Goal: Task Accomplishment & Management: Complete application form

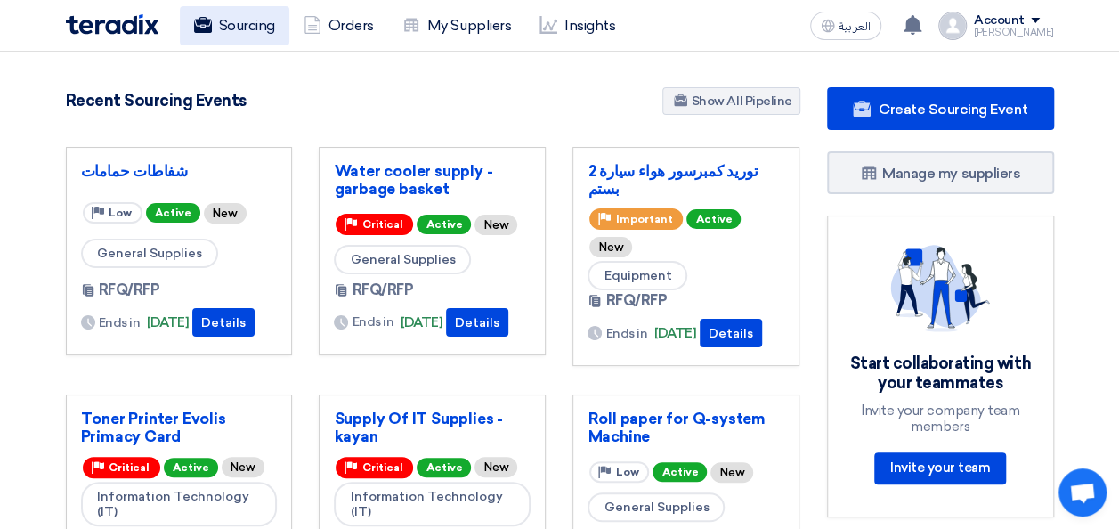
click at [240, 30] on link "Sourcing" at bounding box center [235, 25] width 110 height 39
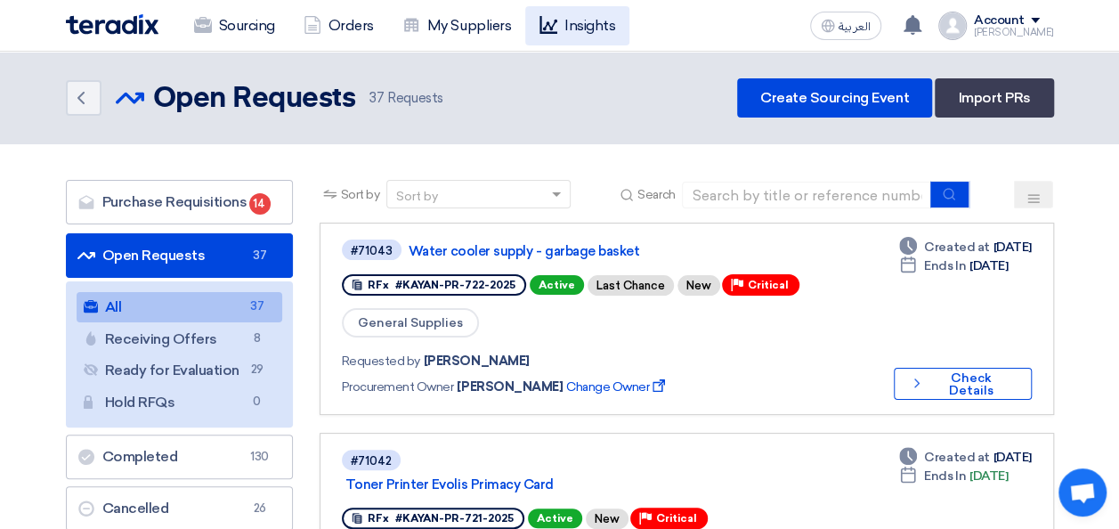
click at [588, 28] on link "Insights" at bounding box center [577, 25] width 104 height 39
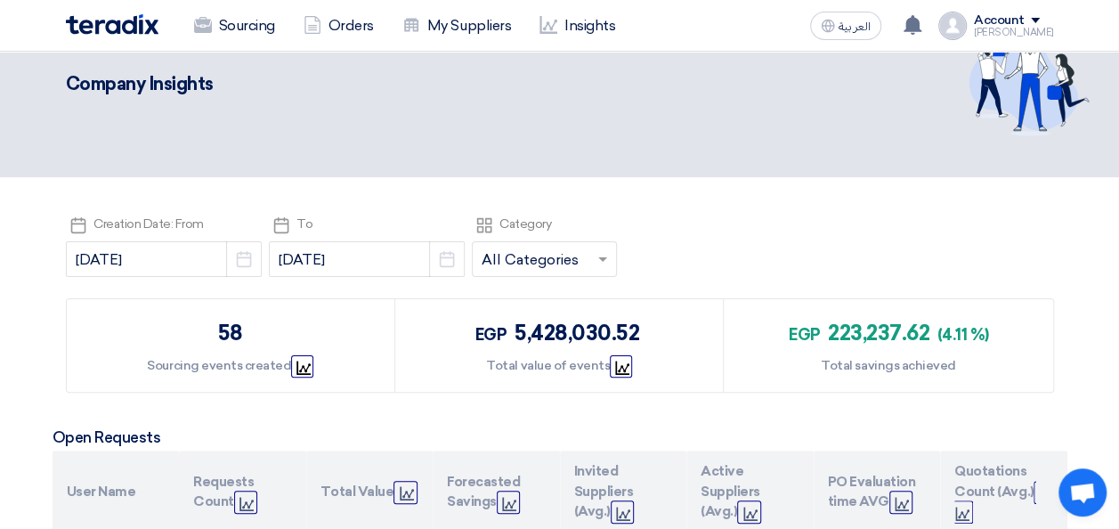
scroll to position [89, 0]
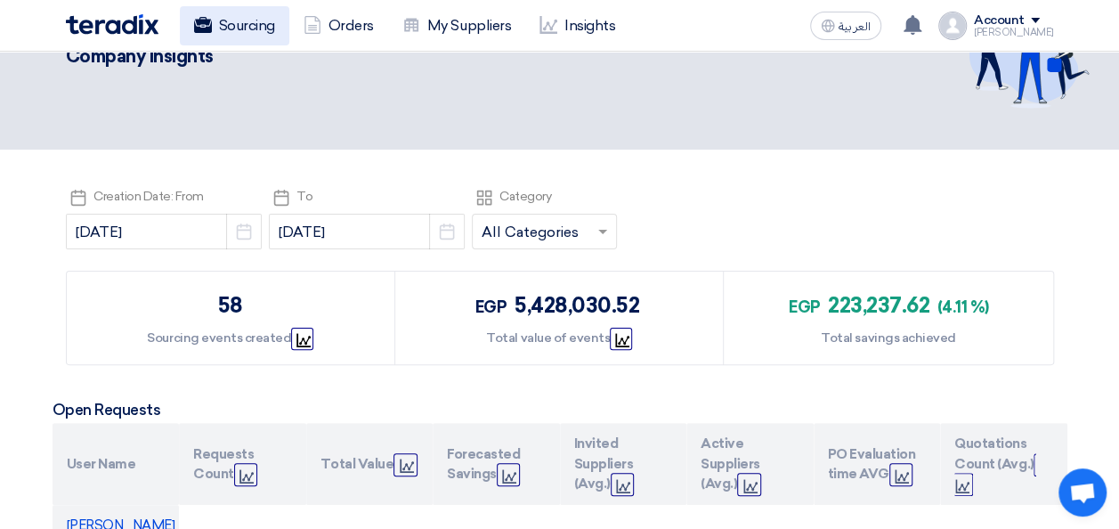
click at [234, 14] on link "Sourcing" at bounding box center [235, 25] width 110 height 39
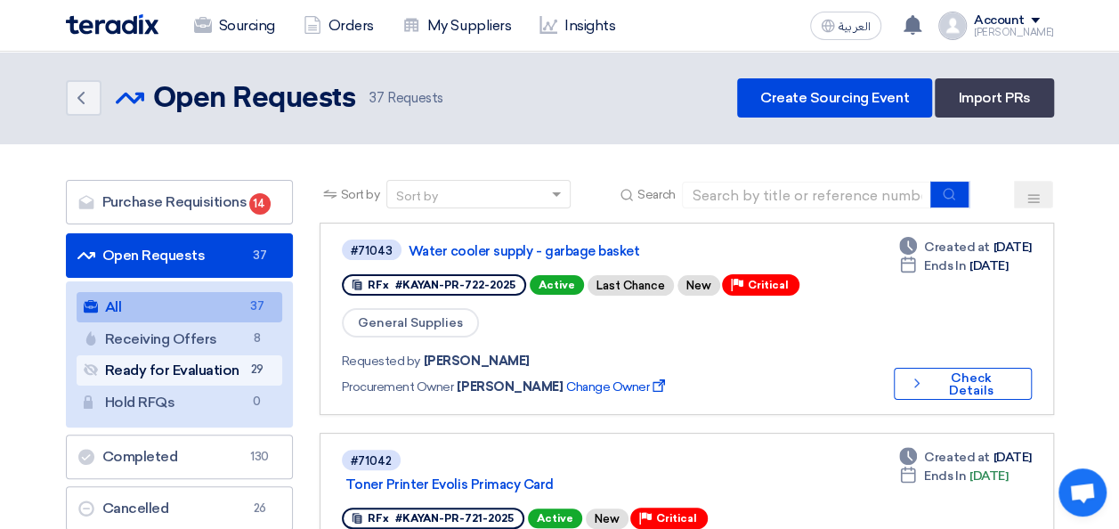
click at [196, 366] on link "Ready for Evaluation Ready for Evaluation 29" at bounding box center [180, 370] width 206 height 30
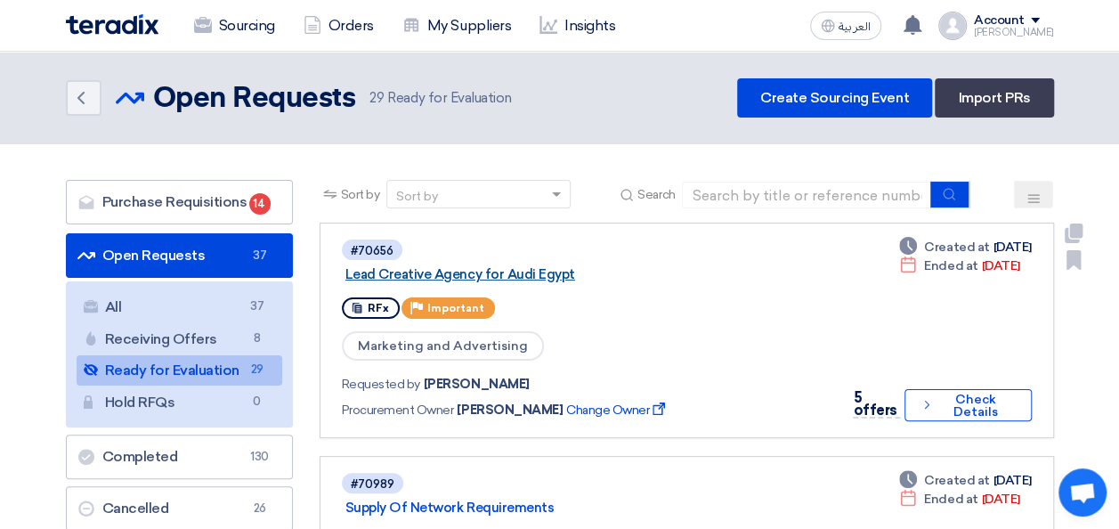
click at [494, 274] on link "Lead Creative Agency for Audi Egypt" at bounding box center [568, 274] width 445 height 16
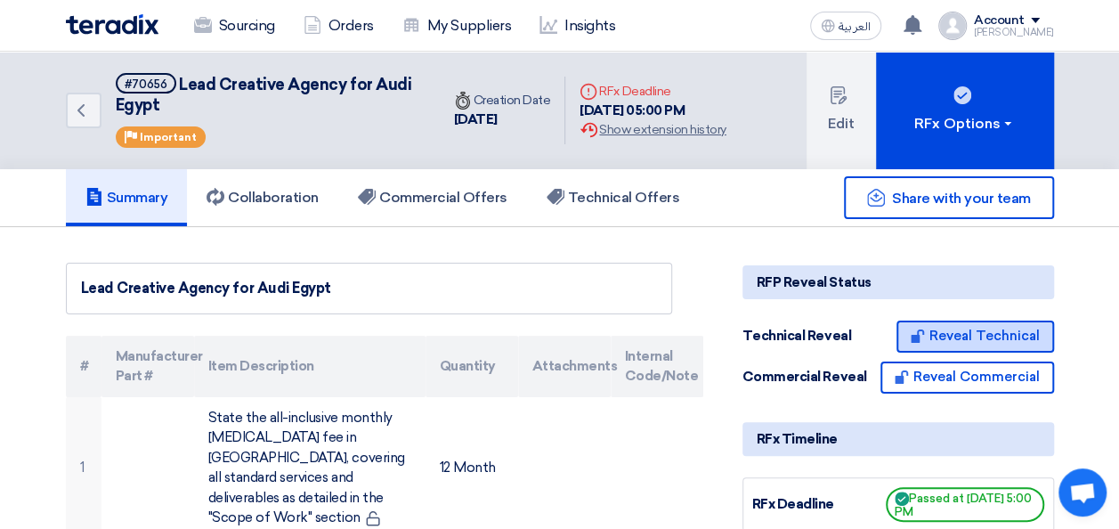
click at [973, 328] on button "Reveal Technical" at bounding box center [976, 337] width 158 height 32
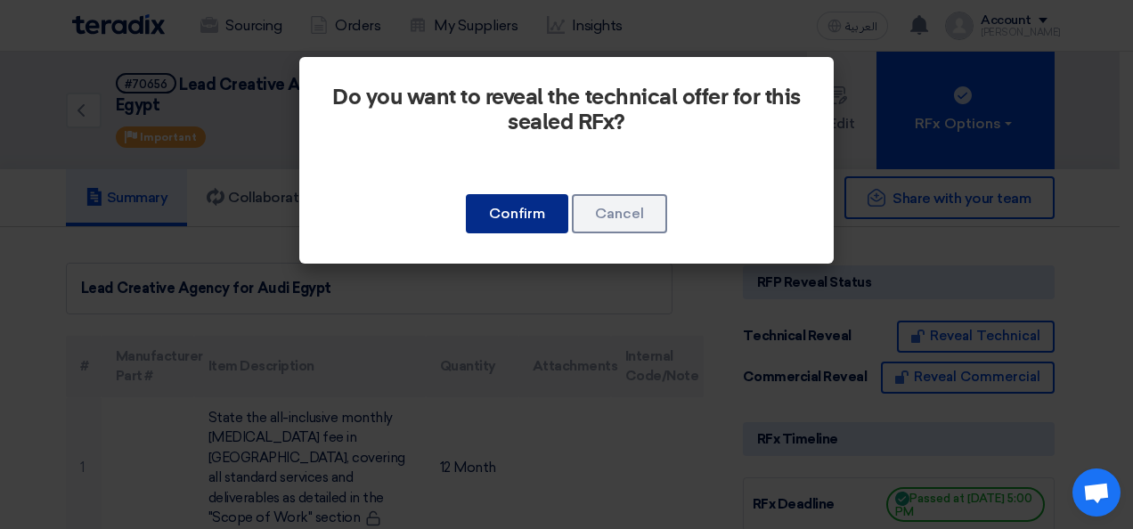
click at [541, 216] on button "Confirm" at bounding box center [517, 213] width 102 height 39
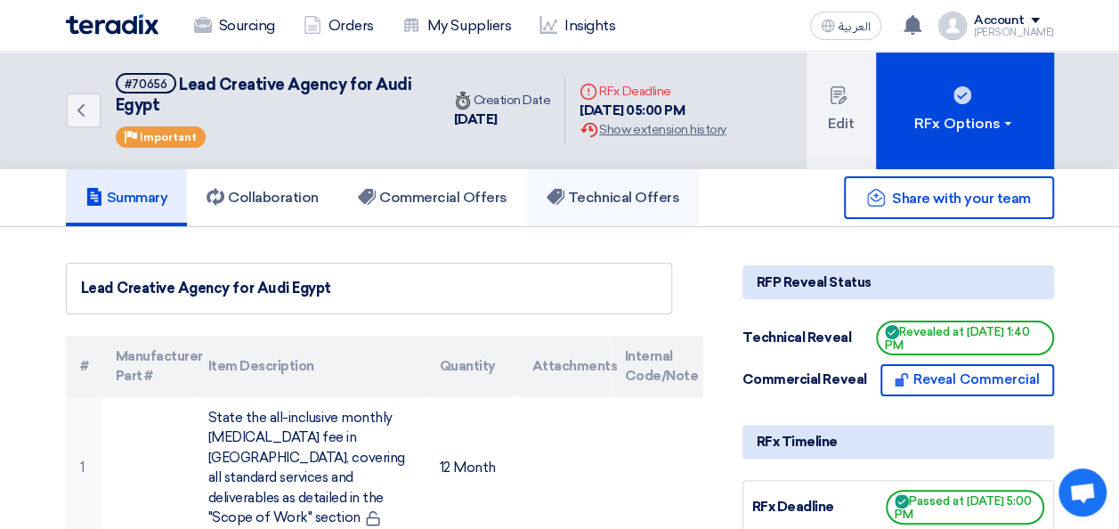
click at [607, 191] on h5 "Technical Offers" at bounding box center [613, 198] width 133 height 18
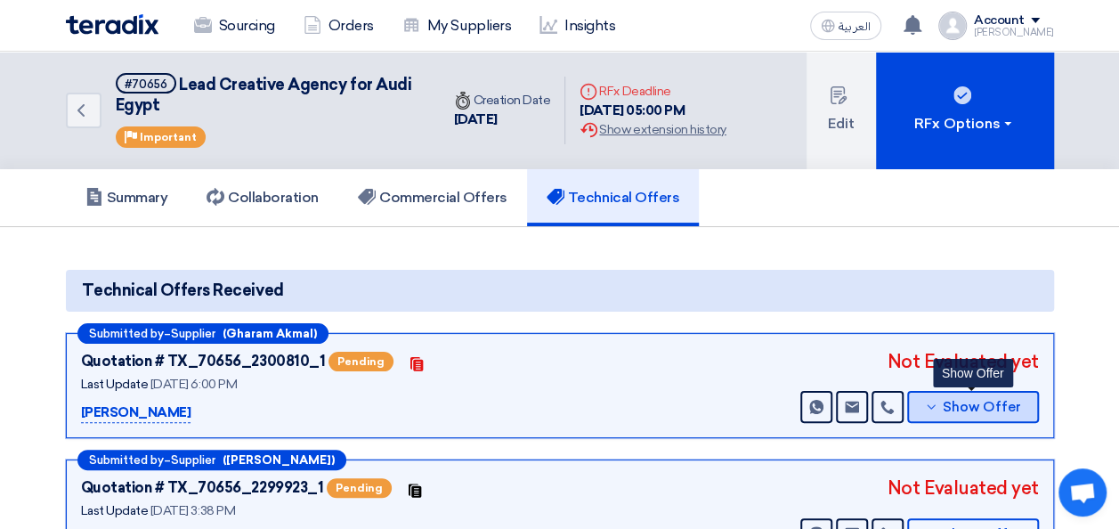
click at [975, 402] on span "Show Offer" at bounding box center [982, 407] width 78 height 13
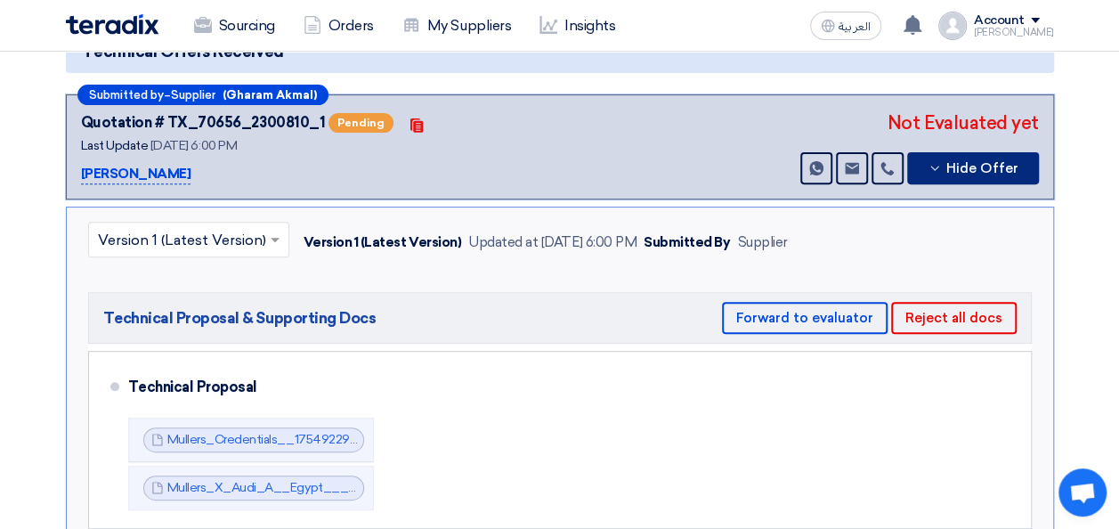
scroll to position [267, 0]
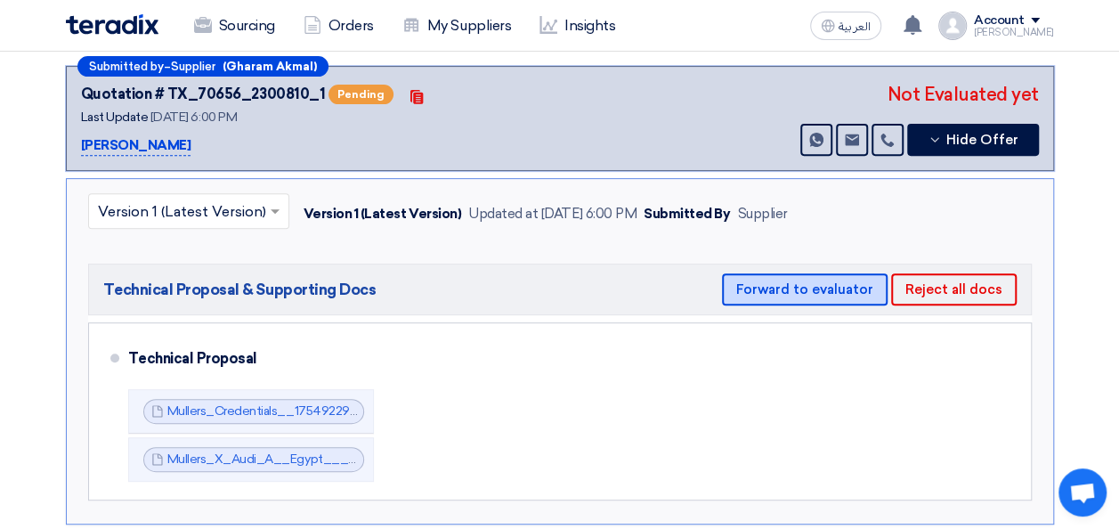
click at [803, 287] on button "Forward to evaluator" at bounding box center [805, 289] width 166 height 32
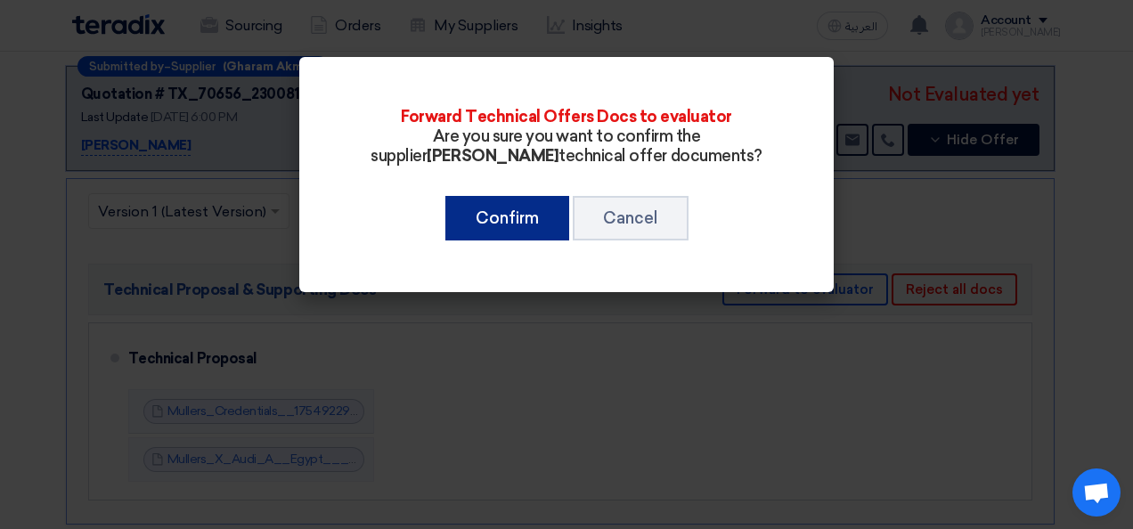
click at [497, 231] on button "Confirm" at bounding box center [507, 218] width 124 height 45
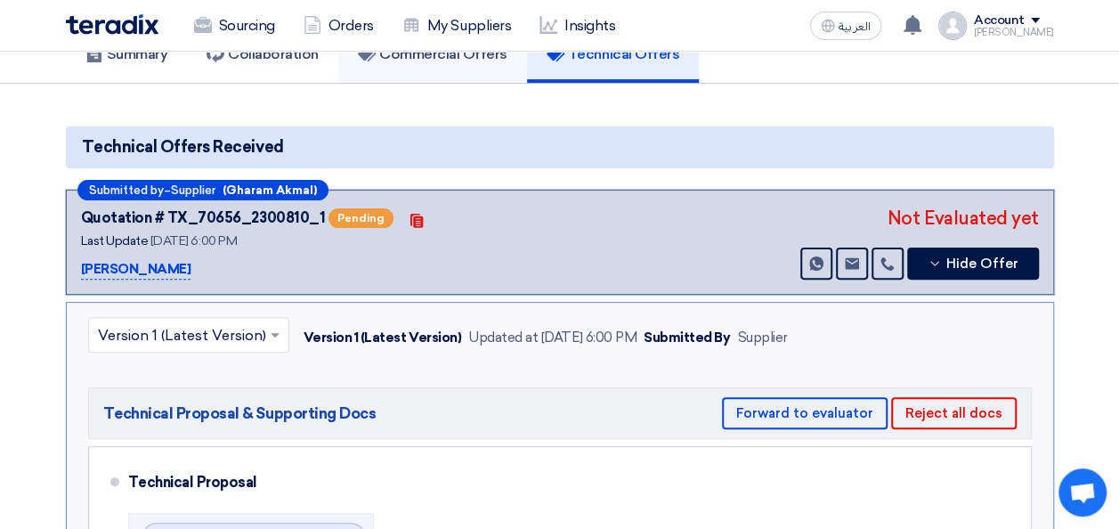
scroll to position [0, 0]
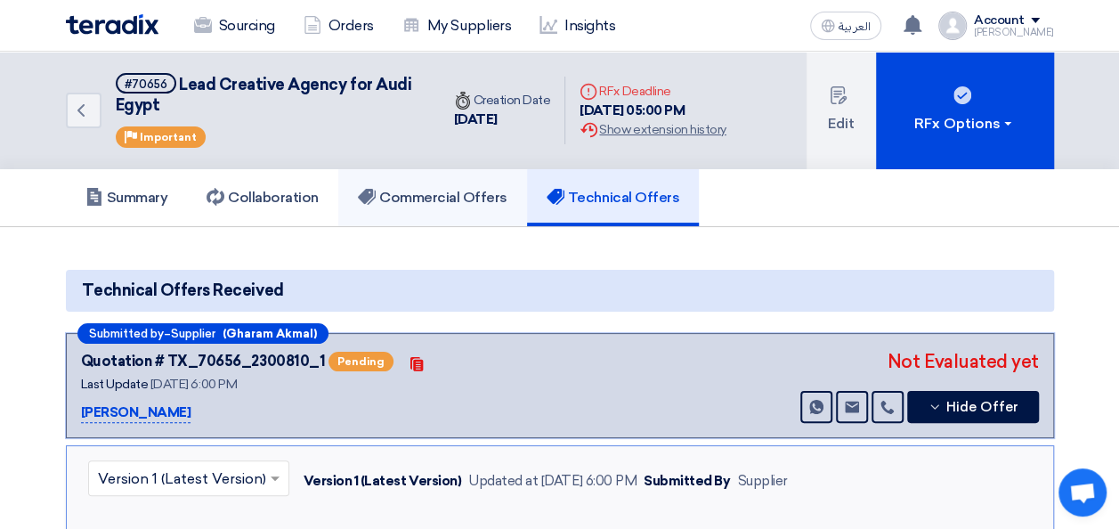
click at [435, 183] on link "Commercial Offers" at bounding box center [432, 197] width 189 height 57
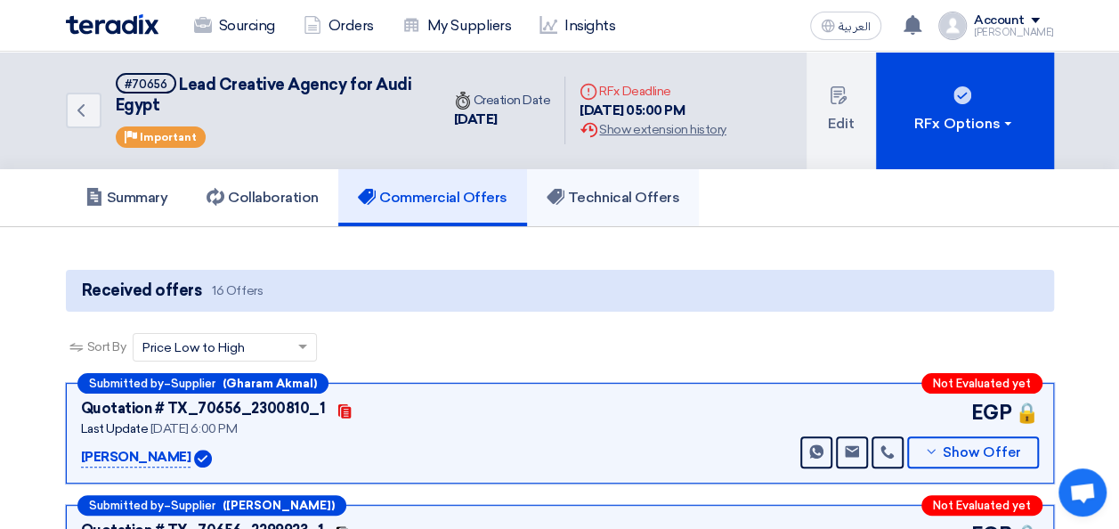
click at [632, 185] on link "Technical Offers" at bounding box center [613, 197] width 172 height 57
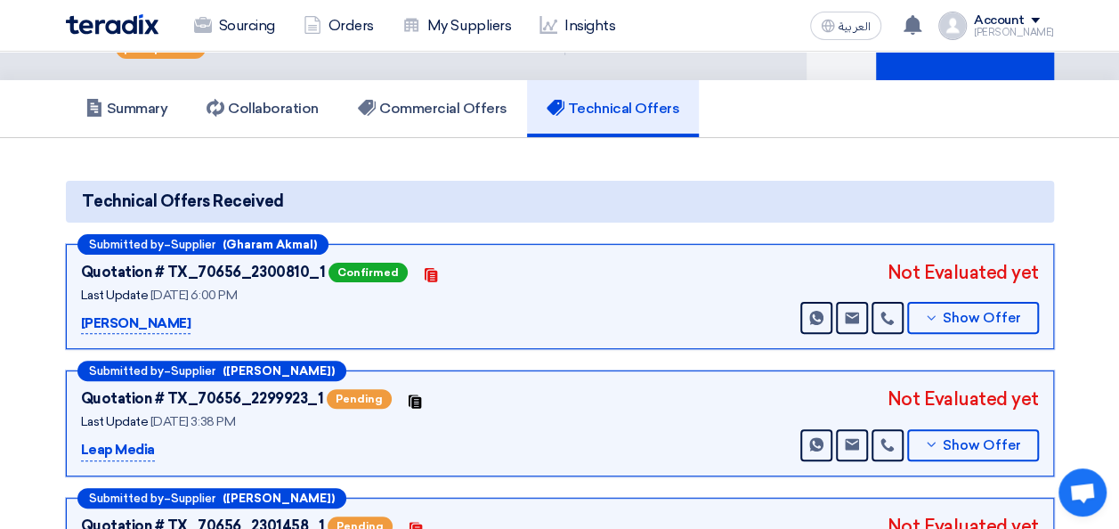
scroll to position [178, 0]
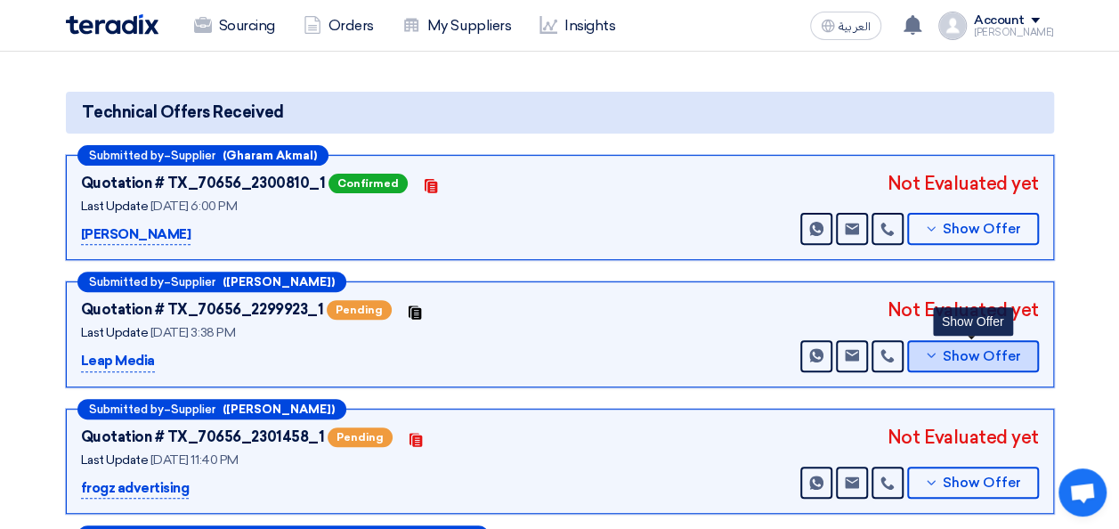
click at [959, 354] on span "Show Offer" at bounding box center [982, 356] width 78 height 13
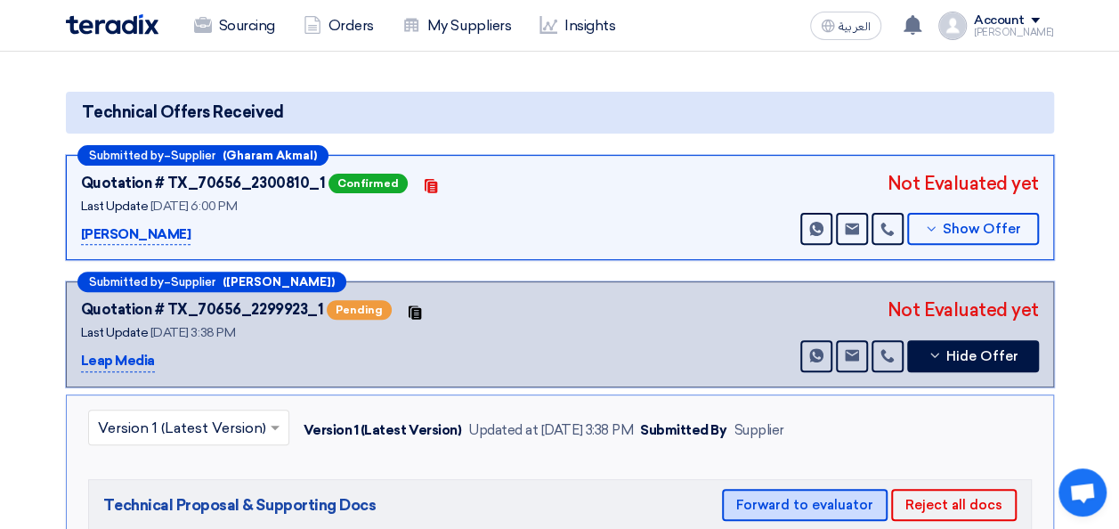
click at [841, 497] on button "Forward to evaluator" at bounding box center [805, 505] width 166 height 32
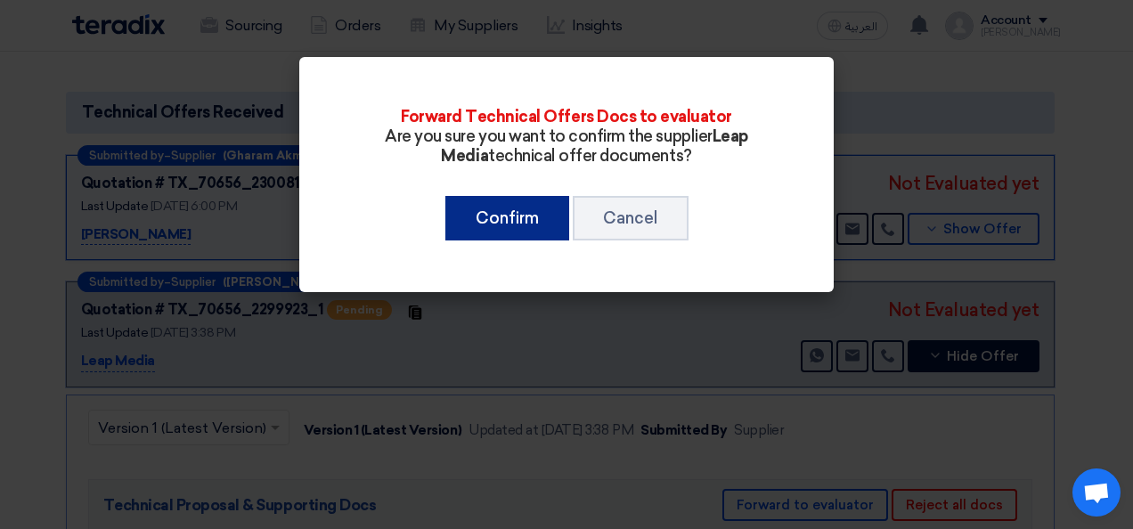
click at [523, 229] on button "Confirm" at bounding box center [507, 218] width 124 height 45
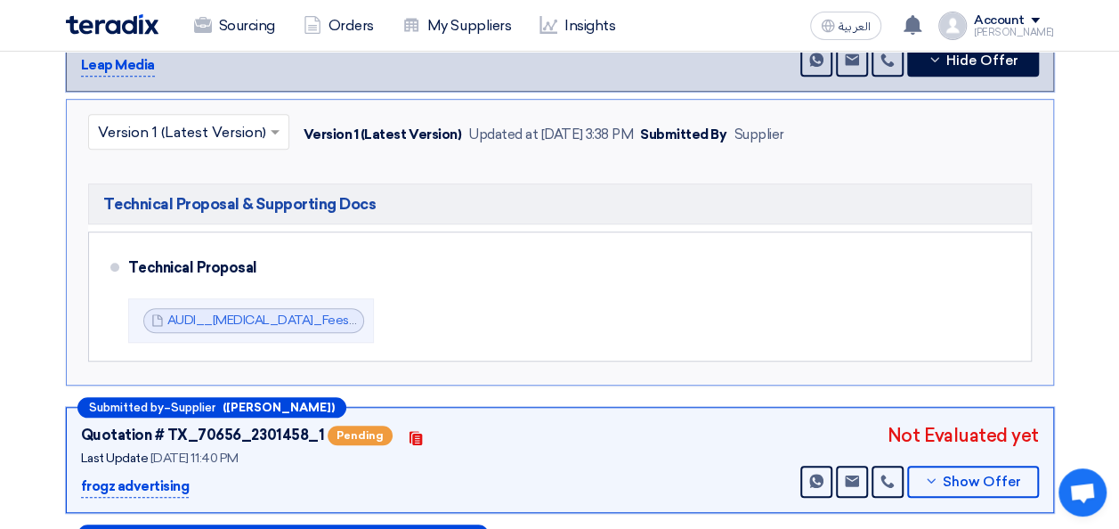
scroll to position [534, 0]
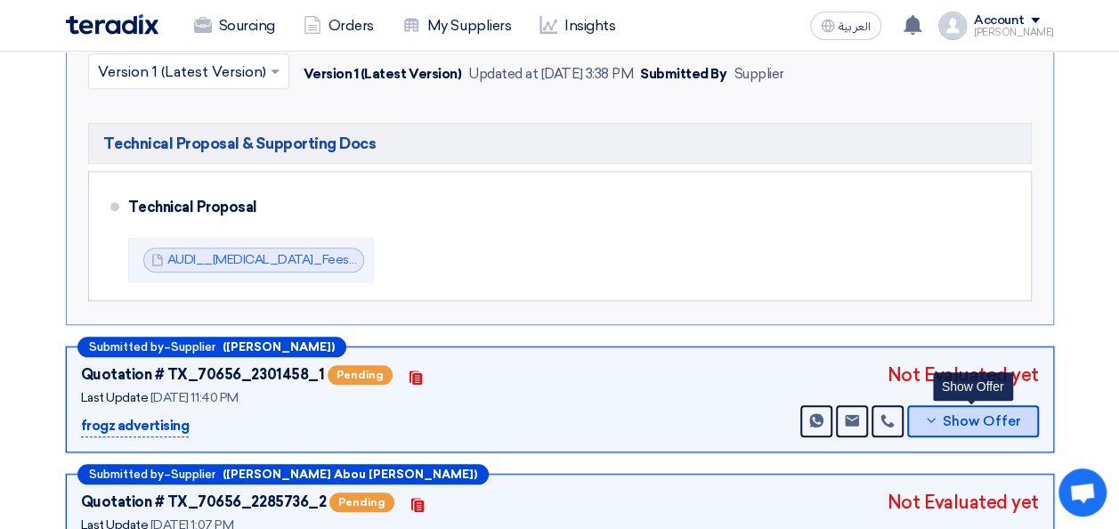
click at [966, 416] on span "Show Offer" at bounding box center [982, 421] width 78 height 13
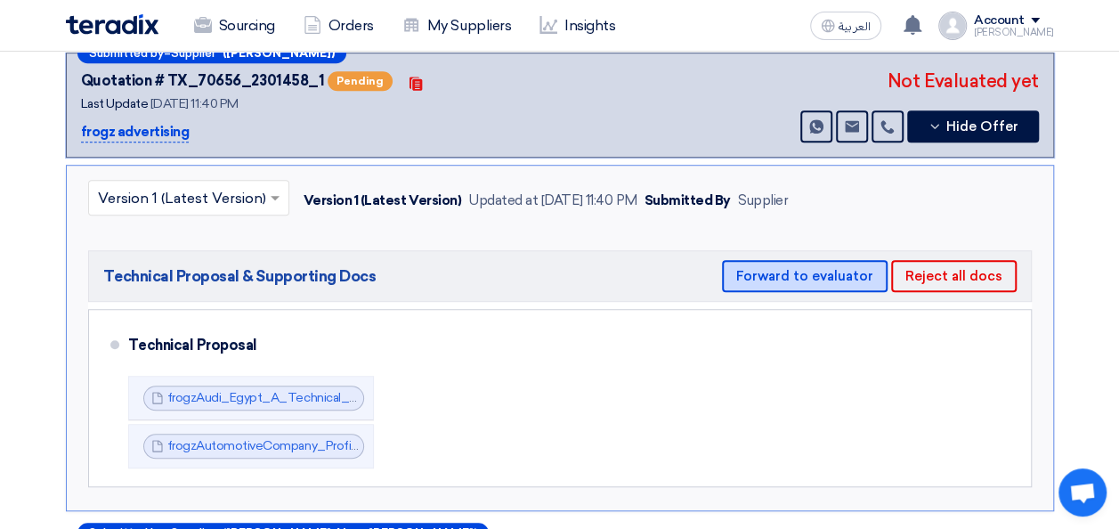
click at [803, 269] on button "Forward to evaluator" at bounding box center [805, 276] width 166 height 32
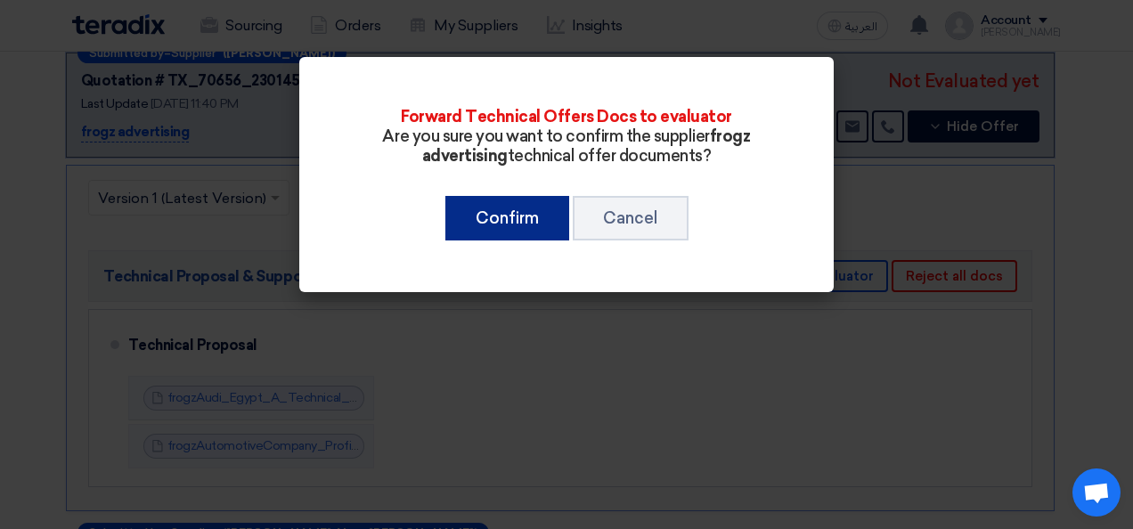
click at [497, 216] on button "Confirm" at bounding box center [507, 218] width 124 height 45
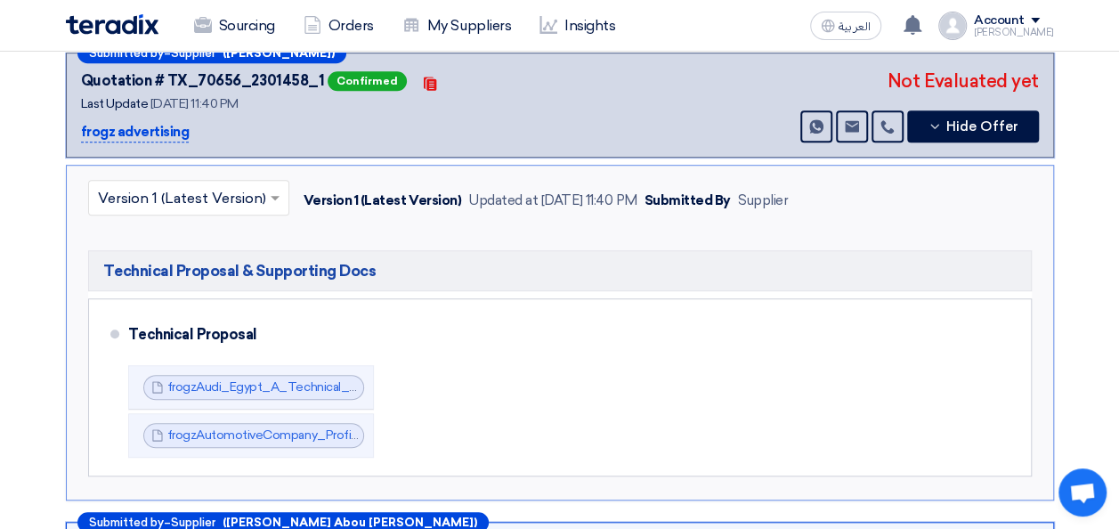
scroll to position [891, 0]
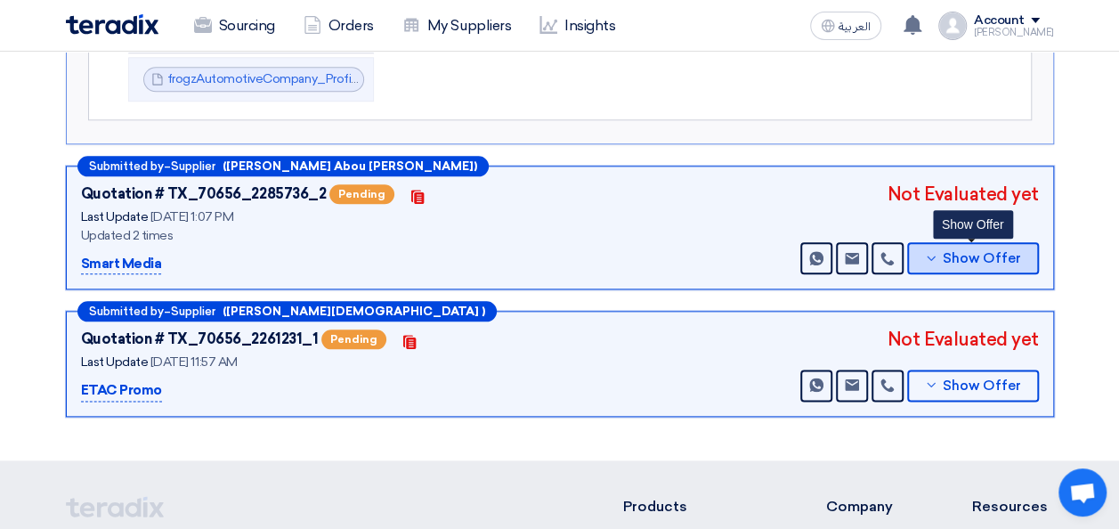
click at [951, 252] on span "Show Offer" at bounding box center [982, 258] width 78 height 13
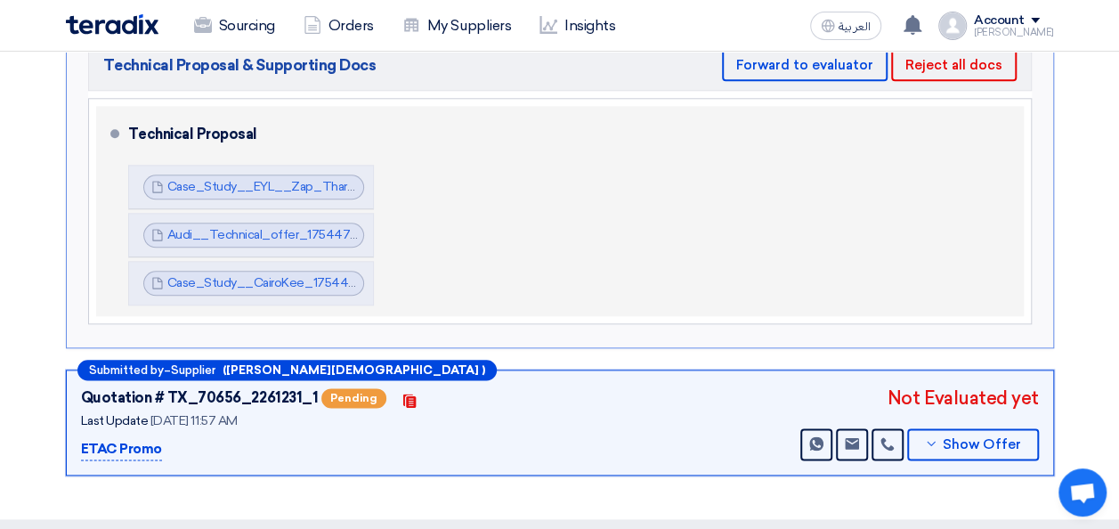
scroll to position [801, 0]
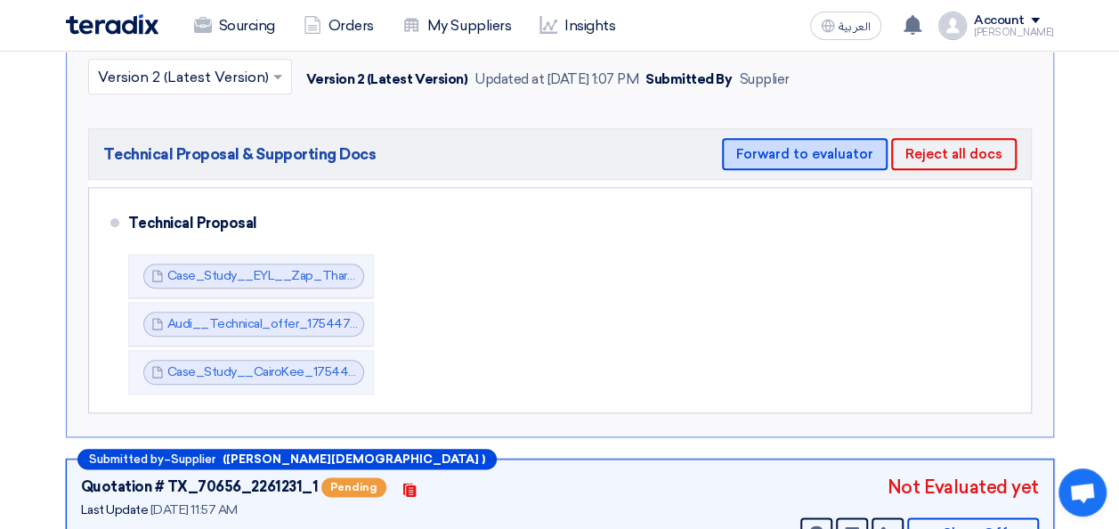
click at [789, 153] on button "Forward to evaluator" at bounding box center [805, 154] width 166 height 32
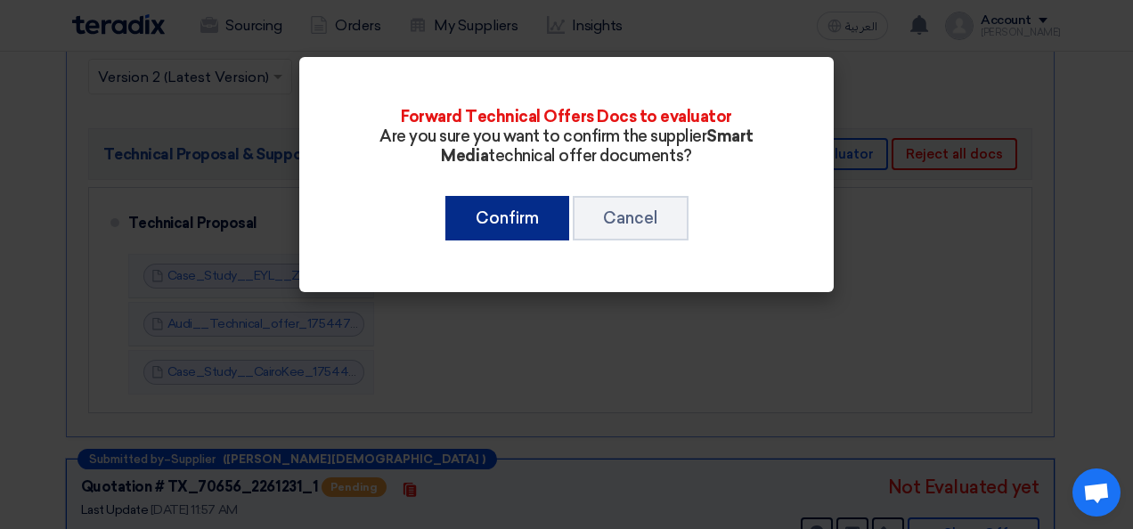
click at [504, 226] on button "Confirm" at bounding box center [507, 218] width 124 height 45
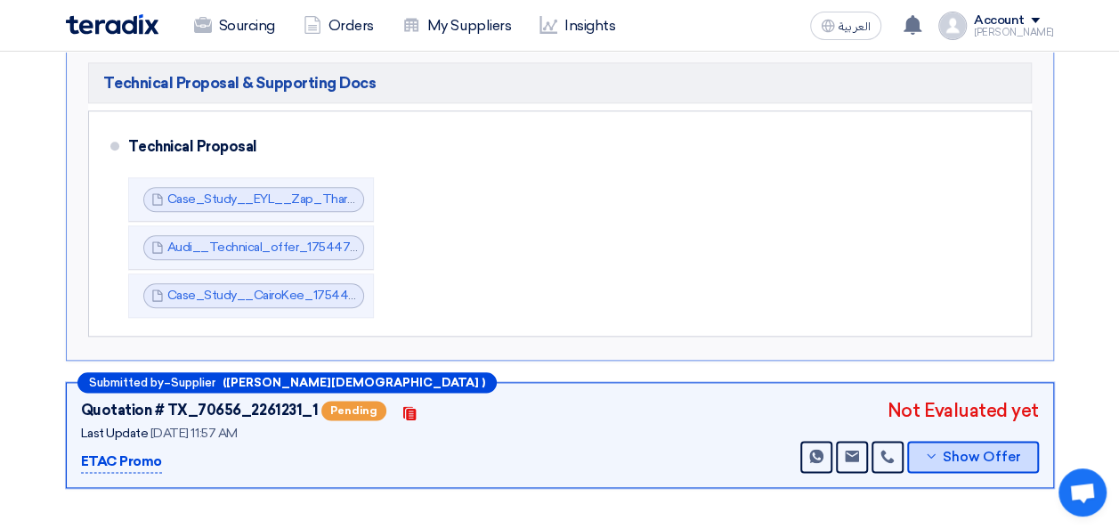
scroll to position [1069, 0]
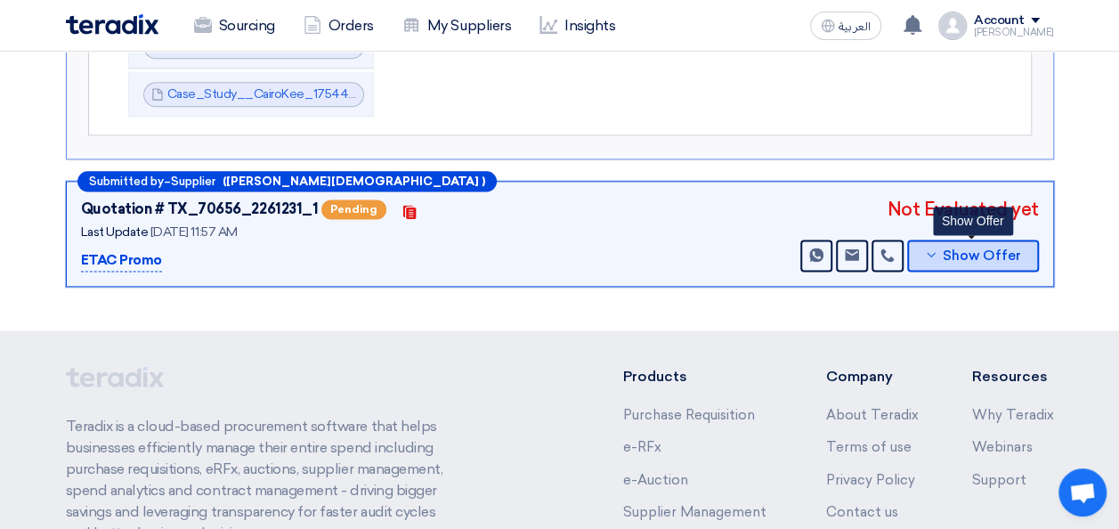
click at [968, 249] on span "Show Offer" at bounding box center [982, 255] width 78 height 13
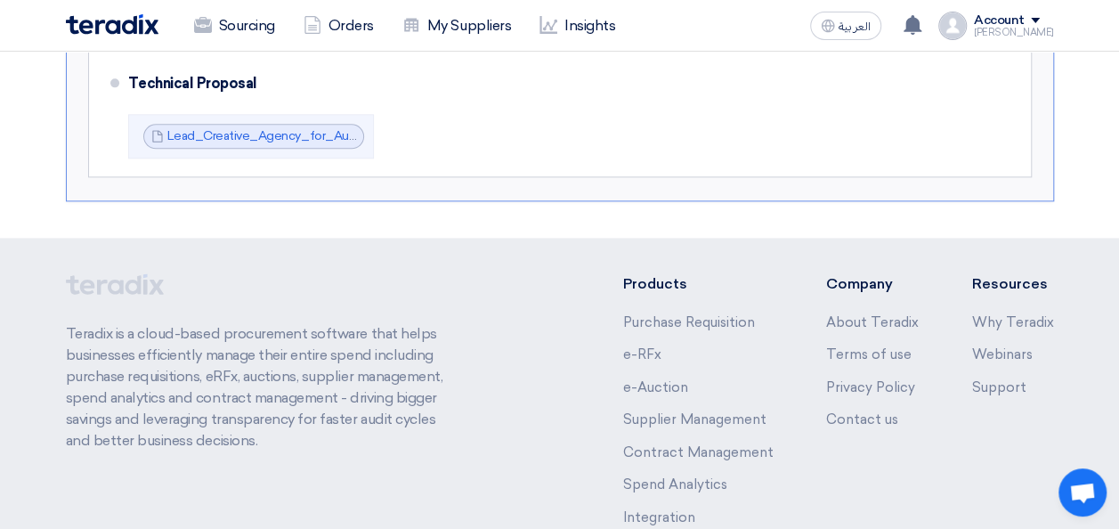
scroll to position [801, 0]
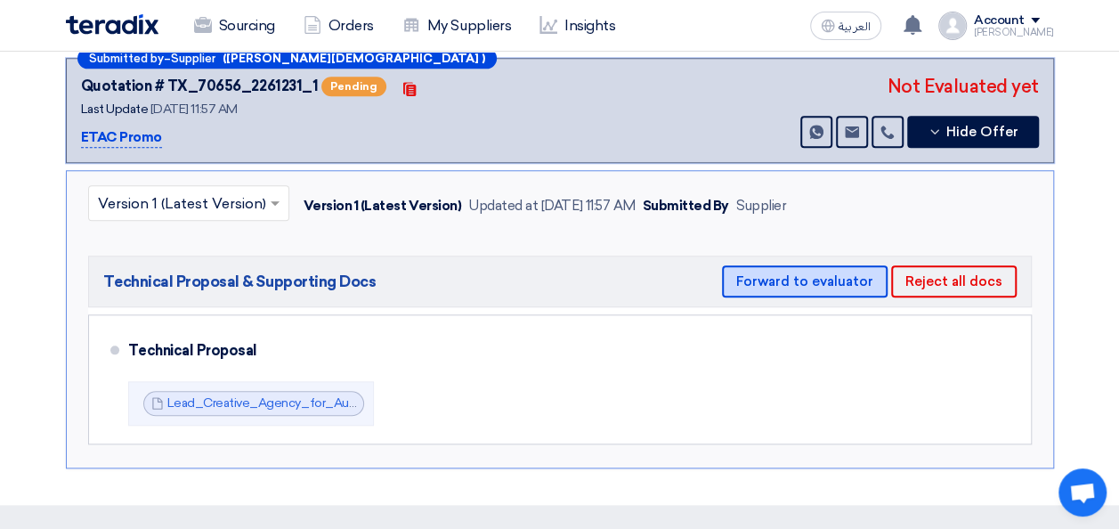
click at [784, 271] on button "Forward to evaluator" at bounding box center [805, 281] width 166 height 32
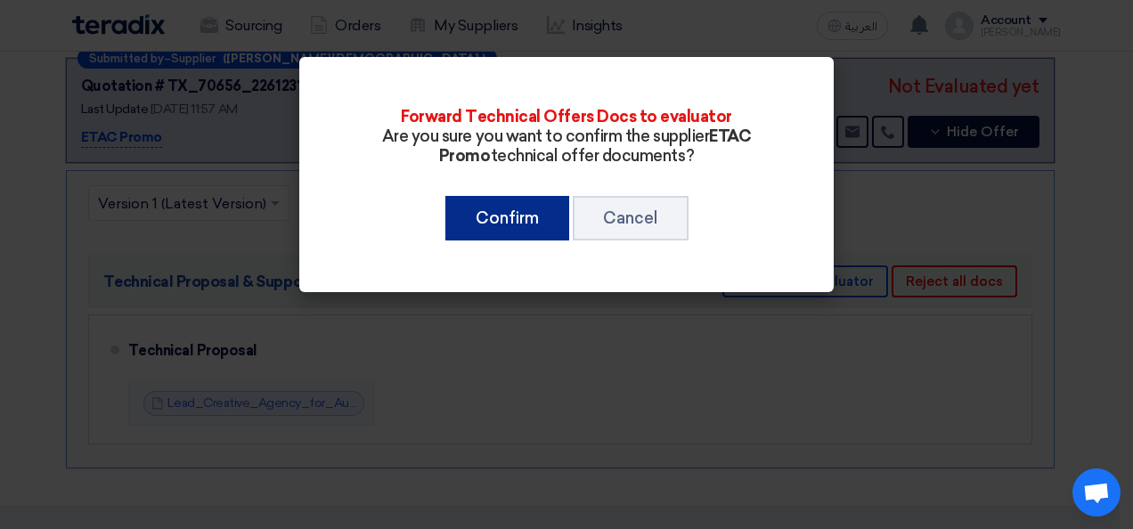
click at [483, 216] on button "Confirm" at bounding box center [507, 218] width 124 height 45
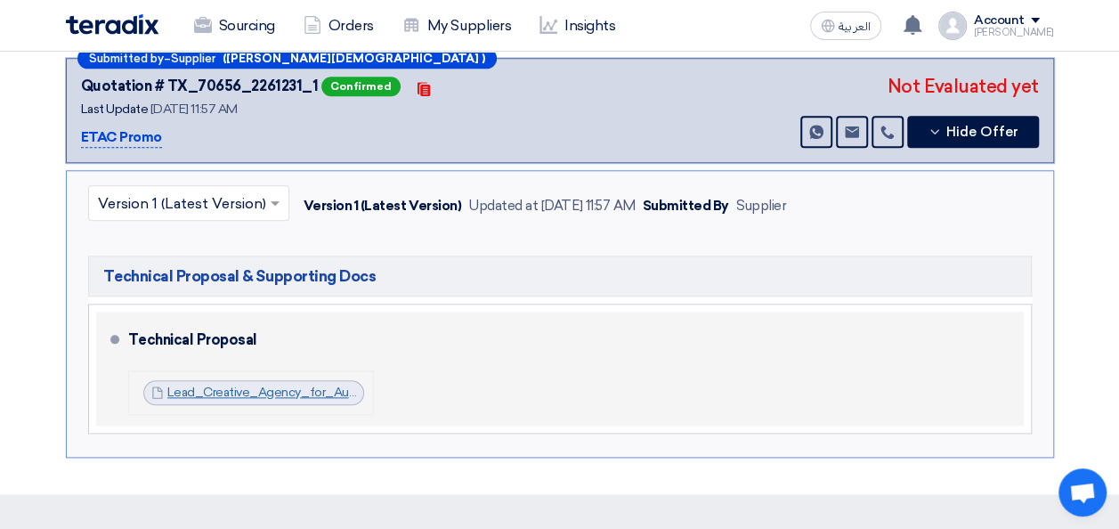
click at [256, 385] on link "Lead_Creative_Agency_for_Audi_Egypt_BOW__1753951779598.pdf" at bounding box center [367, 392] width 400 height 15
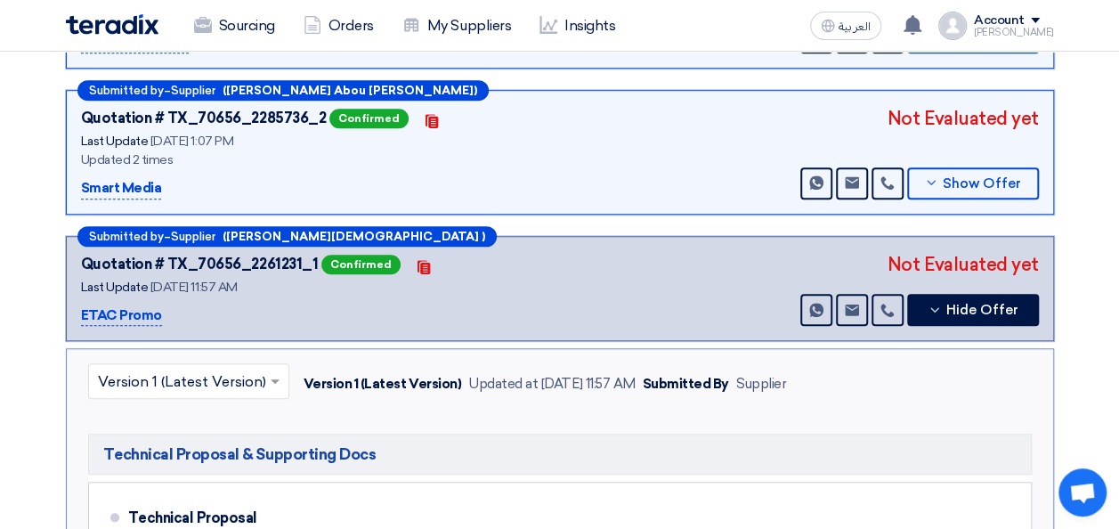
scroll to position [534, 0]
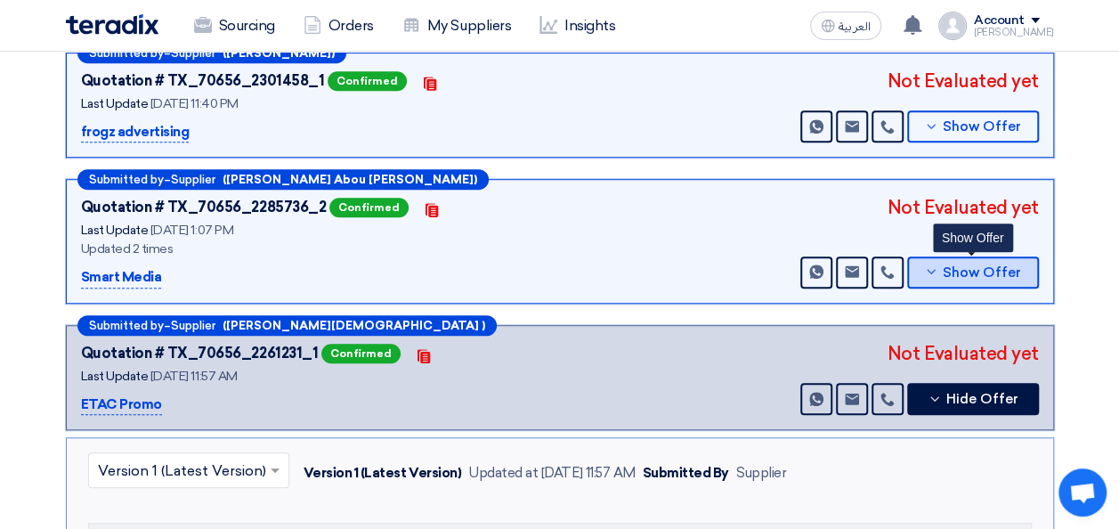
click at [958, 267] on span "Show Offer" at bounding box center [982, 272] width 78 height 13
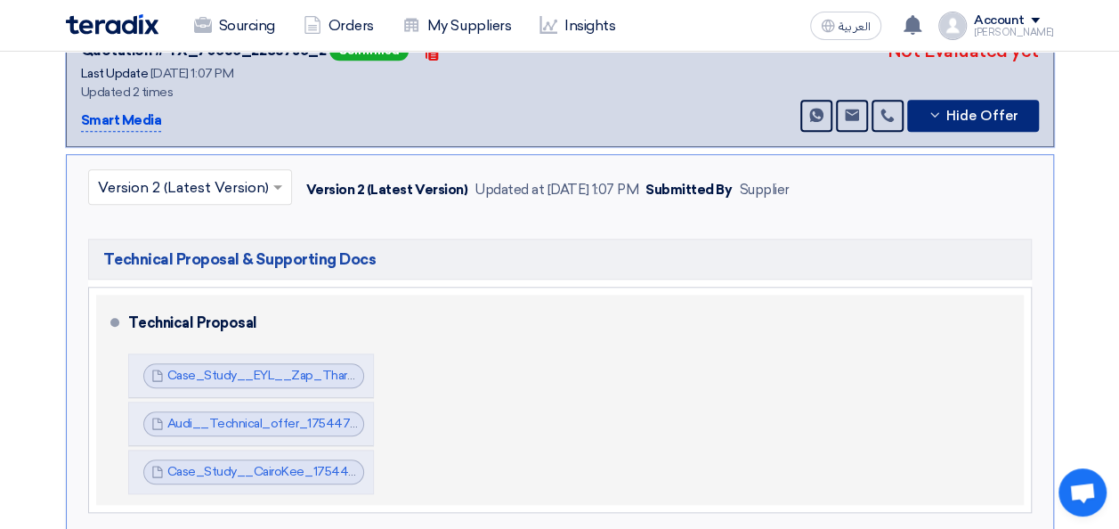
scroll to position [712, 0]
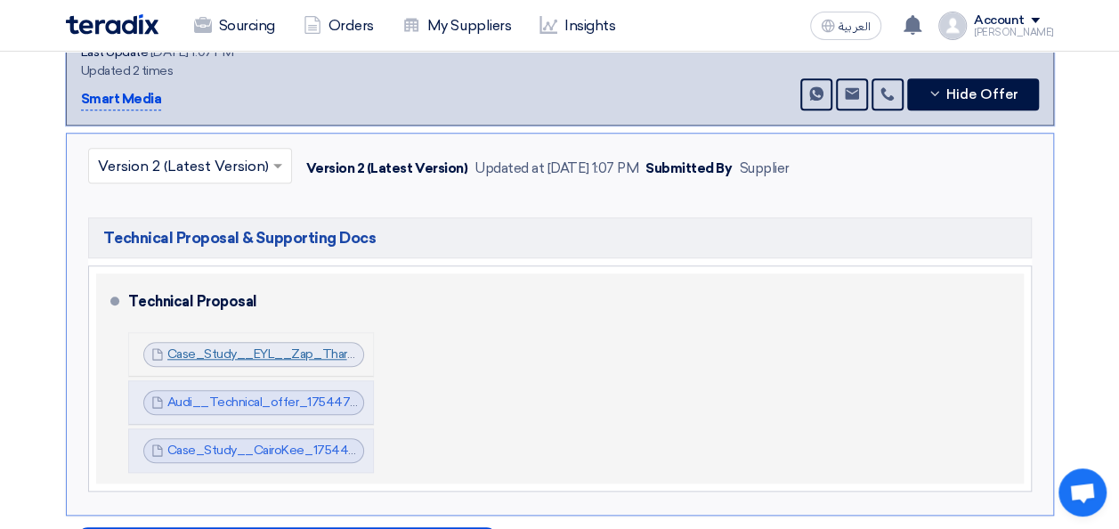
click at [271, 346] on link "Case_Study__EYL__Zap_Tharwat_1754471130327.docx" at bounding box center [329, 353] width 324 height 15
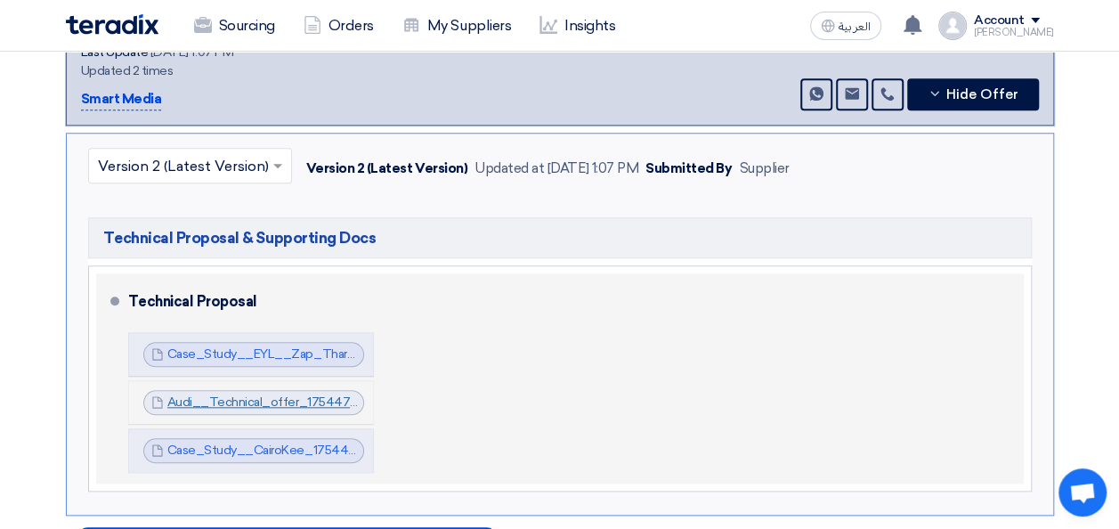
click at [244, 403] on link "Audi__Technical_offer_1754471165924.pdf" at bounding box center [292, 402] width 250 height 15
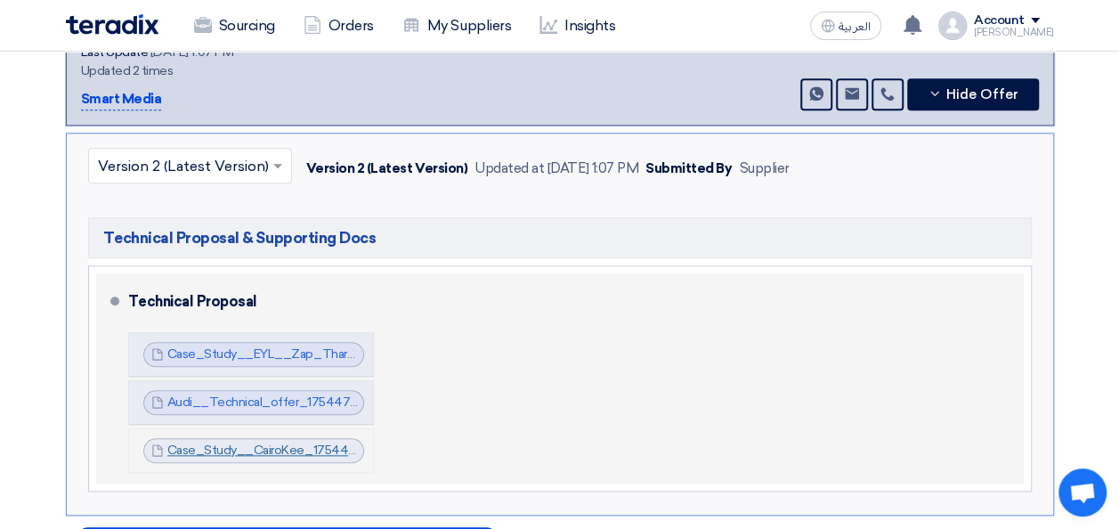
click at [308, 449] on link "Case_Study__CairoKee_1754471204023.docx" at bounding box center [300, 450] width 266 height 15
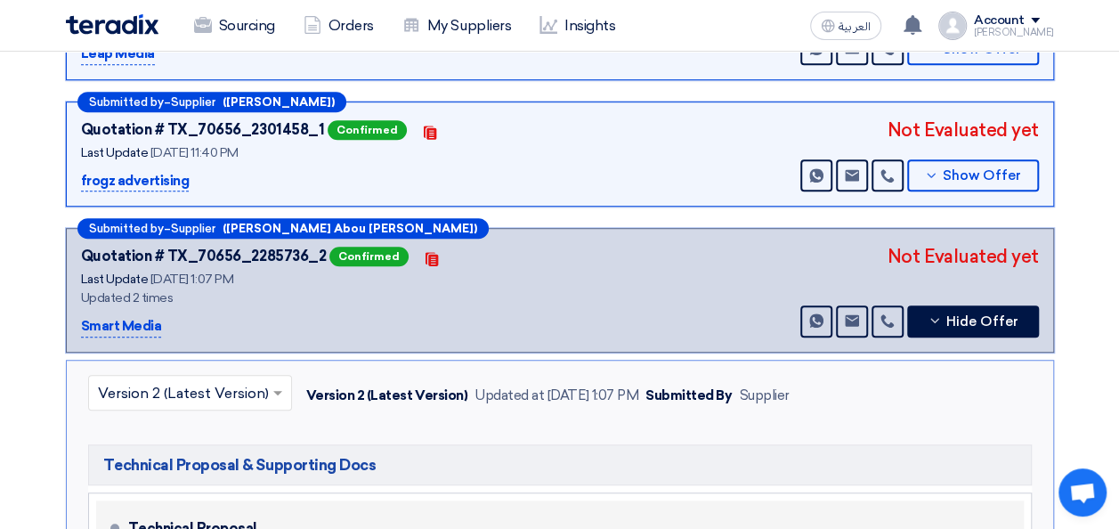
scroll to position [445, 0]
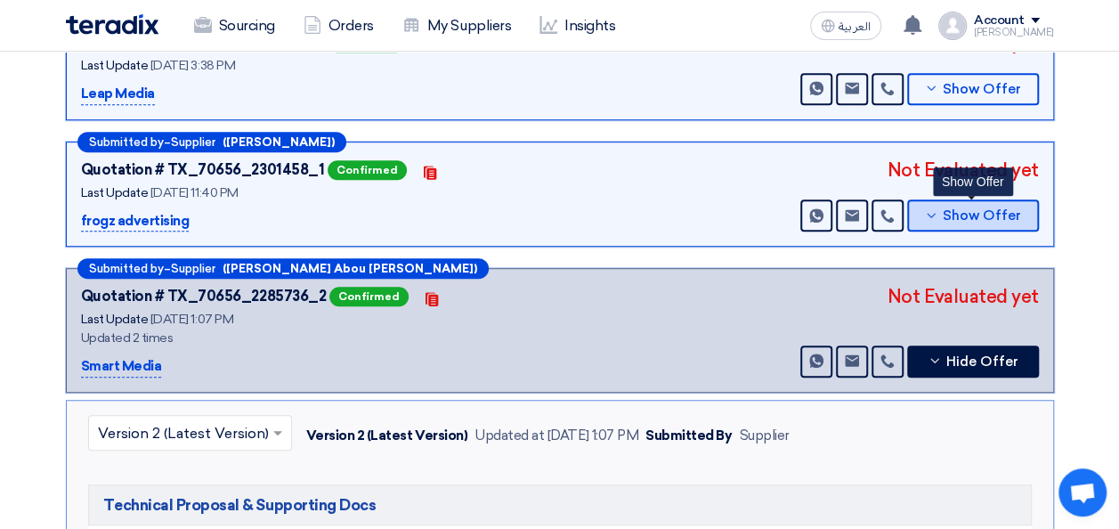
click at [981, 215] on span "Show Offer" at bounding box center [982, 215] width 78 height 13
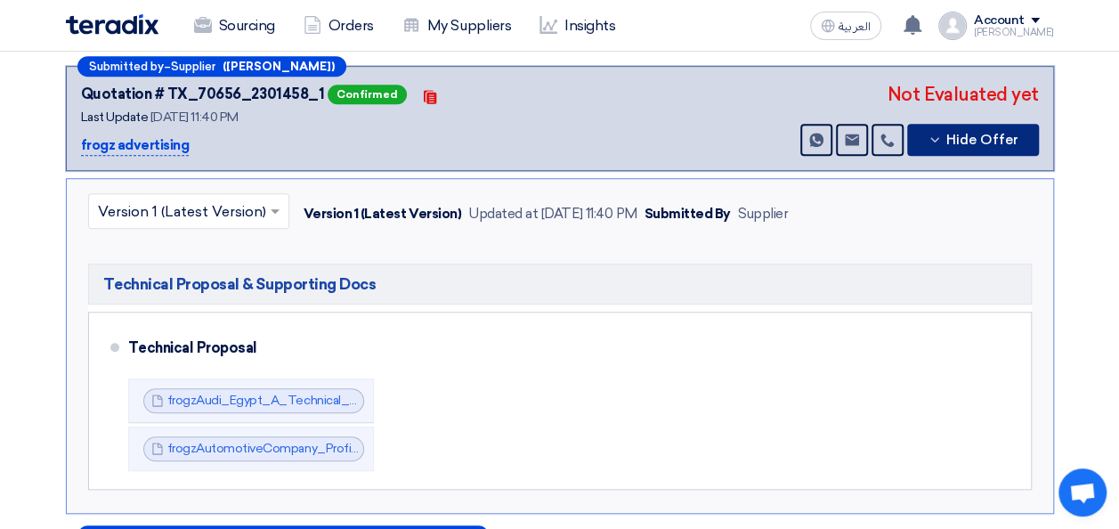
scroll to position [623, 0]
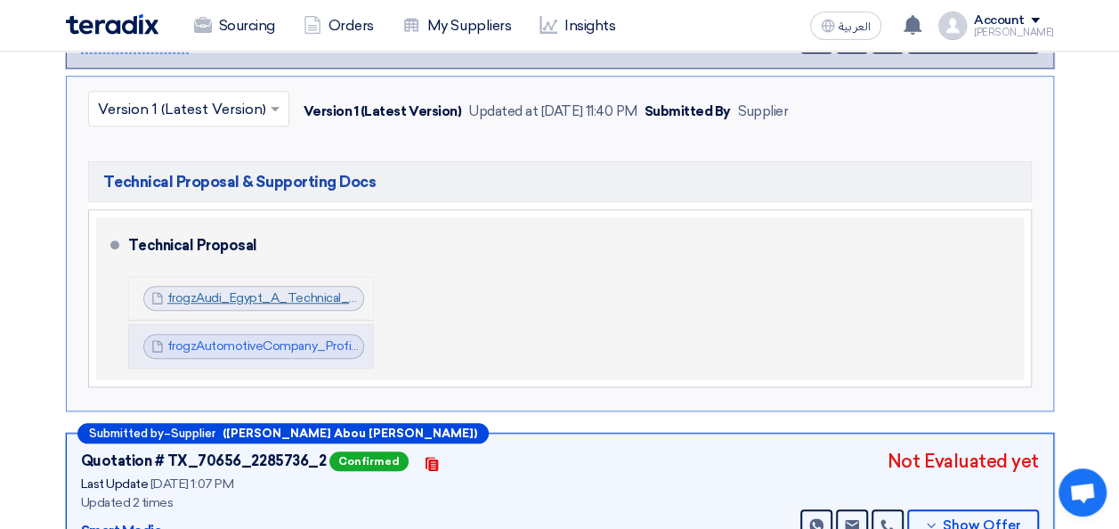
click at [297, 290] on link "frogzAudi_Egypt_A_Technical_Samples_1754944433727.pdf" at bounding box center [344, 297] width 355 height 15
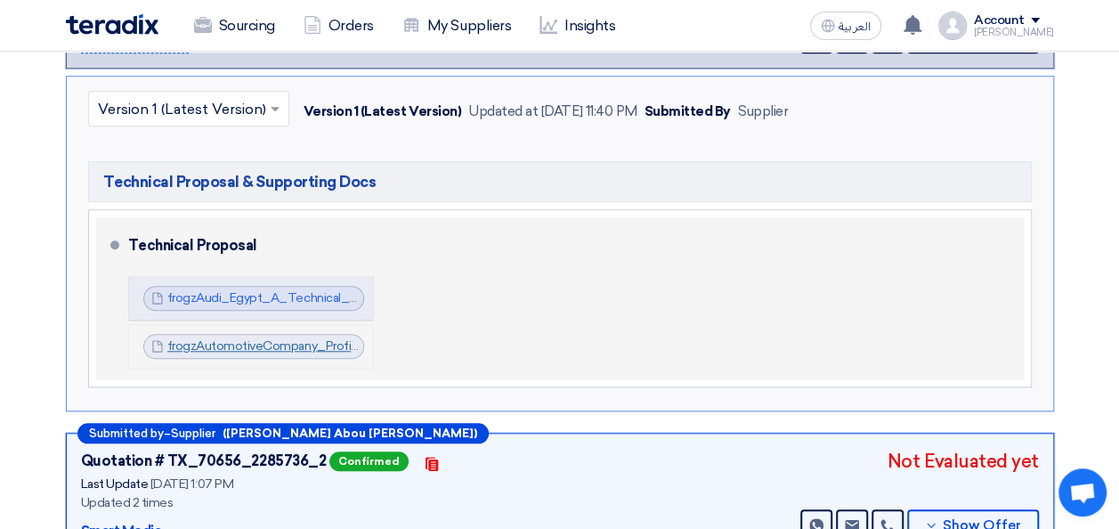
click at [266, 338] on link "frogzAutomotiveCompany_Profile_1754944536126.pdf" at bounding box center [324, 345] width 314 height 15
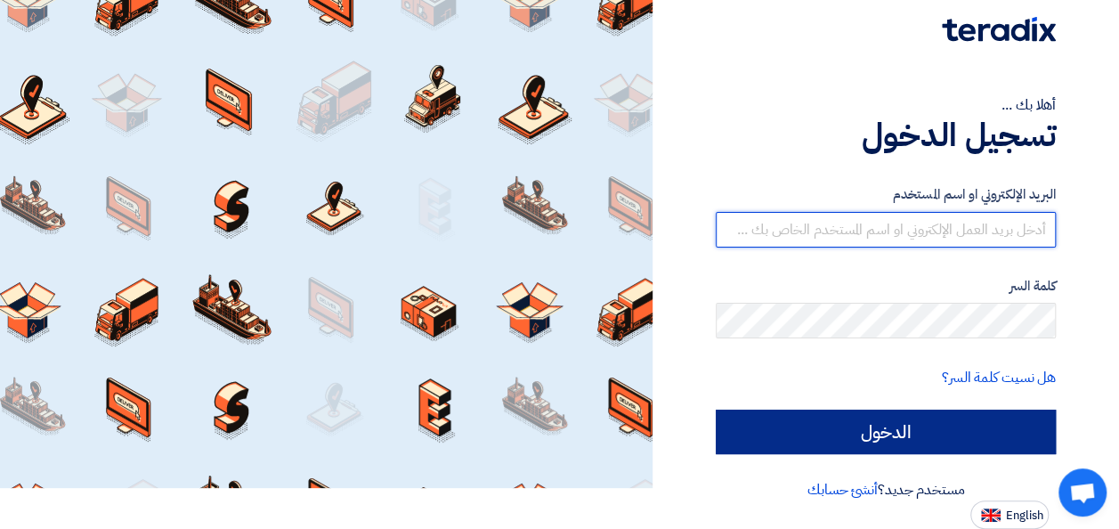
type input "[EMAIL_ADDRESS][DOMAIN_NAME]"
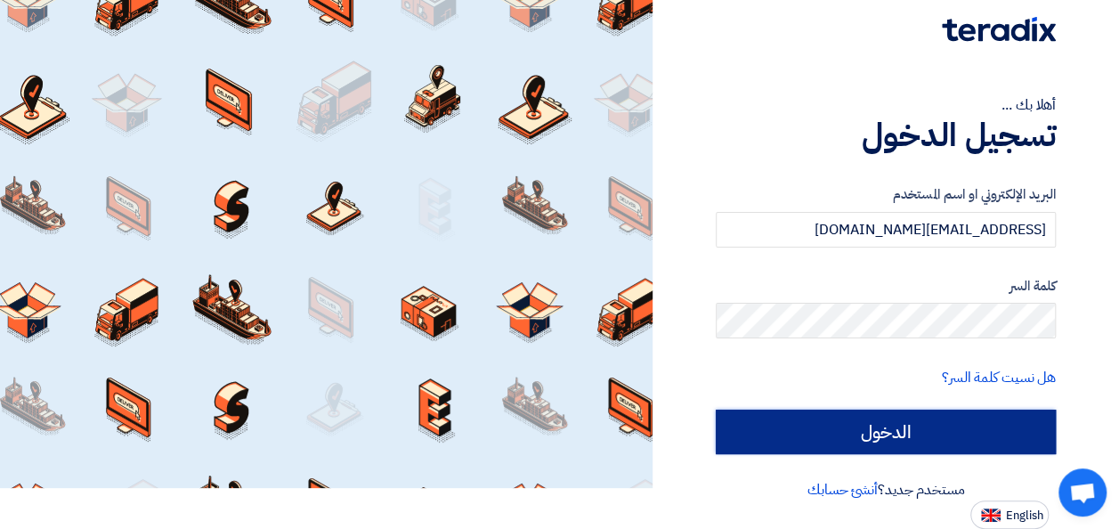
click at [896, 445] on input "الدخول" at bounding box center [886, 432] width 340 height 45
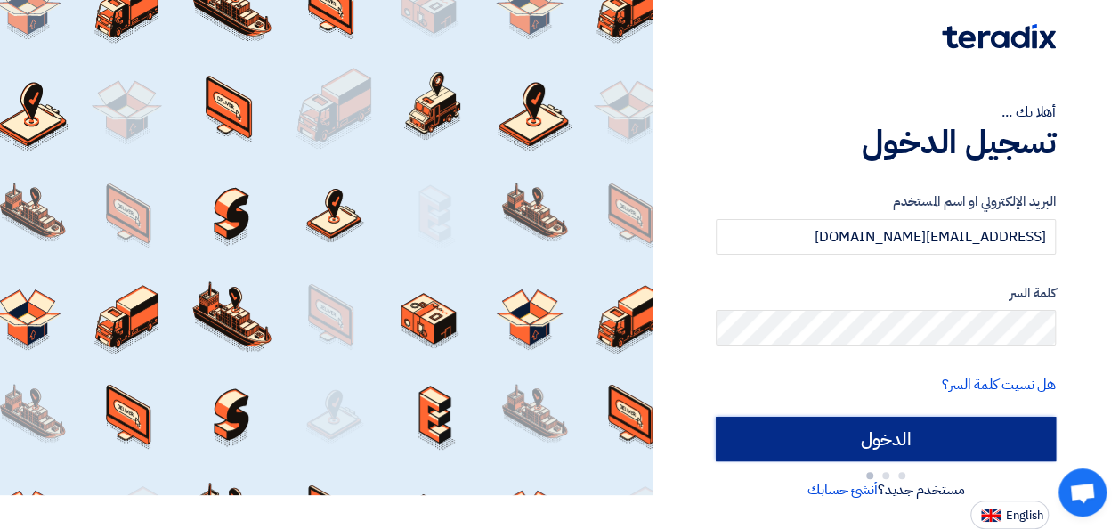
type input "Sign in"
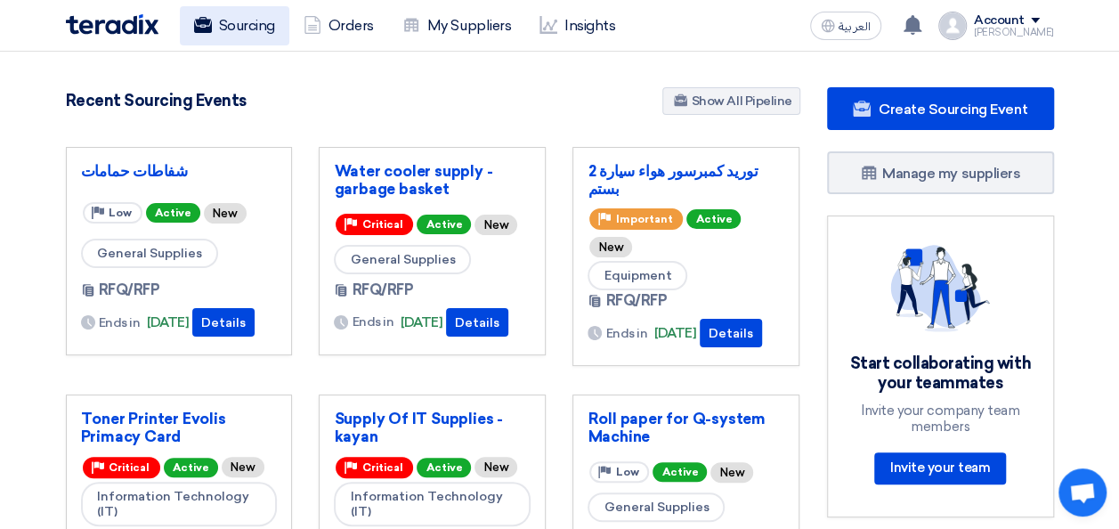
click at [239, 31] on link "Sourcing" at bounding box center [235, 25] width 110 height 39
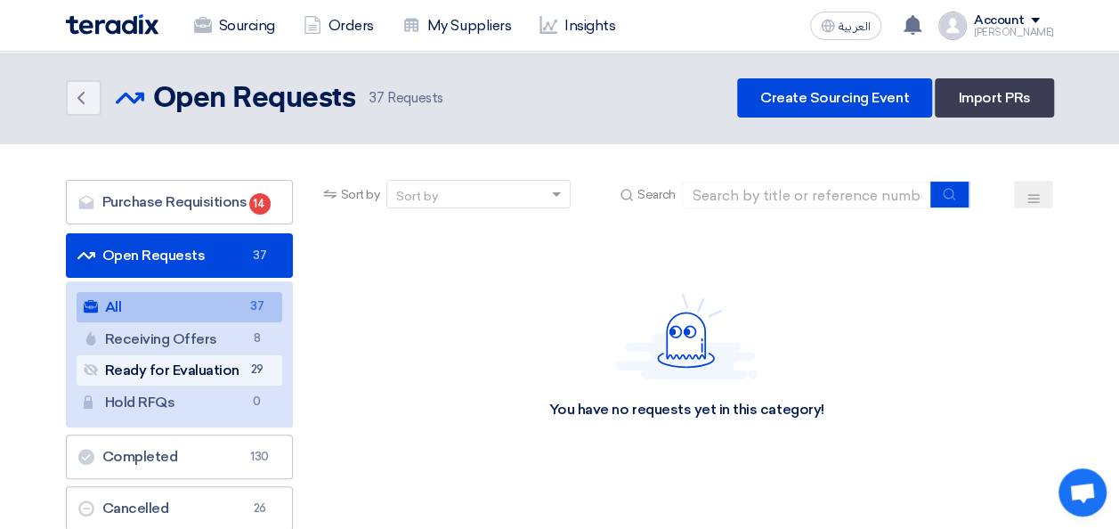
click at [205, 365] on link "Ready for Evaluation Ready for Evaluation 29" at bounding box center [180, 370] width 206 height 30
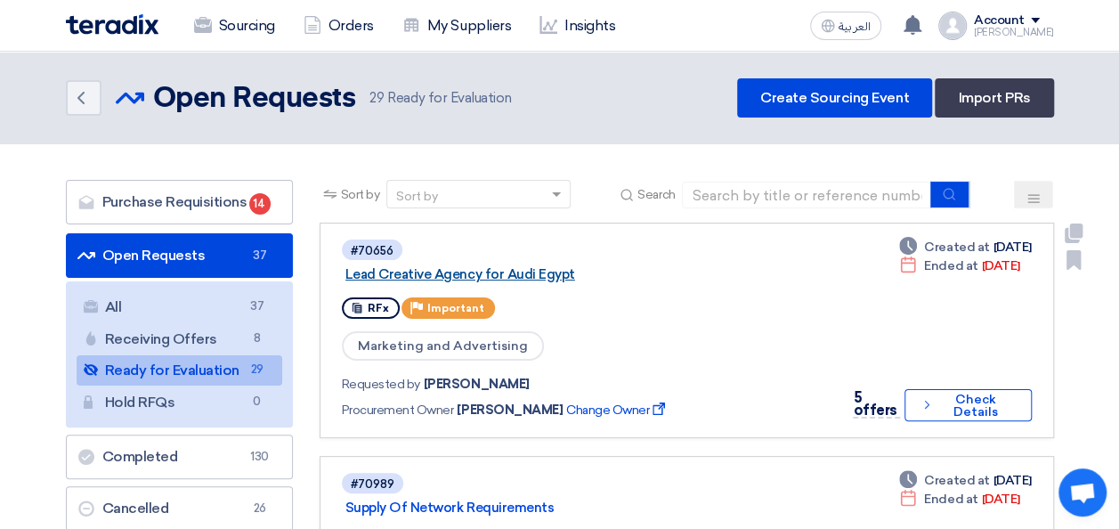
click at [424, 278] on link "Lead Creative Agency for Audi Egypt" at bounding box center [568, 274] width 445 height 16
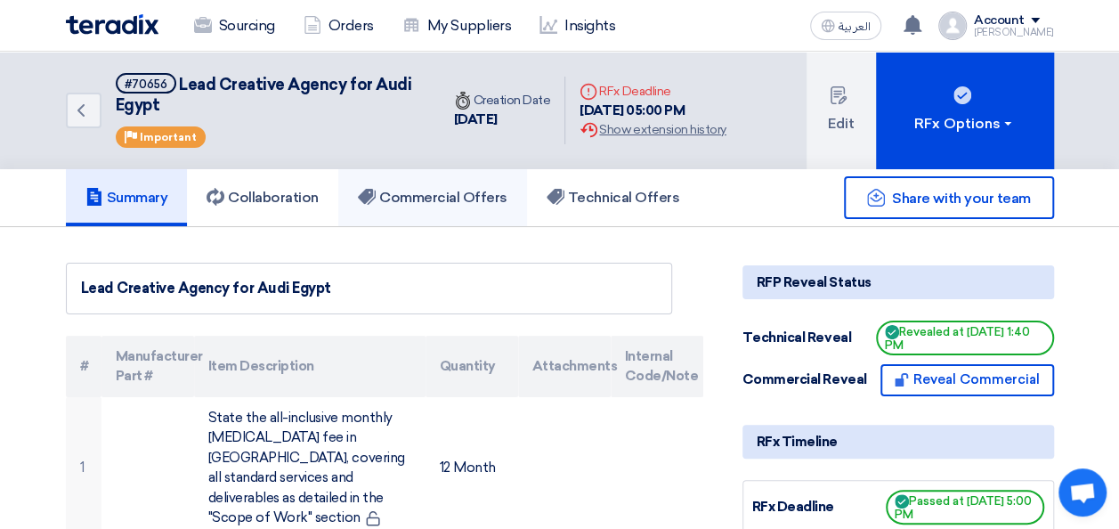
click at [435, 202] on h5 "Commercial Offers" at bounding box center [433, 198] width 150 height 18
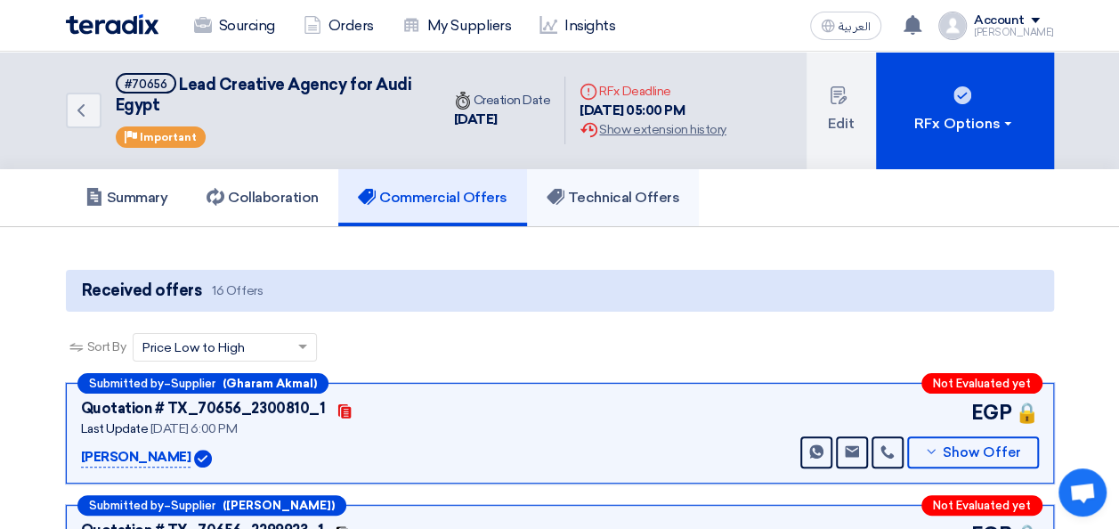
click at [614, 190] on h5 "Technical Offers" at bounding box center [613, 198] width 133 height 18
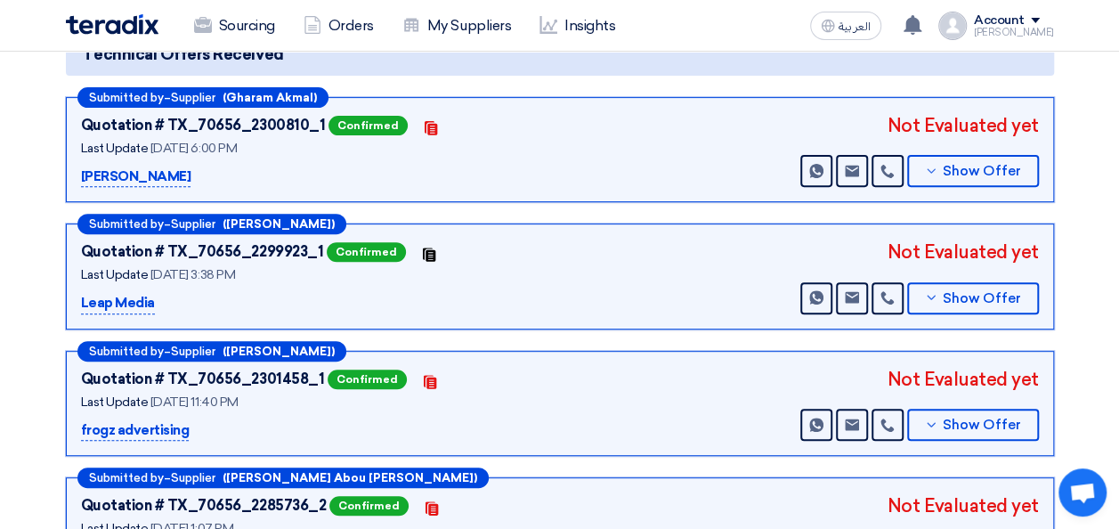
scroll to position [267, 0]
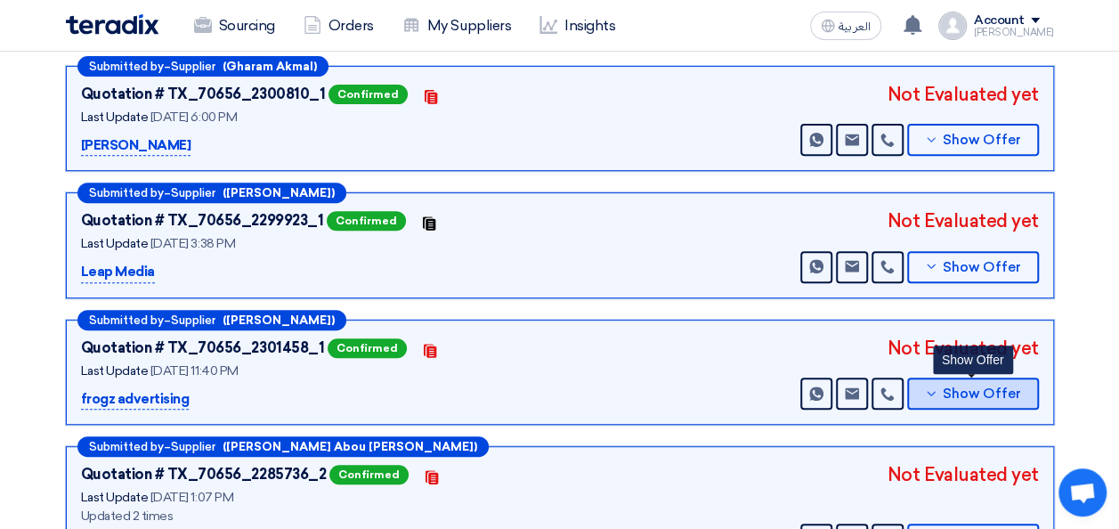
click at [1001, 395] on span "Show Offer" at bounding box center [982, 393] width 78 height 13
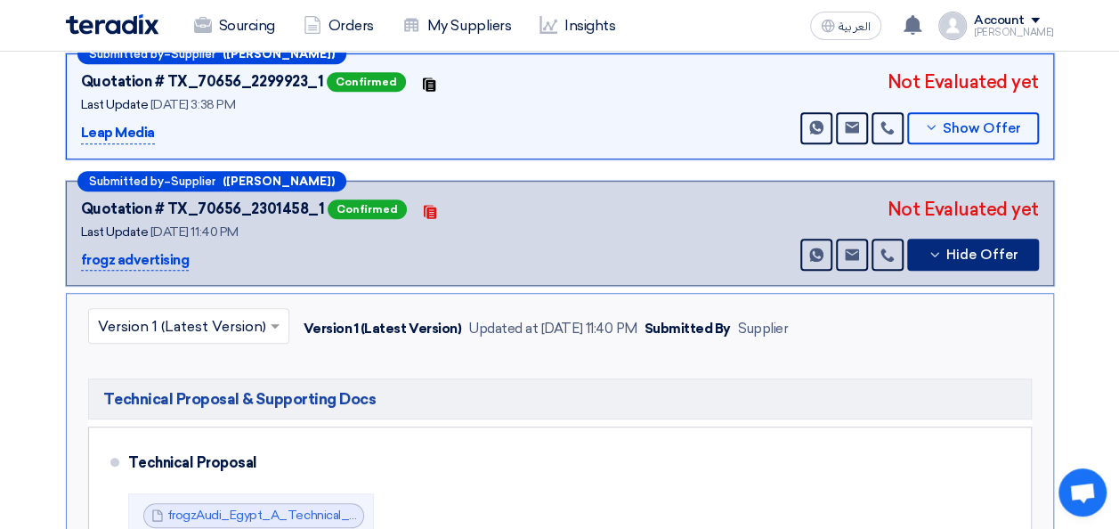
scroll to position [534, 0]
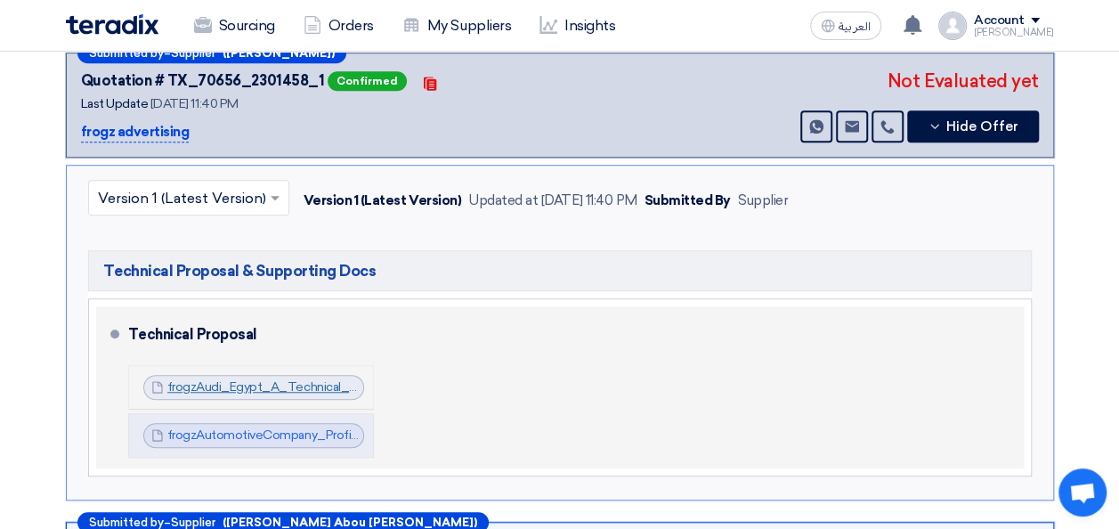
click at [271, 379] on link "frogzAudi_Egypt_A_Technical_Samples_1754944433727.pdf" at bounding box center [344, 386] width 355 height 15
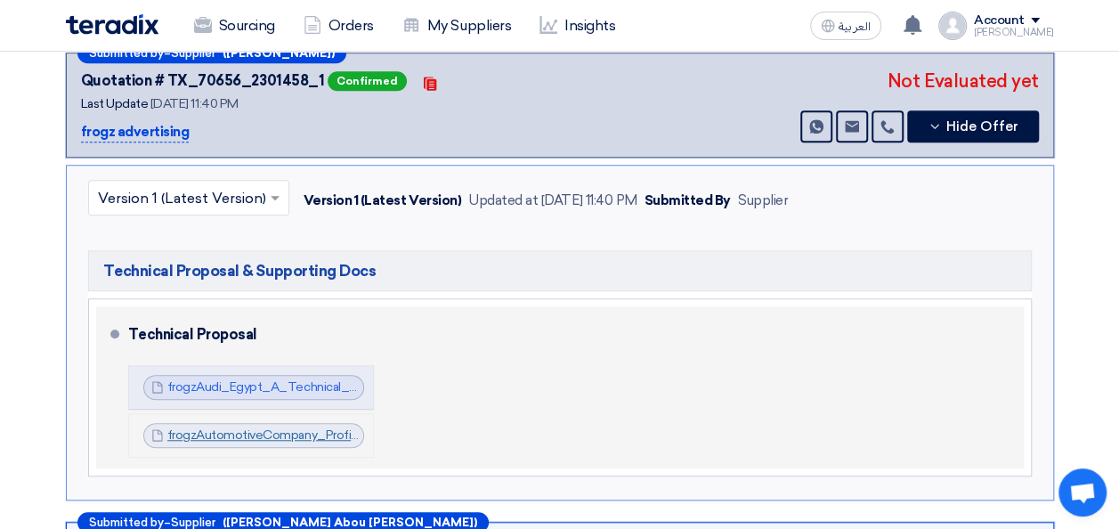
click at [267, 427] on link "frogzAutomotiveCompany_Profile_1754944536126.pdf" at bounding box center [324, 434] width 314 height 15
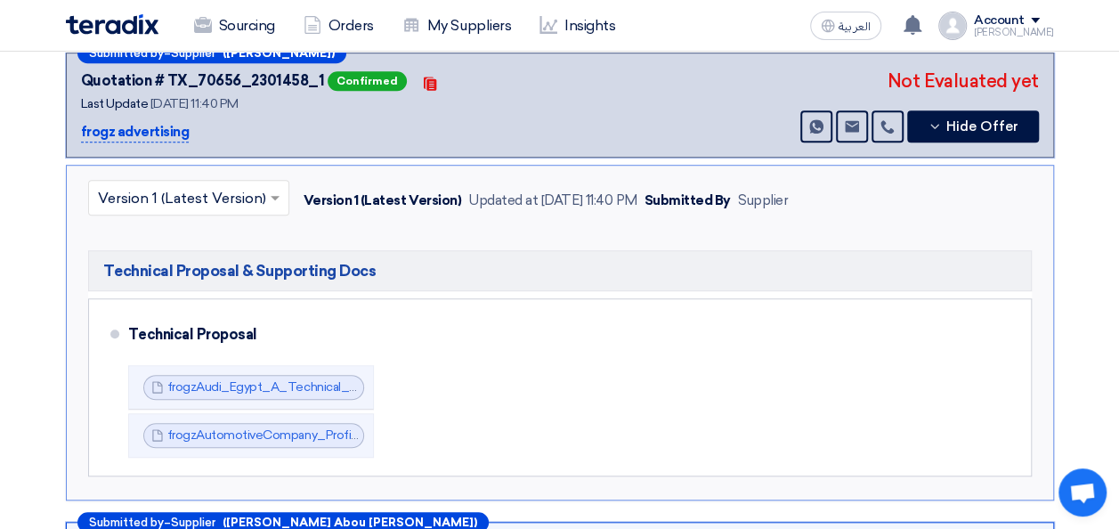
click at [1104, 176] on section "Technical Offers Received Submitted by – Supplier (Gharam Akmal) Quotation # TX…" at bounding box center [559, 255] width 1119 height 1124
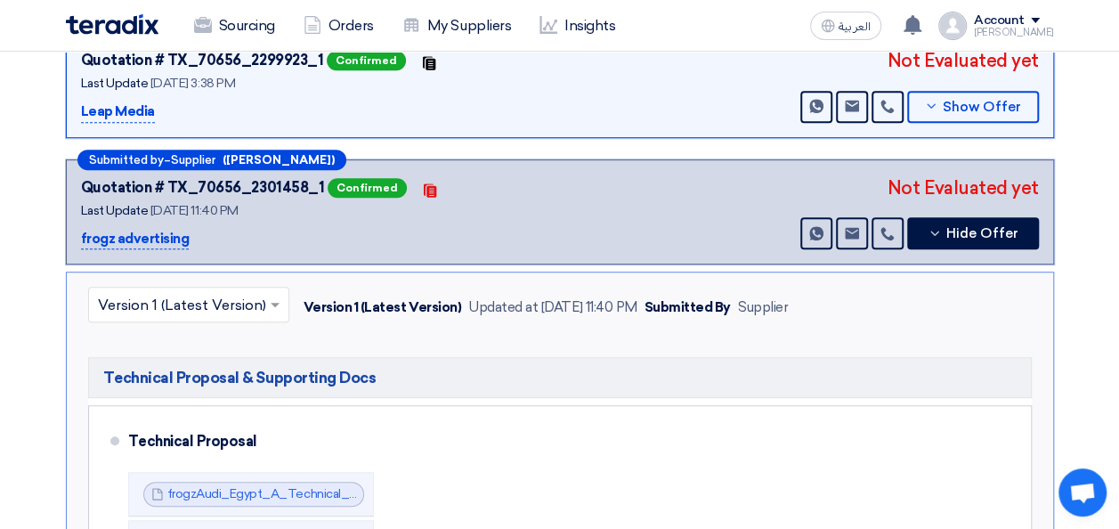
scroll to position [267, 0]
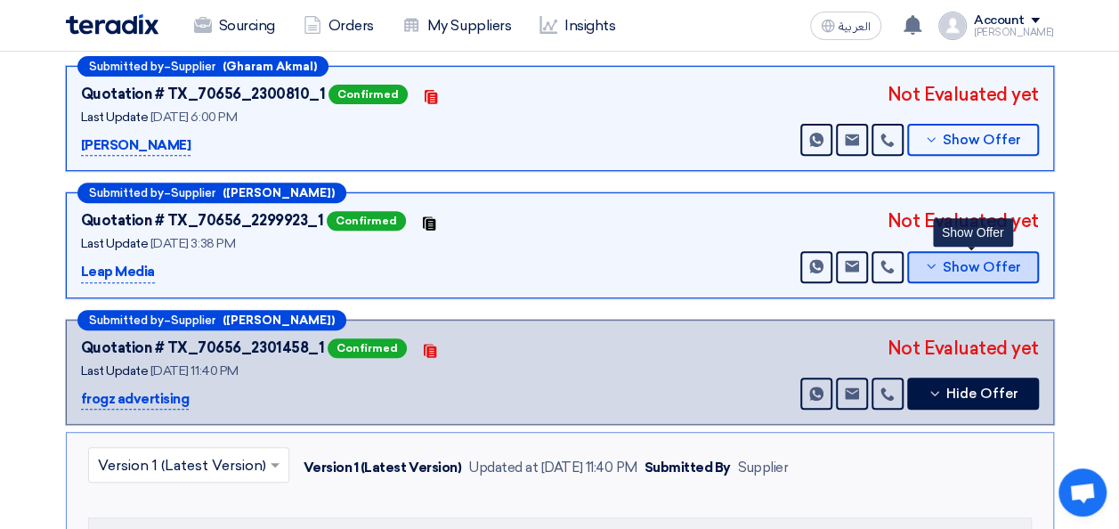
click at [978, 255] on button "Show Offer" at bounding box center [973, 267] width 132 height 32
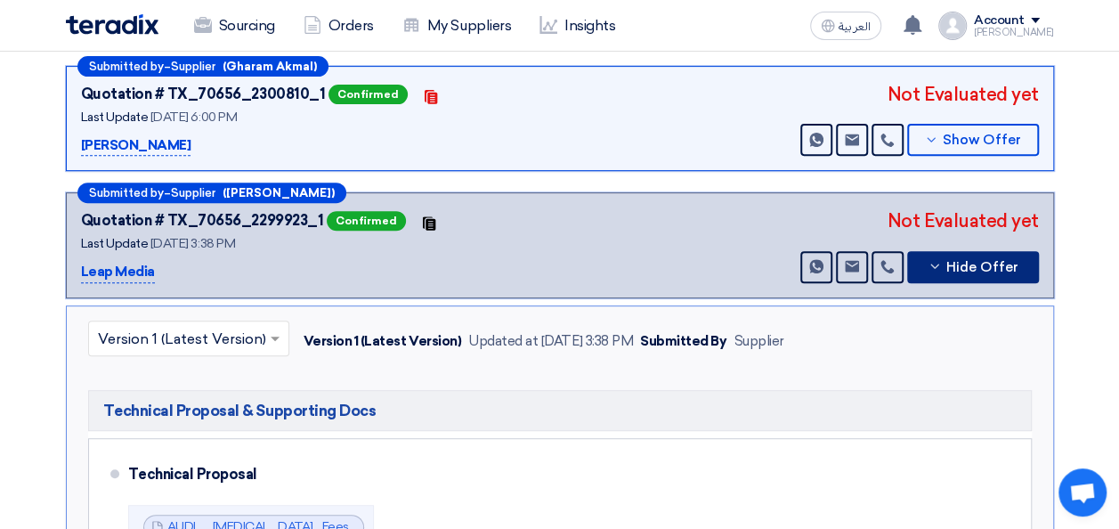
scroll to position [445, 0]
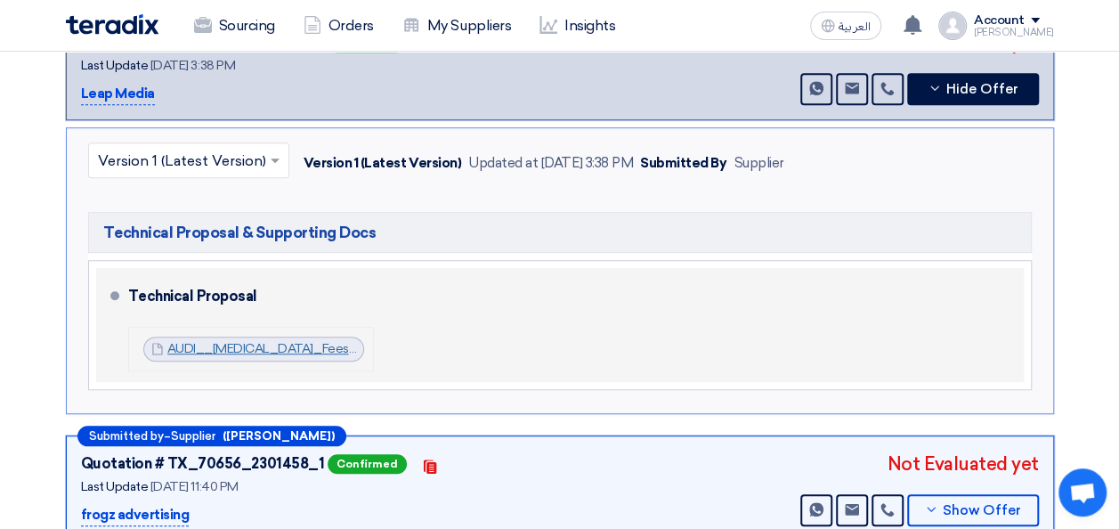
click at [245, 341] on link "AUDI__[MEDICAL_DATA]_Fees_Proposal_1754915874929.pdf" at bounding box center [346, 348] width 358 height 15
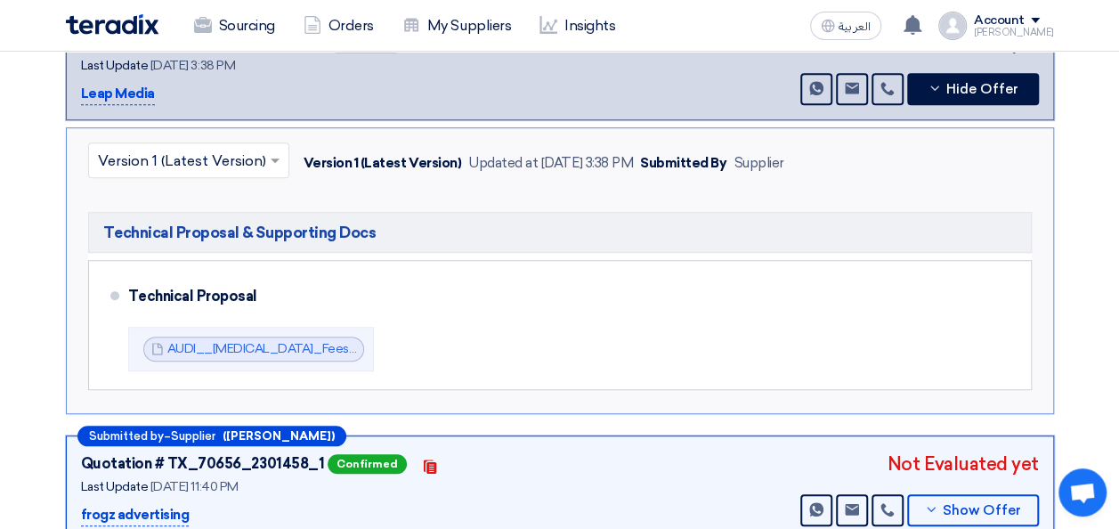
click at [1083, 199] on section "Technical Offers Received Submitted by – Supplier (Gharam Akmal) Quotation # TX…" at bounding box center [559, 320] width 1119 height 1076
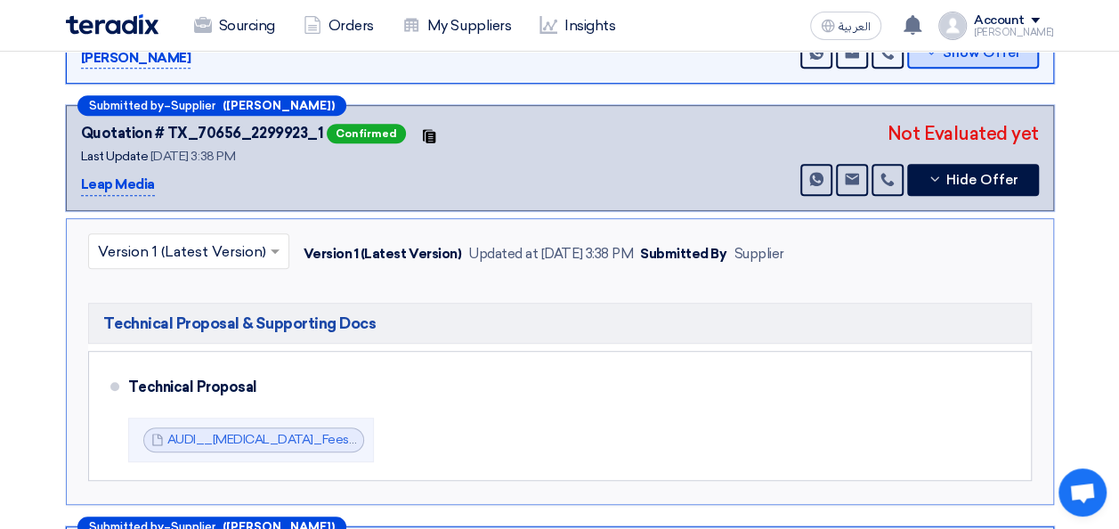
scroll to position [178, 0]
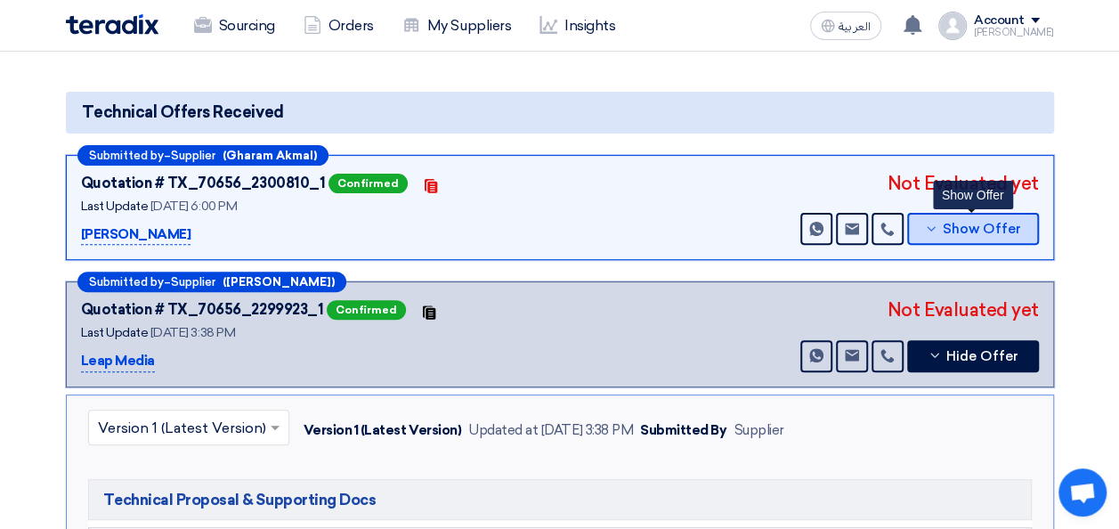
click at [953, 217] on button "Show Offer" at bounding box center [973, 229] width 132 height 32
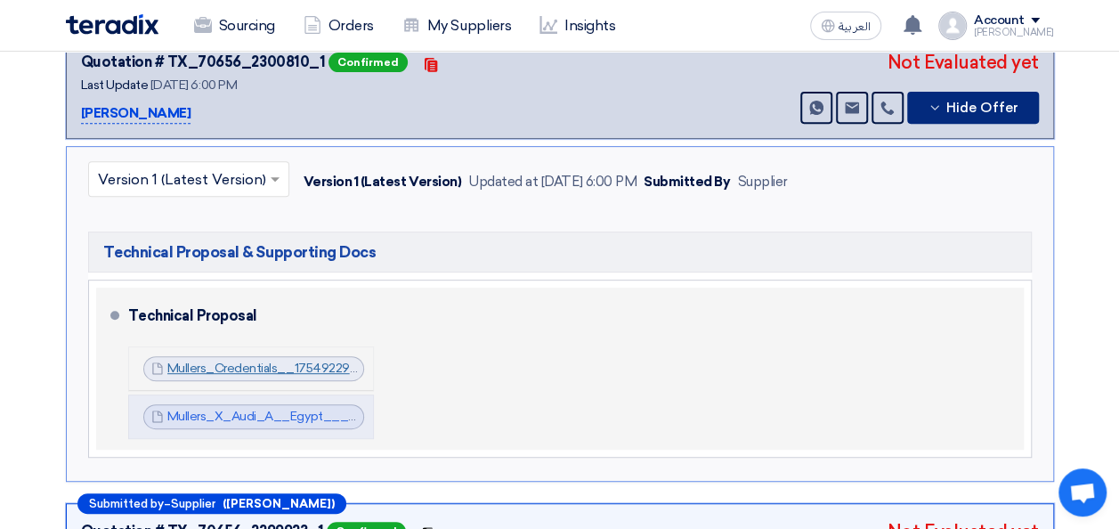
scroll to position [356, 0]
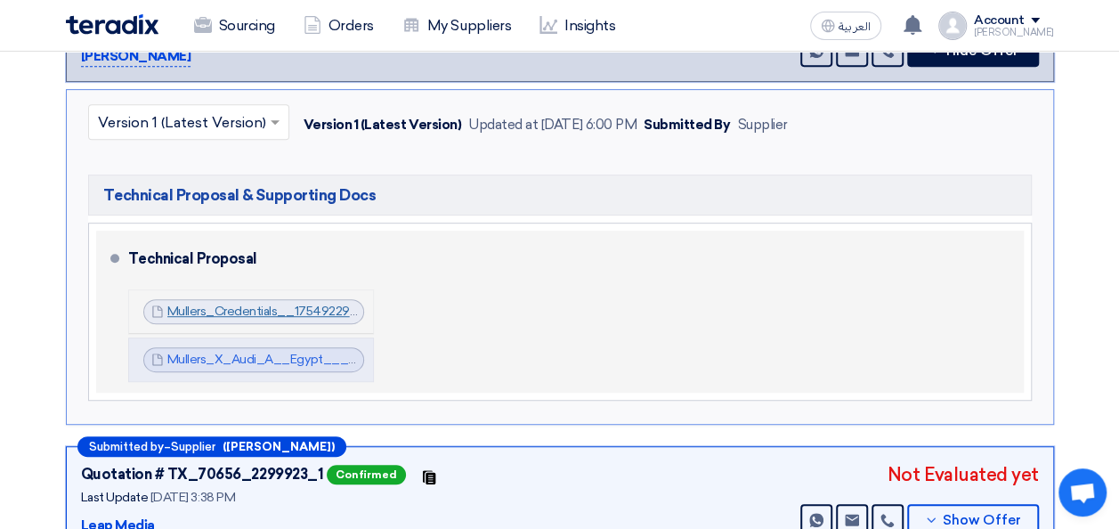
click at [263, 306] on link "Mullers_Credentials__1754922901932.pdf" at bounding box center [286, 311] width 238 height 15
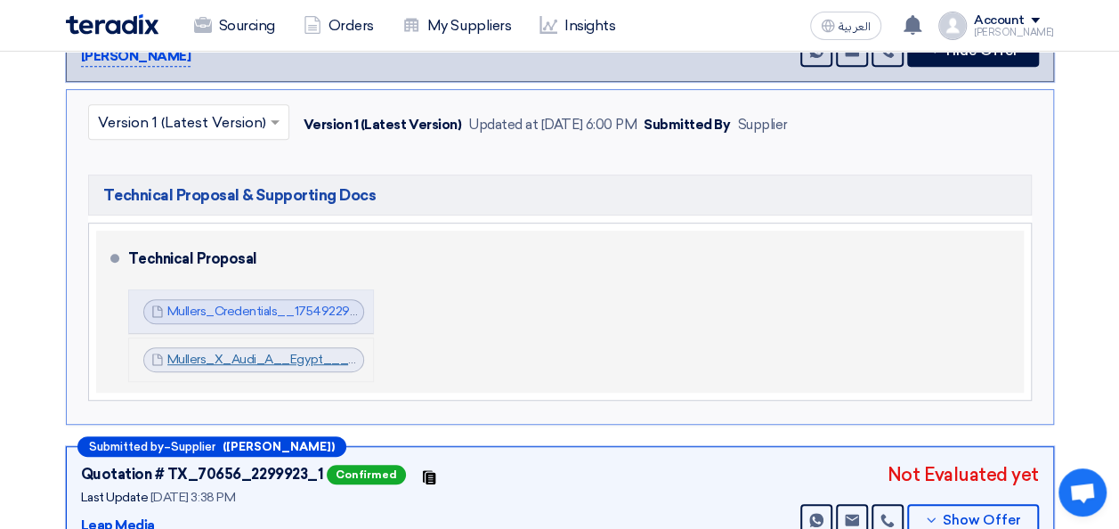
click at [274, 355] on link "Mullers_X_Audi_A__Egypt___1754924036958.pdf" at bounding box center [315, 359] width 297 height 15
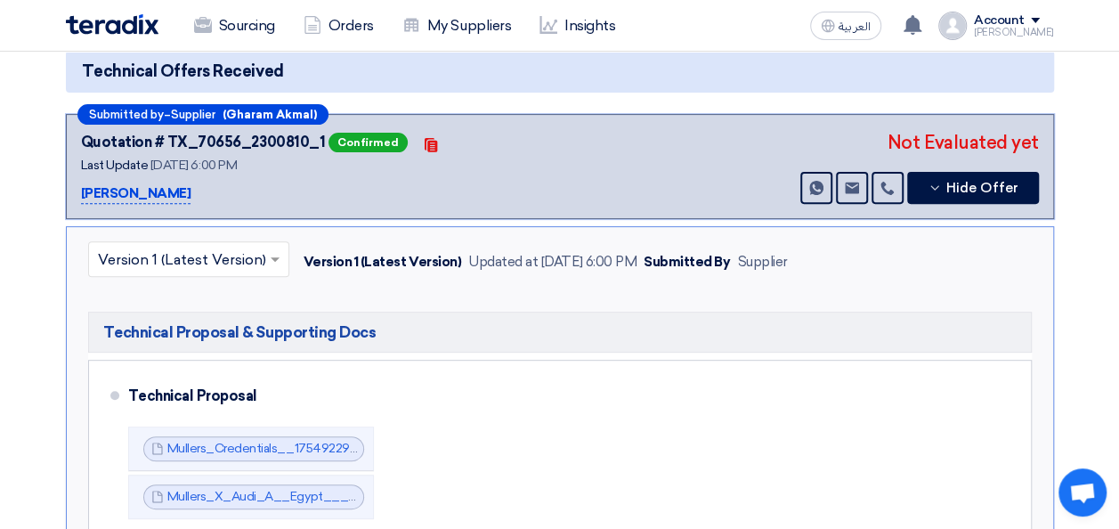
scroll to position [0, 0]
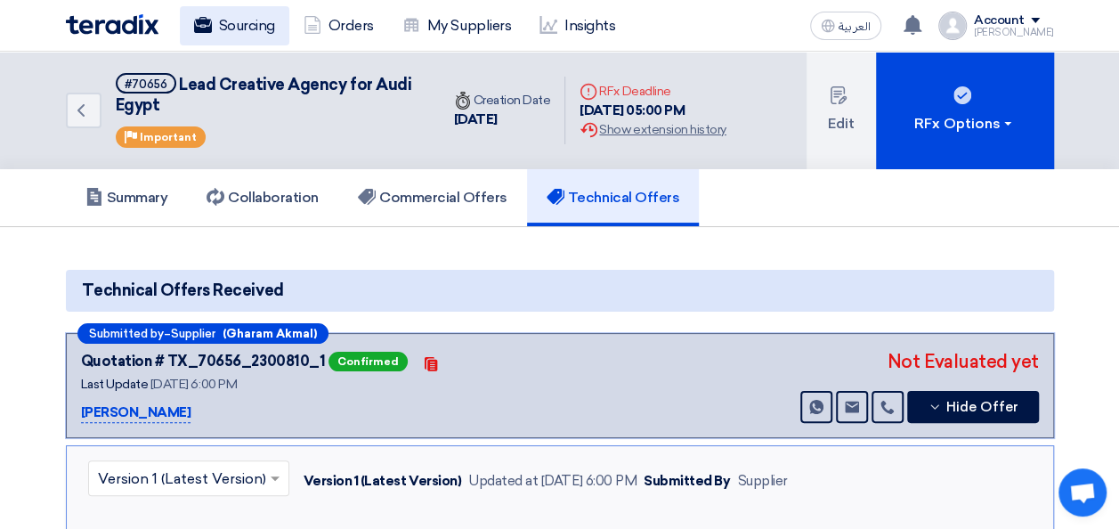
click at [246, 23] on link "Sourcing" at bounding box center [235, 25] width 110 height 39
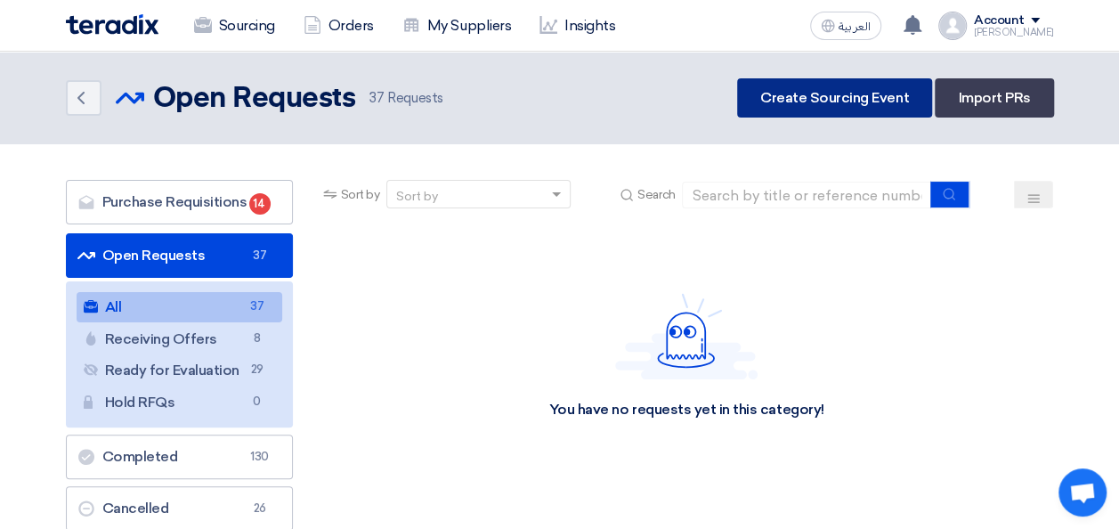
click at [844, 102] on link "Create Sourcing Event" at bounding box center [834, 97] width 195 height 39
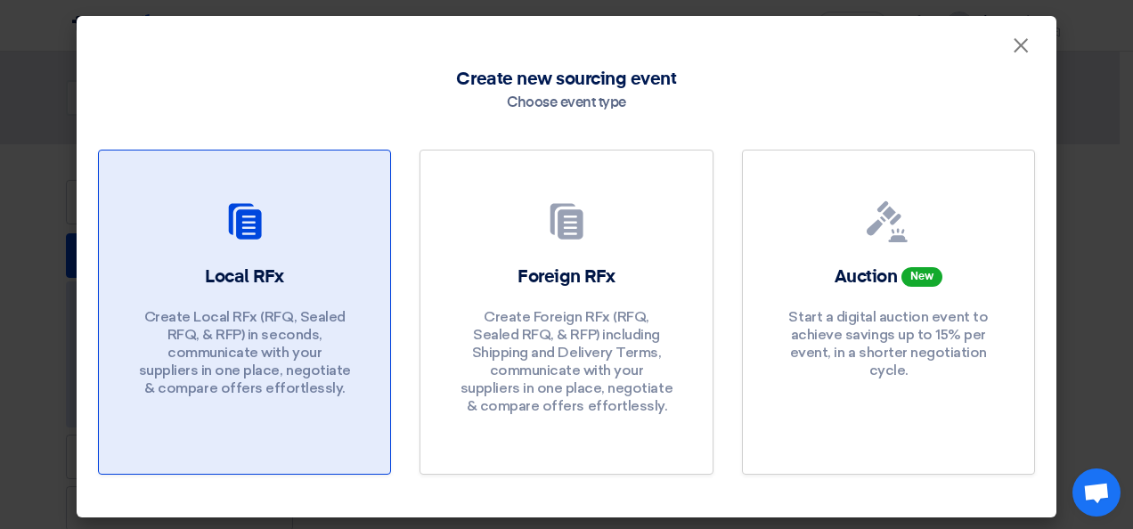
click at [308, 304] on div "Local RFx Create Local RFx (RFQ, Sealed RFQ, & RFP) in seconds, communicate wit…" at bounding box center [244, 335] width 248 height 142
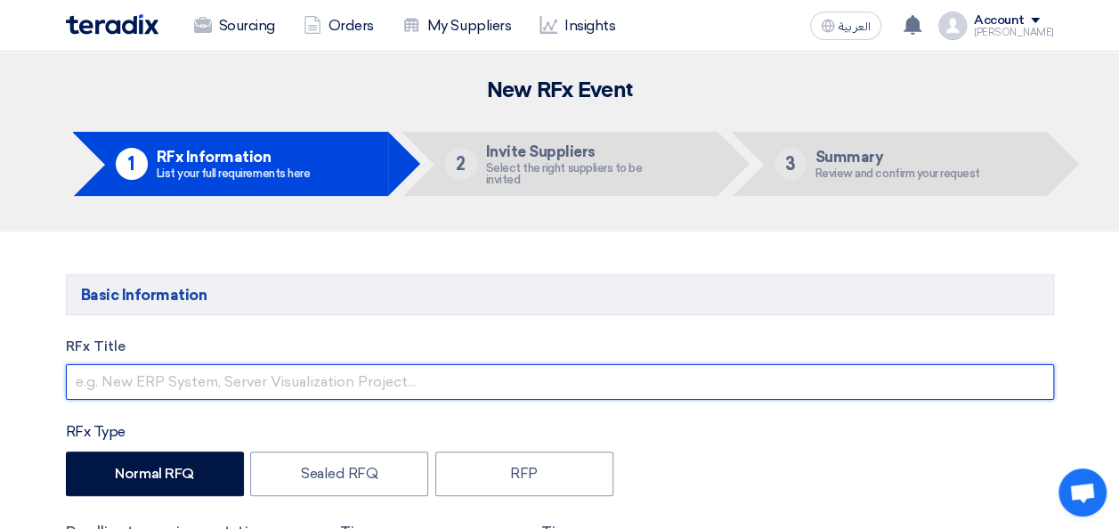
click at [427, 381] on input "text" at bounding box center [560, 382] width 989 height 36
drag, startPoint x: 214, startPoint y: 383, endPoint x: 205, endPoint y: 386, distance: 9.6
click at [214, 383] on input "Provision of" at bounding box center [560, 382] width 989 height 36
type input "Provision of Consultancy Services for the Body & Paint Hub at Abu Rawash"
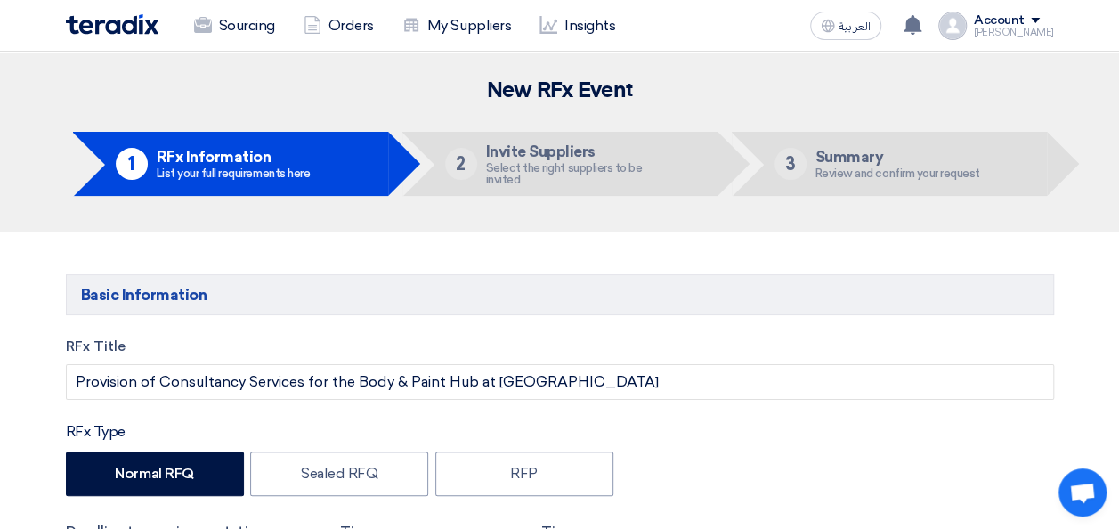
drag, startPoint x: 543, startPoint y: 386, endPoint x: 751, endPoint y: 476, distance: 226.5
click at [751, 476] on div "Normal RFQ Sealed RFQ RFP" at bounding box center [560, 476] width 989 height 49
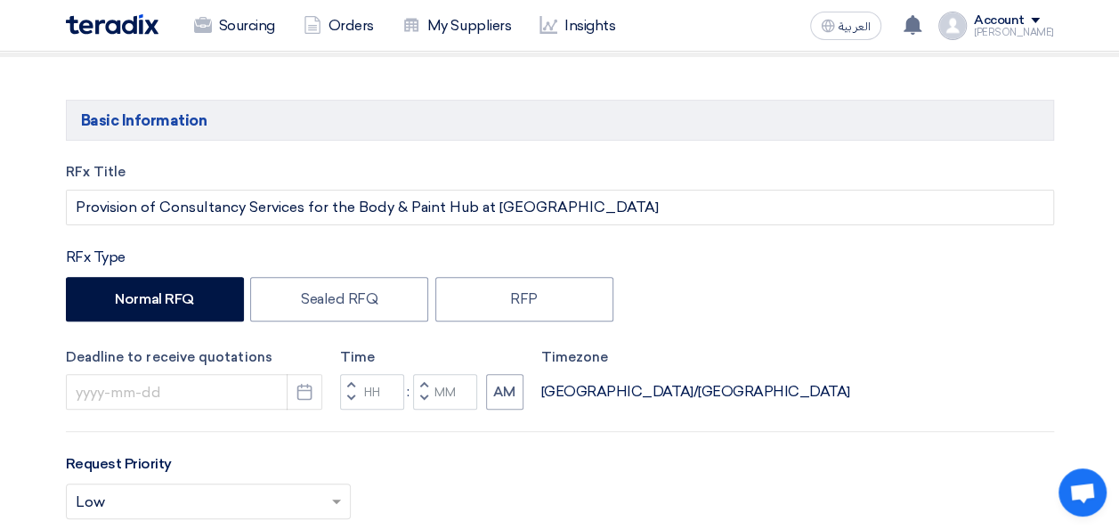
scroll to position [178, 0]
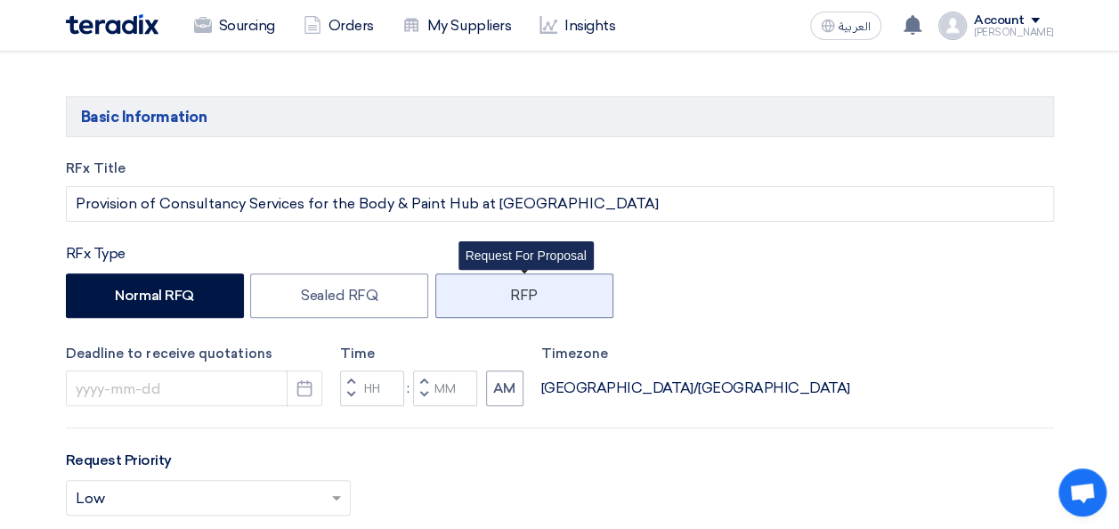
click at [549, 298] on label "RFP" at bounding box center [524, 295] width 178 height 45
click at [522, 298] on input "RFP" at bounding box center [516, 295] width 12 height 12
radio input "true"
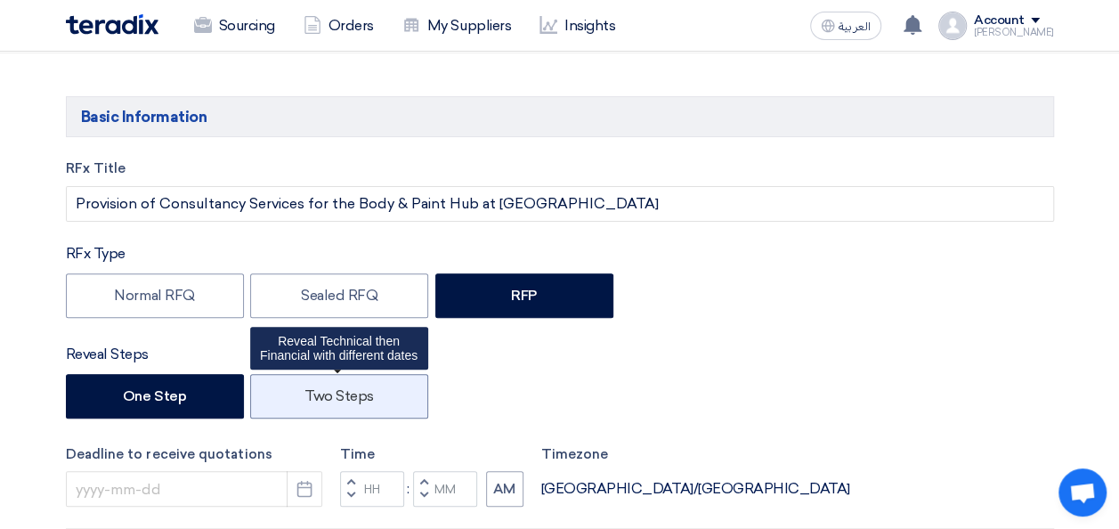
click at [328, 393] on label "Two Steps" at bounding box center [339, 396] width 178 height 45
click at [316, 393] on input "Two Steps" at bounding box center [311, 395] width 12 height 12
radio input "true"
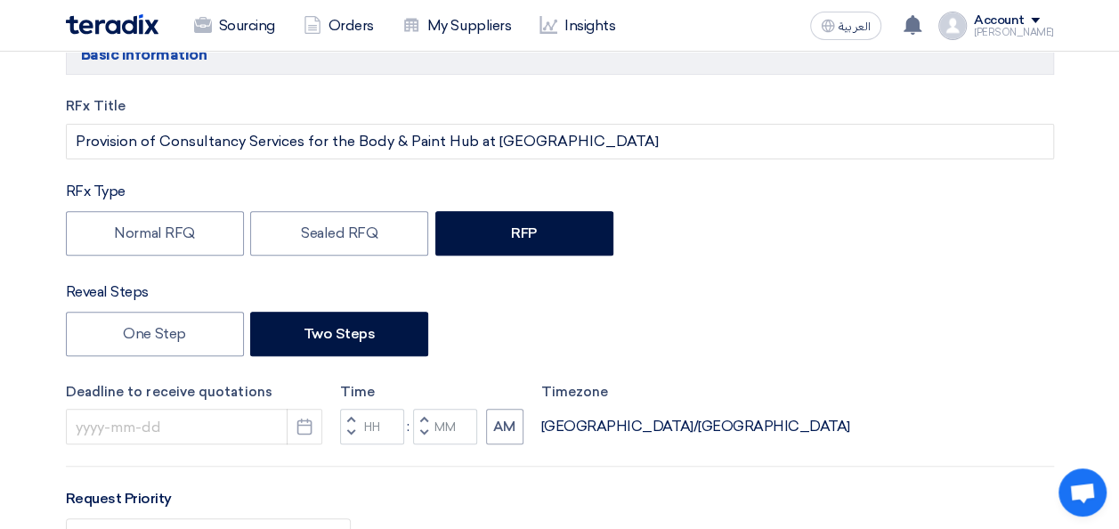
scroll to position [267, 0]
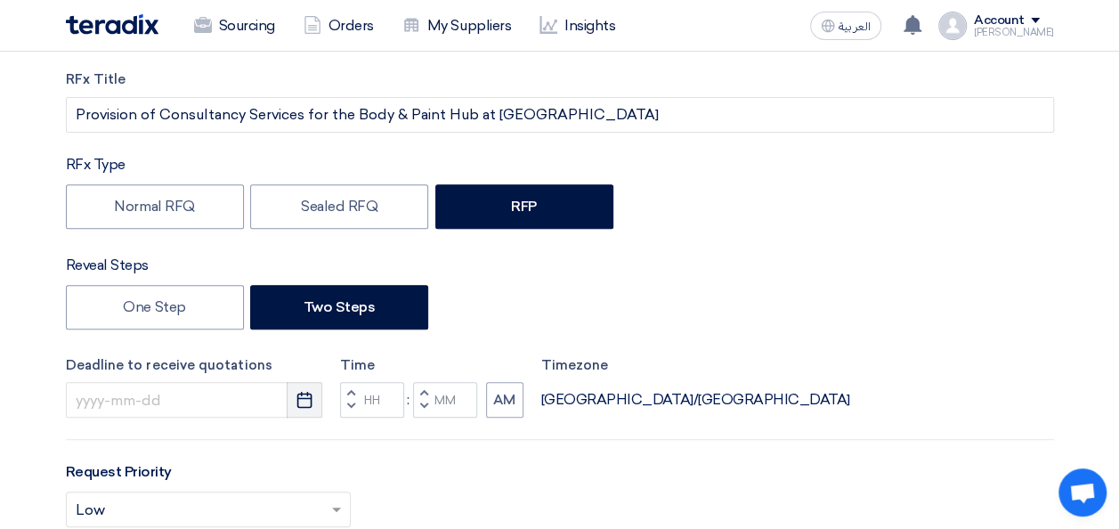
click at [309, 400] on icon "Pick a date" at bounding box center [305, 400] width 18 height 18
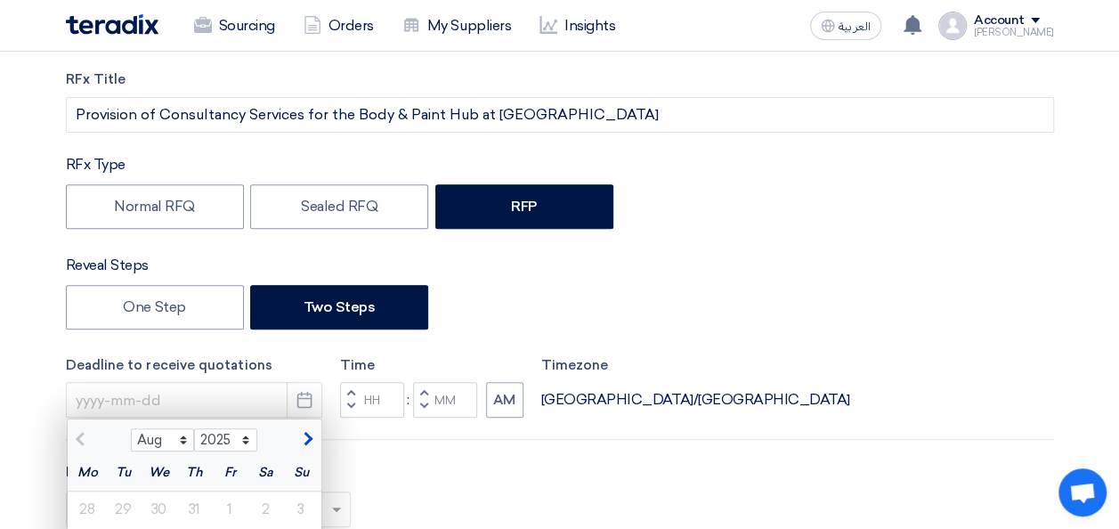
click at [704, 331] on div "One Step Two Steps" at bounding box center [560, 309] width 989 height 49
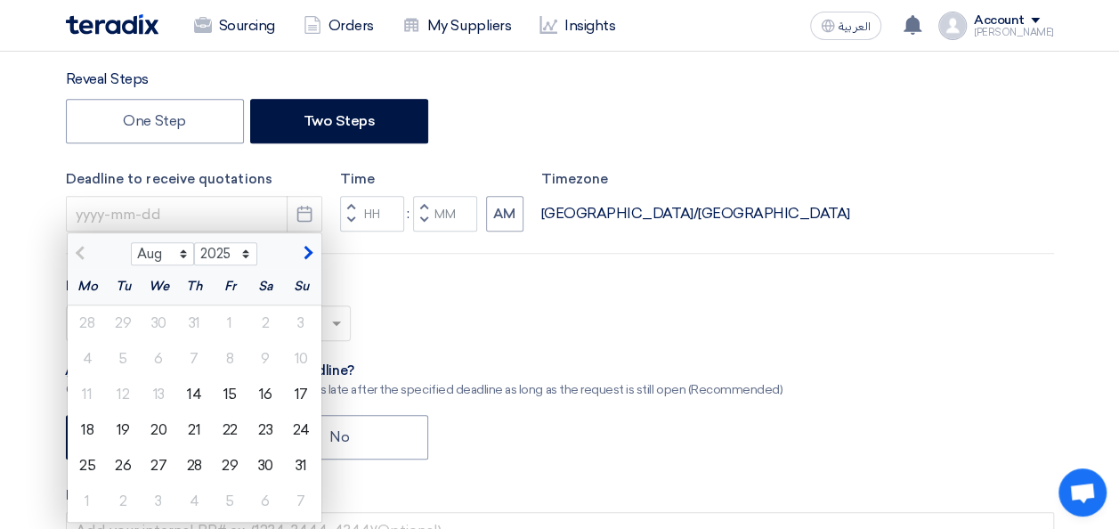
scroll to position [534, 0]
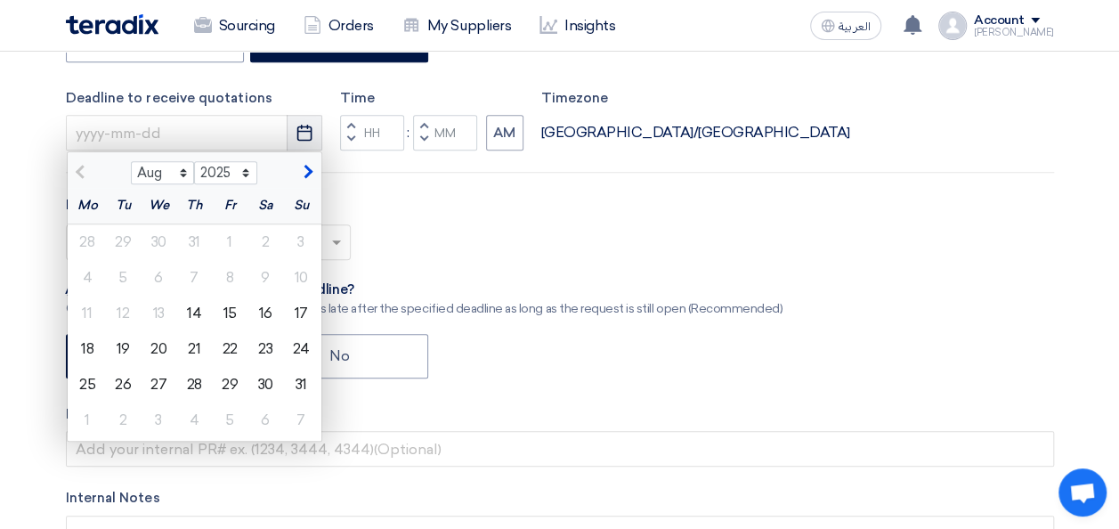
click at [293, 134] on button "Pick a date" at bounding box center [305, 133] width 36 height 36
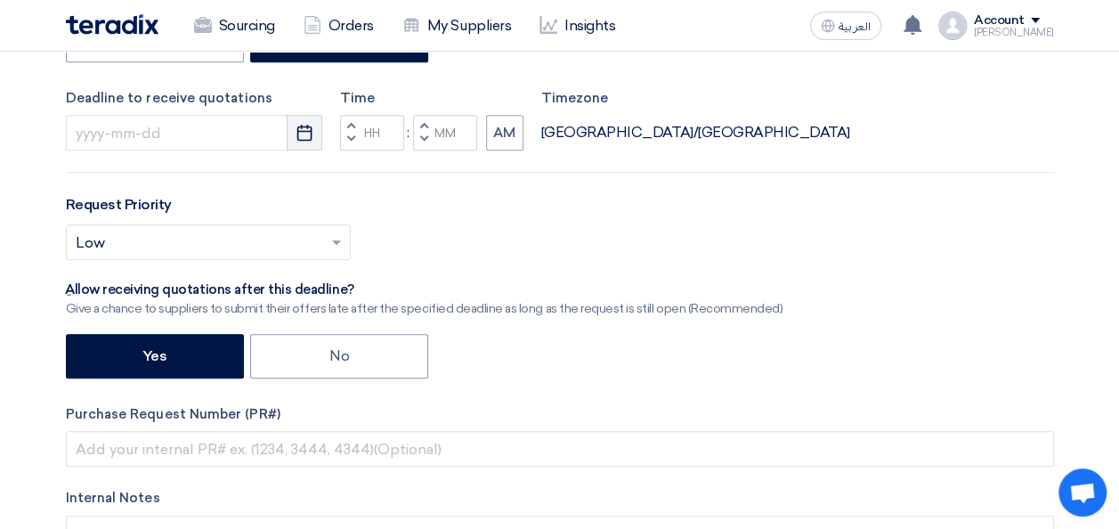
click at [301, 129] on icon "Pick a date" at bounding box center [305, 133] width 18 height 18
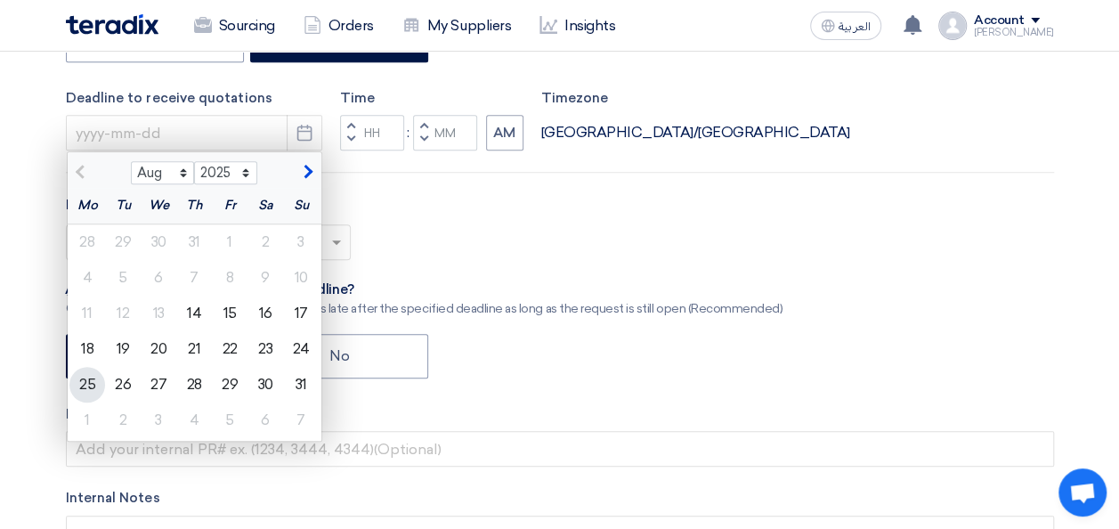
click at [92, 386] on div "25" at bounding box center [87, 385] width 36 height 36
type input "8/25/2025"
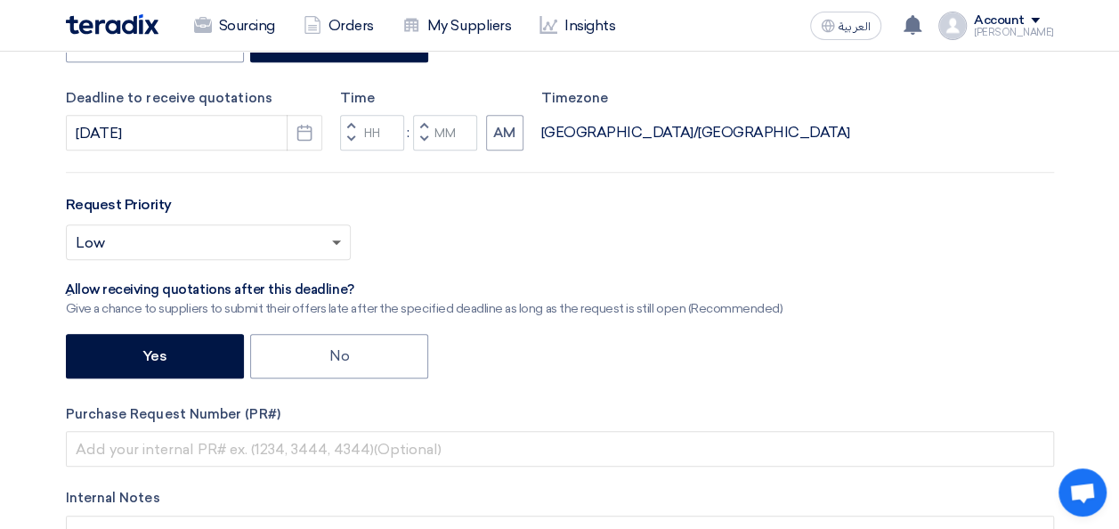
click at [334, 240] on span at bounding box center [336, 243] width 9 height 6
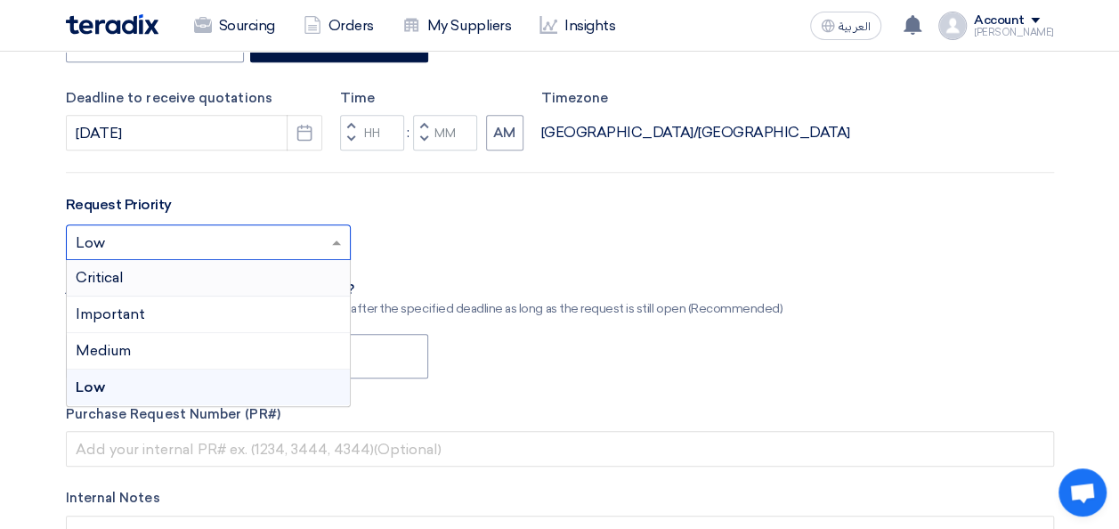
click at [115, 283] on span "Critical" at bounding box center [100, 277] width 48 height 17
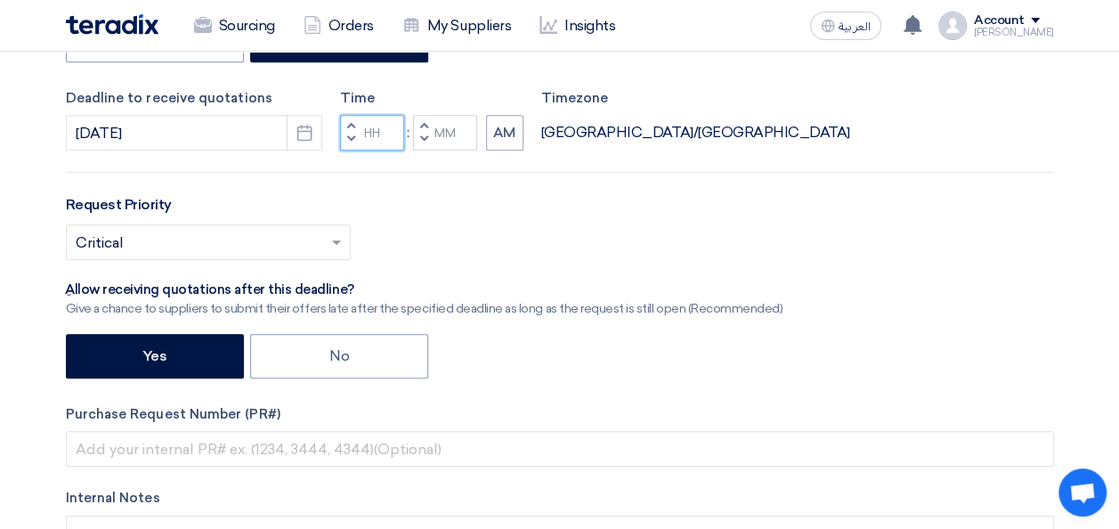
click at [367, 130] on input "Hours" at bounding box center [372, 133] width 64 height 36
click at [350, 124] on span "button" at bounding box center [350, 125] width 6 height 11
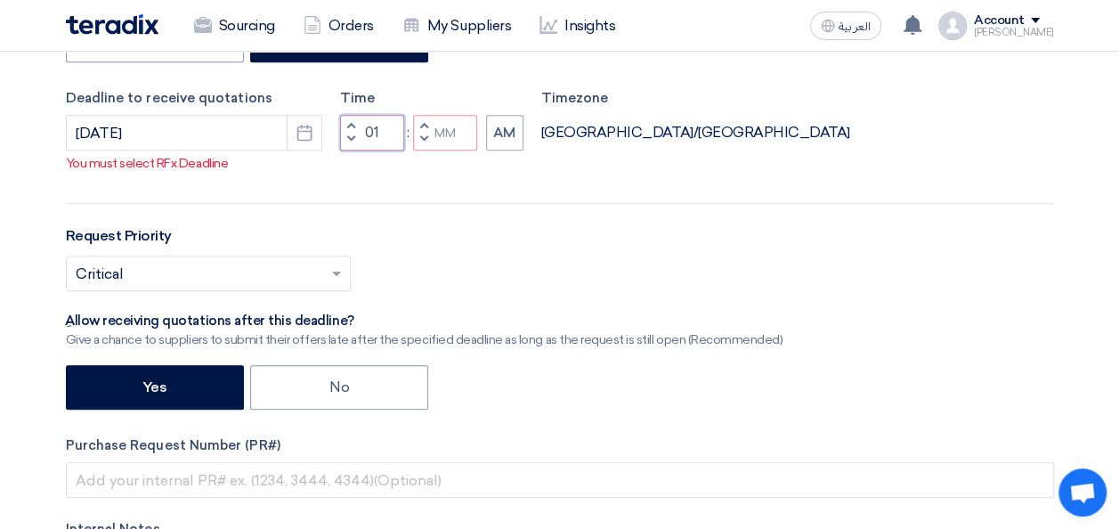
drag, startPoint x: 379, startPoint y: 128, endPoint x: 361, endPoint y: 126, distance: 18.8
click at [361, 126] on input "01" at bounding box center [372, 133] width 64 height 36
type input "05"
click at [420, 123] on span "button" at bounding box center [423, 125] width 6 height 11
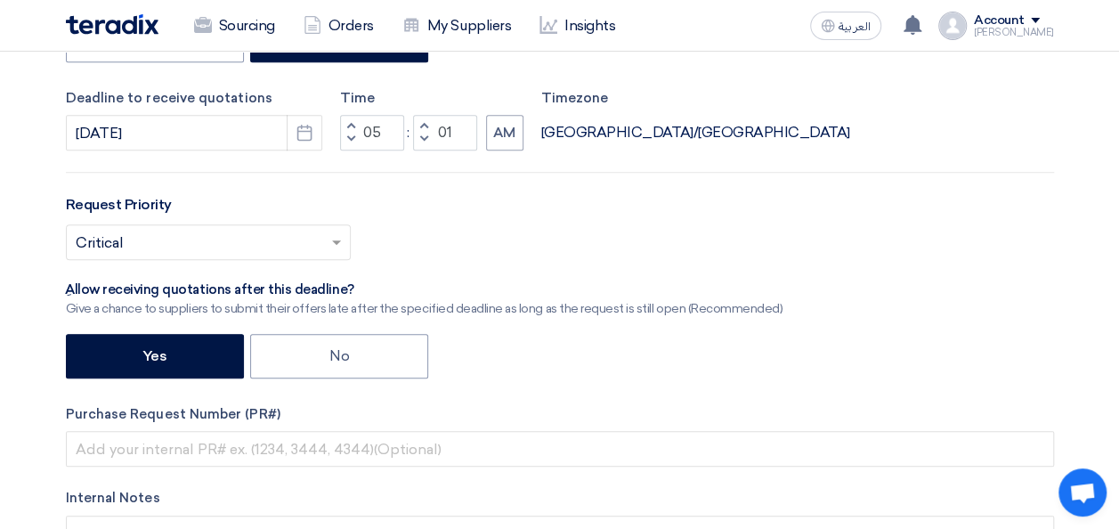
click at [420, 141] on span "button" at bounding box center [423, 139] width 6 height 11
type input "00"
click at [503, 128] on button "AM" at bounding box center [504, 133] width 37 height 36
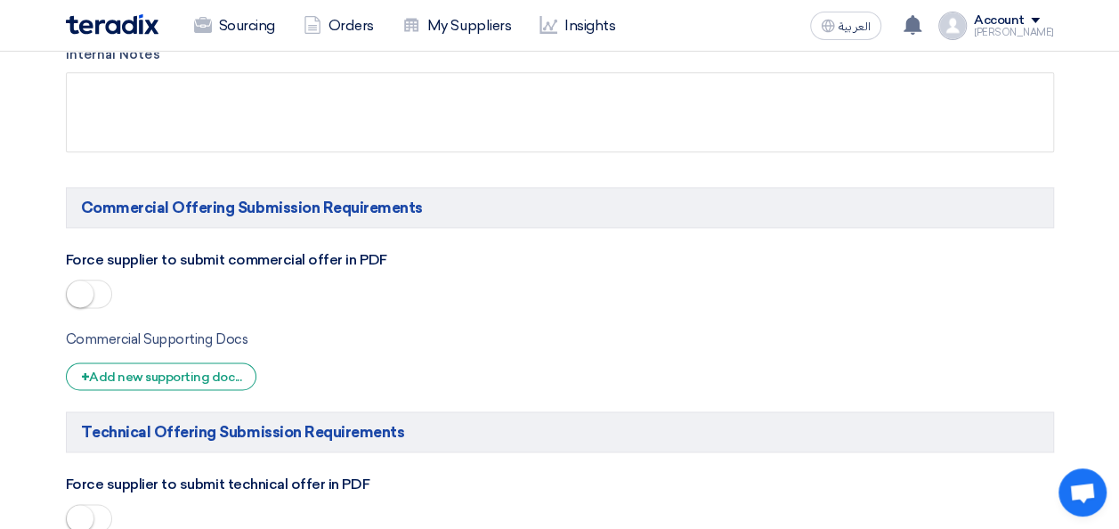
scroll to position [980, 0]
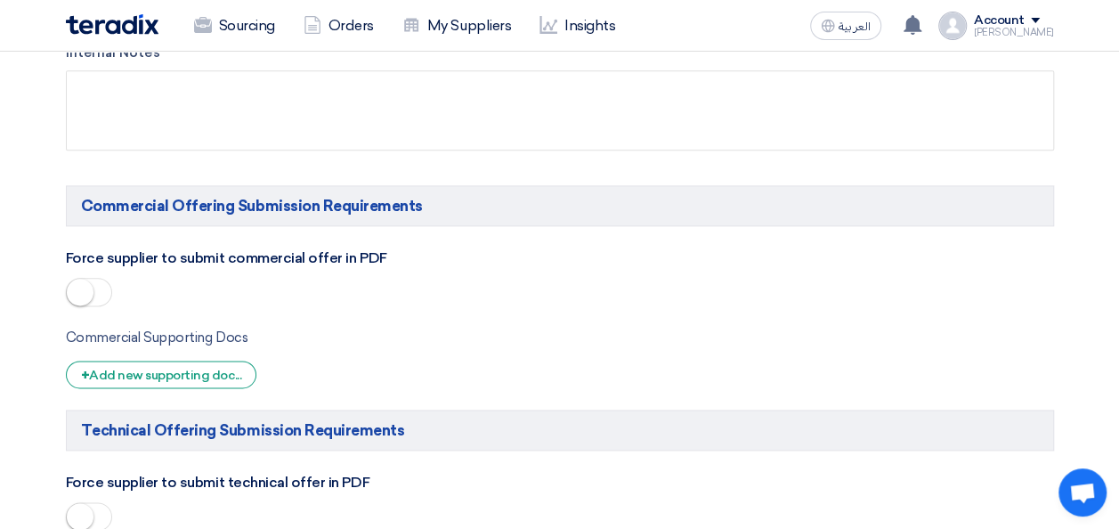
click at [103, 281] on span at bounding box center [89, 292] width 46 height 28
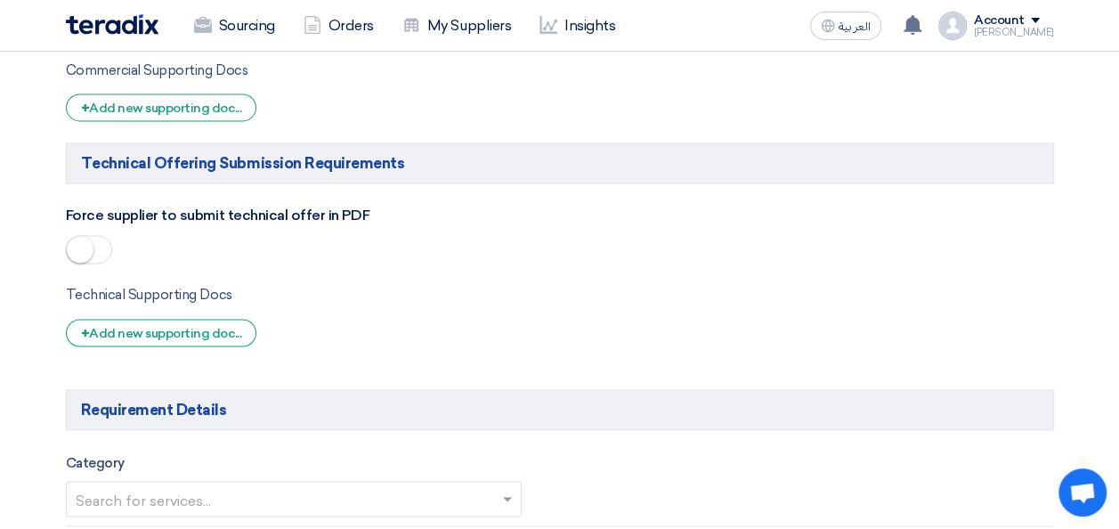
click at [87, 245] on small at bounding box center [80, 249] width 27 height 27
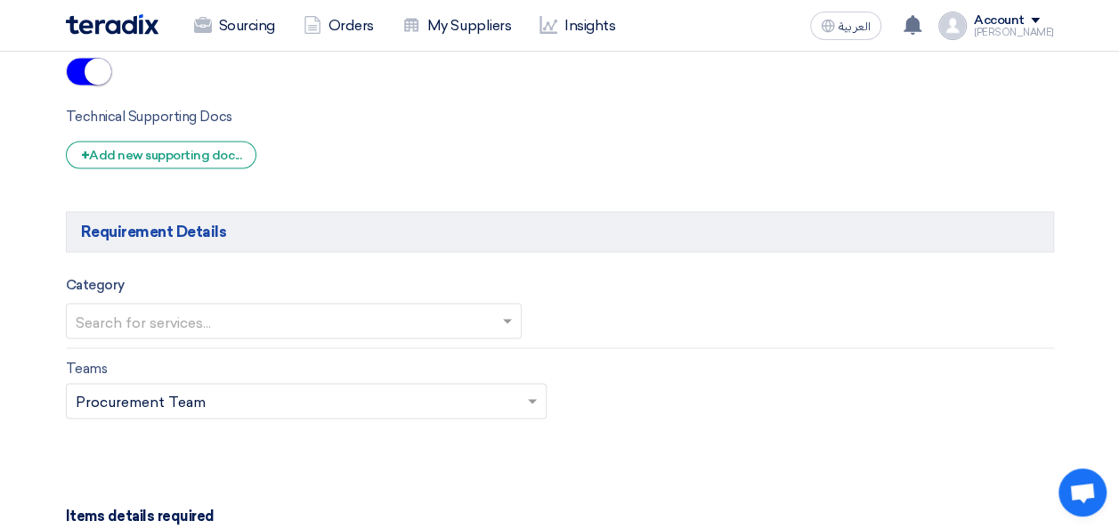
scroll to position [1514, 0]
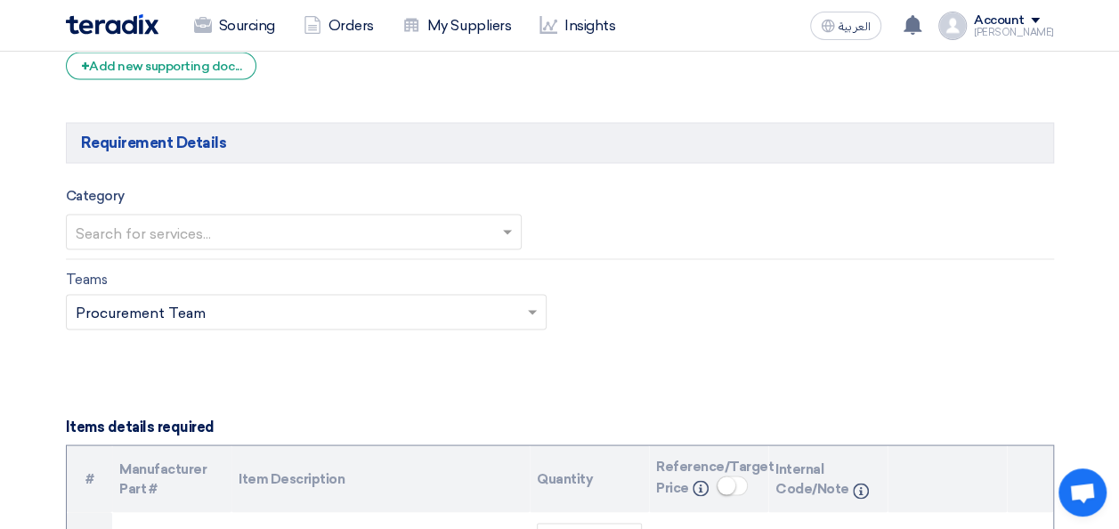
click at [379, 237] on input "text" at bounding box center [285, 233] width 419 height 29
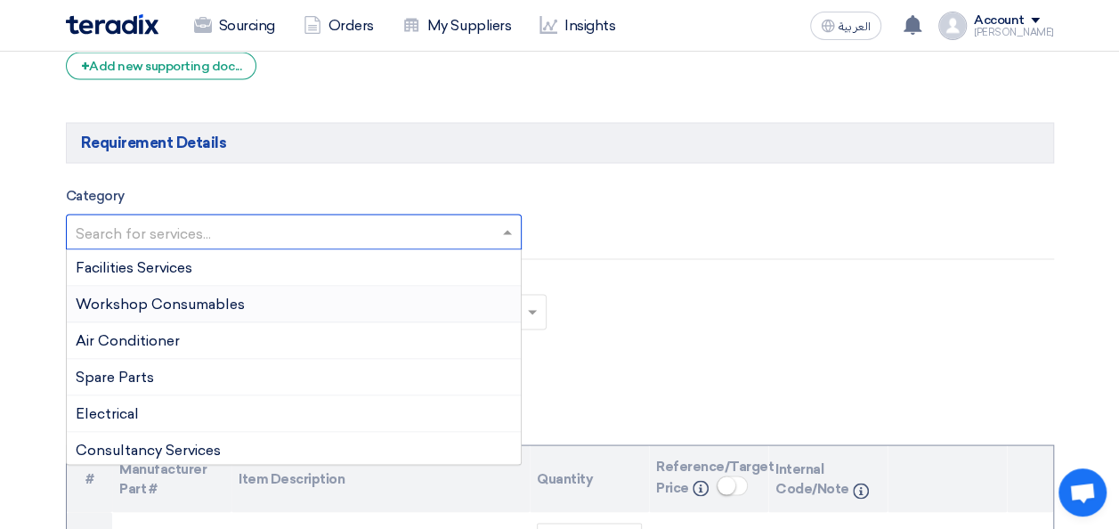
scroll to position [183, 0]
click at [189, 443] on span "Consultancy Services" at bounding box center [148, 448] width 145 height 17
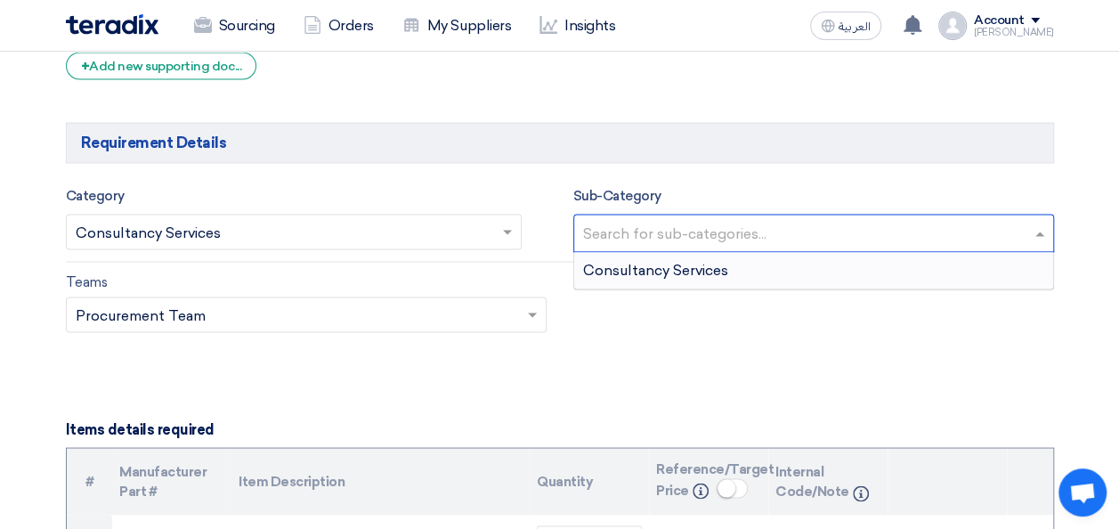
click at [625, 222] on input "text" at bounding box center [816, 234] width 466 height 29
click at [643, 261] on span "Consultancy Services" at bounding box center [655, 269] width 145 height 17
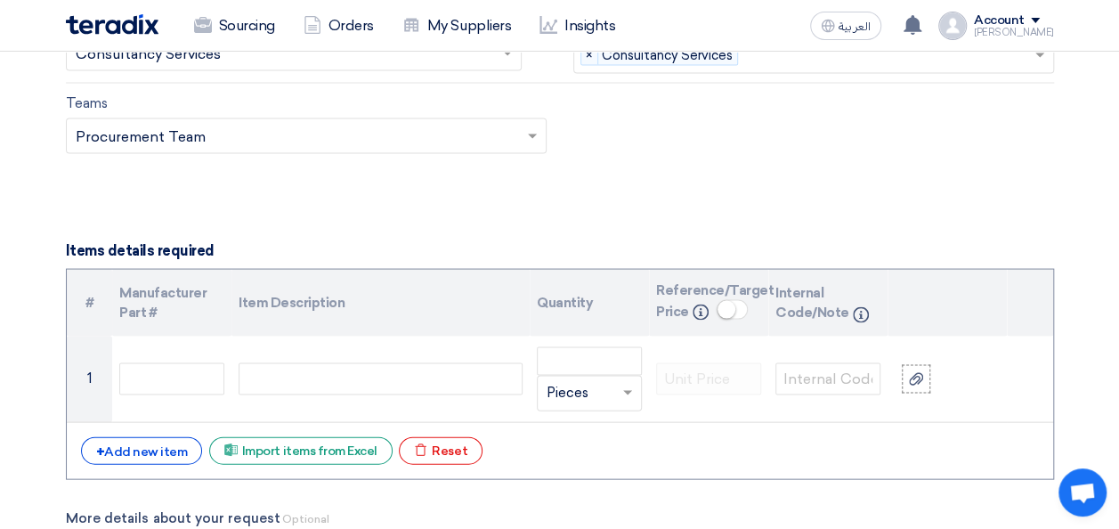
scroll to position [1781, 0]
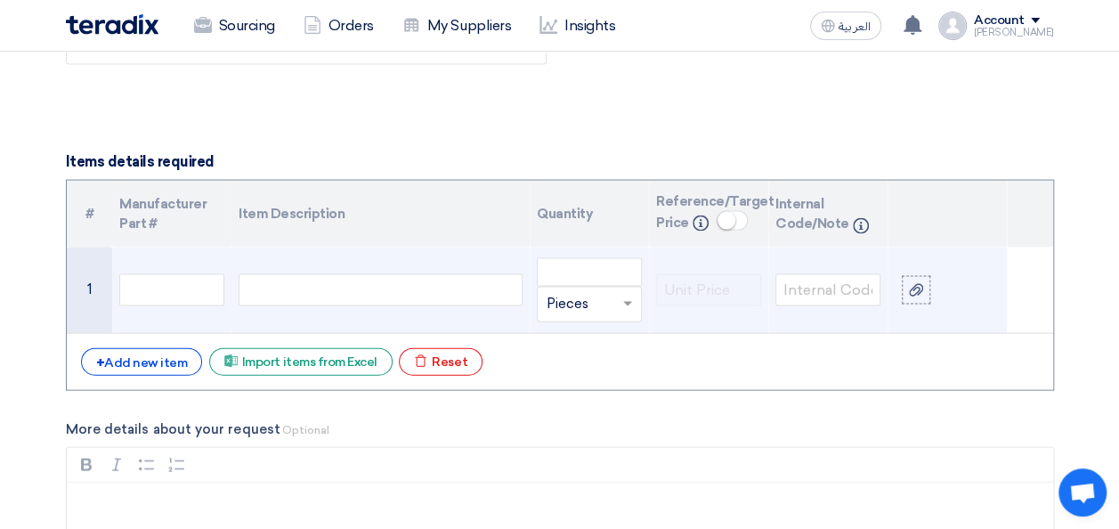
click at [495, 291] on div at bounding box center [381, 290] width 284 height 32
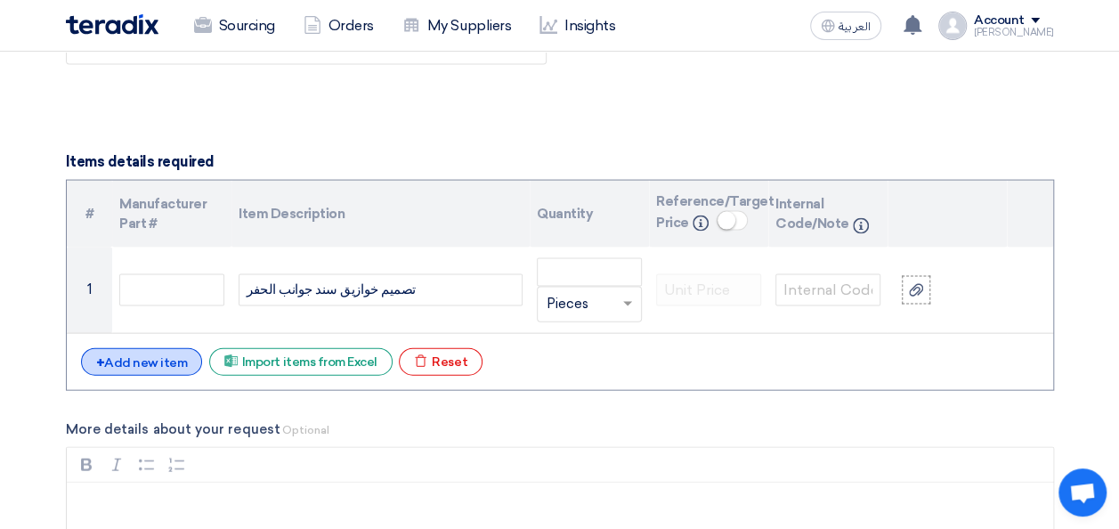
click at [134, 361] on div "+ Add new item" at bounding box center [142, 362] width 122 height 28
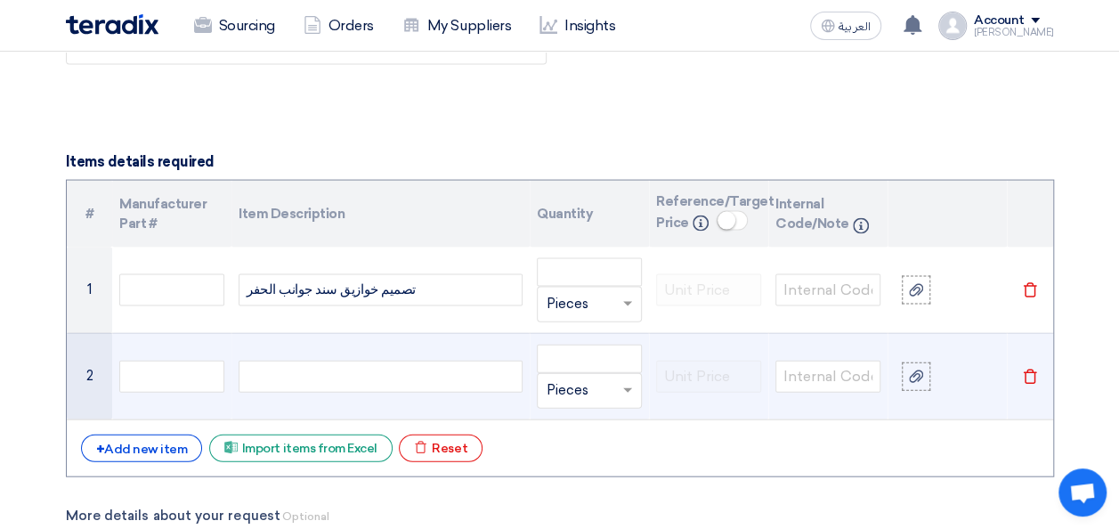
click at [502, 376] on div at bounding box center [381, 377] width 284 height 32
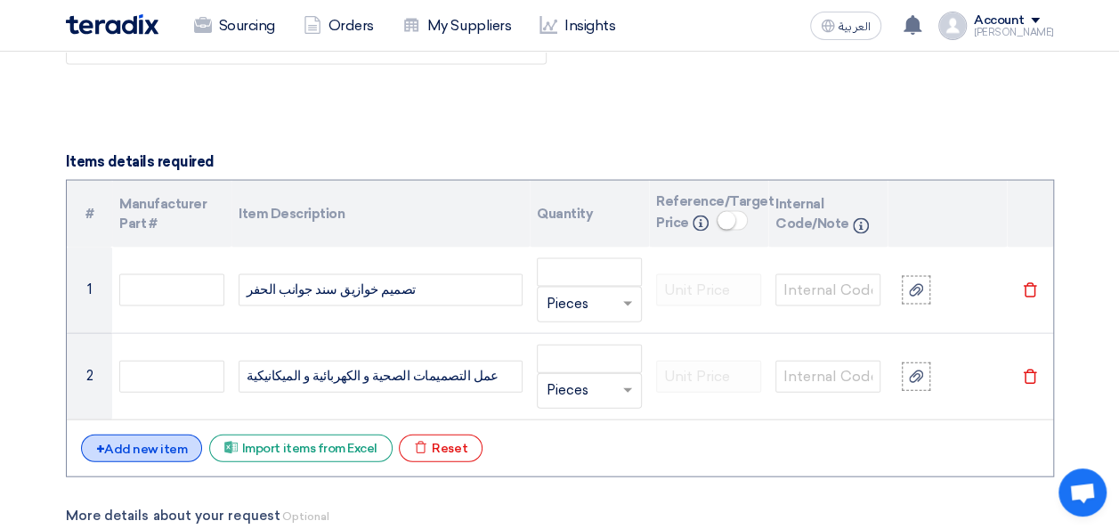
click at [157, 440] on div "+ Add new item" at bounding box center [142, 449] width 122 height 28
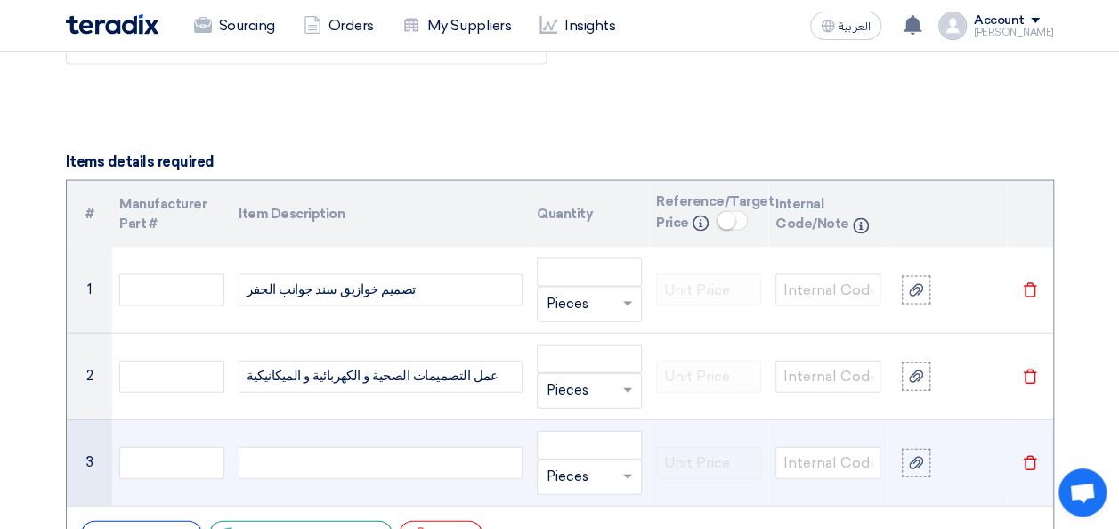
click at [483, 456] on div at bounding box center [381, 463] width 284 height 32
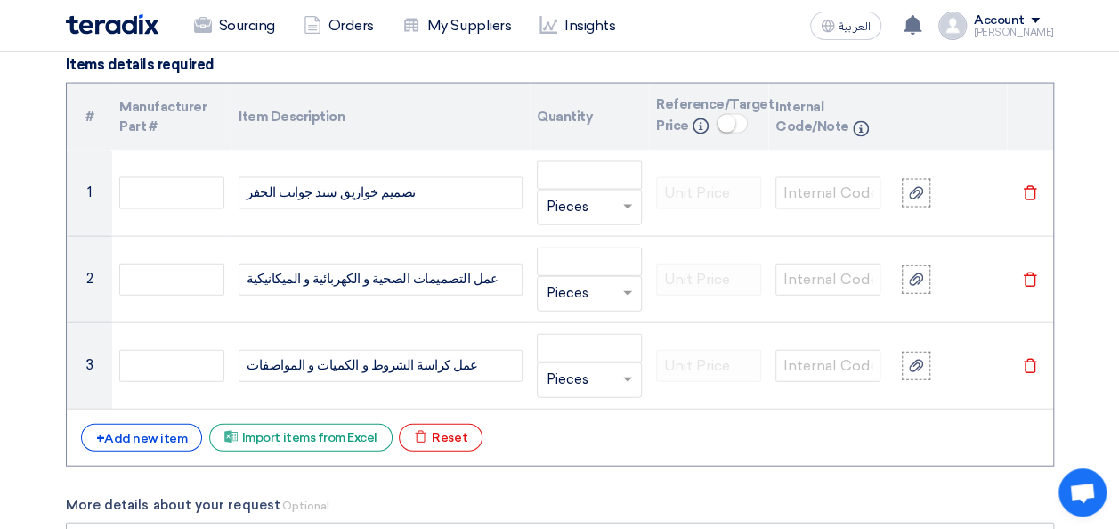
scroll to position [1959, 0]
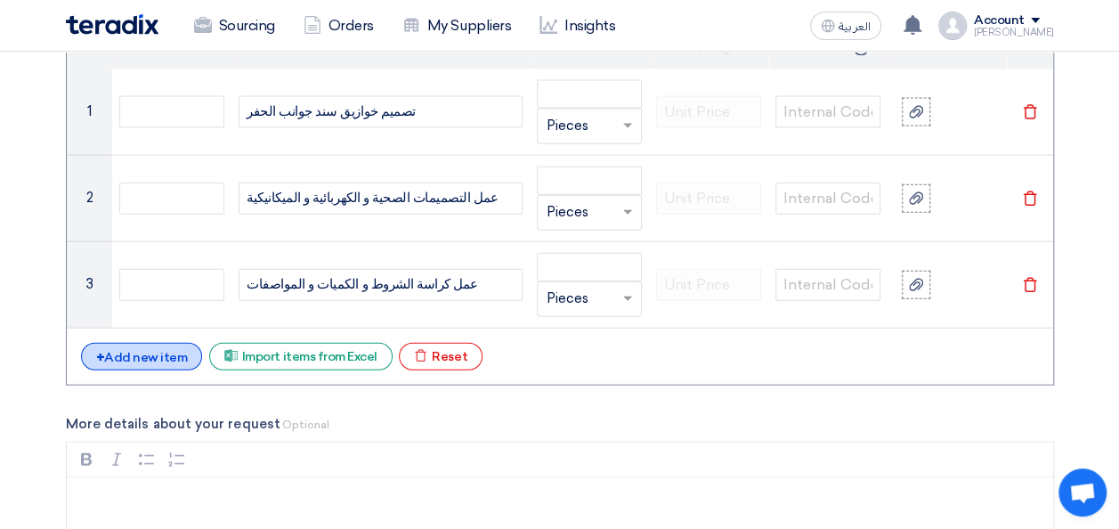
click at [118, 348] on div "+ Add new item" at bounding box center [142, 357] width 122 height 28
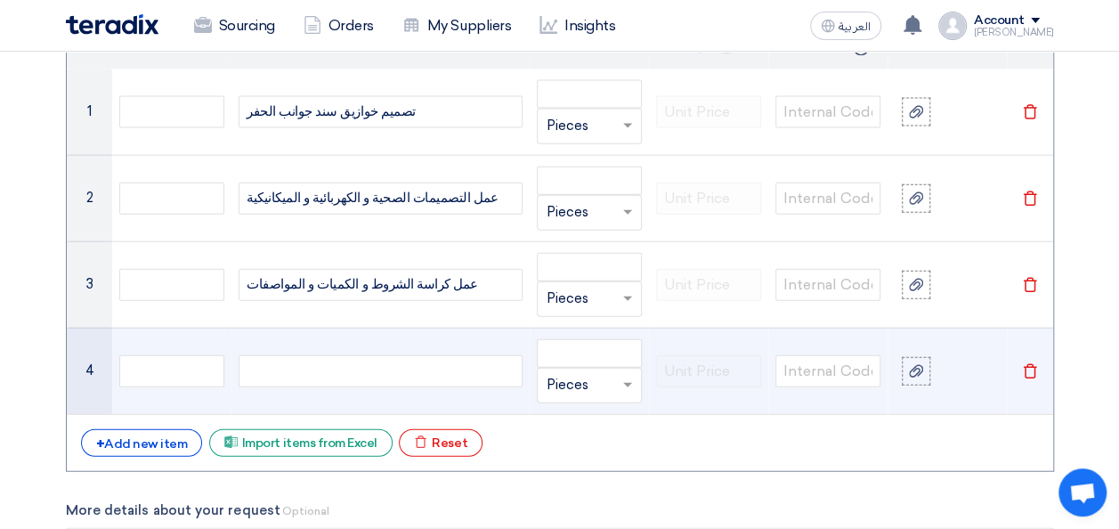
click at [481, 356] on div at bounding box center [381, 371] width 284 height 32
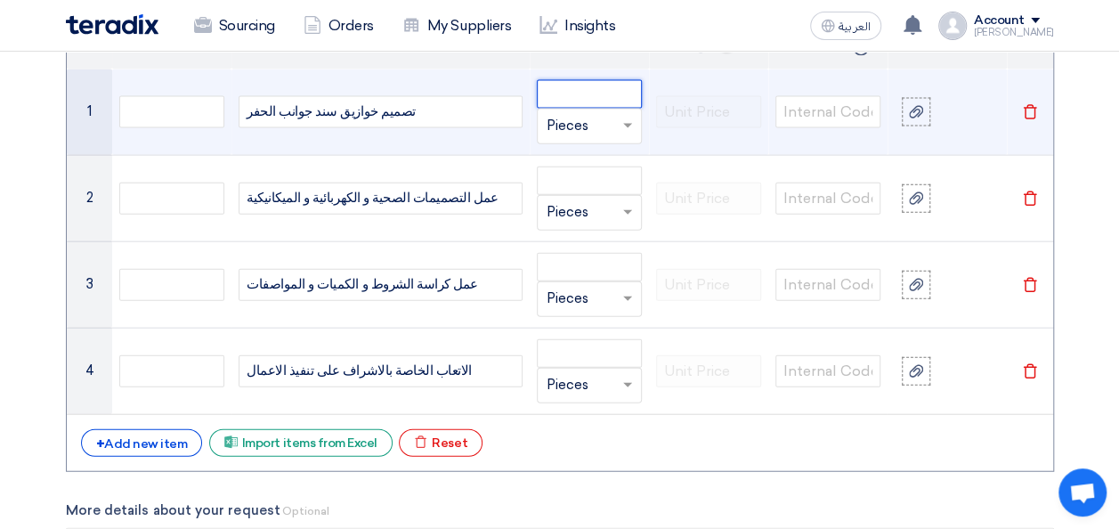
click at [570, 80] on input "number" at bounding box center [589, 94] width 105 height 28
type input "1"
click at [622, 116] on span at bounding box center [630, 126] width 22 height 20
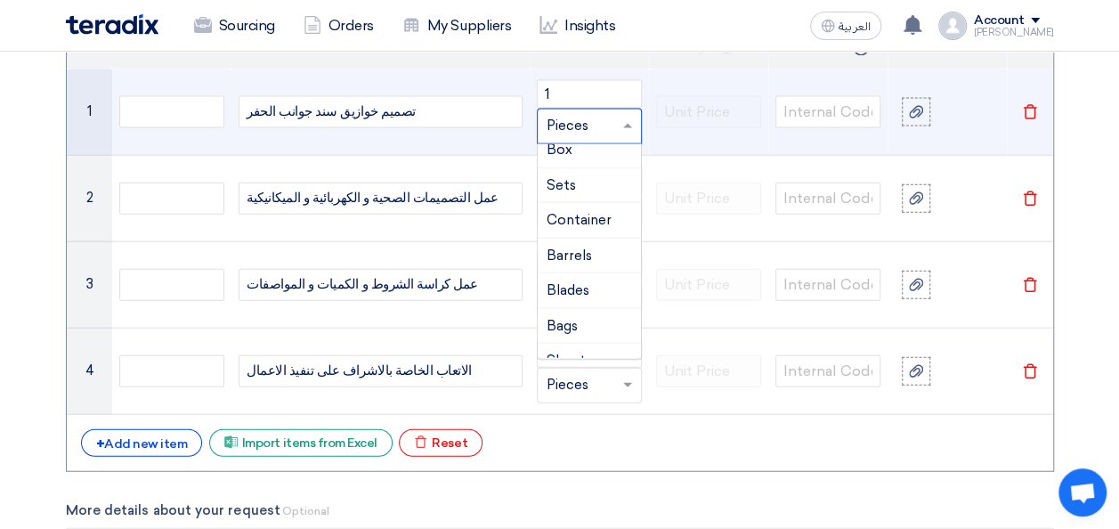
scroll to position [0, 0]
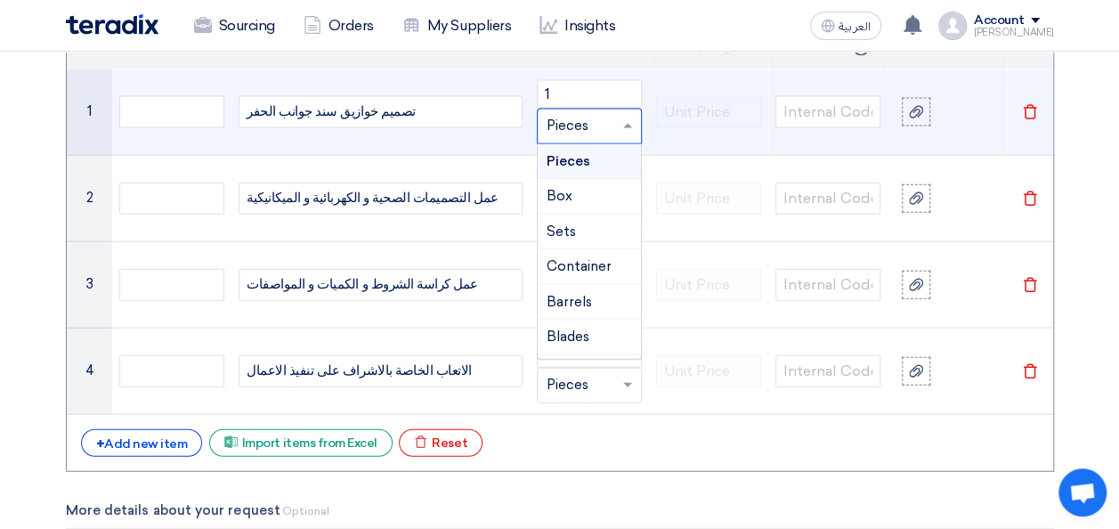
click at [564, 123] on input "text" at bounding box center [579, 126] width 64 height 28
type input "/"
type input "مقطوعية"
click at [573, 156] on span "Add type..." at bounding box center [576, 162] width 58 height 12
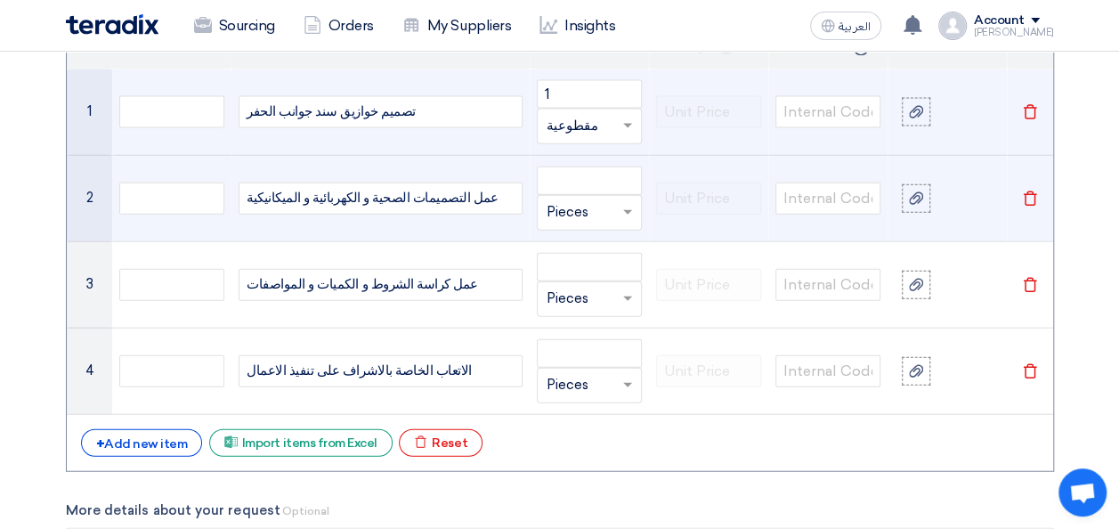
click at [595, 206] on input "text" at bounding box center [579, 213] width 64 height 28
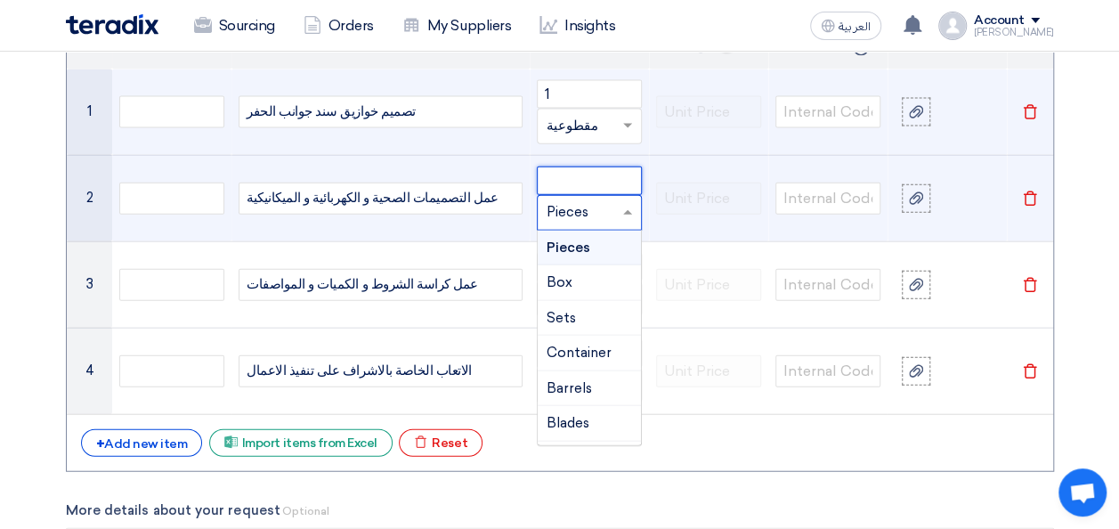
click at [600, 169] on input "number" at bounding box center [589, 181] width 105 height 28
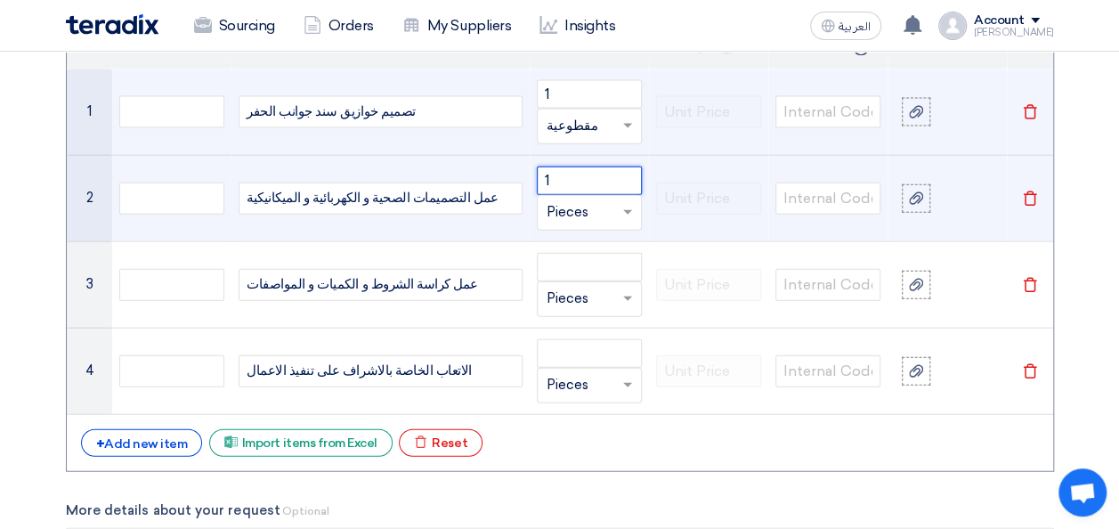
type input "1"
click at [584, 209] on input "text" at bounding box center [579, 213] width 64 height 28
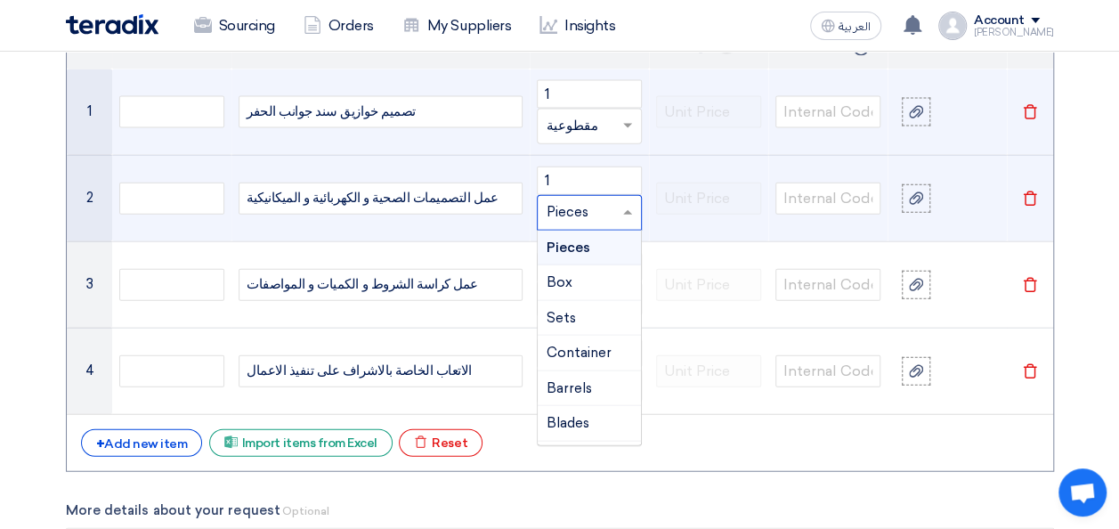
click at [584, 209] on input "text" at bounding box center [579, 213] width 64 height 28
type input "مقطوعية"
click at [583, 246] on span "Add type..." at bounding box center [576, 248] width 58 height 12
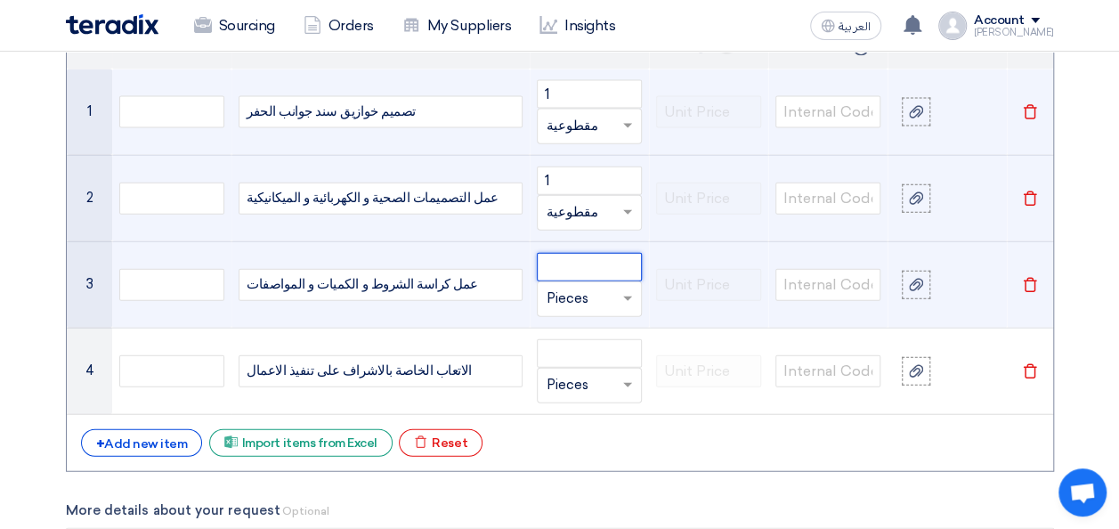
click at [577, 264] on input "number" at bounding box center [589, 267] width 105 height 28
type input "1"
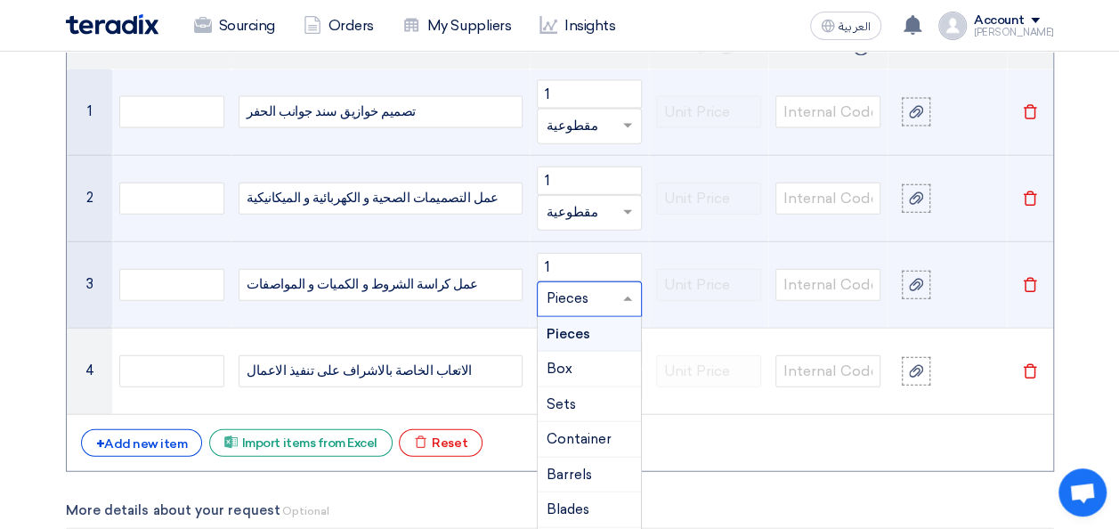
click at [593, 297] on input "text" at bounding box center [579, 299] width 64 height 28
type input "مقطوعية"
click at [590, 329] on span "Add type..." at bounding box center [576, 335] width 58 height 12
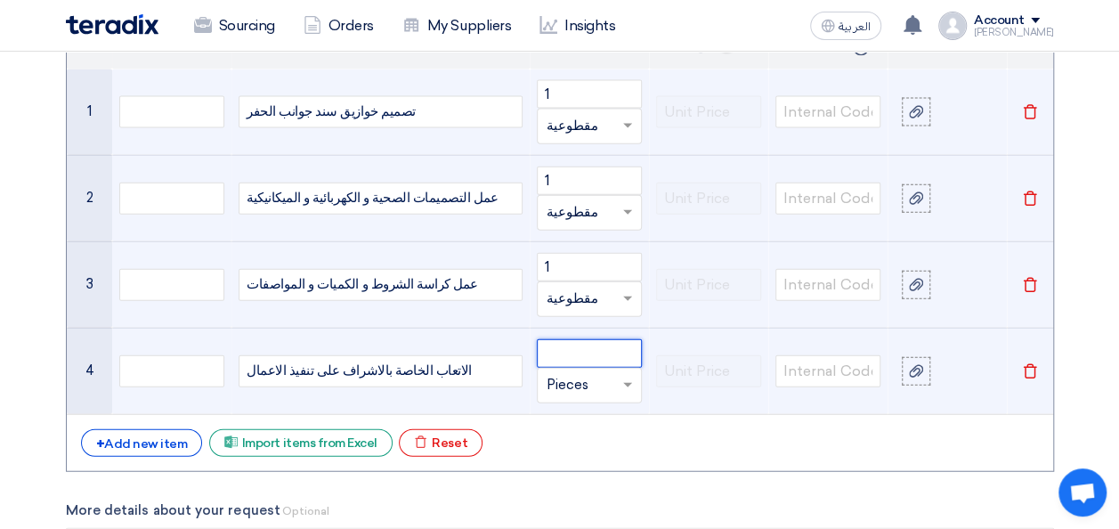
click at [586, 353] on input "number" at bounding box center [589, 353] width 105 height 28
type input "1"
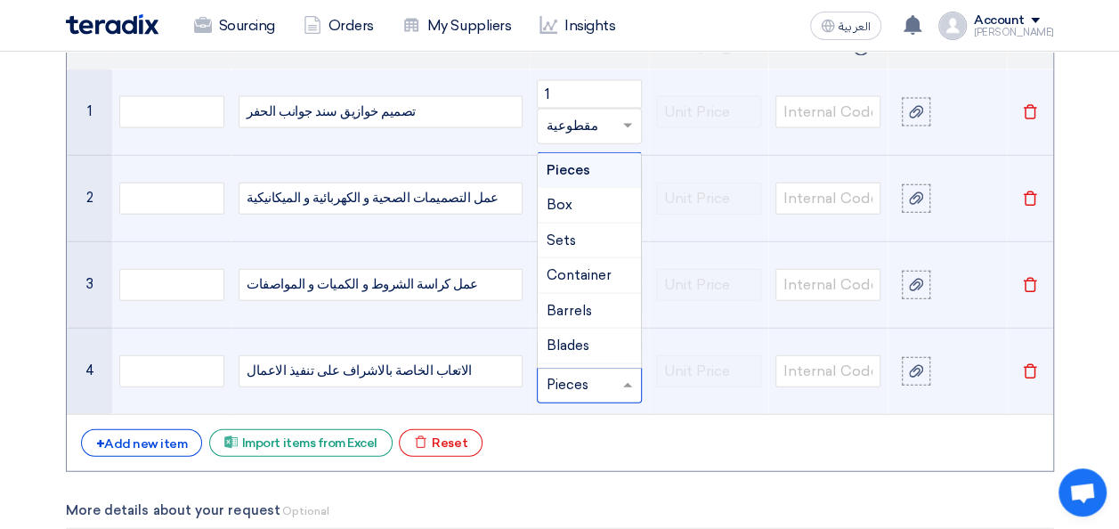
click at [586, 380] on input "text" at bounding box center [579, 385] width 64 height 28
type input "1"
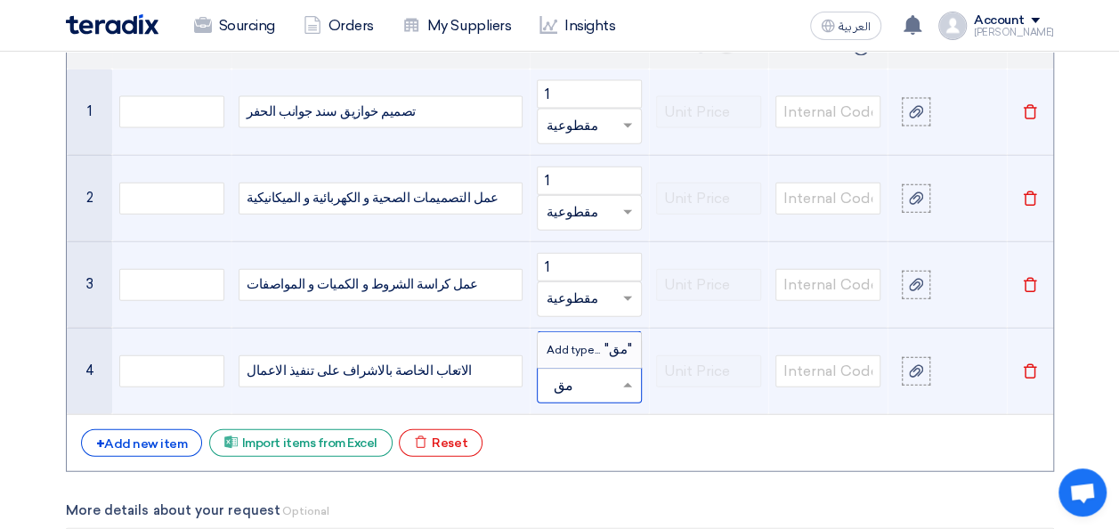
type input "م"
type input "شهر"
click at [570, 344] on span "Add type..." at bounding box center [576, 350] width 58 height 12
click at [785, 440] on div "+ Add new item Excel file Import items from Excel Excel file Reset" at bounding box center [560, 443] width 958 height 28
click at [561, 377] on input "text" at bounding box center [579, 385] width 64 height 28
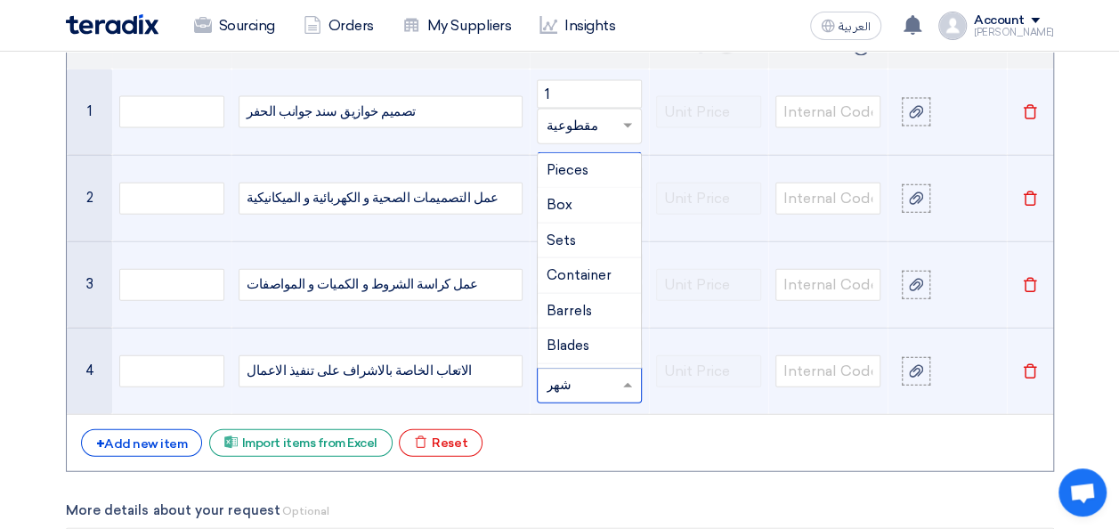
click at [558, 379] on input "text" at bounding box center [579, 385] width 64 height 28
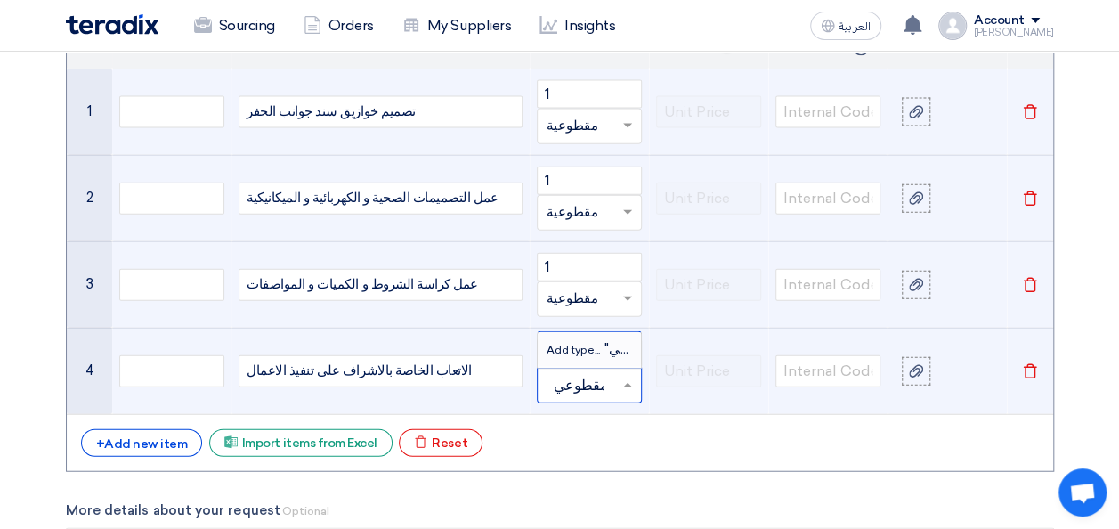
type input "مقطوعية"
click at [574, 348] on span "Add type..." at bounding box center [576, 350] width 58 height 12
click at [631, 383] on span at bounding box center [630, 385] width 22 height 20
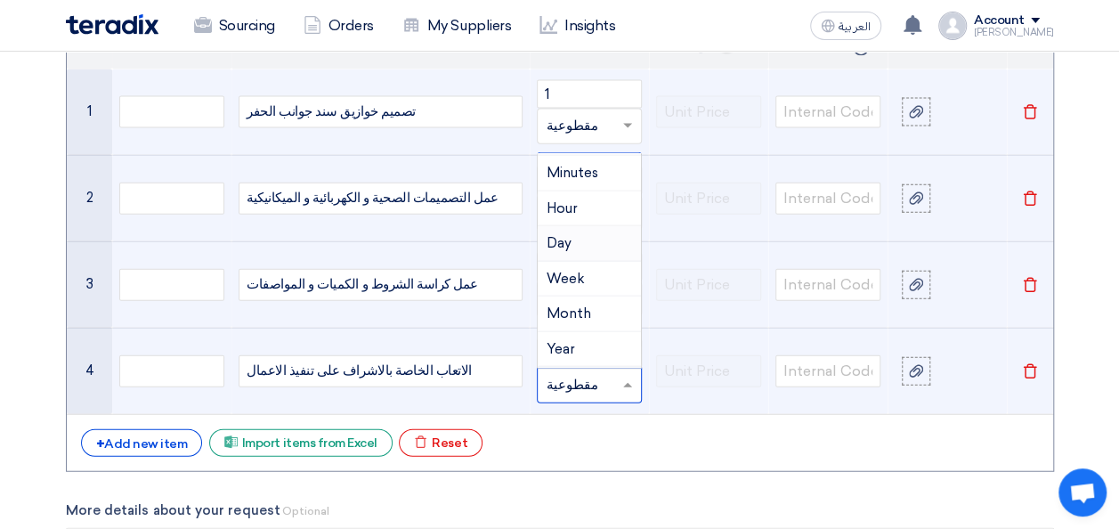
scroll to position [1216, 0]
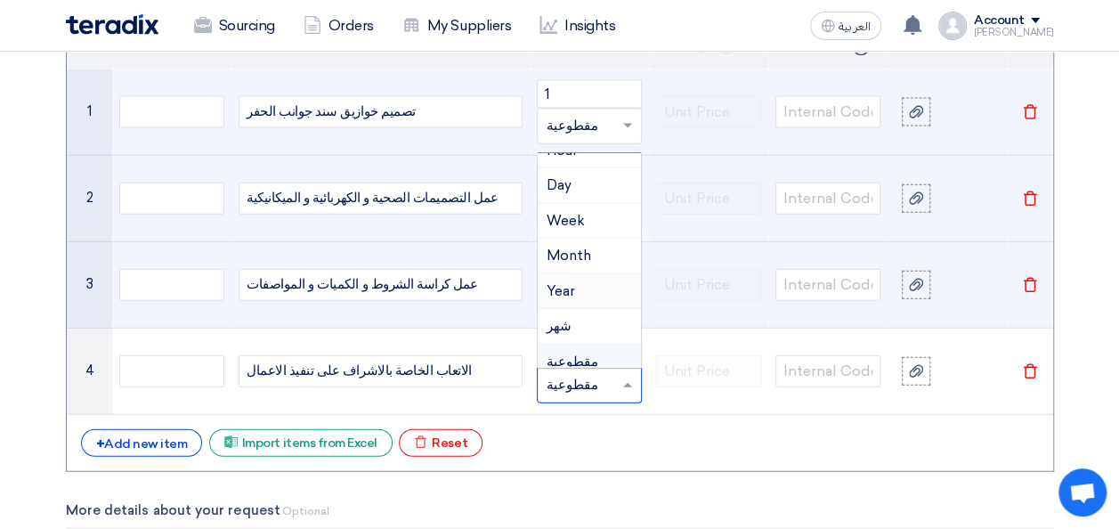
click at [717, 429] on div "+ Add new item Excel file Import items from Excel Excel file Reset" at bounding box center [560, 443] width 958 height 28
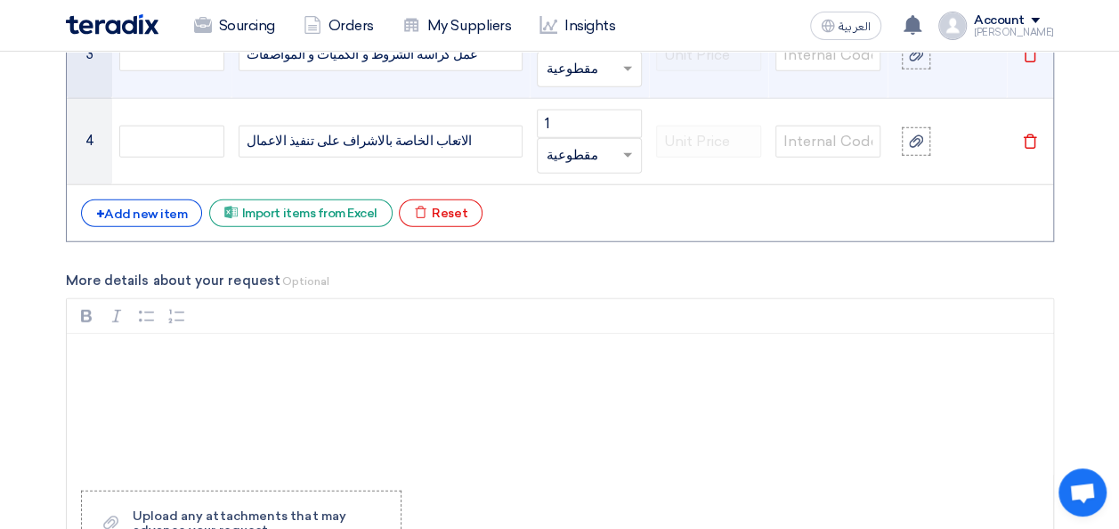
scroll to position [2226, 0]
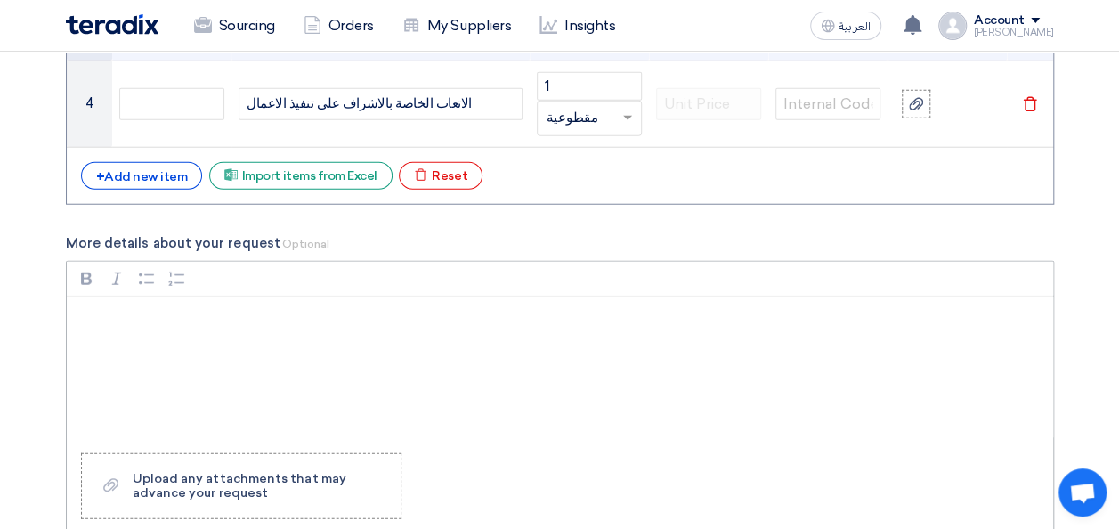
click at [249, 344] on div "Rich Text Editor, main" at bounding box center [560, 368] width 987 height 142
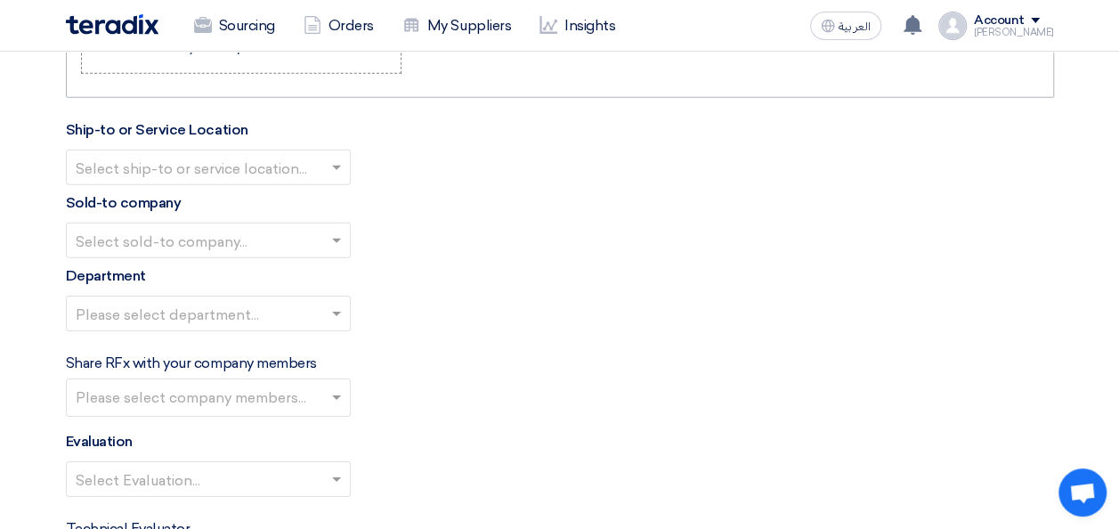
scroll to position [3295, 0]
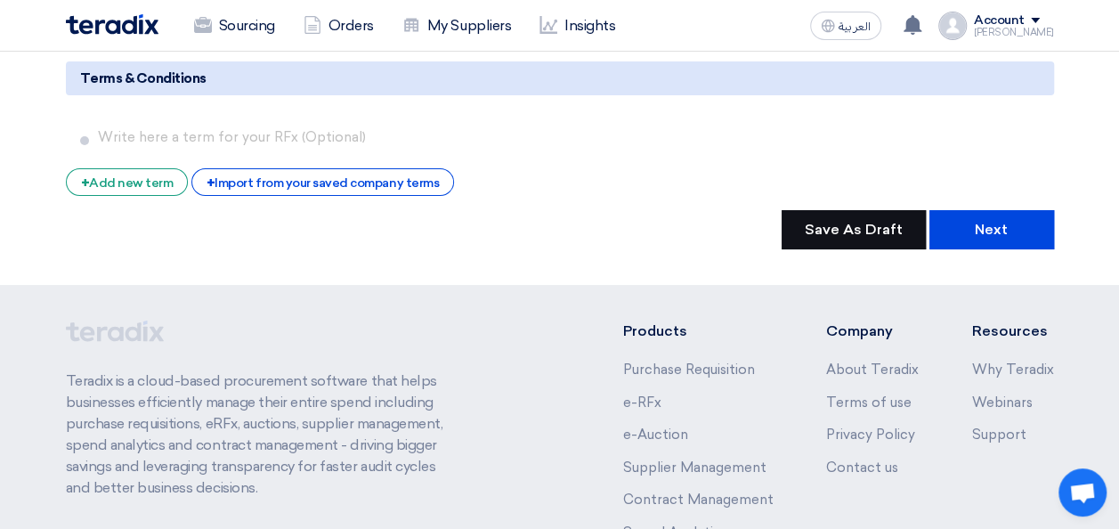
click at [859, 228] on button "Save As Draft" at bounding box center [854, 229] width 144 height 39
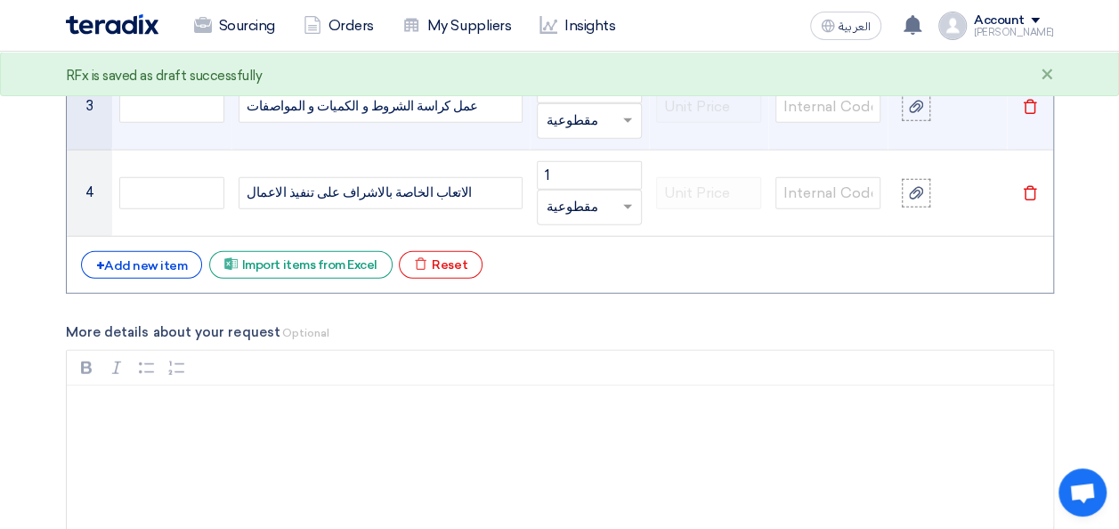
scroll to position [2048, 0]
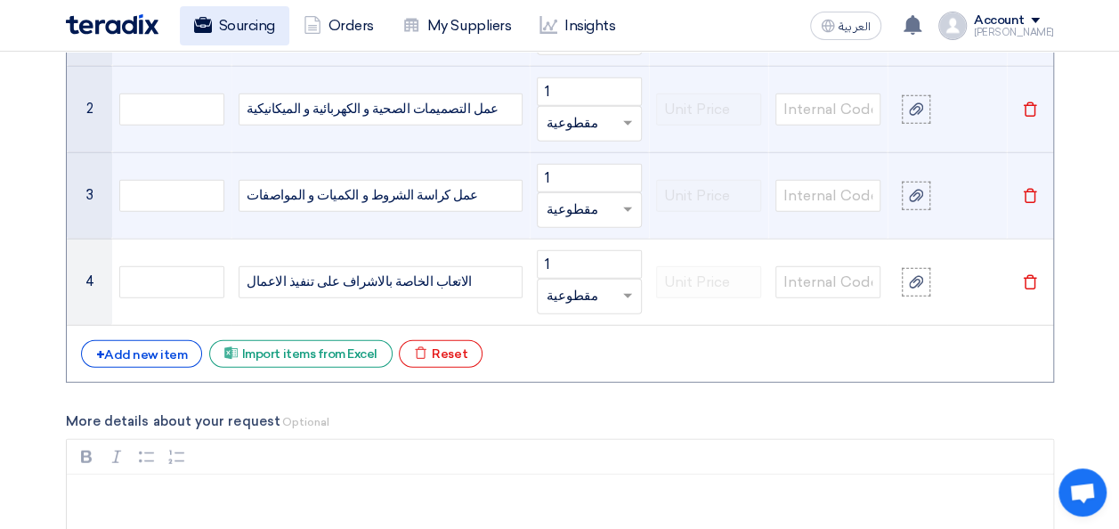
click at [240, 17] on link "Sourcing" at bounding box center [235, 25] width 110 height 39
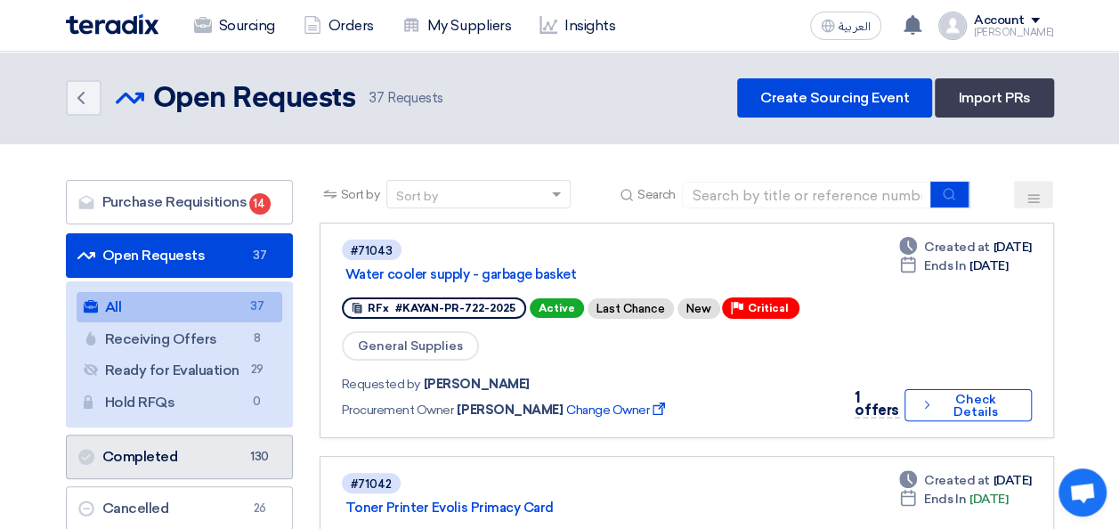
click at [198, 448] on link "Completed Completed 130" at bounding box center [179, 457] width 227 height 45
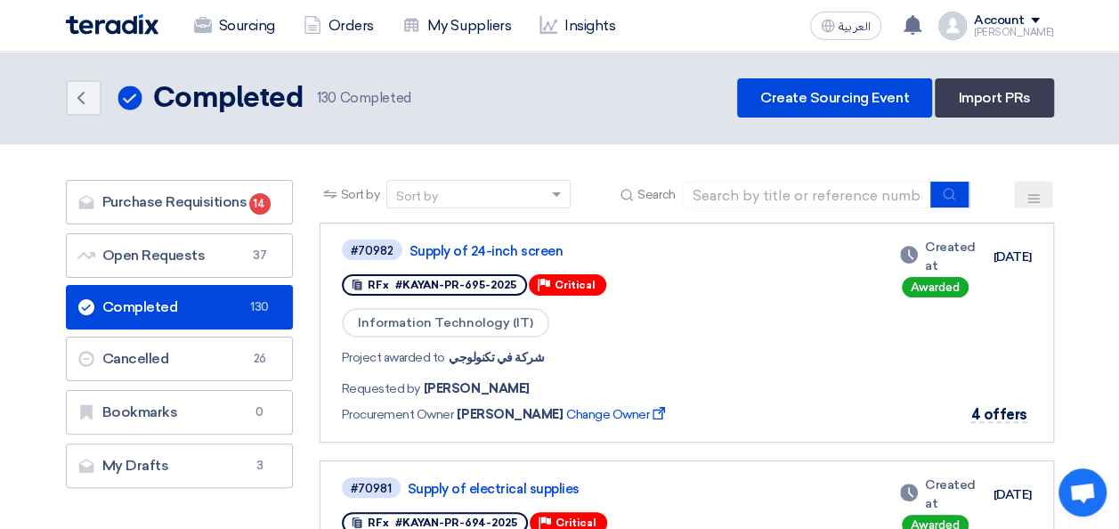
click at [1022, 188] on button at bounding box center [1033, 195] width 39 height 28
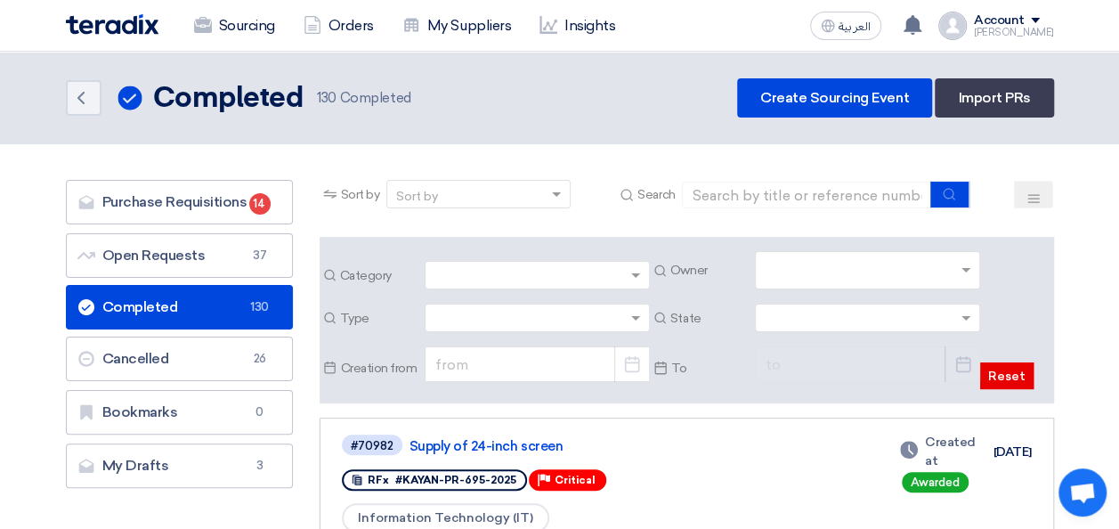
click at [890, 262] on input "text" at bounding box center [870, 271] width 210 height 29
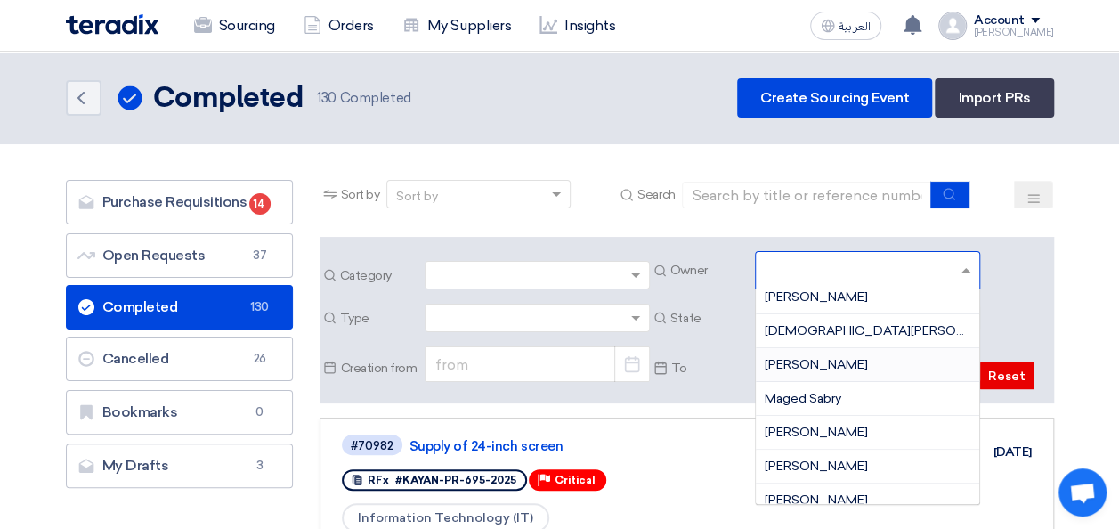
scroll to position [267, 0]
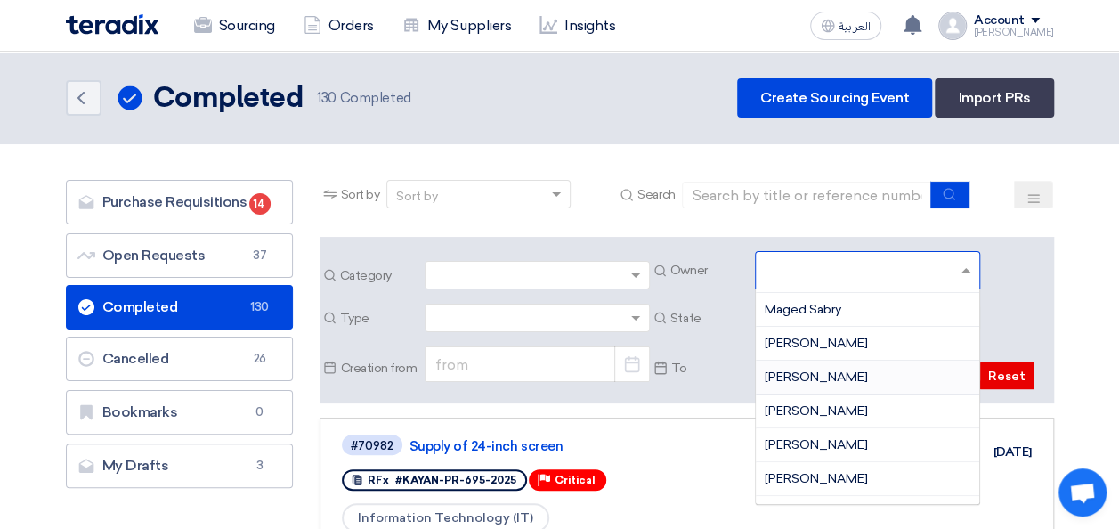
click at [851, 370] on span "[PERSON_NAME]" at bounding box center [816, 377] width 103 height 15
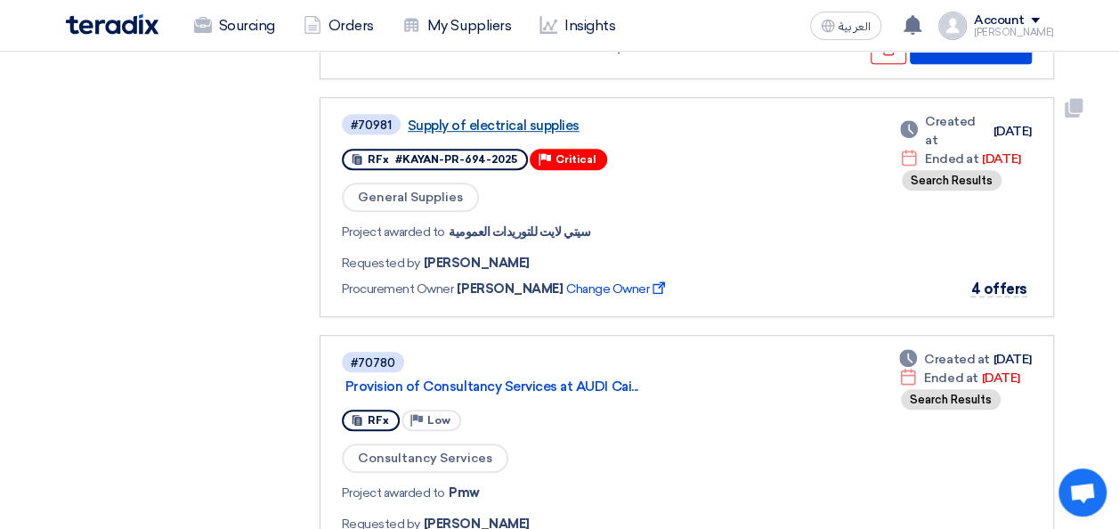
scroll to position [534, 0]
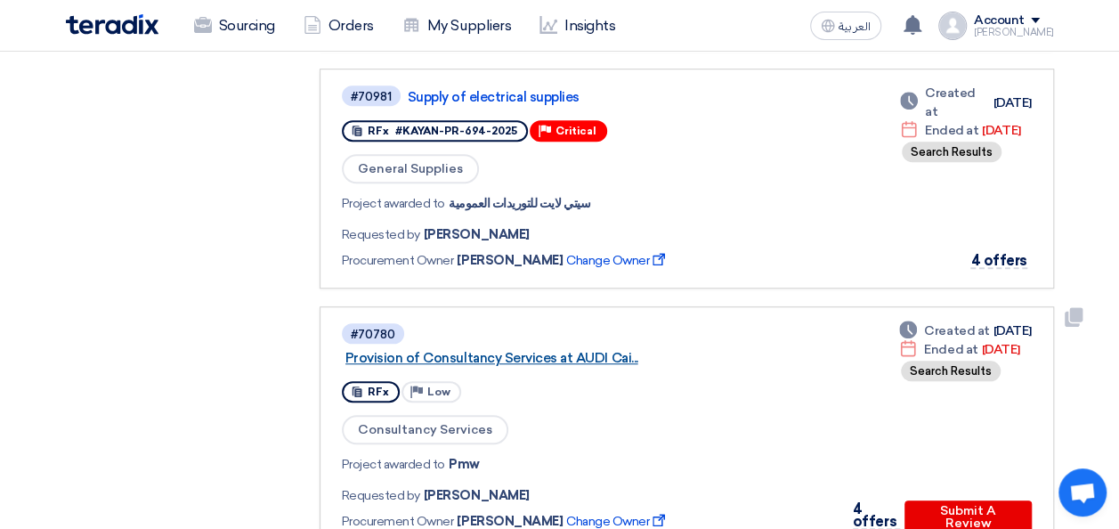
click at [557, 350] on link "Provision of Consultancy Services at AUDI Cai..." at bounding box center [568, 358] width 445 height 16
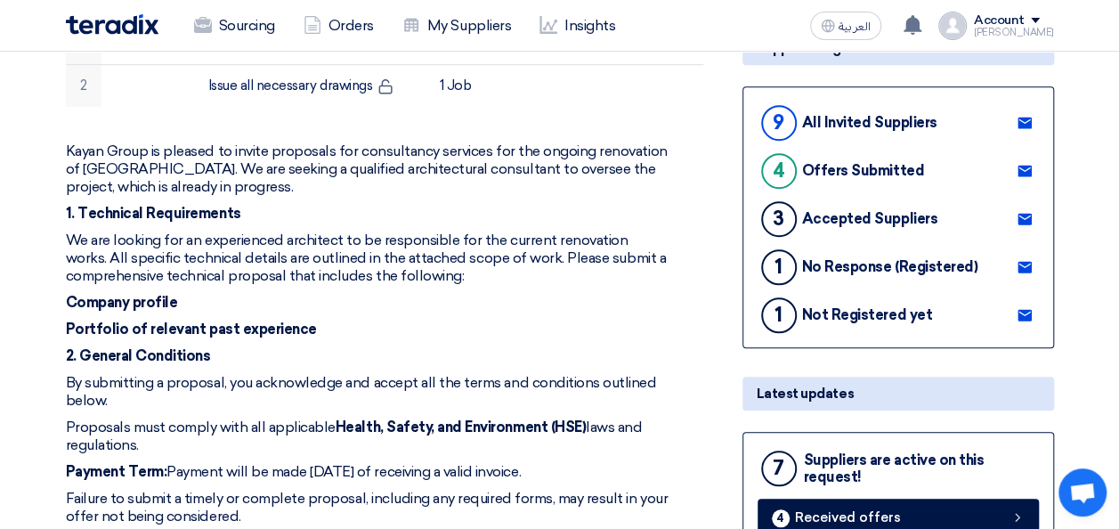
scroll to position [623, 0]
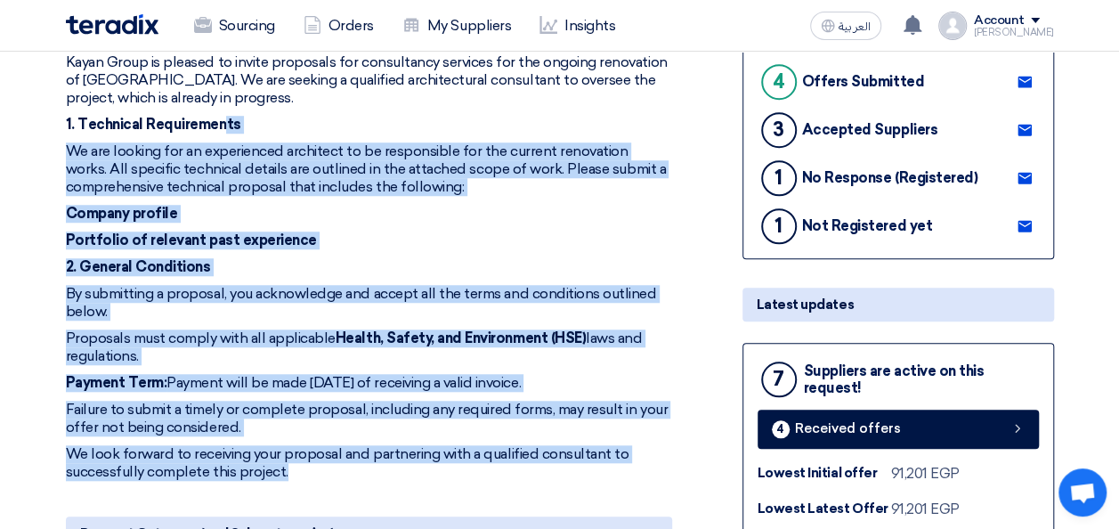
drag, startPoint x: 294, startPoint y: 452, endPoint x: 221, endPoint y: 98, distance: 361.9
click at [221, 98] on div "Kayan Group is pleased to invite proposals for consultancy services for the ong…" at bounding box center [369, 266] width 606 height 427
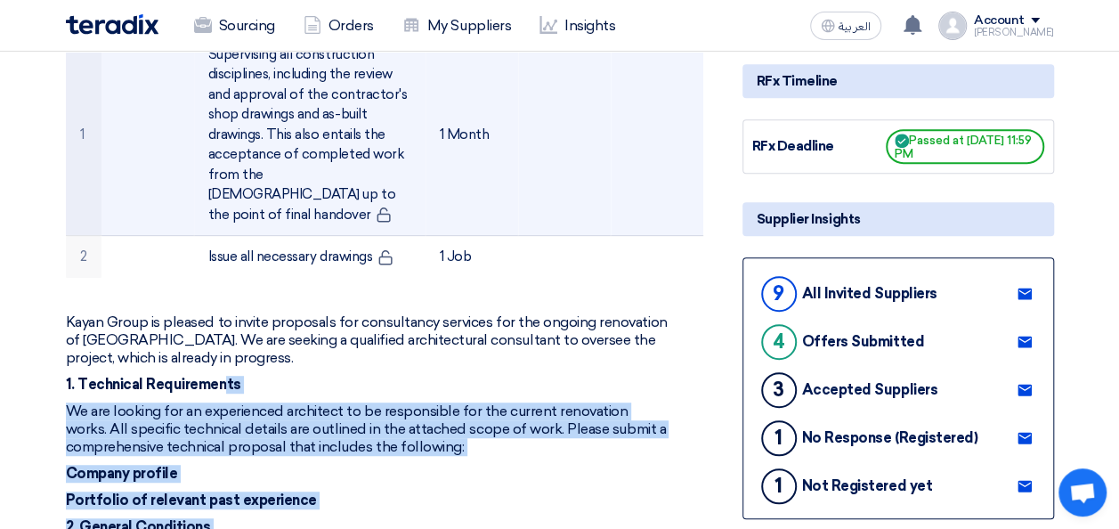
scroll to position [356, 0]
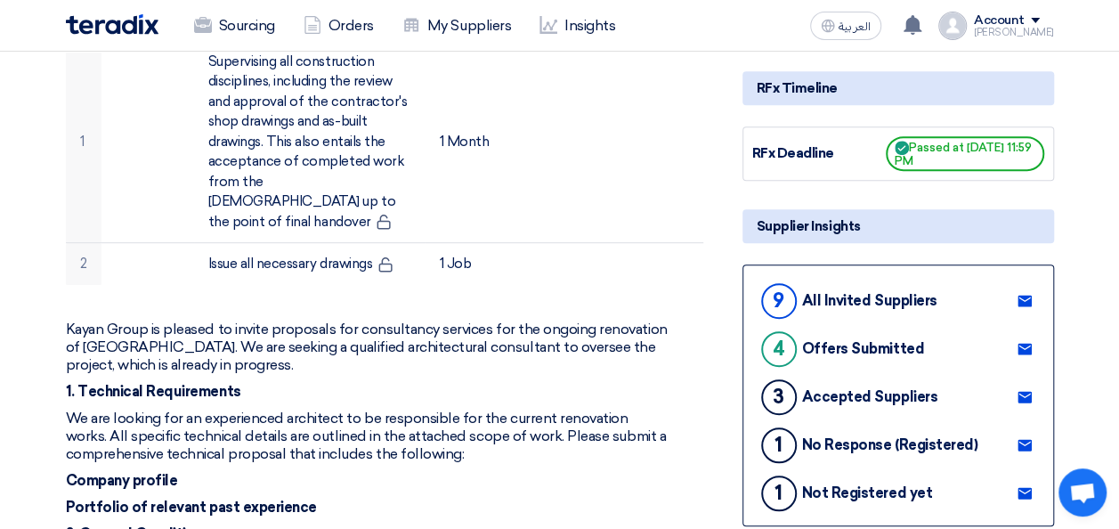
click at [129, 333] on p "Kayan Group is pleased to invite proposals for consultancy services for the ong…" at bounding box center [369, 347] width 606 height 53
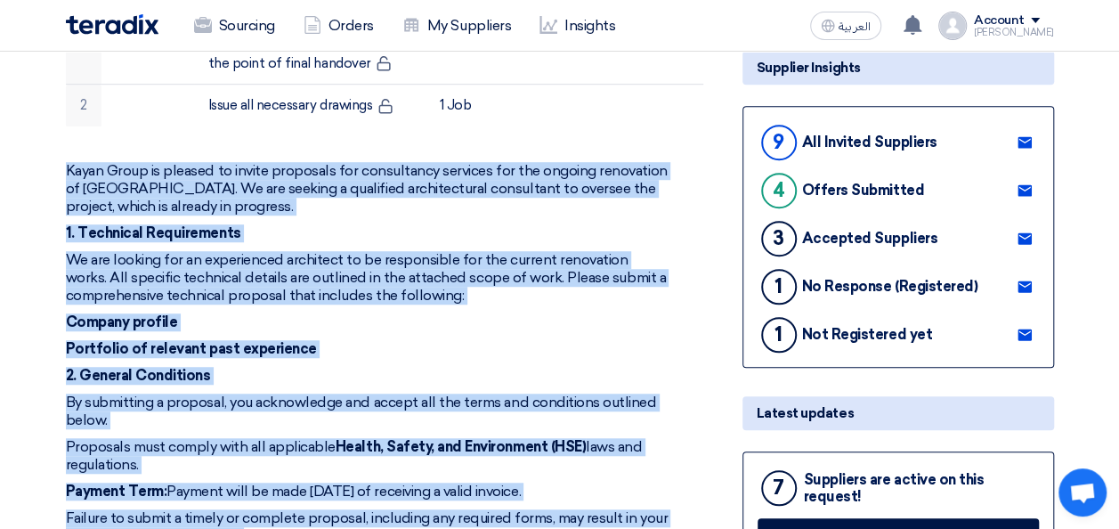
scroll to position [794, 0]
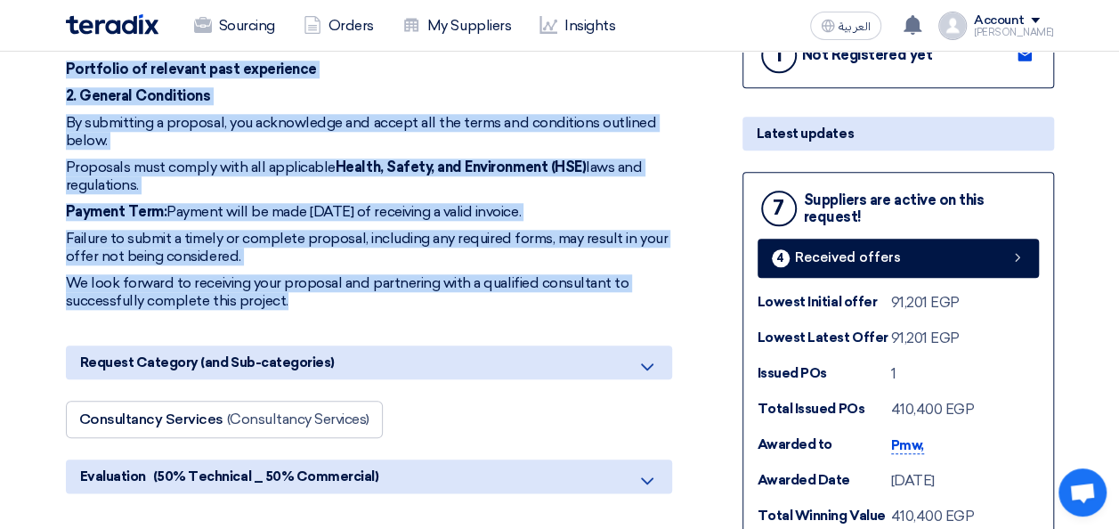
drag, startPoint x: 63, startPoint y: 308, endPoint x: 330, endPoint y: 275, distance: 268.3
click at [330, 275] on div "Provision of Consultancy Services at AUDI Cairo Center # Manufacturer Part # It…" at bounding box center [391, 512] width 677 height 2088
copy div "Kayan Group is pleased to invite proposals for consultancy services for the ong…"
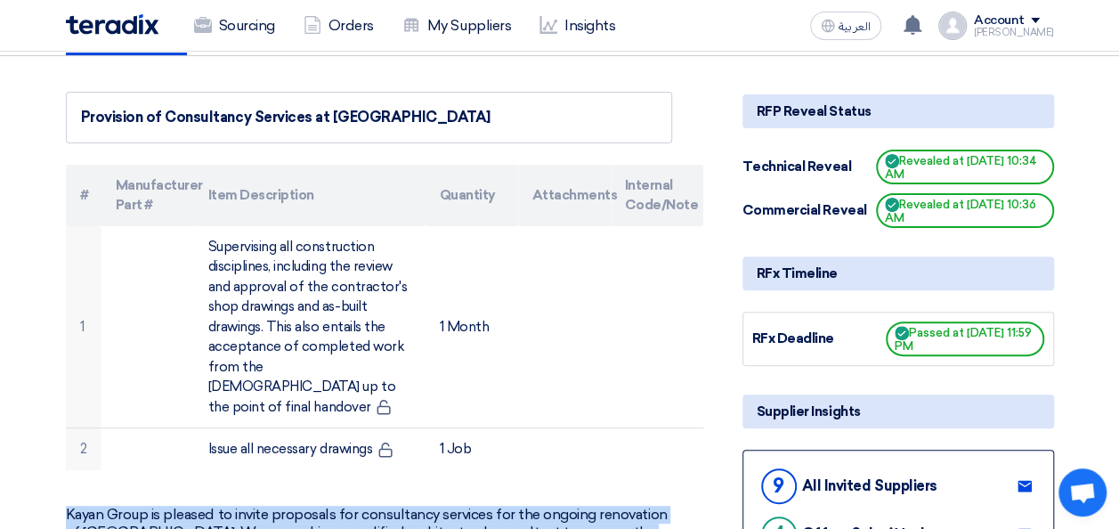
scroll to position [0, 0]
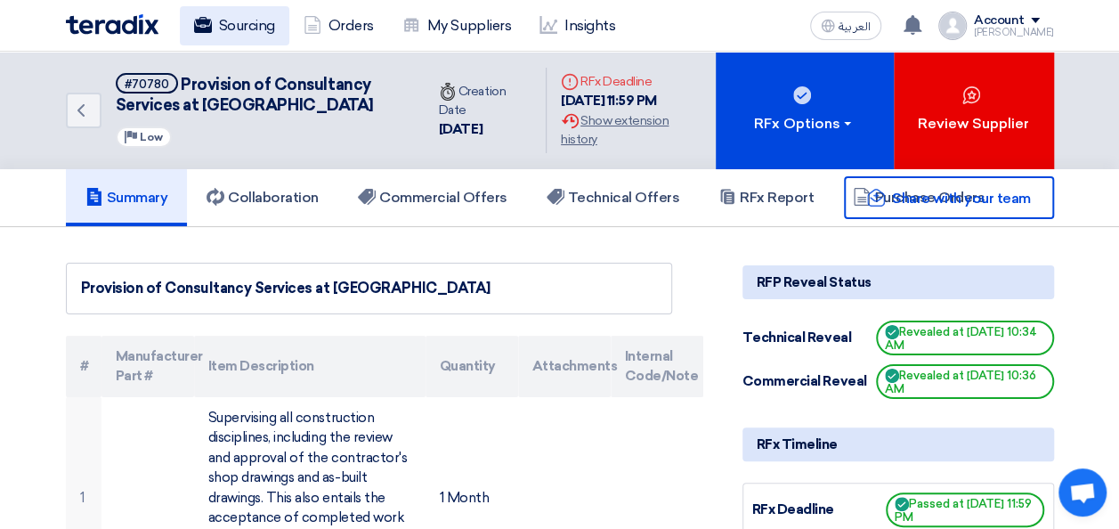
click at [258, 21] on link "Sourcing" at bounding box center [235, 25] width 110 height 39
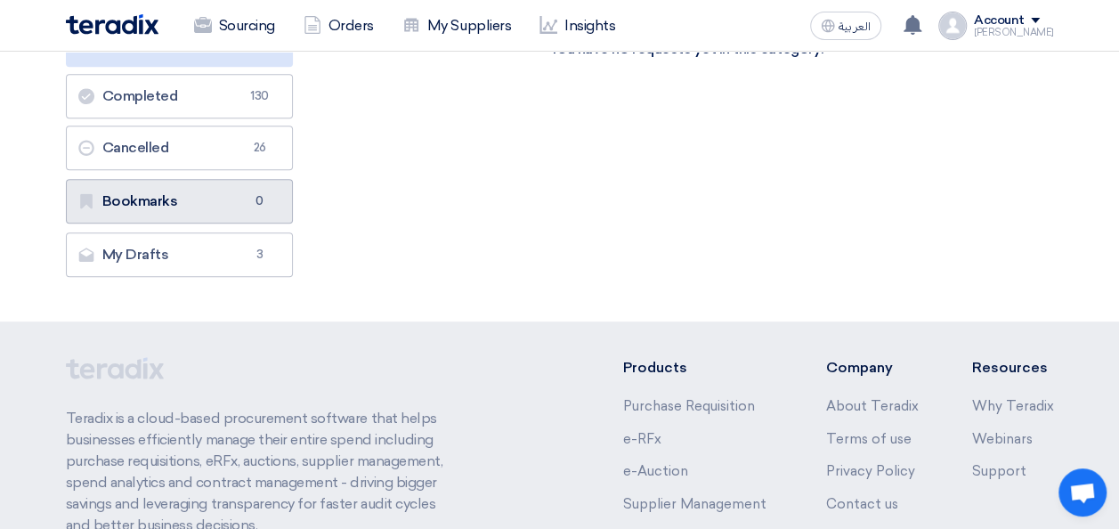
scroll to position [356, 0]
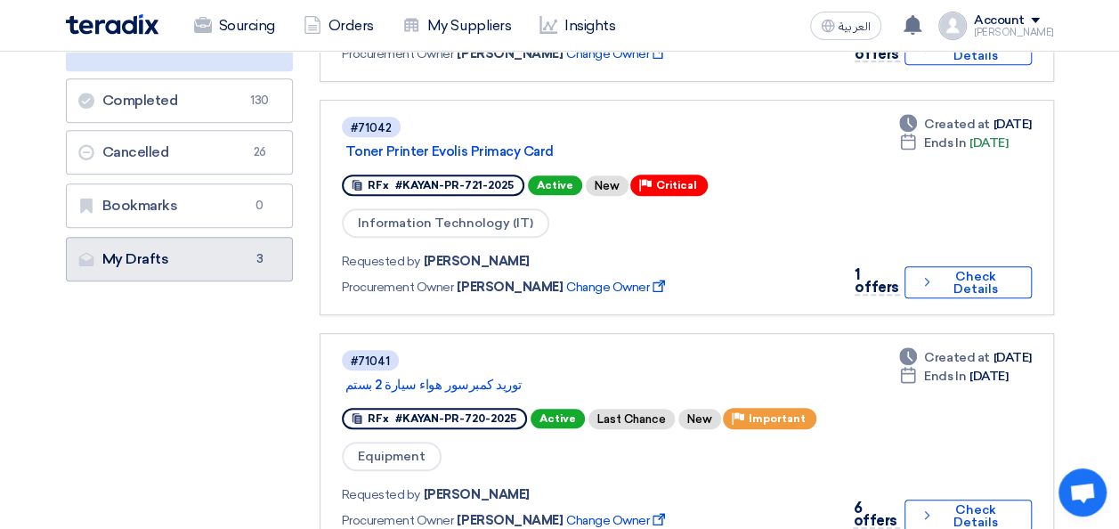
click at [196, 258] on link "My Drafts My Drafts 3" at bounding box center [179, 259] width 227 height 45
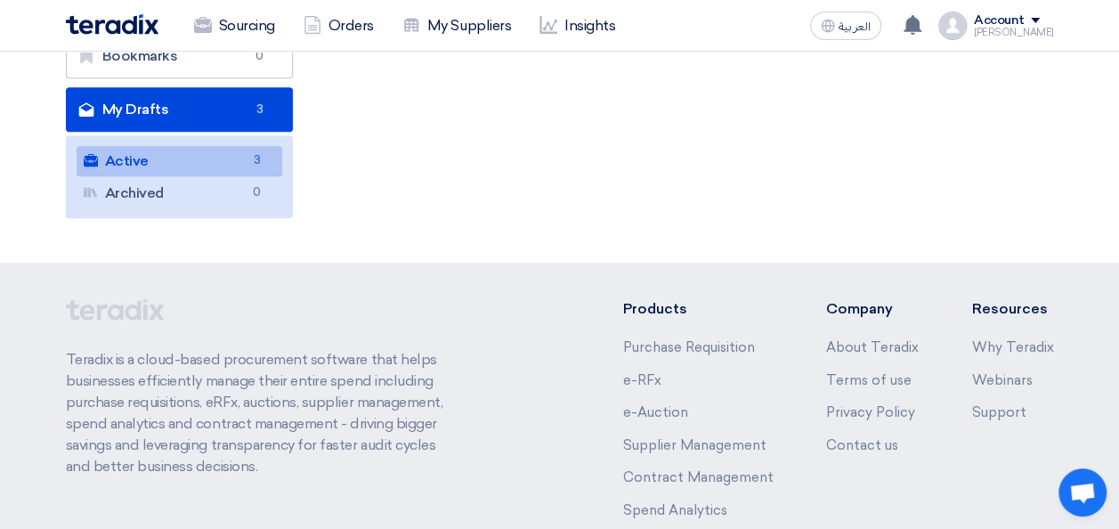
scroll to position [0, 0]
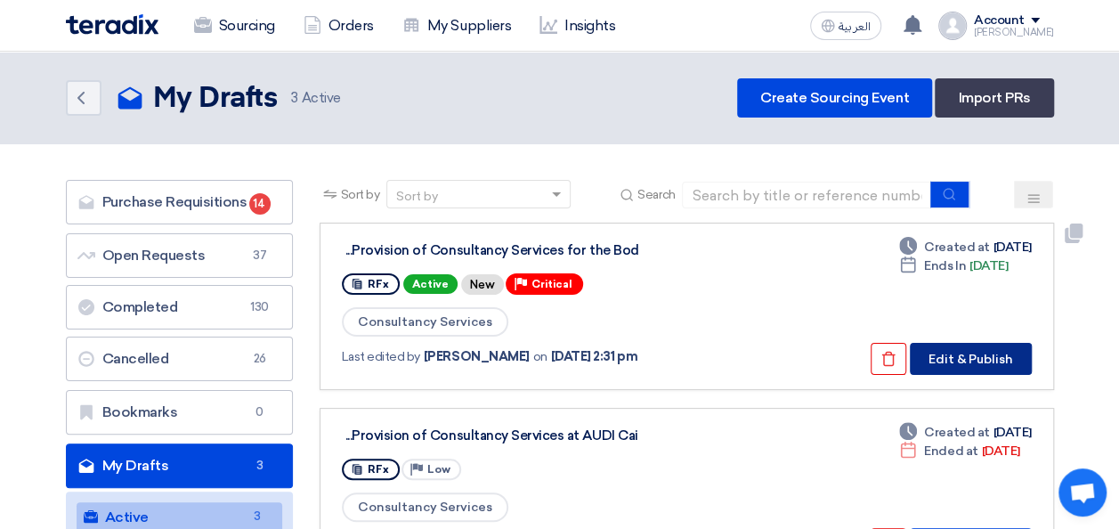
click at [1004, 358] on button "Edit & Publish" at bounding box center [971, 359] width 122 height 32
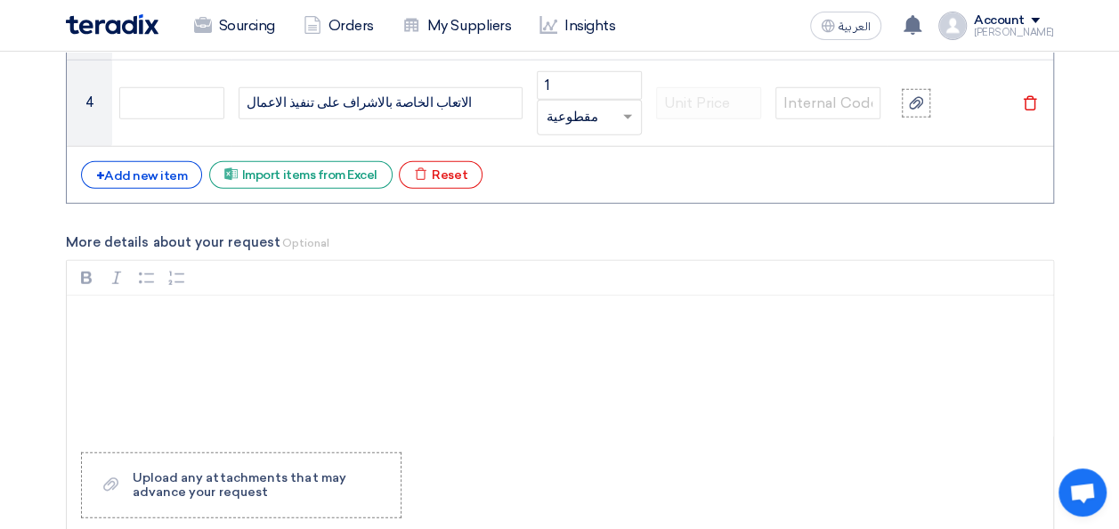
scroll to position [2315, 0]
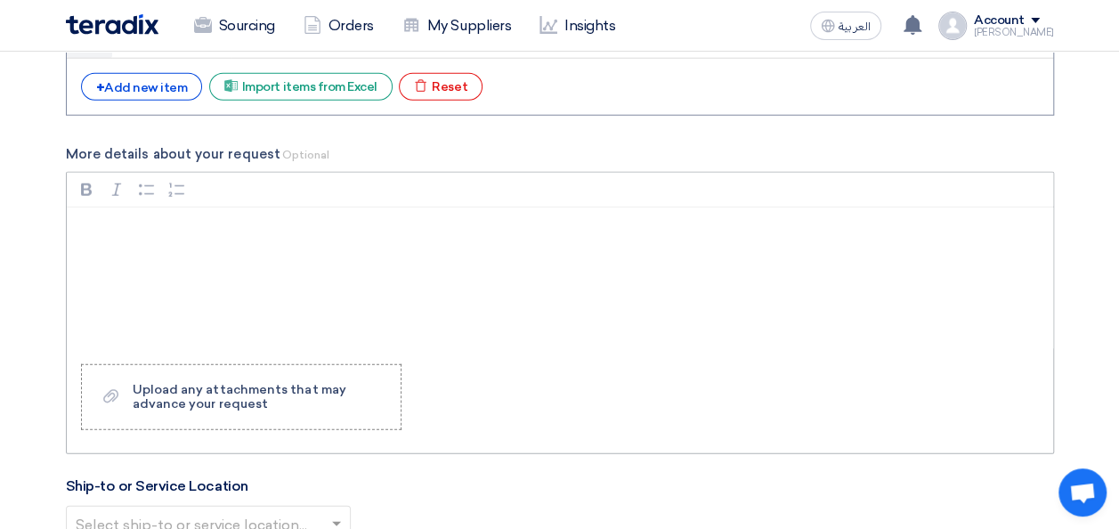
click at [126, 220] on p "Rich Text Editor, main" at bounding box center [566, 230] width 956 height 21
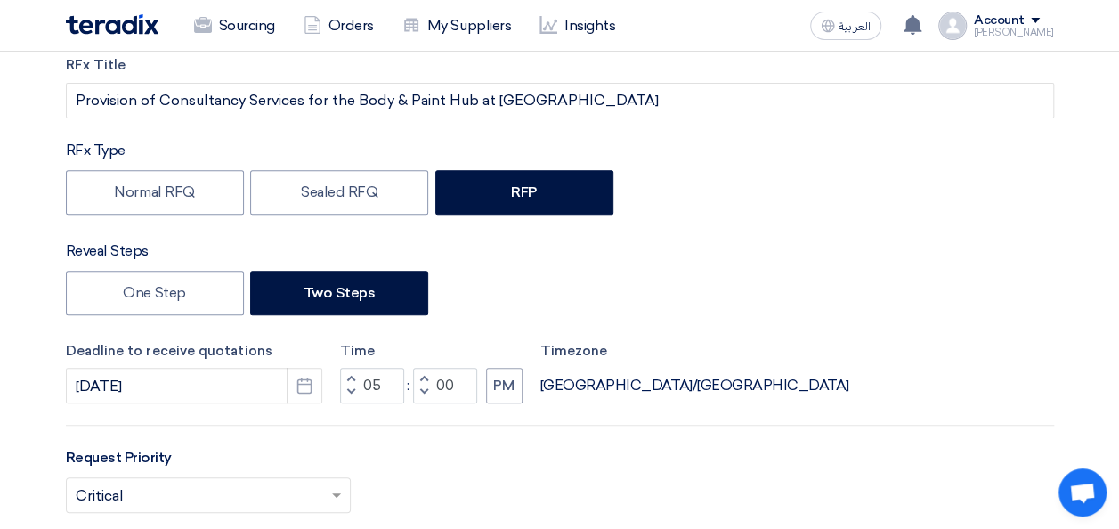
scroll to position [0, 0]
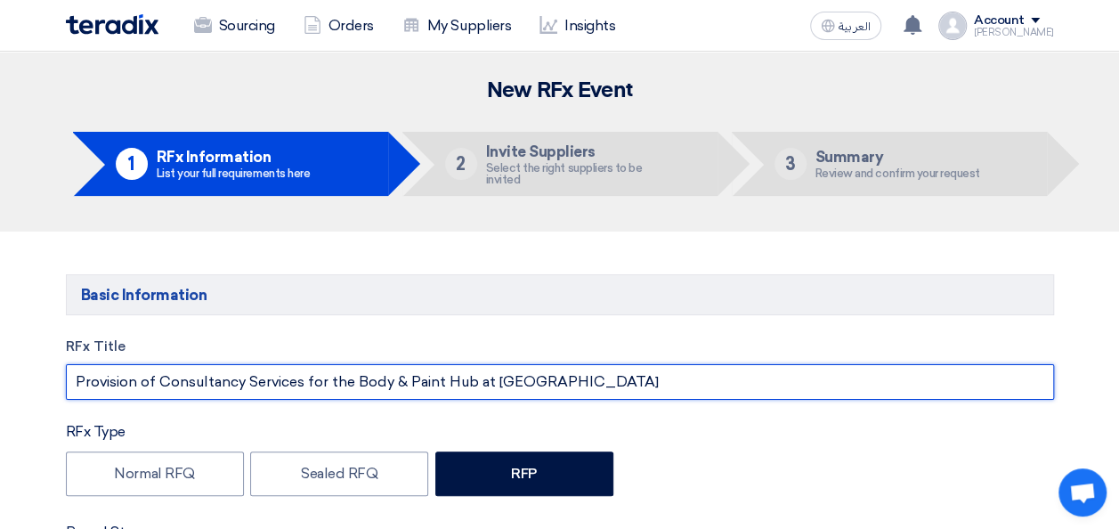
drag, startPoint x: 588, startPoint y: 382, endPoint x: 69, endPoint y: 372, distance: 519.3
click at [69, 372] on input "Provision of Consultancy Services for the Body & Paint Hub at Abu Rawash" at bounding box center [560, 382] width 989 height 36
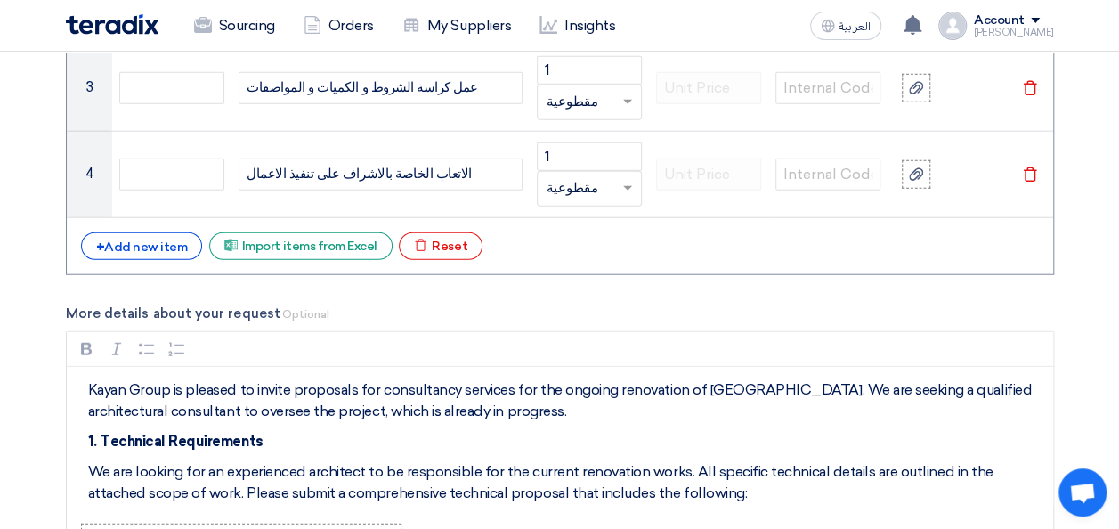
scroll to position [2404, 0]
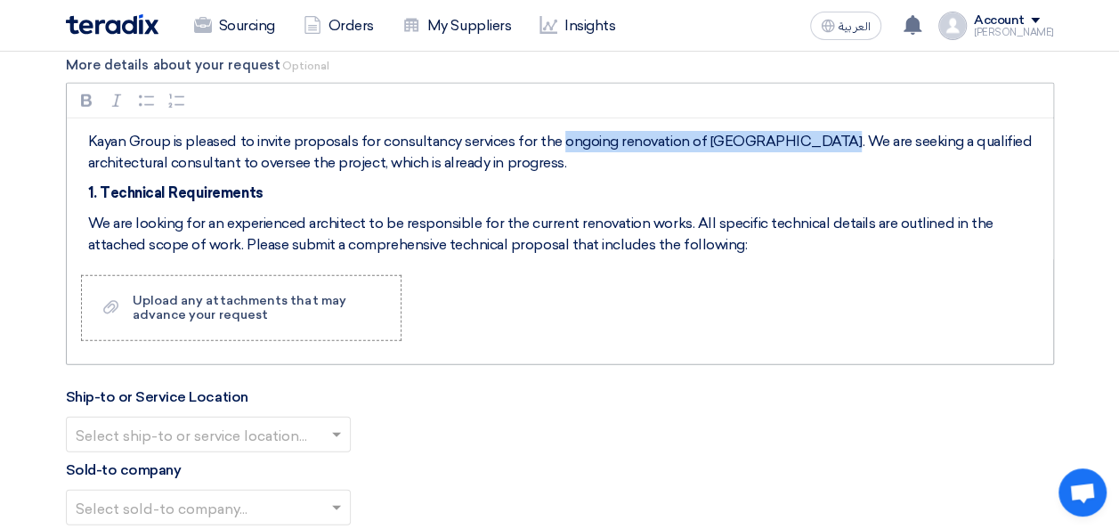
drag, startPoint x: 819, startPoint y: 137, endPoint x: 562, endPoint y: 143, distance: 257.4
click at [562, 143] on p "Kayan Group is pleased to invite proposals for consultancy services for the ong…" at bounding box center [566, 152] width 956 height 43
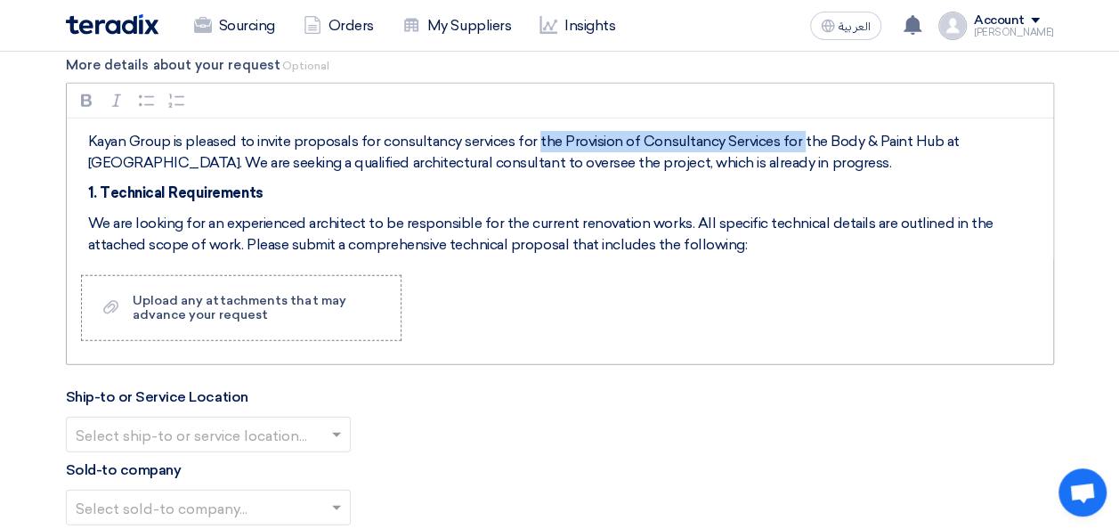
drag, startPoint x: 799, startPoint y: 136, endPoint x: 536, endPoint y: 128, distance: 262.8
click at [536, 131] on p "Kayan Group is pleased to invite proposals for consultancy services for the Pro…" at bounding box center [566, 152] width 956 height 43
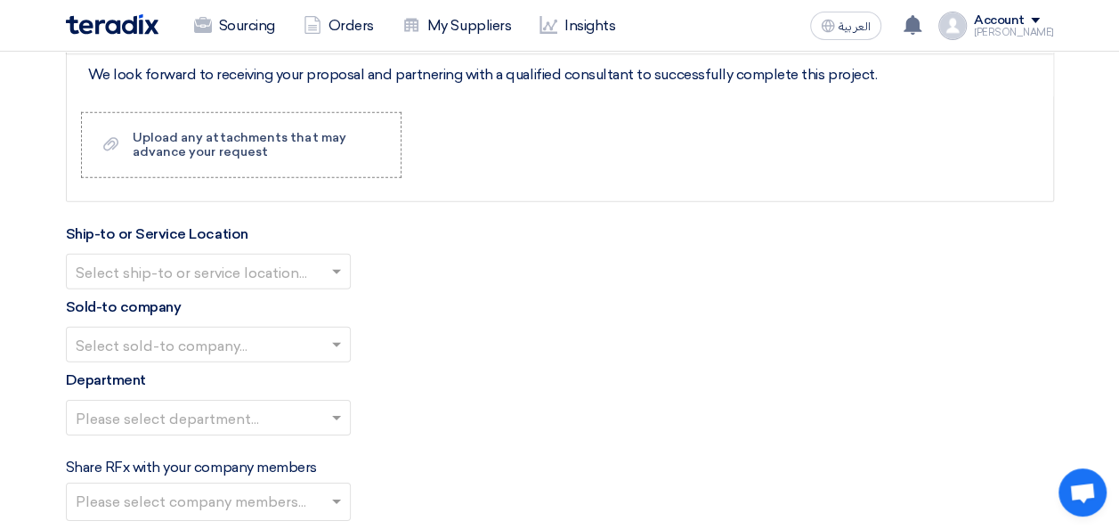
scroll to position [2226, 0]
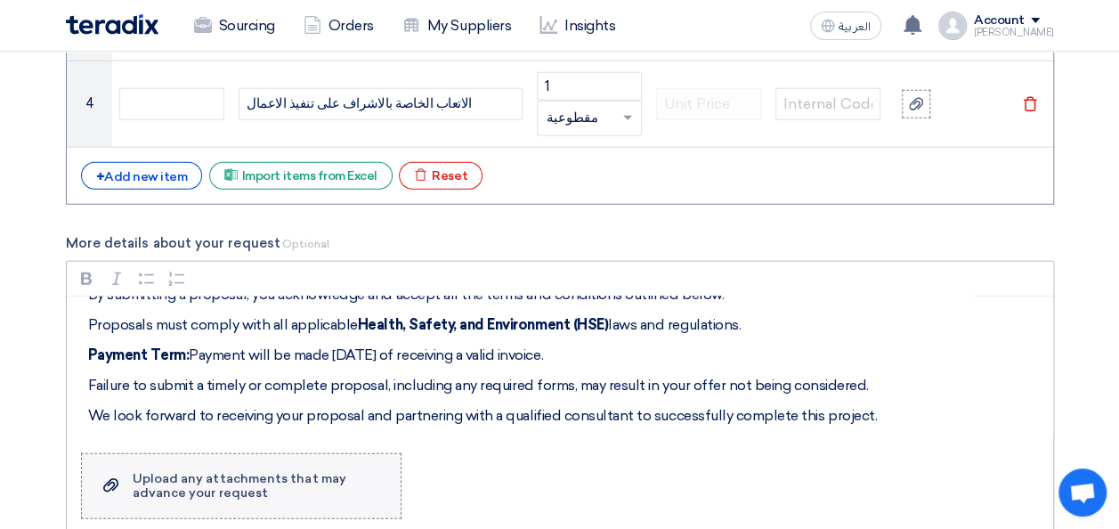
click at [156, 483] on div "Upload any attachments that may advance your request" at bounding box center [258, 486] width 250 height 28
click at [0, 0] on input "Upload a file Upload any attachments that may advance your request" at bounding box center [0, 0] width 0 height 0
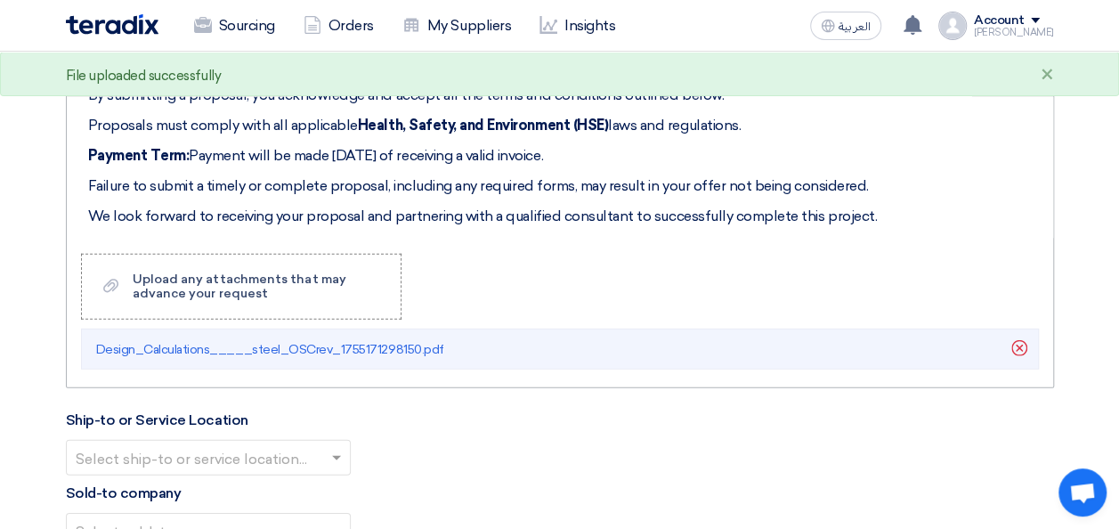
scroll to position [2404, 0]
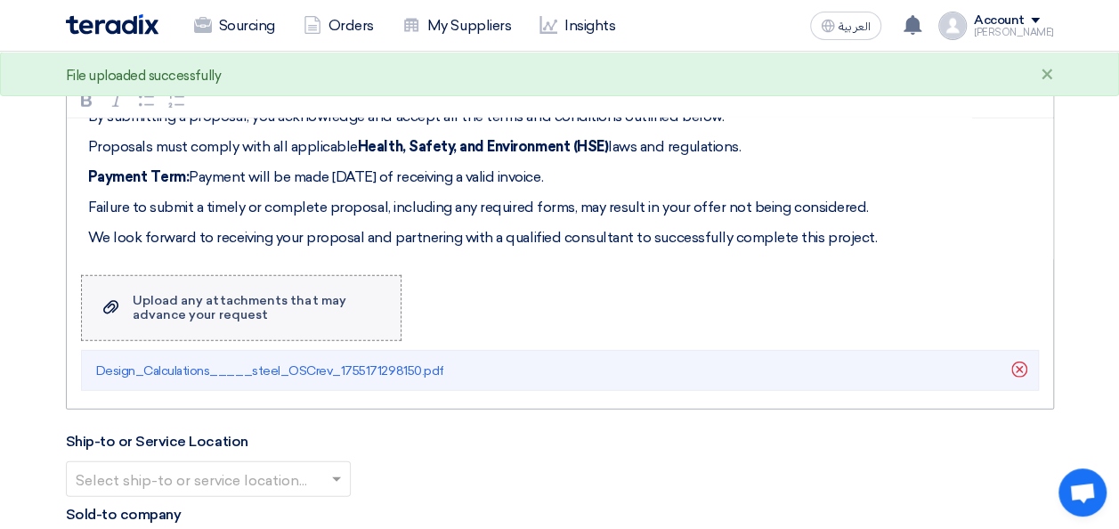
click at [178, 294] on div "Upload any attachments that may advance your request" at bounding box center [258, 308] width 250 height 28
click at [0, 0] on input "Upload a file Upload any attachments that may advance your request" at bounding box center [0, 0] width 0 height 0
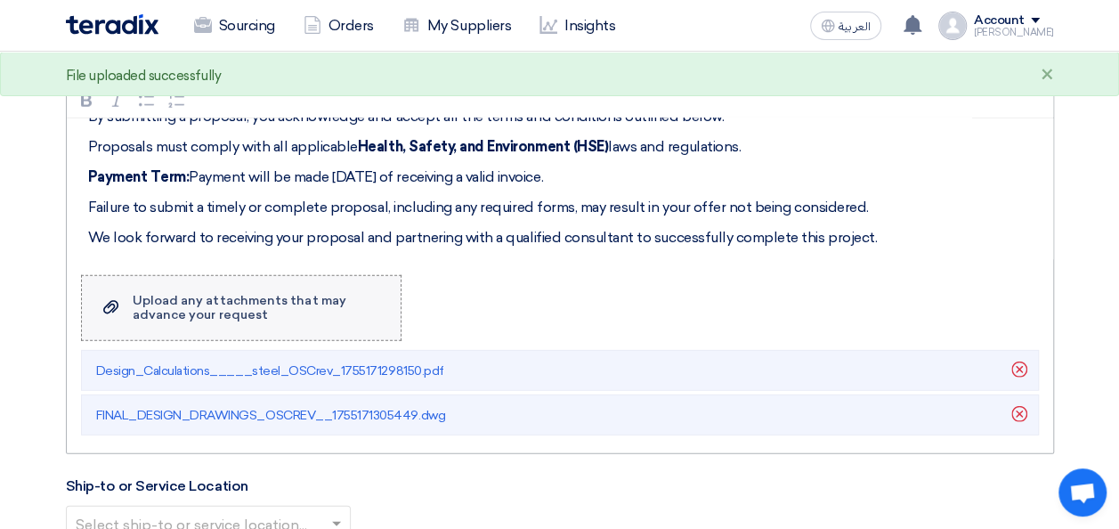
click at [260, 296] on div "Upload any attachments that may advance your request" at bounding box center [258, 308] width 250 height 28
click at [0, 0] on input "Upload a file Upload any attachments that may advance your request" at bounding box center [0, 0] width 0 height 0
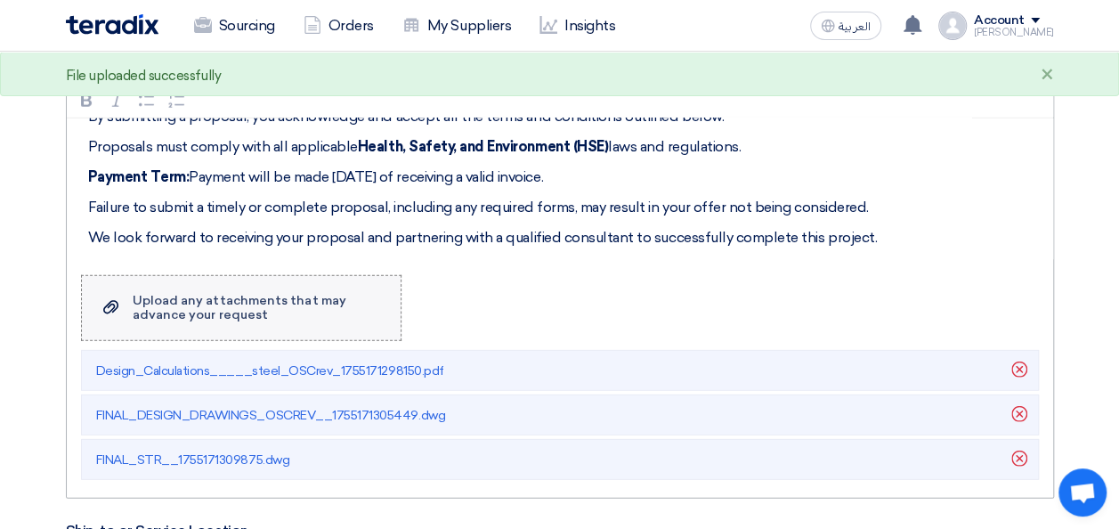
click at [270, 294] on div "Upload any attachments that may advance your request" at bounding box center [258, 308] width 250 height 28
click at [0, 0] on input "Upload a file Upload any attachments that may advance your request" at bounding box center [0, 0] width 0 height 0
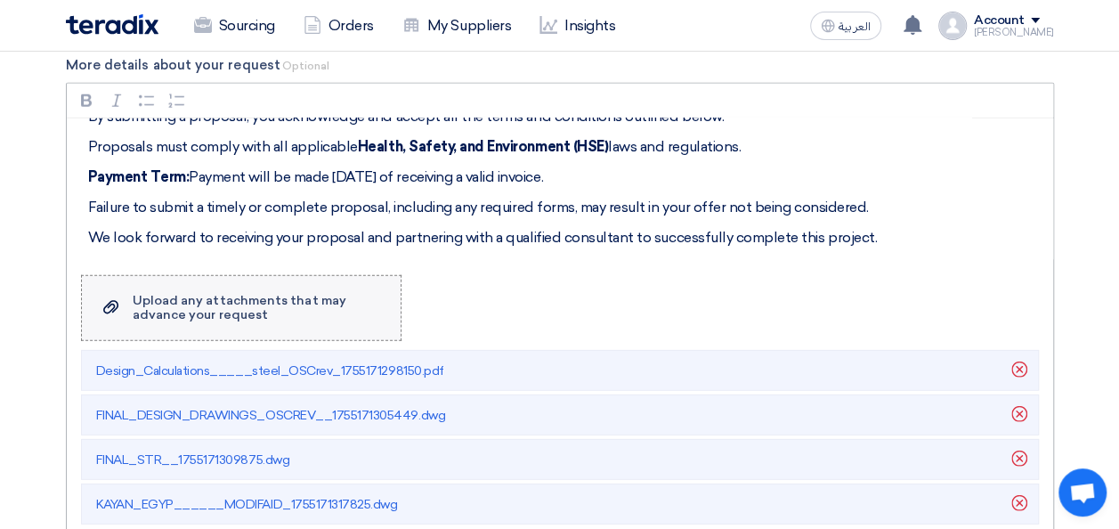
click at [150, 297] on div "Upload any attachments that may advance your request" at bounding box center [258, 308] width 250 height 28
click at [0, 0] on input "Upload a file Upload any attachments that may advance your request" at bounding box center [0, 0] width 0 height 0
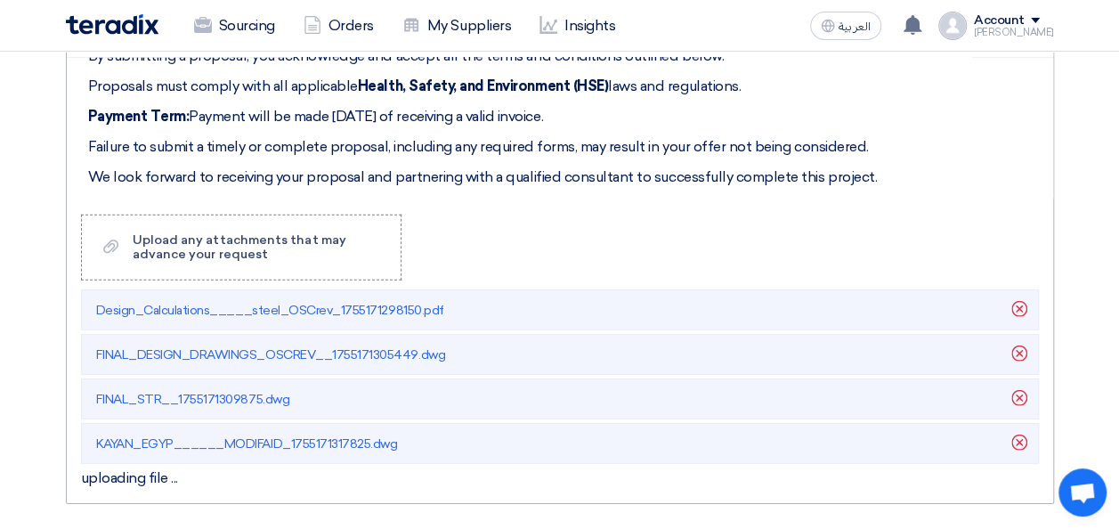
scroll to position [2494, 0]
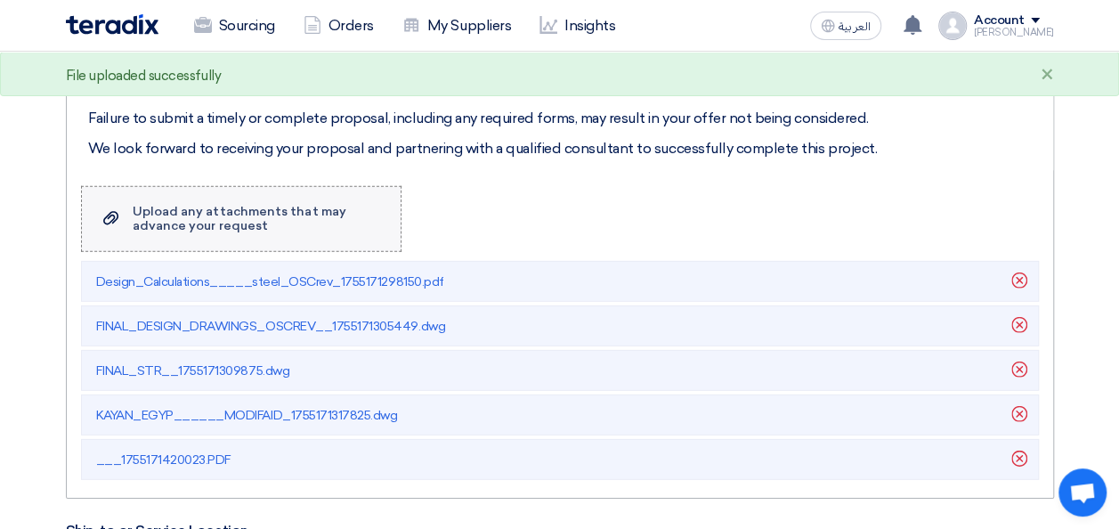
click at [244, 205] on div "Upload any attachments that may advance your request" at bounding box center [258, 219] width 250 height 28
click at [0, 0] on input "Upload a file Upload any attachments that may advance your request" at bounding box center [0, 0] width 0 height 0
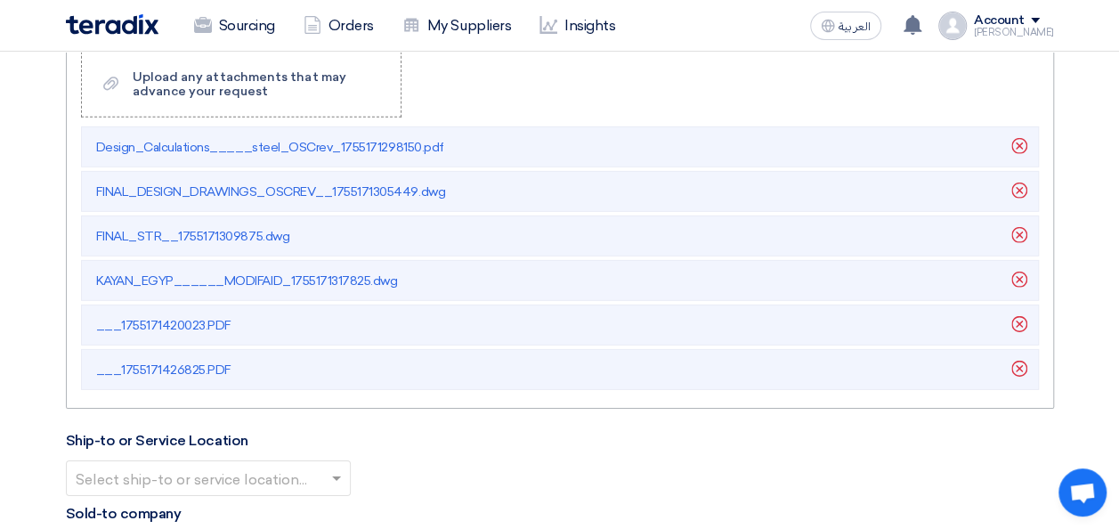
scroll to position [2761, 0]
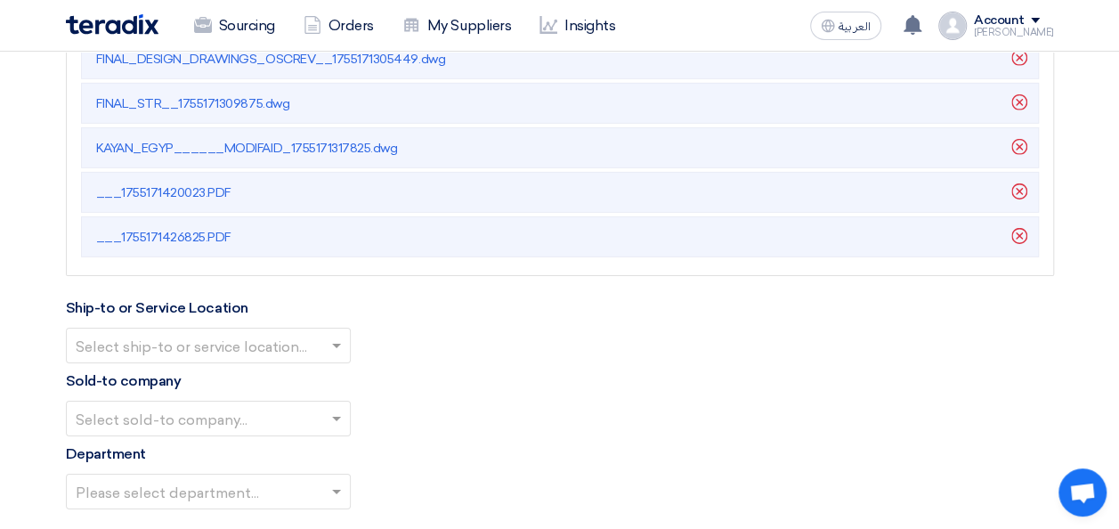
click at [261, 338] on input "text" at bounding box center [200, 346] width 248 height 29
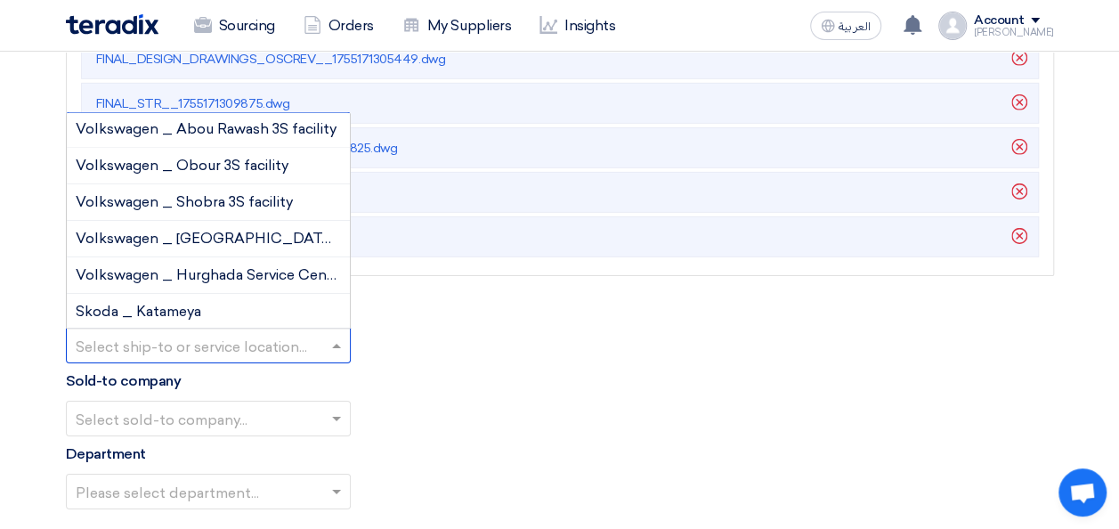
scroll to position [0, 0]
click at [235, 122] on span "Volkswagen _ Abou Rawash 3S facility" at bounding box center [206, 130] width 261 height 17
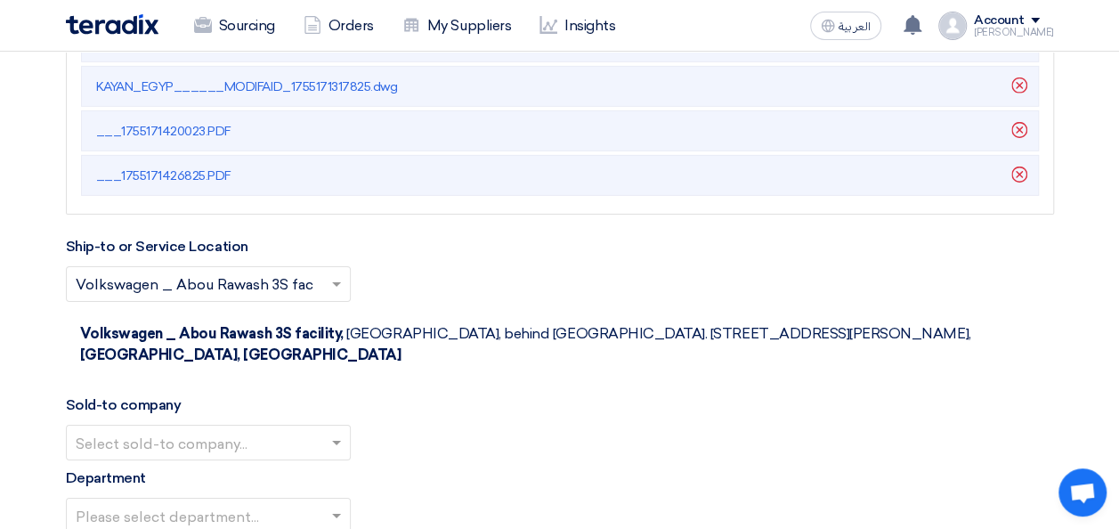
scroll to position [2850, 0]
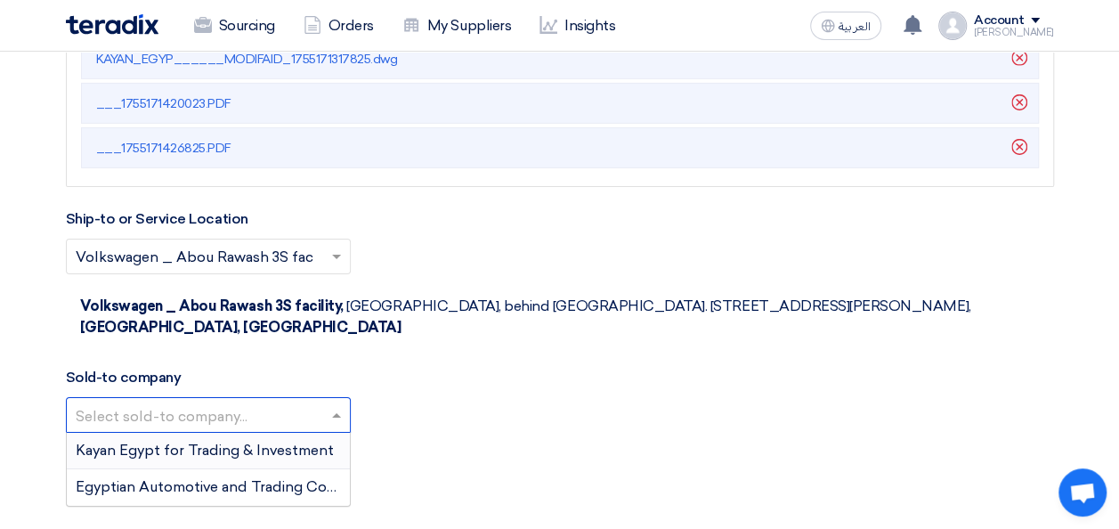
click at [334, 404] on span at bounding box center [339, 414] width 22 height 21
click at [205, 478] on span "Egyptian Automotive and Trading Company" at bounding box center [224, 486] width 297 height 17
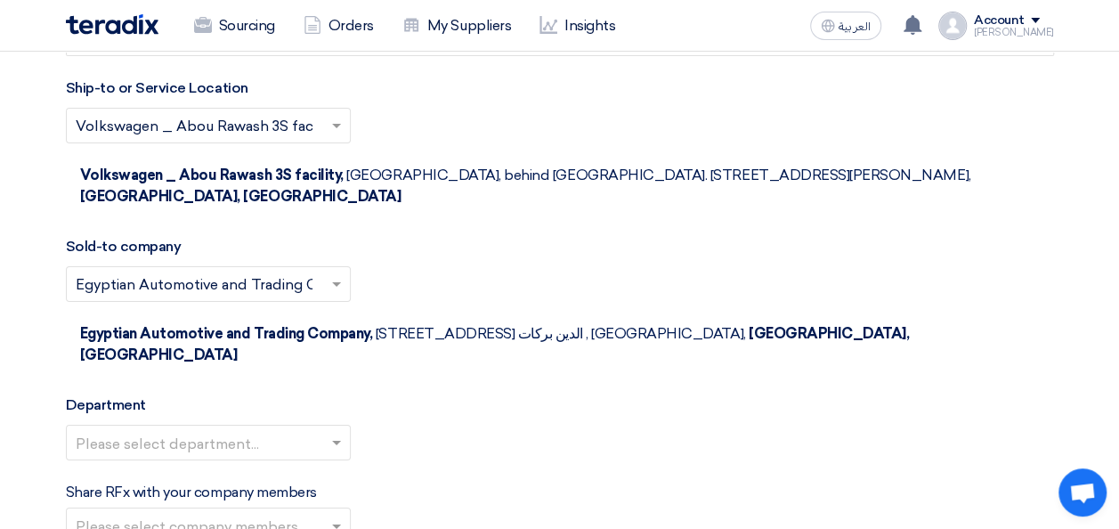
scroll to position [3028, 0]
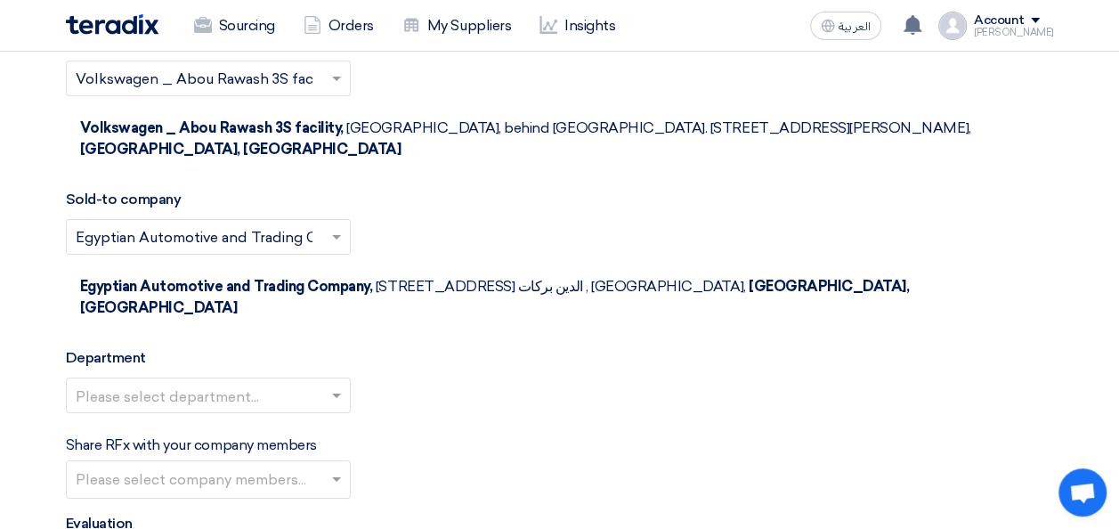
click at [320, 382] on input "text" at bounding box center [200, 396] width 248 height 29
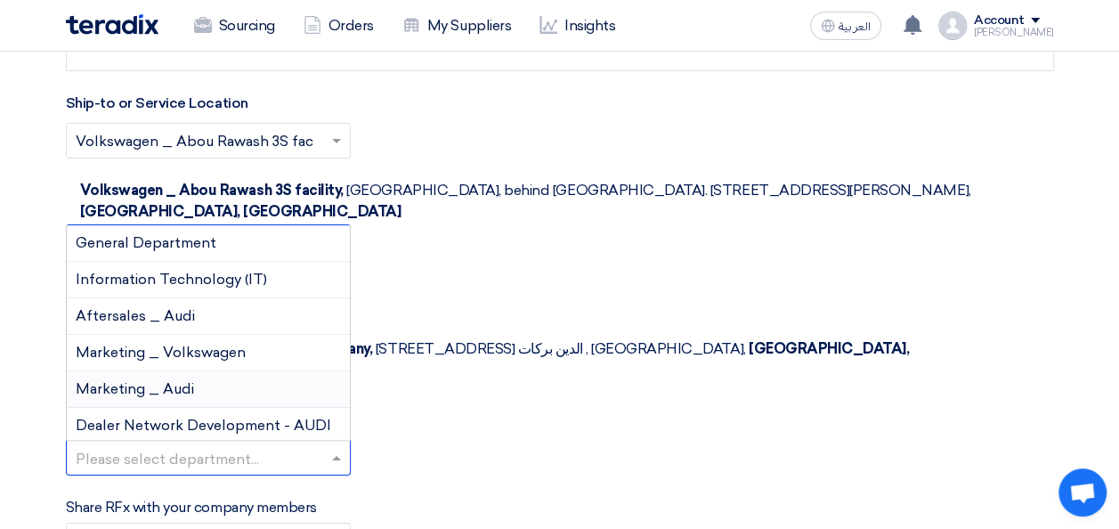
scroll to position [2939, 0]
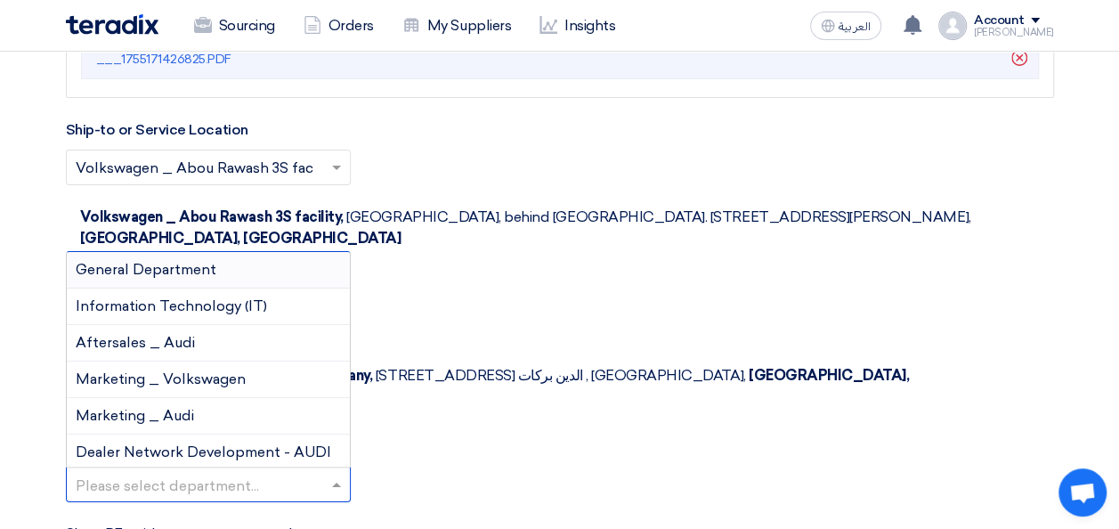
click at [197, 261] on span "General Department" at bounding box center [146, 269] width 141 height 17
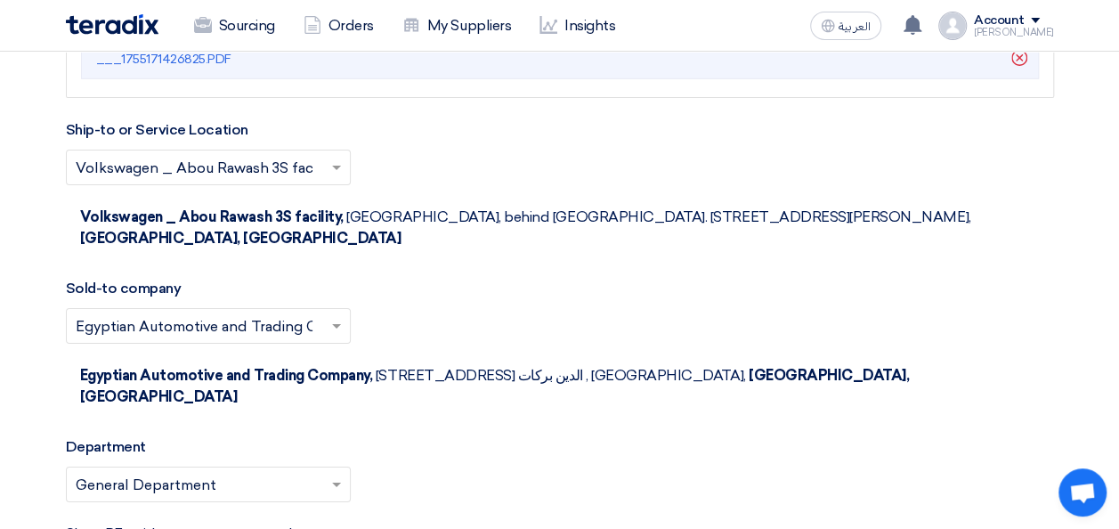
scroll to position [3028, 0]
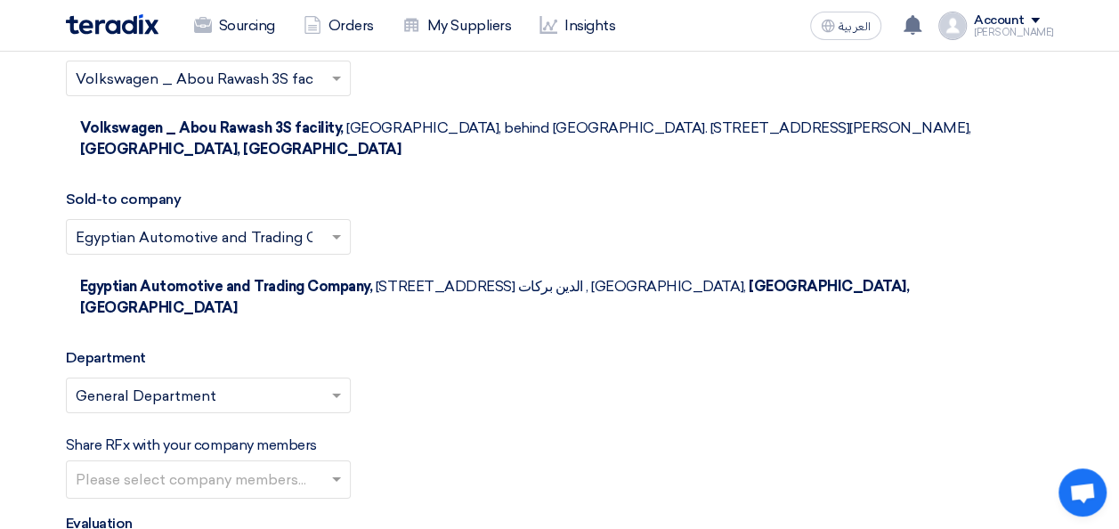
click at [310, 467] on input "text" at bounding box center [211, 481] width 270 height 29
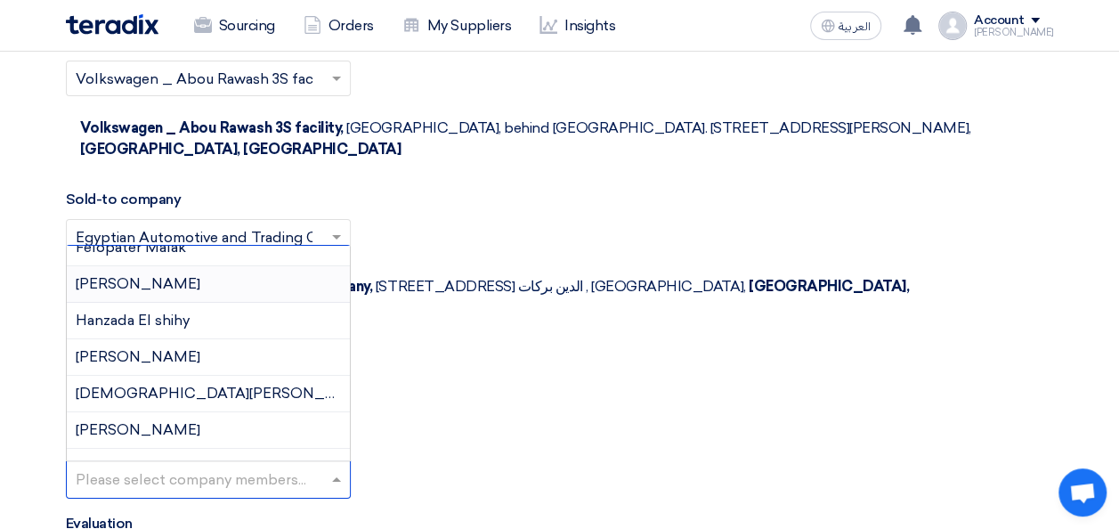
scroll to position [178, 0]
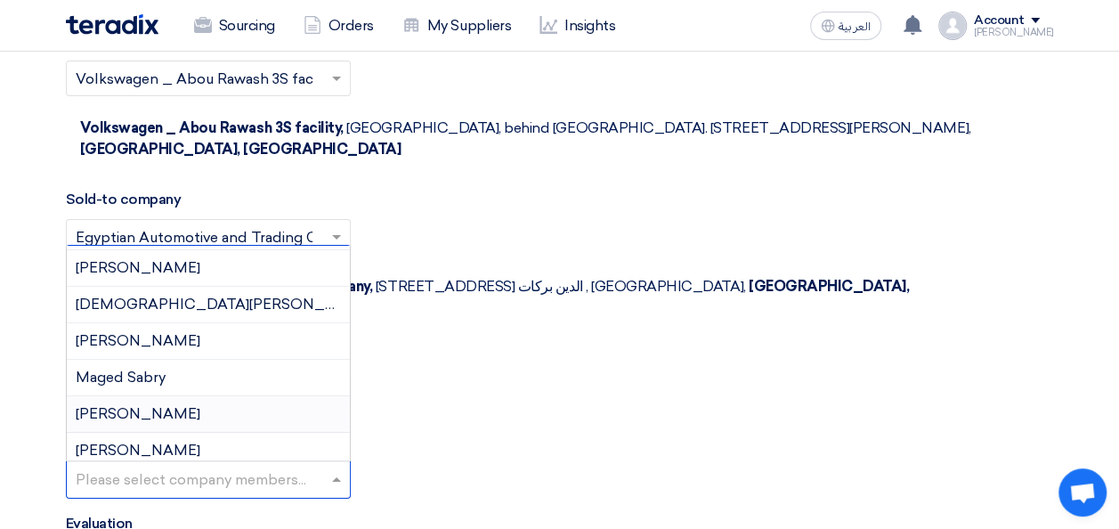
click at [175, 396] on div "[PERSON_NAME]" at bounding box center [208, 414] width 283 height 37
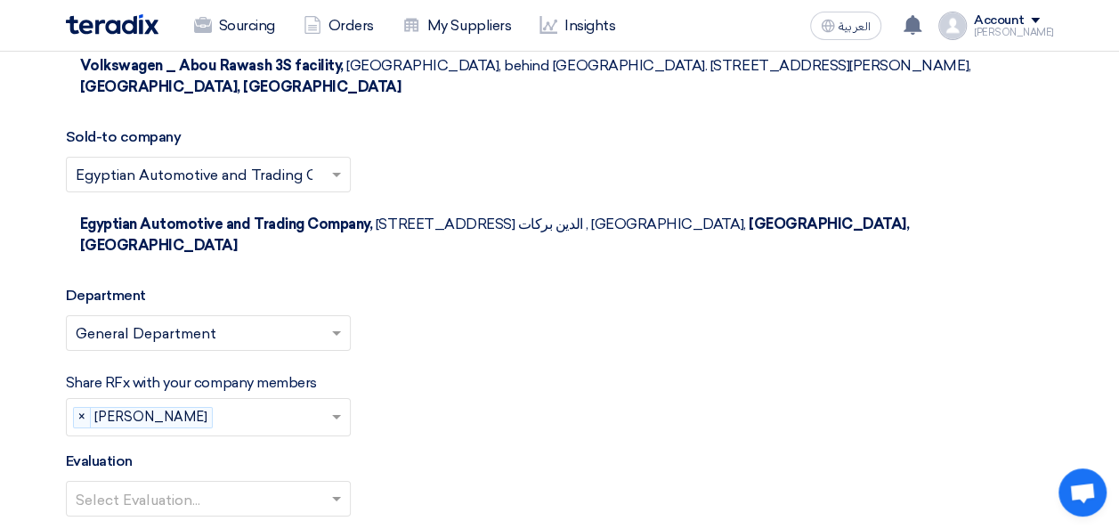
scroll to position [3117, 0]
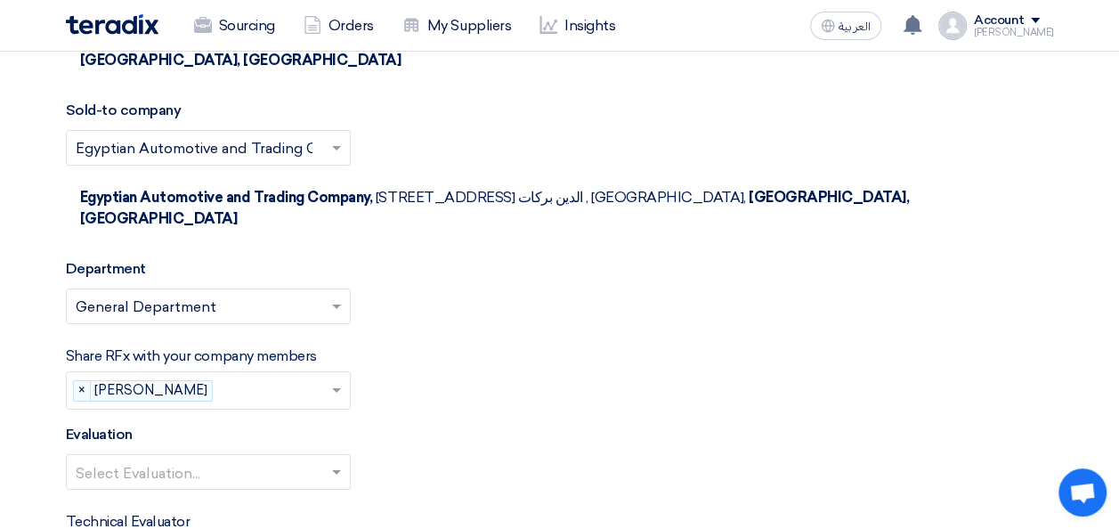
click at [330, 461] on span at bounding box center [339, 471] width 22 height 21
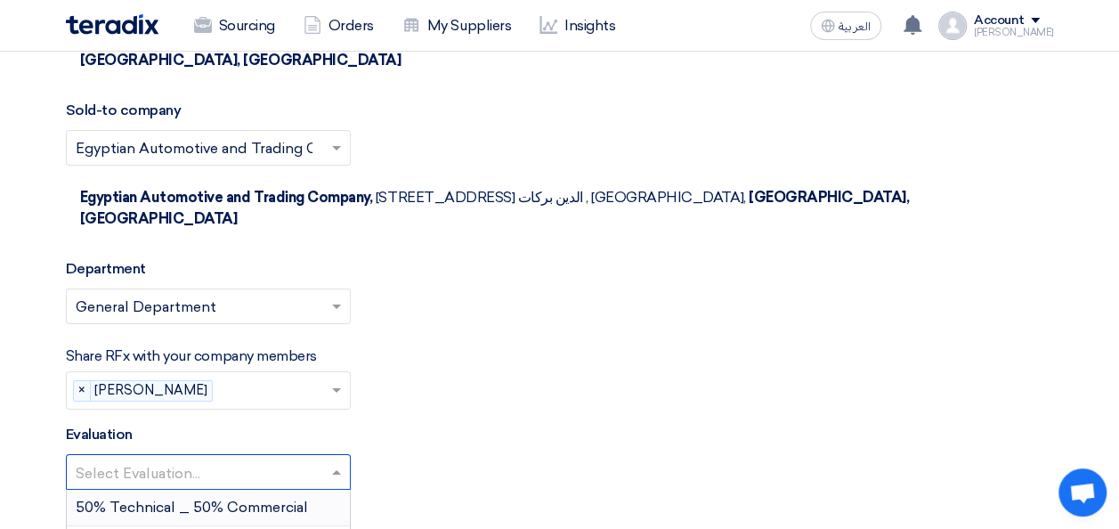
click at [221, 499] on span "50% Technical _ 50% Commercial" at bounding box center [192, 507] width 232 height 17
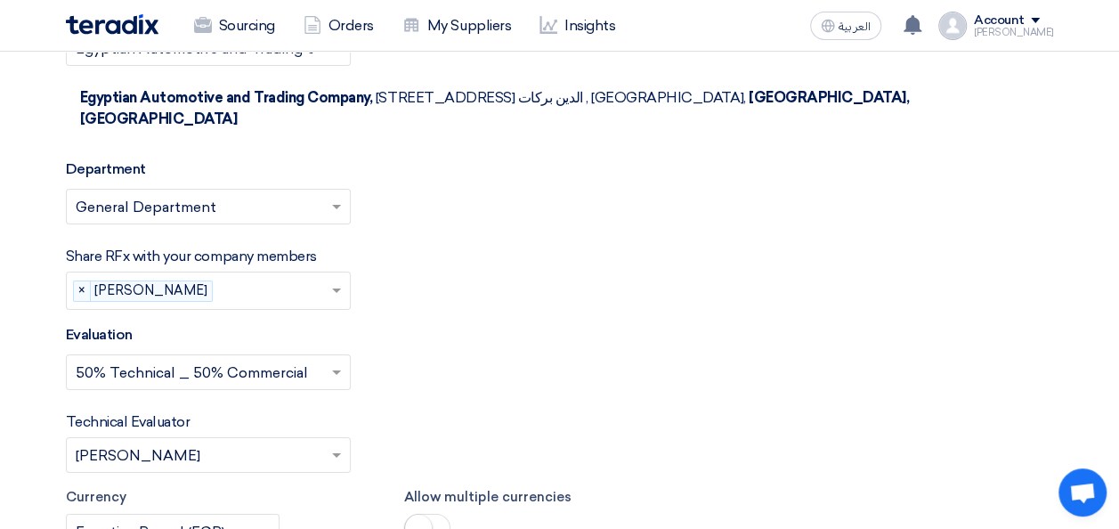
scroll to position [3295, 0]
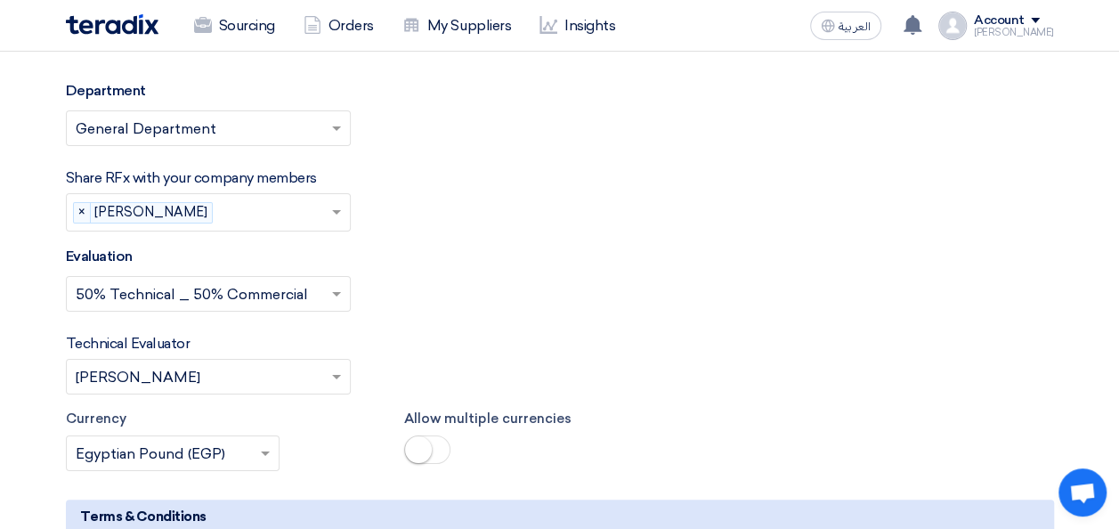
click at [330, 366] on span at bounding box center [339, 376] width 22 height 21
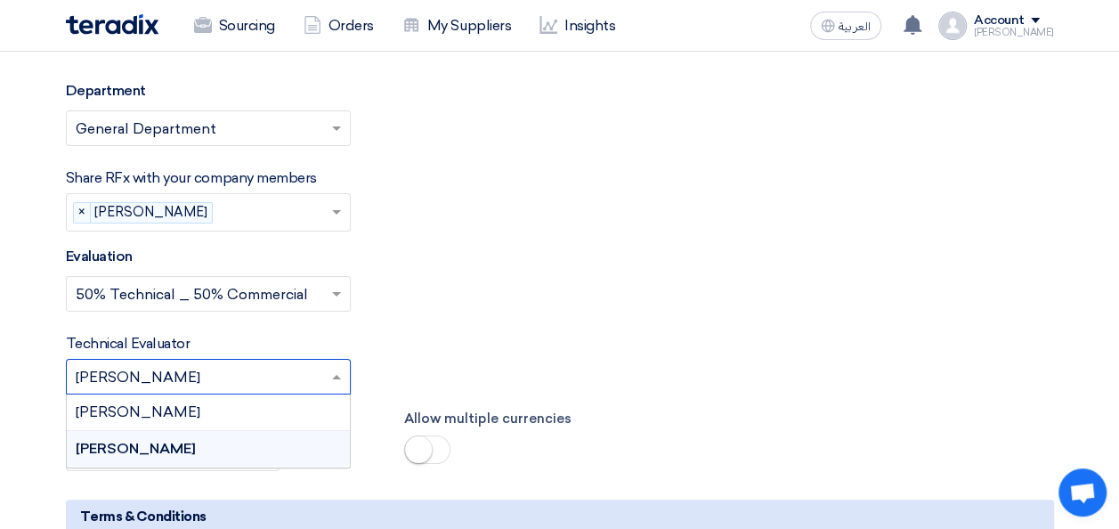
click at [416, 333] on div "Technical Evaluator Please Select RFx evaluator... × Mohamed Saudi × Michael Wa…" at bounding box center [560, 363] width 989 height 61
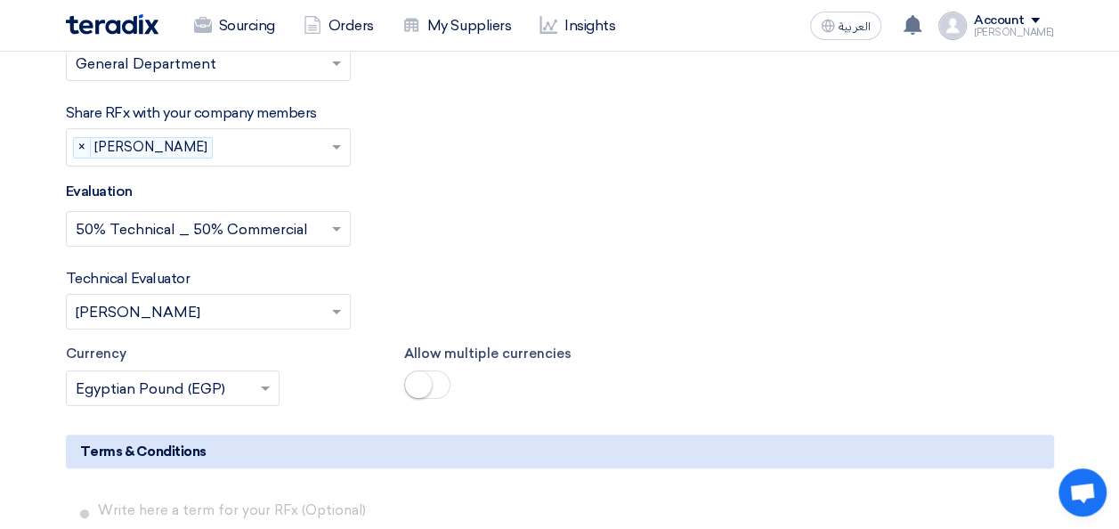
scroll to position [3384, 0]
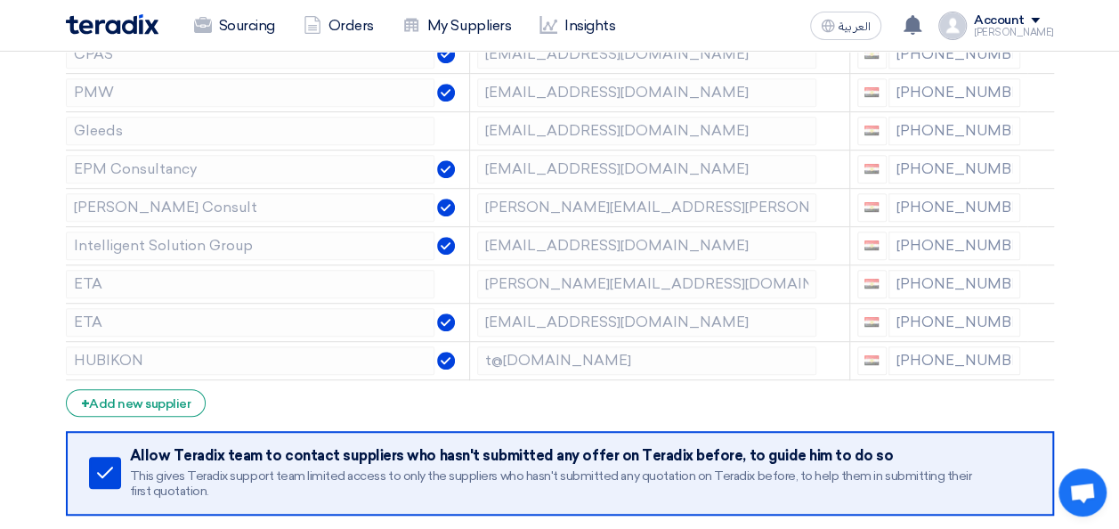
scroll to position [445, 0]
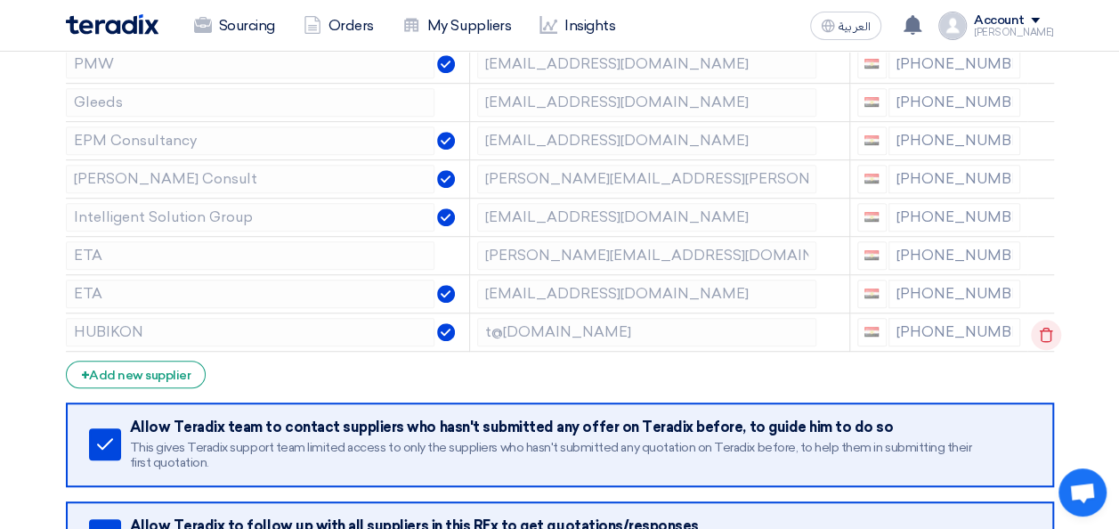
click at [1045, 341] on icon at bounding box center [1046, 335] width 30 height 30
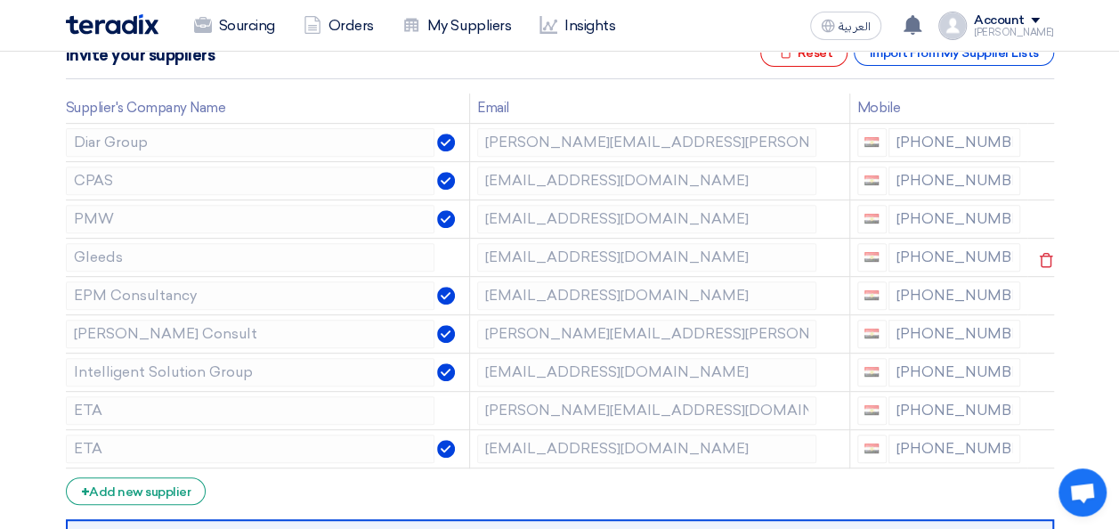
scroll to position [267, 0]
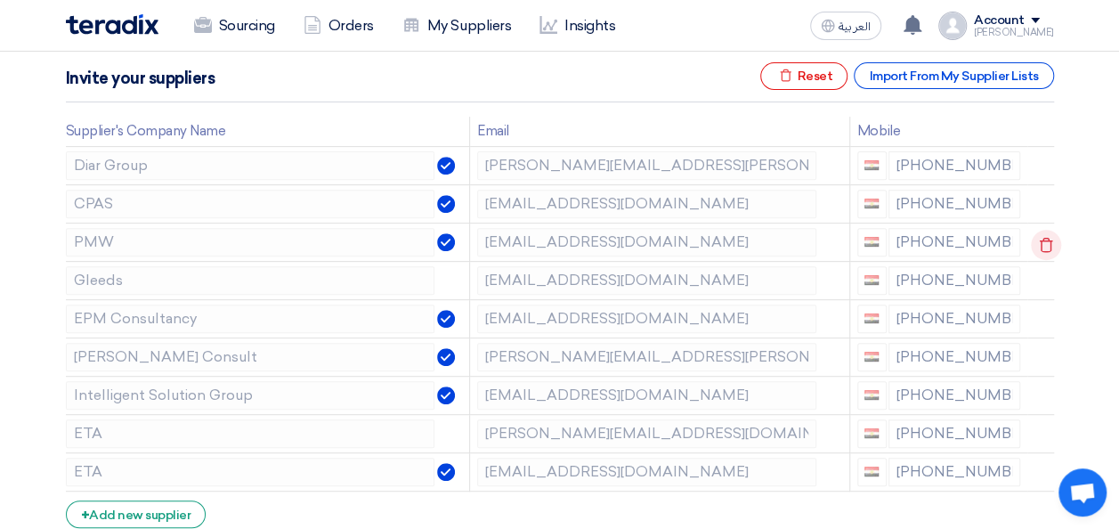
click at [1040, 237] on icon at bounding box center [1046, 245] width 30 height 30
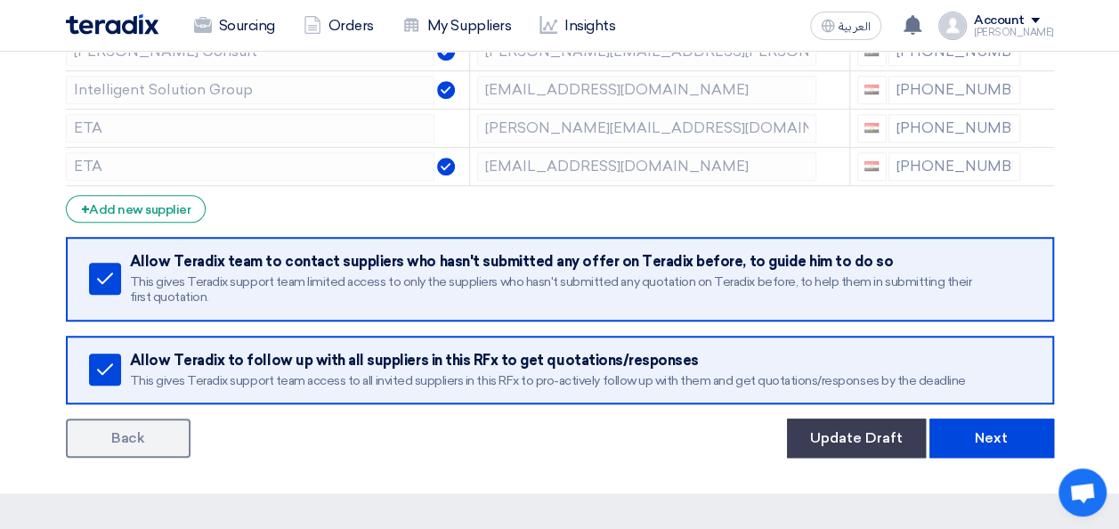
scroll to position [801, 0]
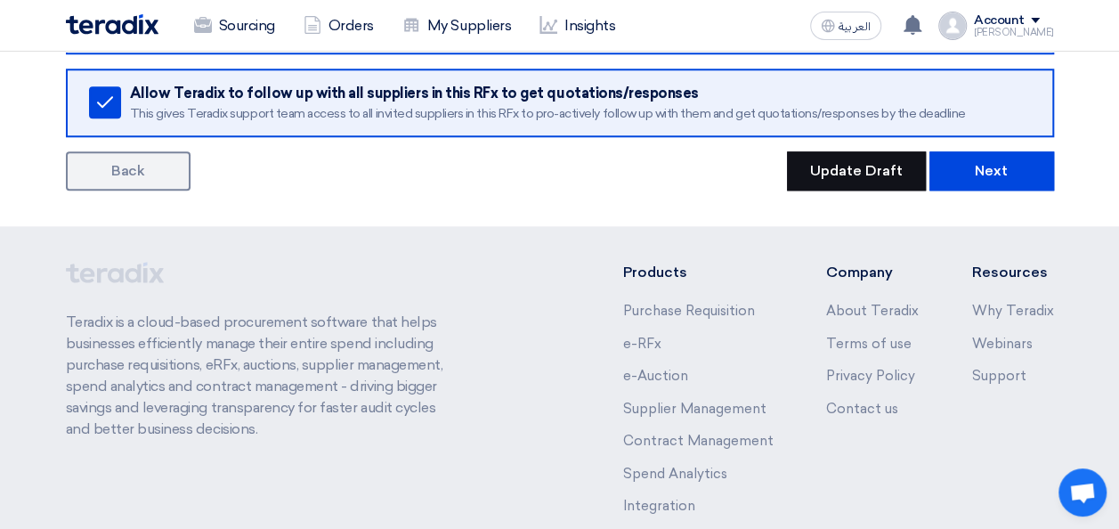
click at [883, 178] on button "Update Draft" at bounding box center [856, 170] width 139 height 39
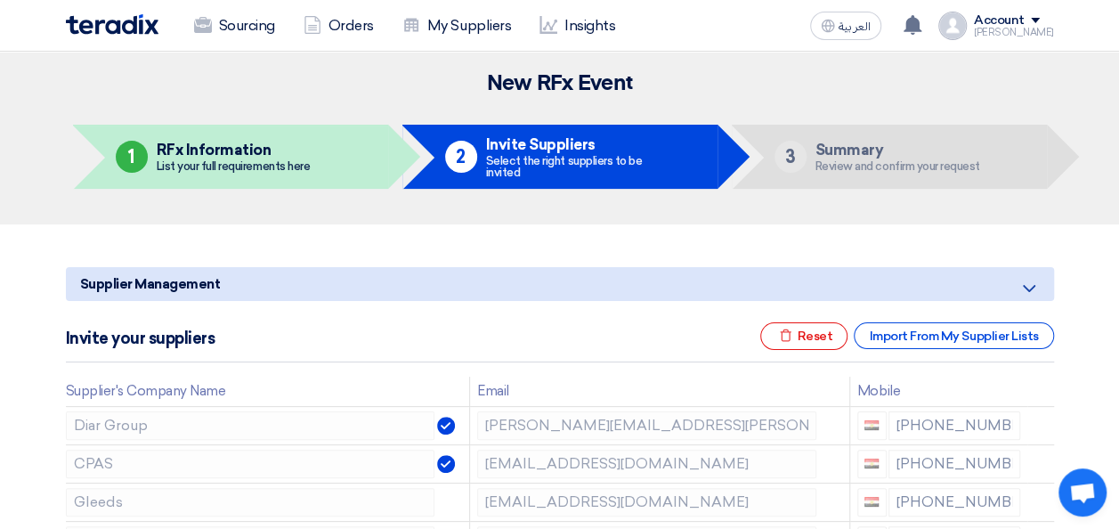
scroll to position [0, 0]
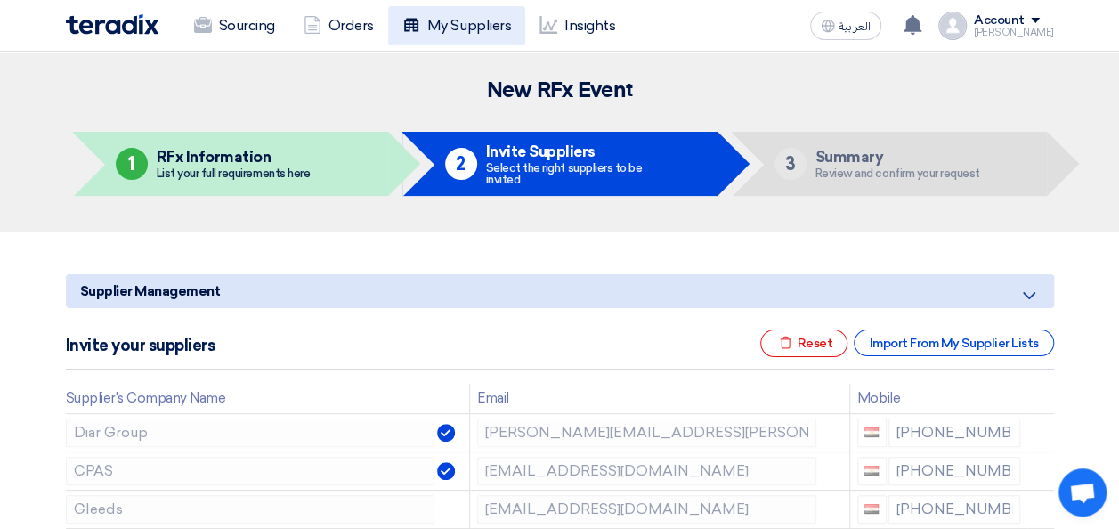
click at [468, 18] on link "My Suppliers" at bounding box center [456, 25] width 137 height 39
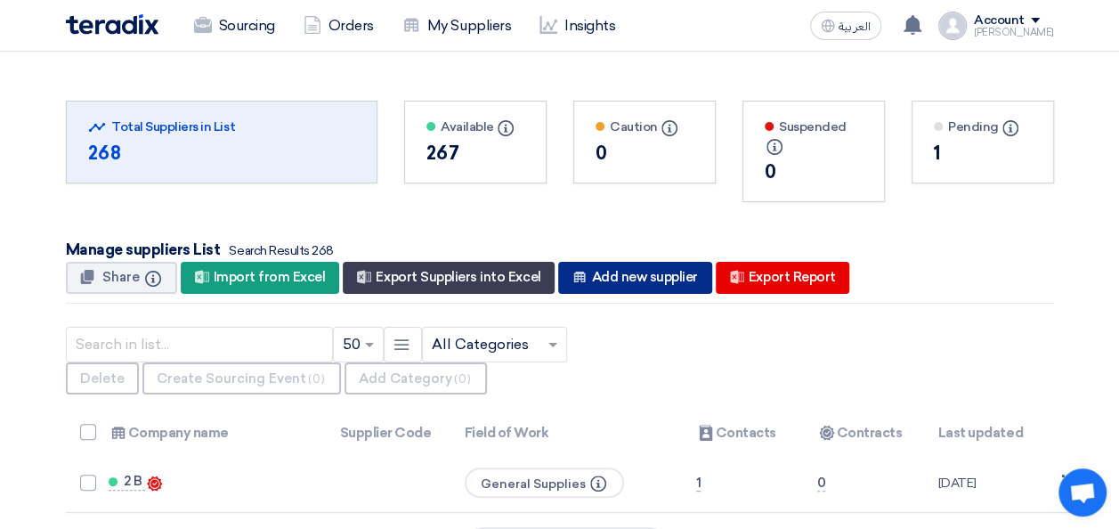
click at [620, 273] on div "New Supplier Add new supplier" at bounding box center [634, 278] width 153 height 32
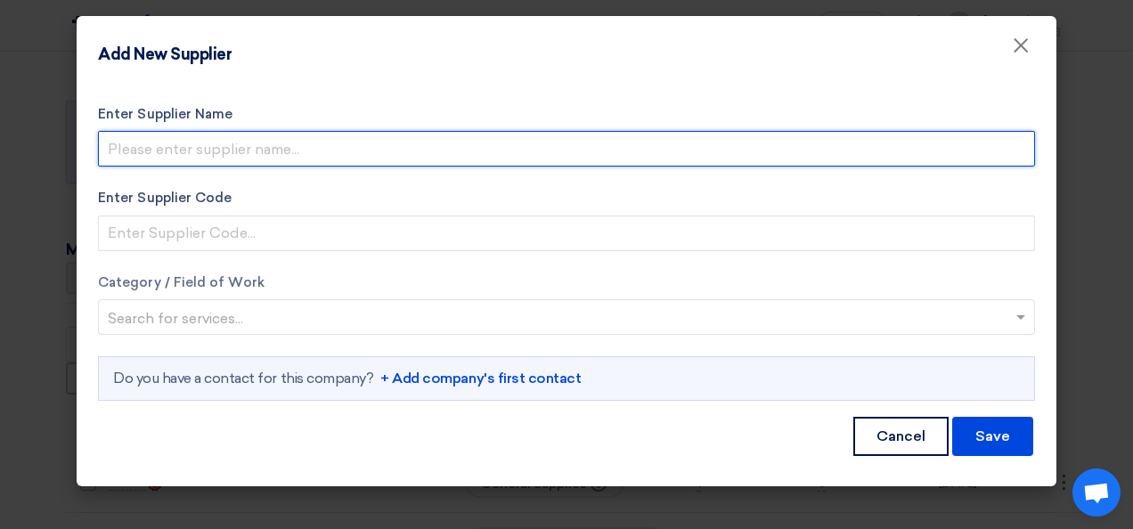
click at [256, 142] on input "Enter Supplier Name" at bounding box center [566, 149] width 937 height 36
type input "T-Square Engineering and Consultation Services"
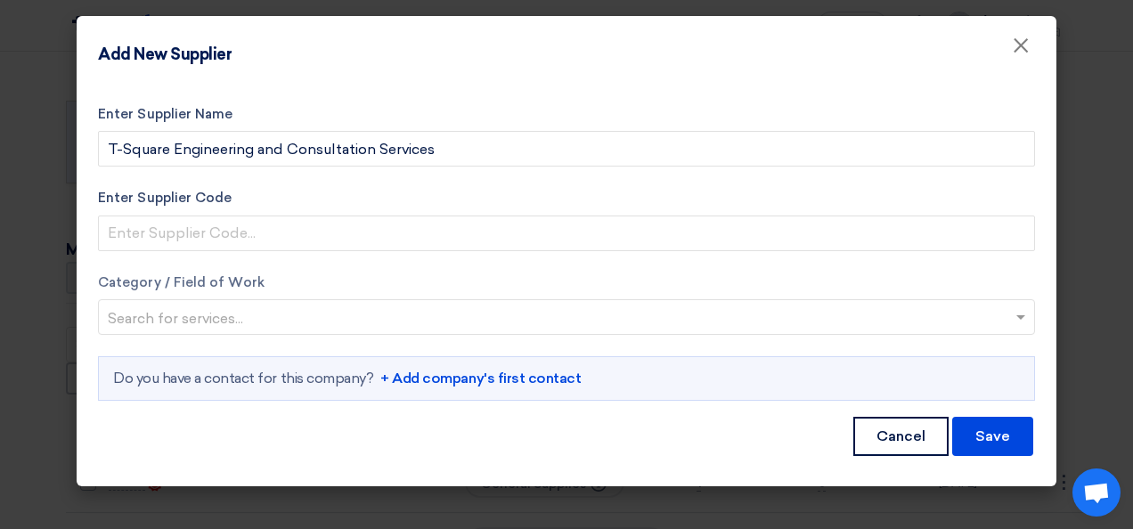
click at [227, 319] on input "text" at bounding box center [557, 319] width 899 height 29
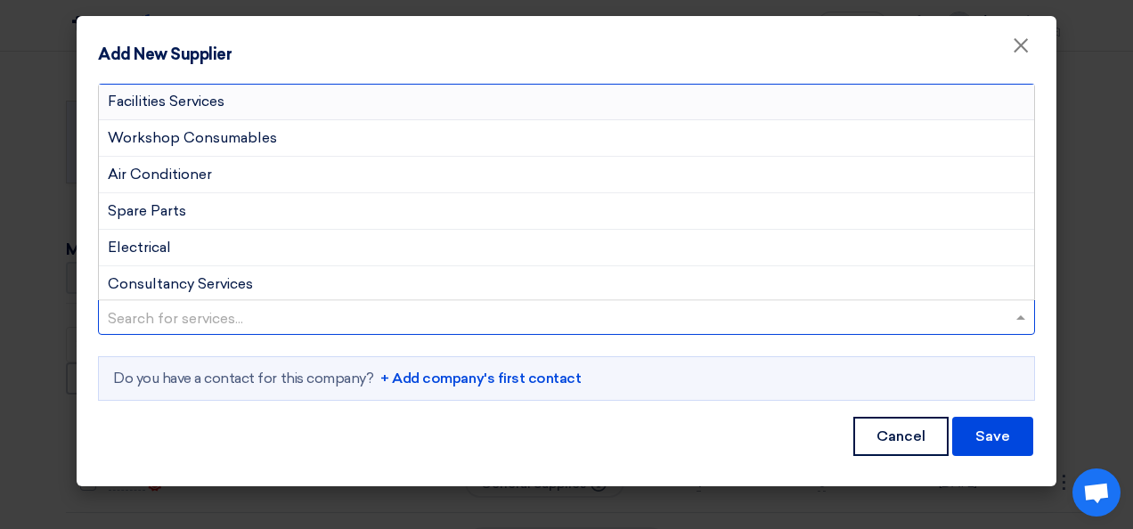
scroll to position [183, 0]
click at [224, 275] on span "Consultancy Services" at bounding box center [180, 283] width 145 height 17
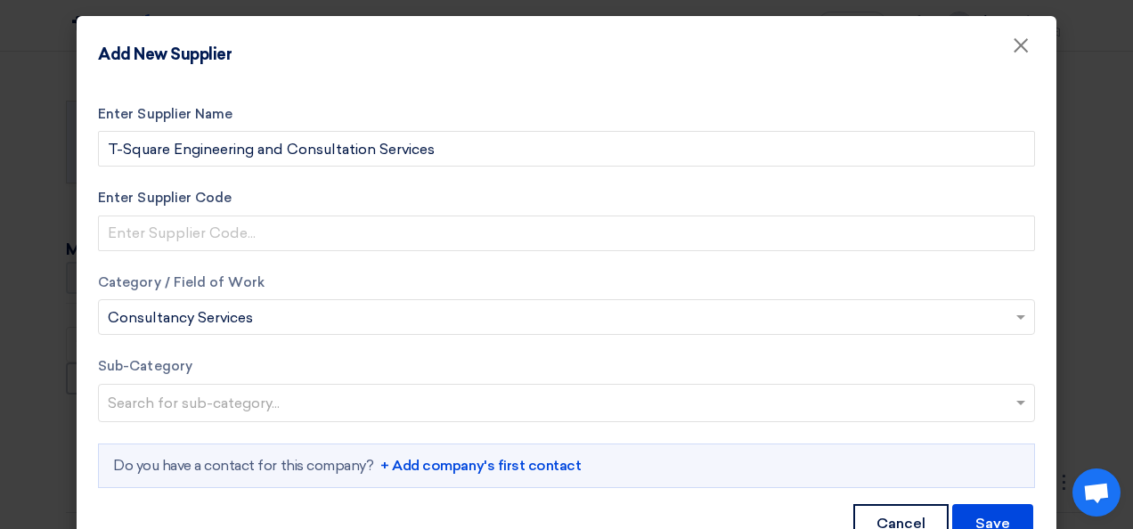
click at [305, 410] on input "text" at bounding box center [569, 404] width 922 height 29
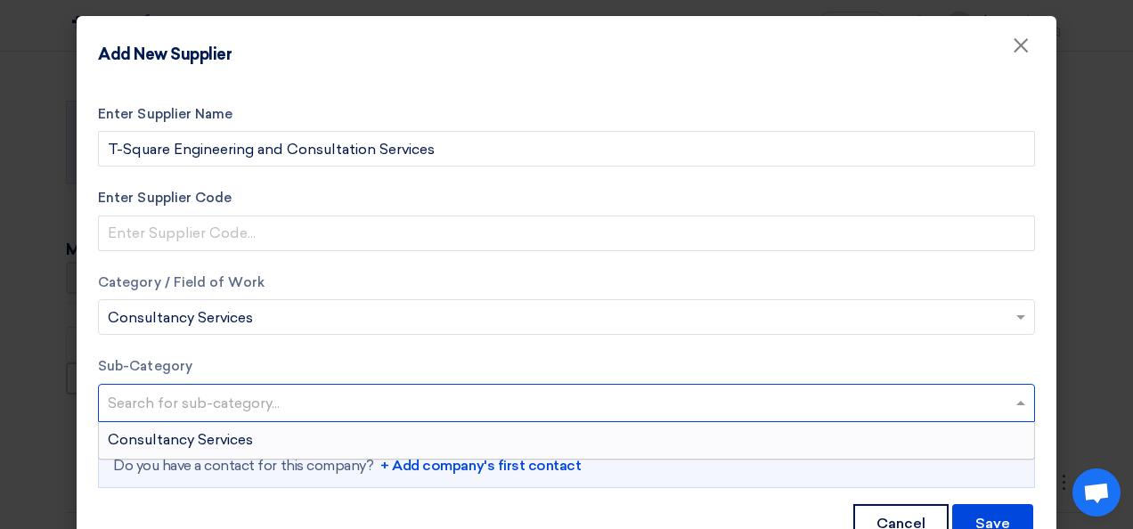
click at [270, 427] on div "Consultancy Services" at bounding box center [566, 440] width 935 height 36
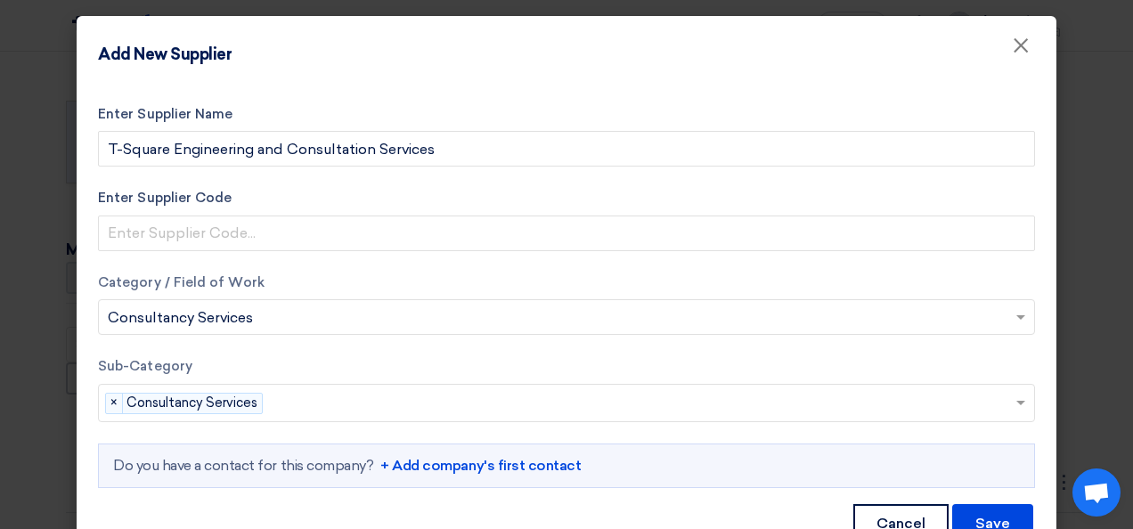
click at [453, 463] on link "+ Add company's first contact" at bounding box center [480, 465] width 200 height 21
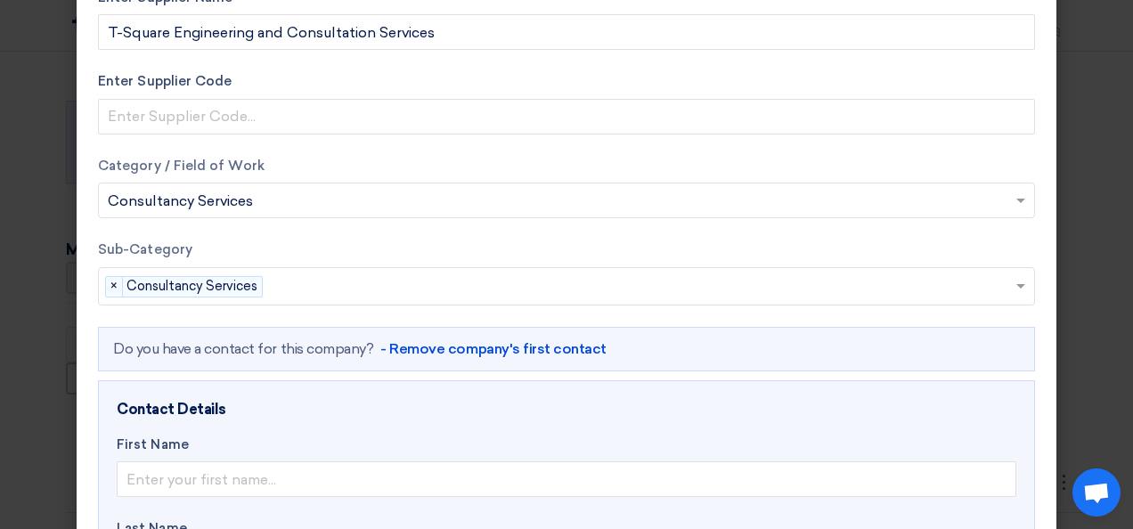
scroll to position [356, 0]
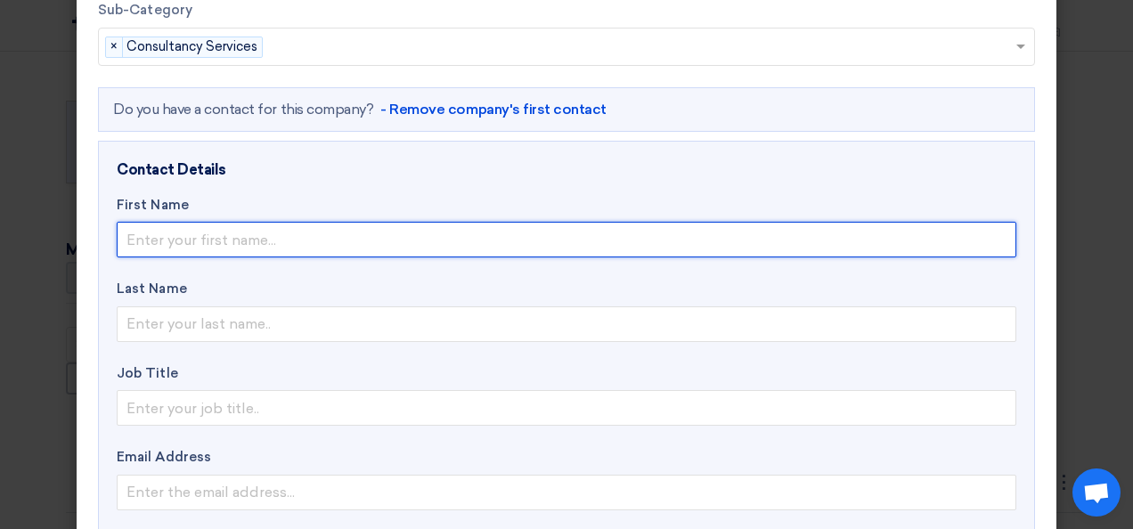
click at [223, 234] on input "text" at bounding box center [566, 240] width 899 height 36
type input "Maged"
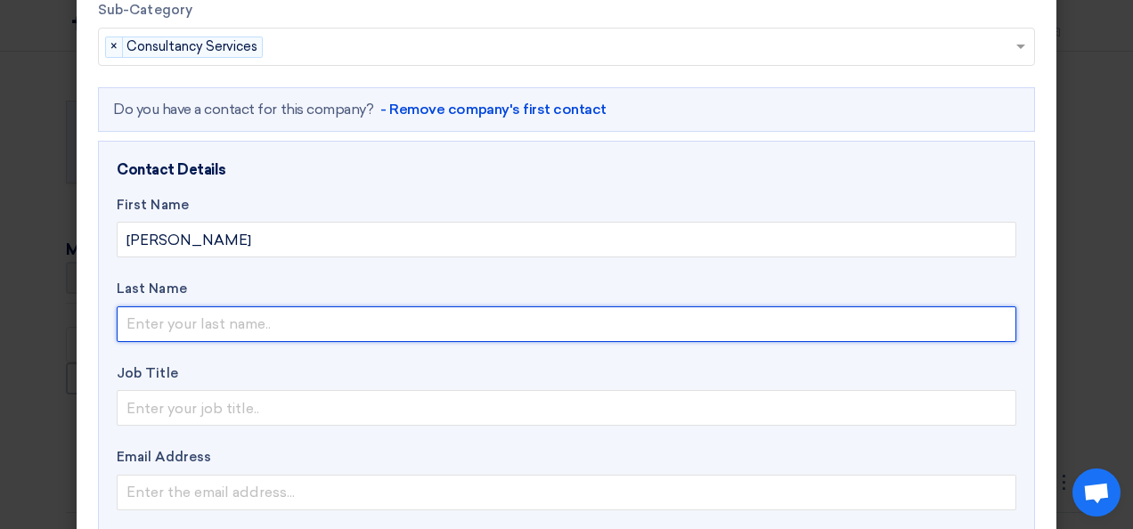
click at [131, 320] on input "text" at bounding box center [566, 324] width 899 height 36
type input "Yehia"
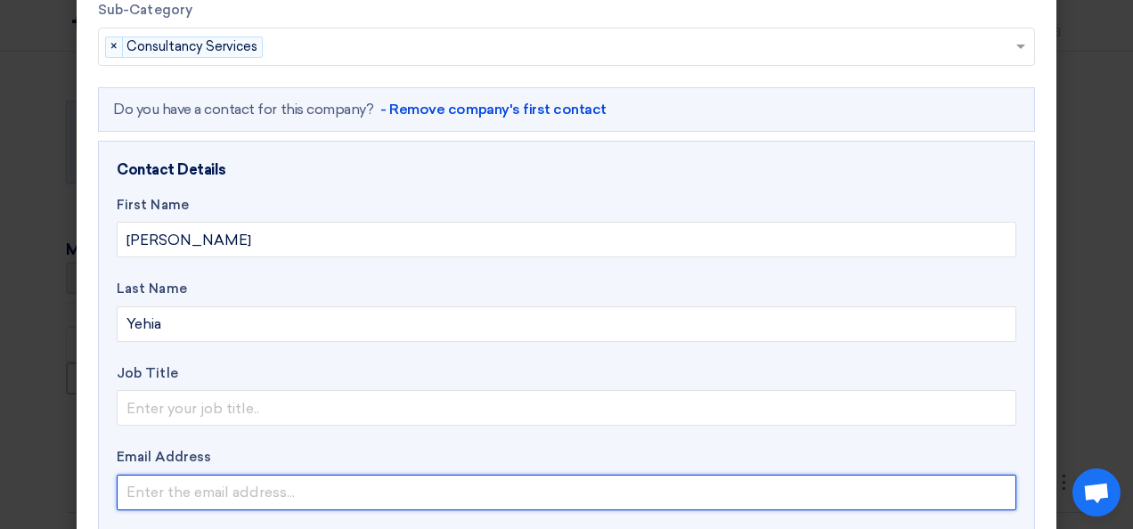
click at [123, 484] on input "email" at bounding box center [566, 493] width 899 height 36
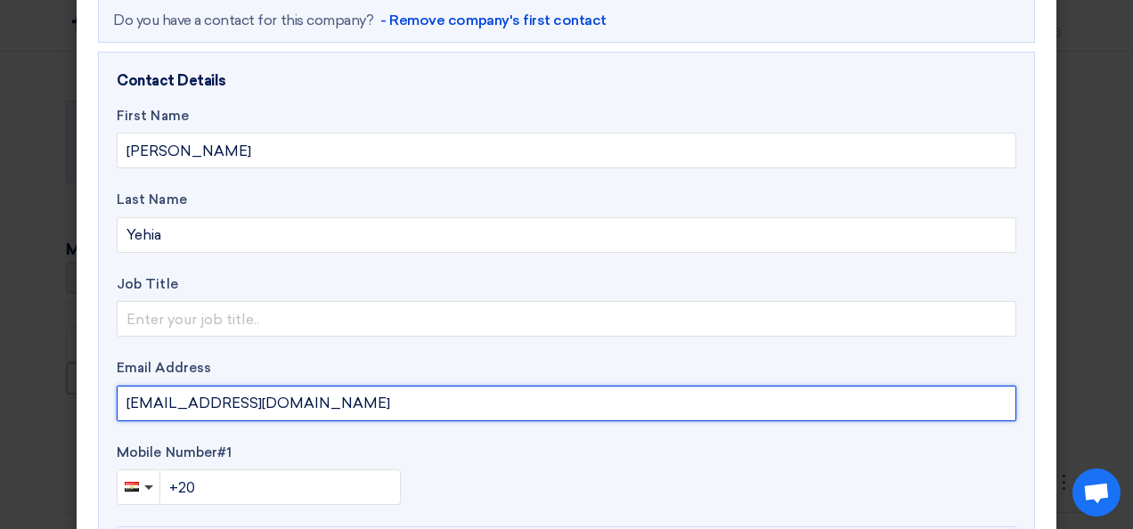
drag, startPoint x: 283, startPoint y: 408, endPoint x: 85, endPoint y: 393, distance: 198.3
click at [85, 393] on div "Enter Supplier Name T-Square Engineering and Consultation Services Enter Suppli…" at bounding box center [567, 159] width 980 height 1047
type input "mohab@t-square.net"
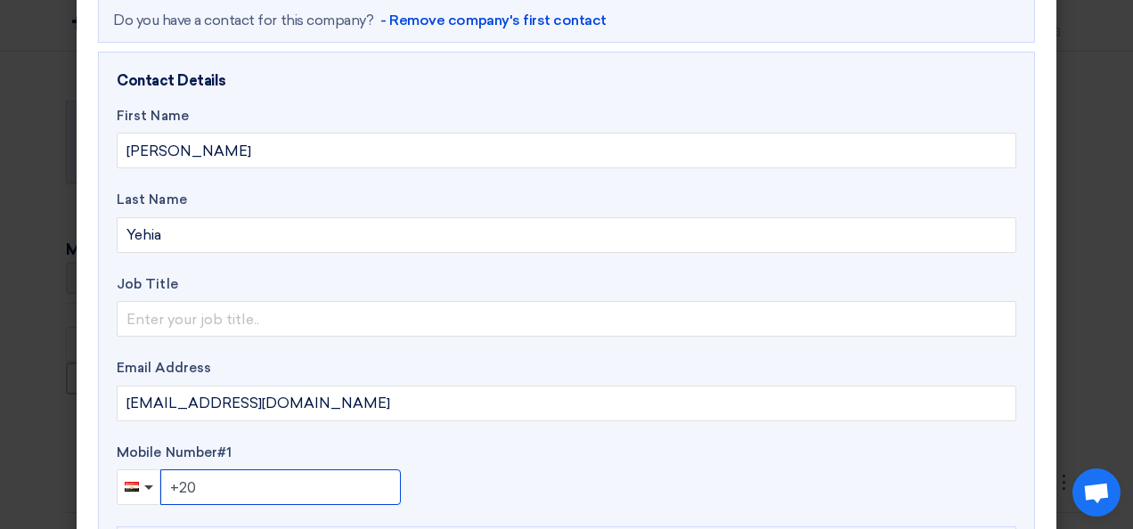
click at [232, 489] on input "+20" at bounding box center [280, 487] width 240 height 36
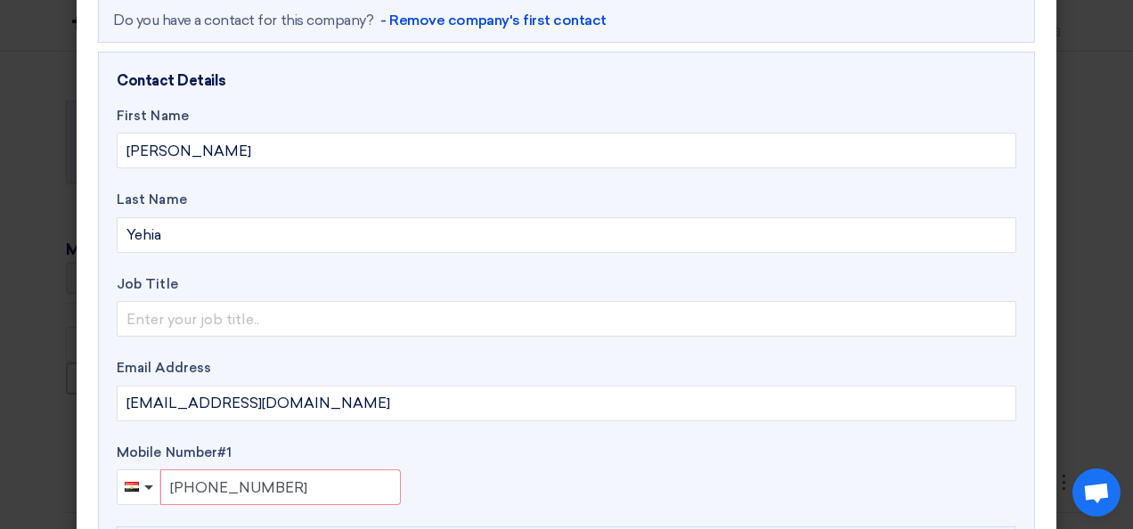
type input "+20 122400801"
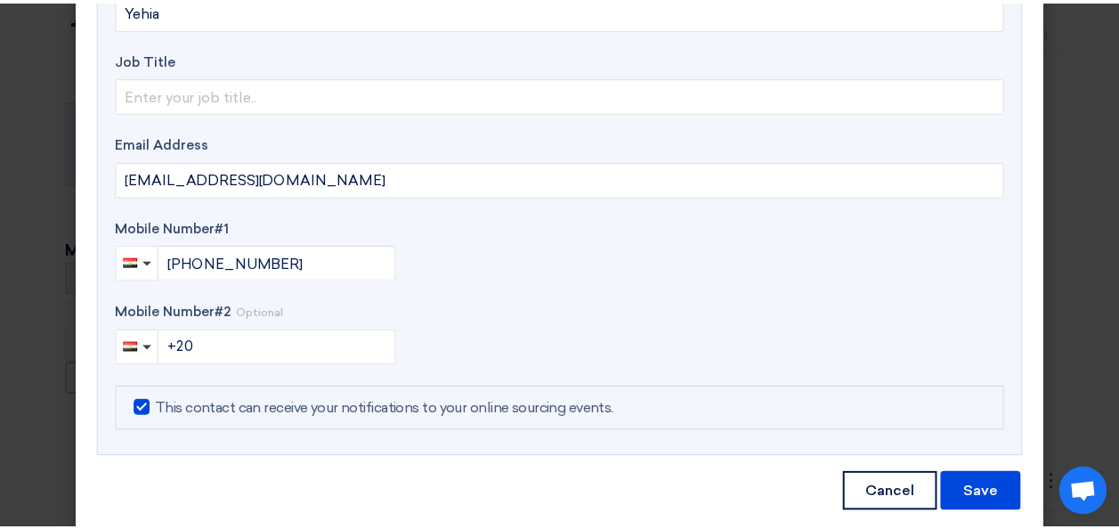
scroll to position [696, 0]
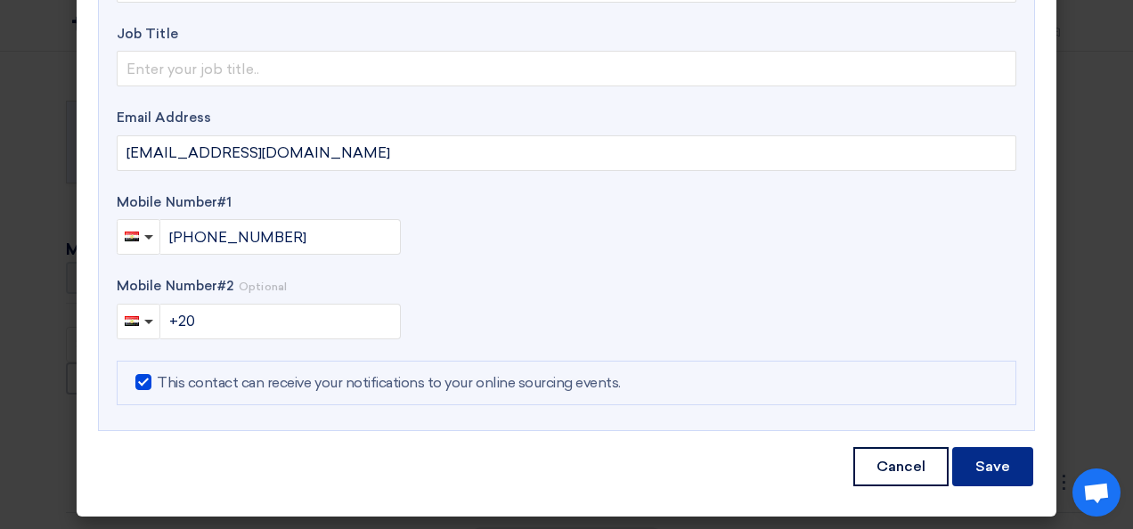
click at [990, 461] on button "Save" at bounding box center [992, 466] width 81 height 39
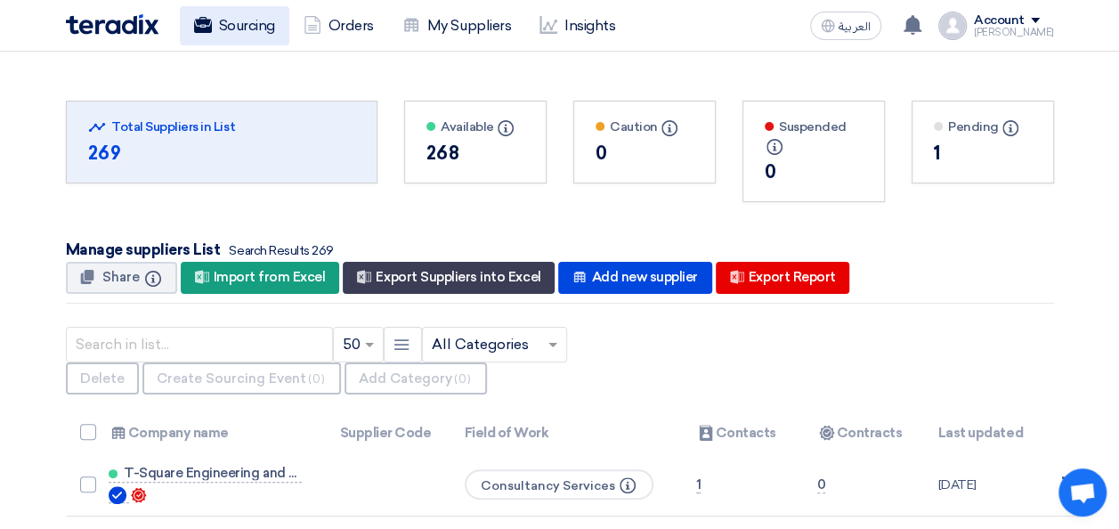
click at [251, 29] on link "Sourcing" at bounding box center [235, 25] width 110 height 39
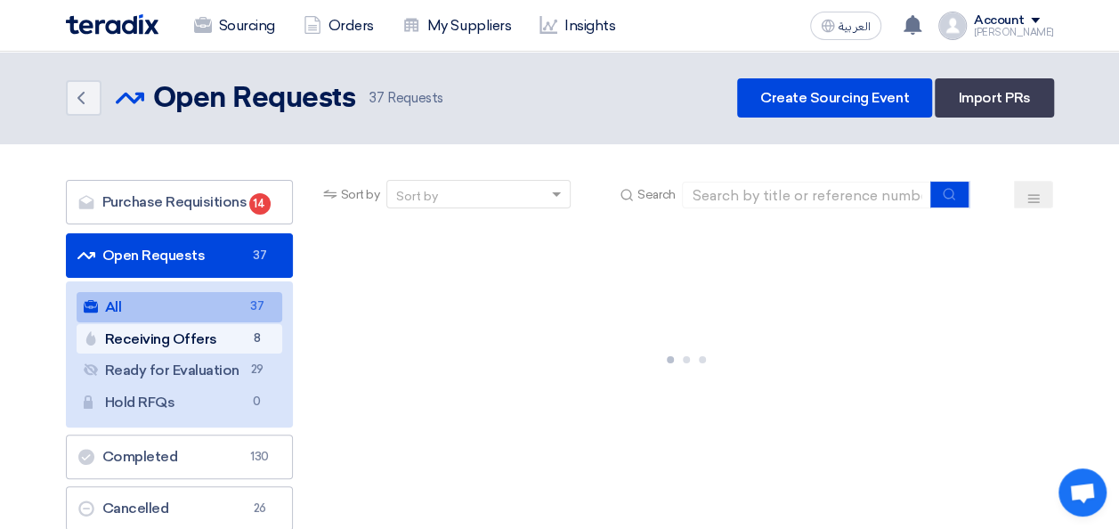
scroll to position [356, 0]
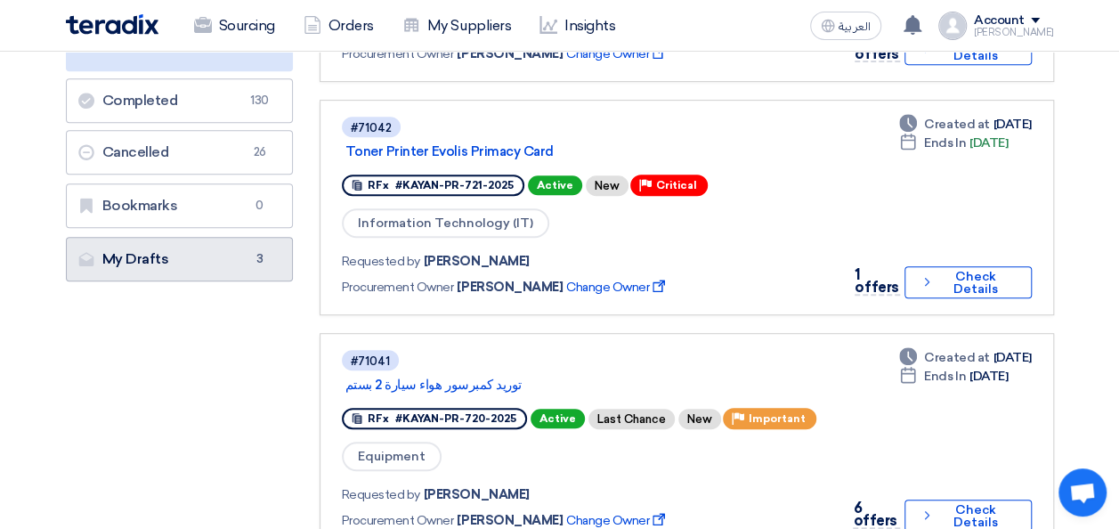
click at [185, 262] on link "My Drafts My Drafts 3" at bounding box center [179, 259] width 227 height 45
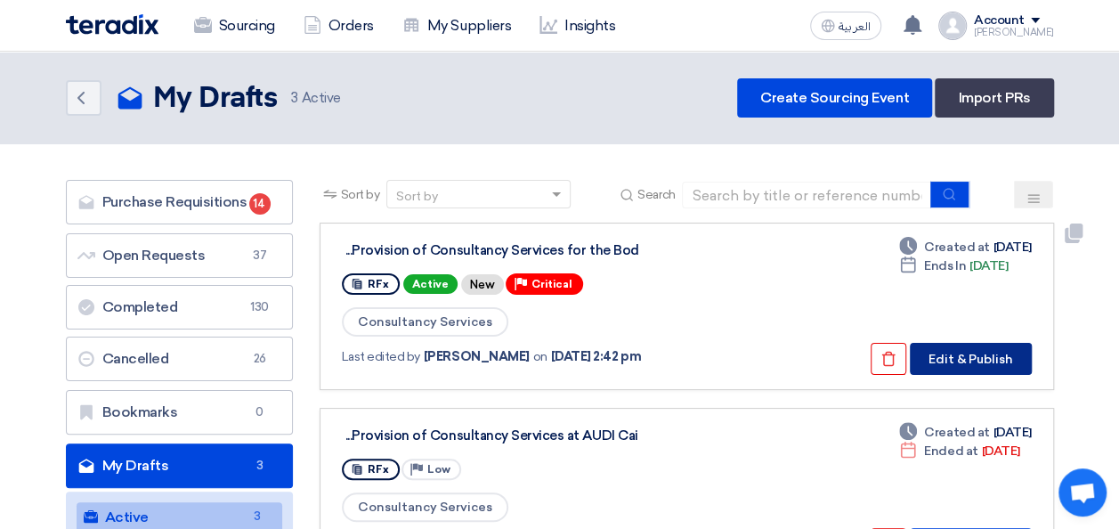
click at [976, 362] on button "Edit & Publish" at bounding box center [971, 359] width 122 height 32
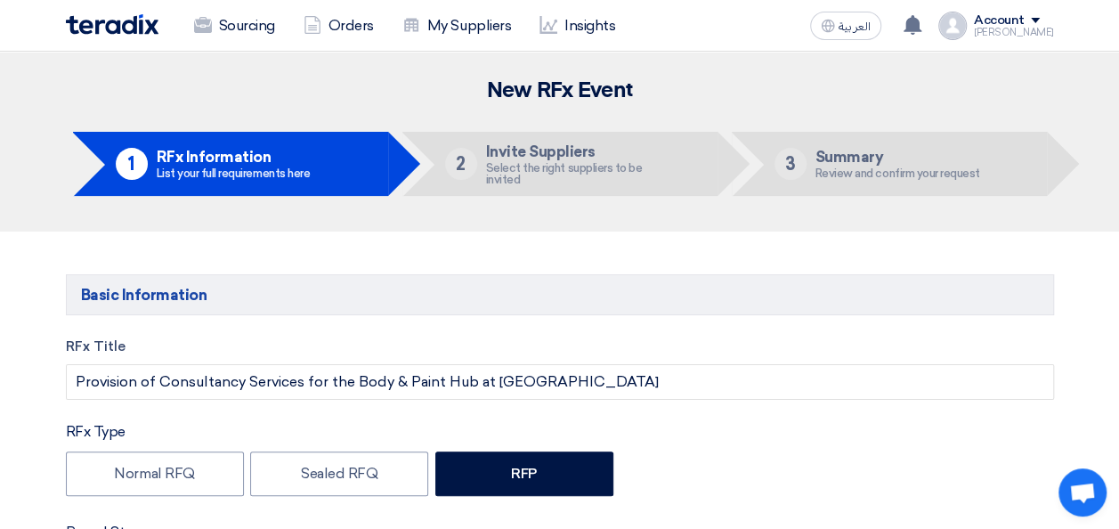
type input "8/25/2025"
type input "05"
type input "00"
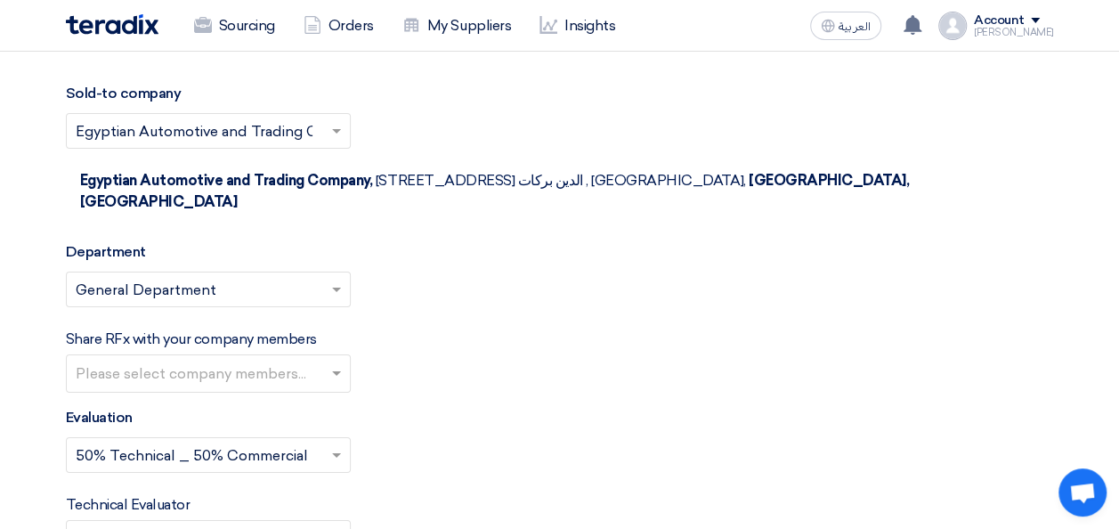
scroll to position [3117, 0]
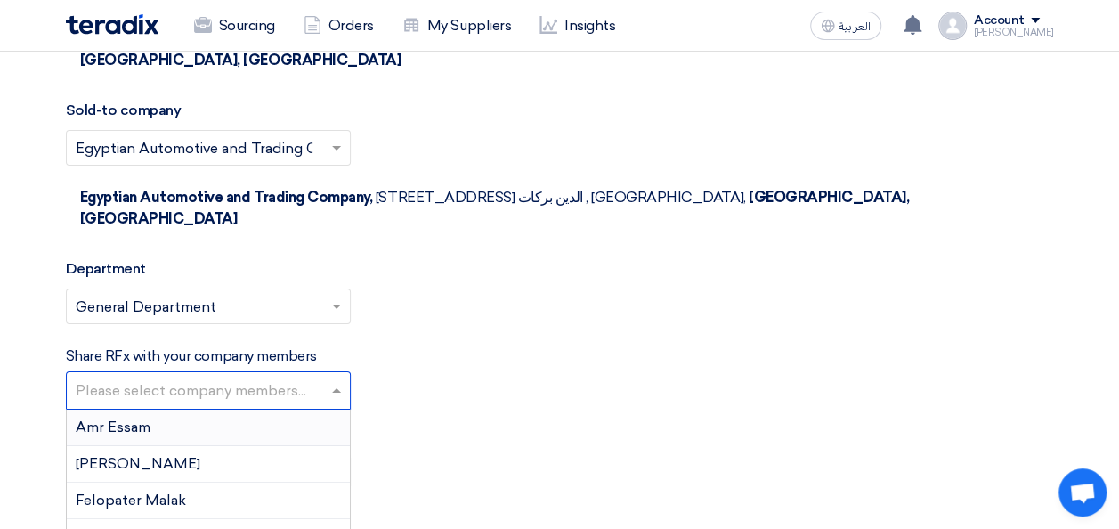
click at [303, 378] on input "text" at bounding box center [211, 392] width 270 height 29
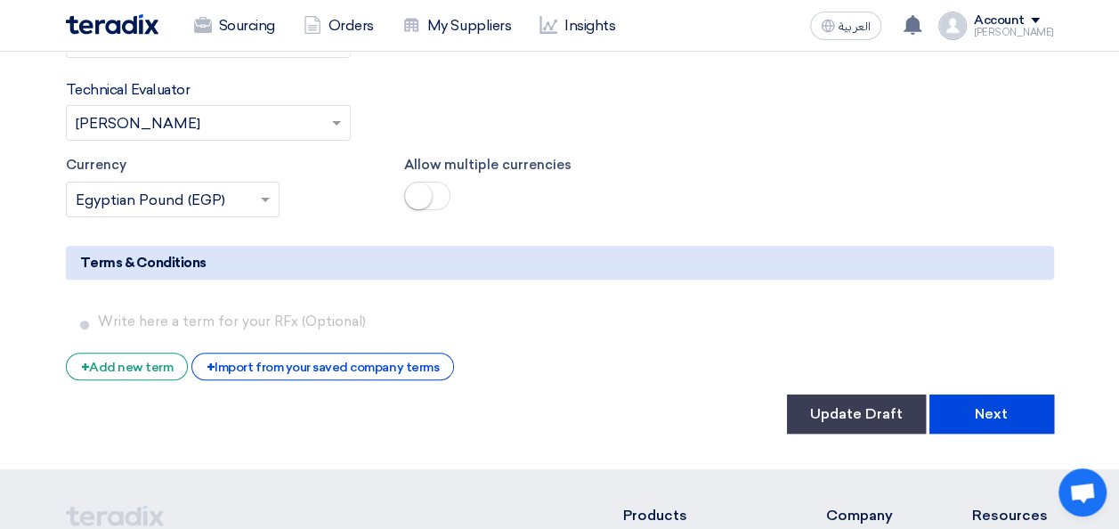
scroll to position [3562, 0]
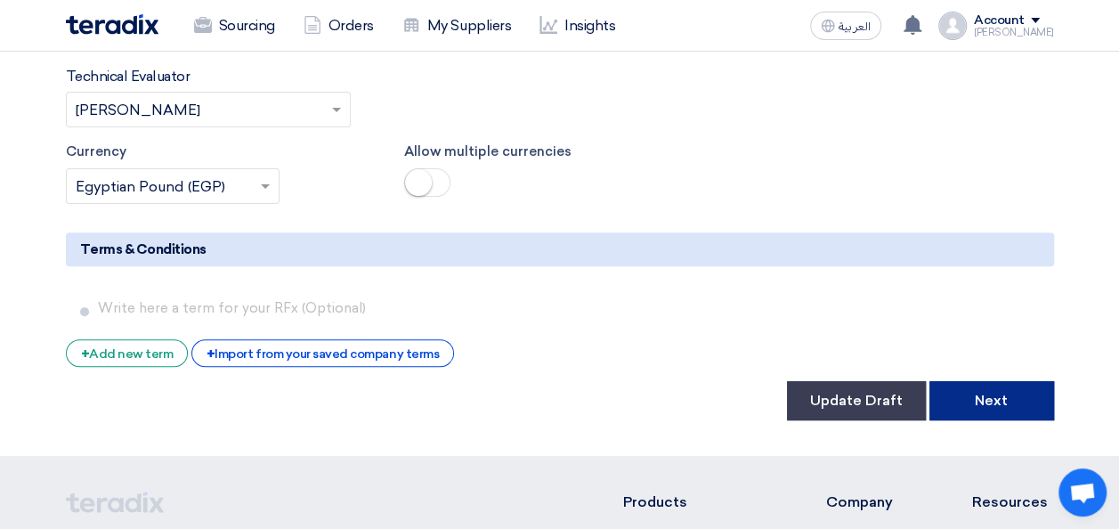
click at [1021, 381] on button "Next" at bounding box center [992, 400] width 125 height 39
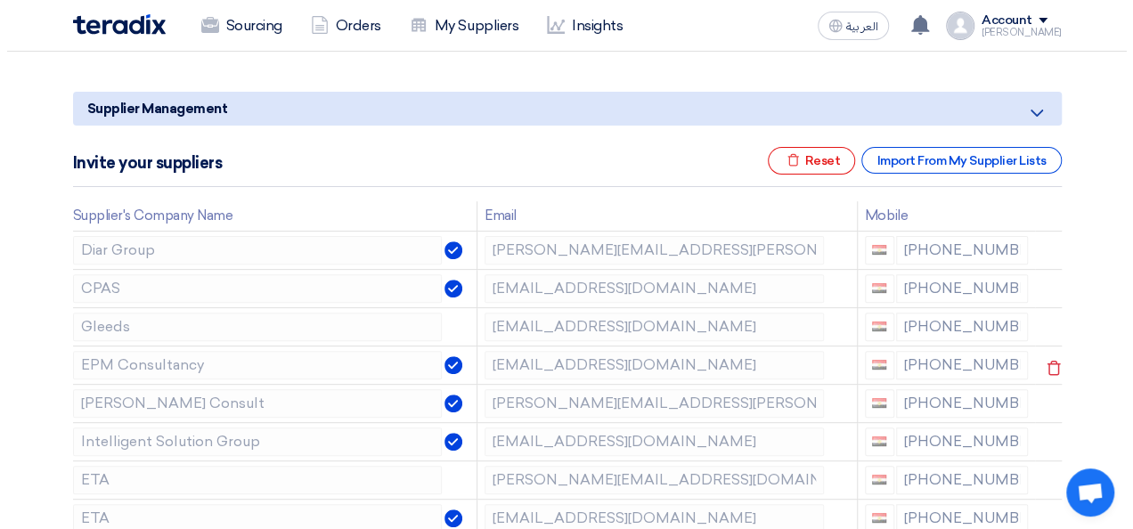
scroll to position [178, 0]
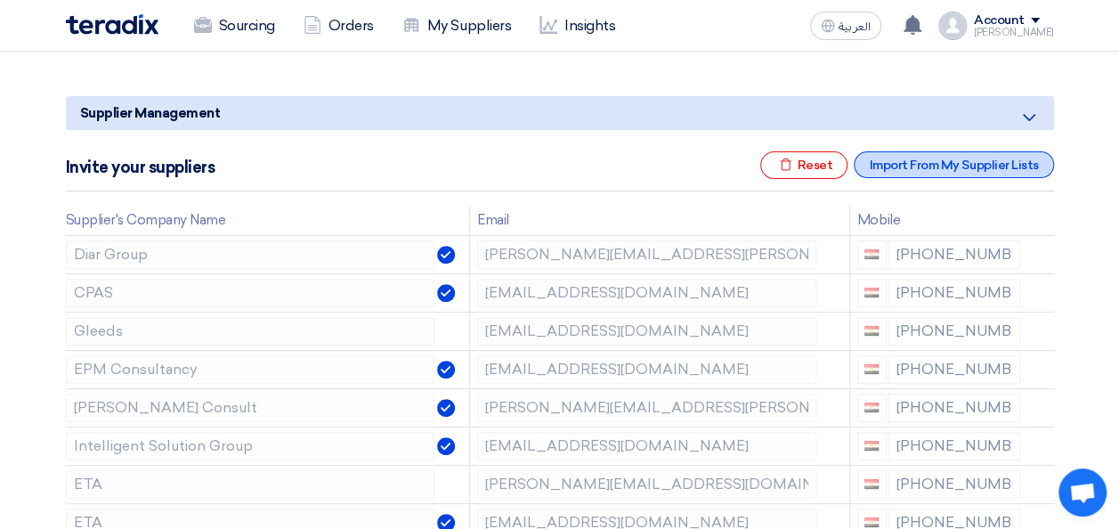
click at [929, 169] on div "Import From My Supplier Lists" at bounding box center [953, 164] width 199 height 27
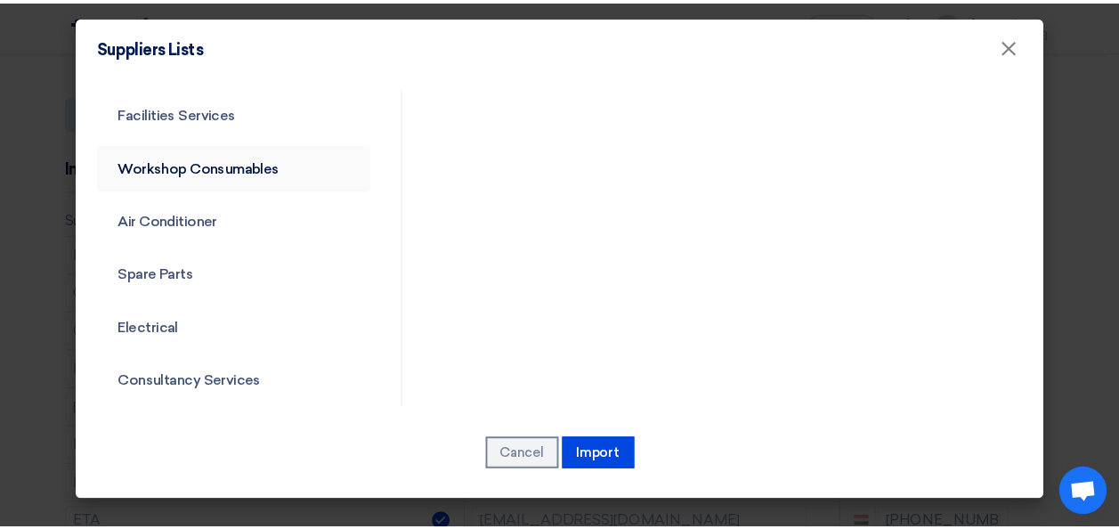
scroll to position [322, 0]
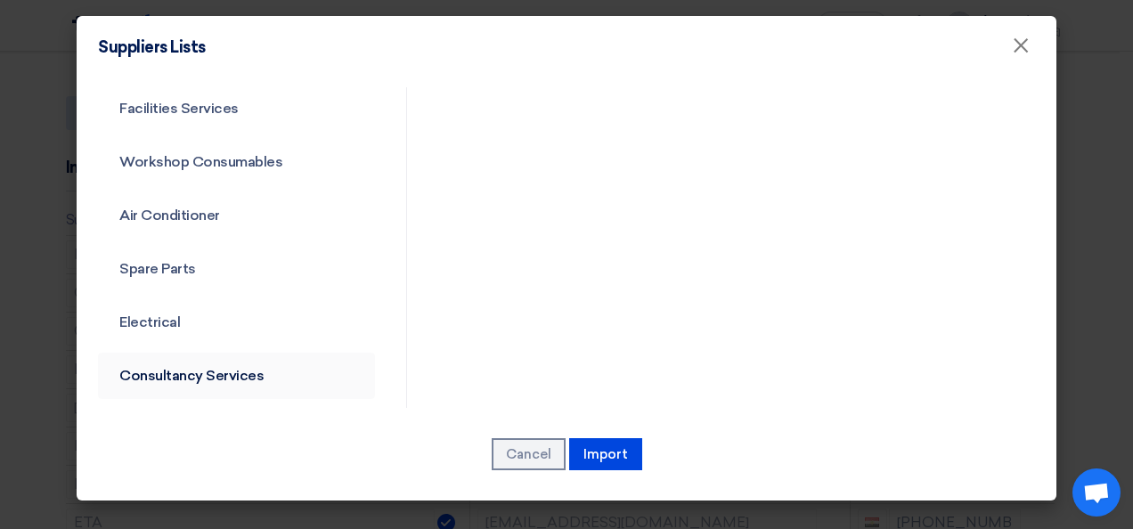
click at [208, 370] on link "Consultancy Services" at bounding box center [236, 376] width 277 height 46
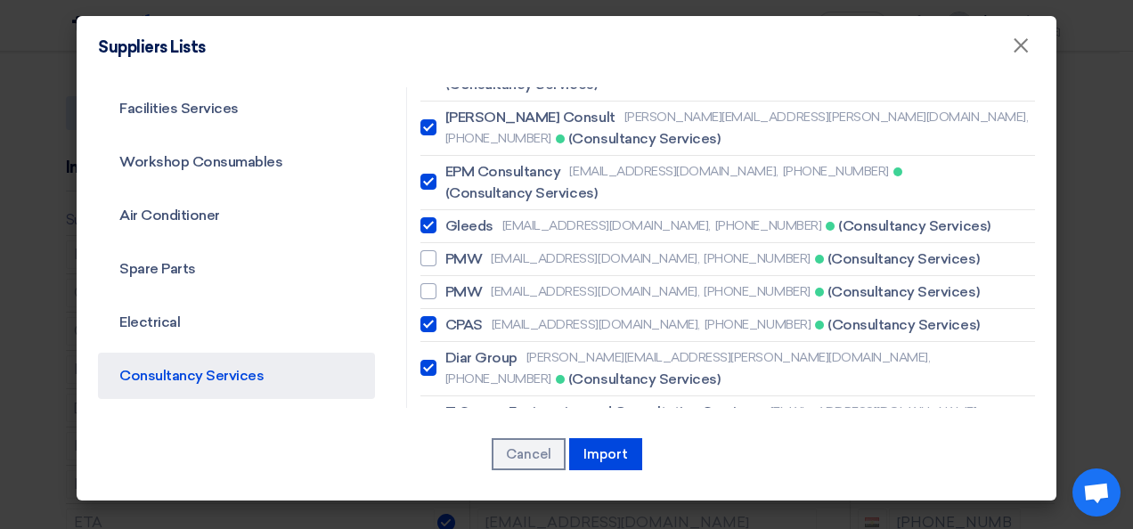
click at [427, 414] on div at bounding box center [428, 422] width 16 height 16
checkbox input "true"
click at [629, 460] on button "Import" at bounding box center [605, 454] width 73 height 32
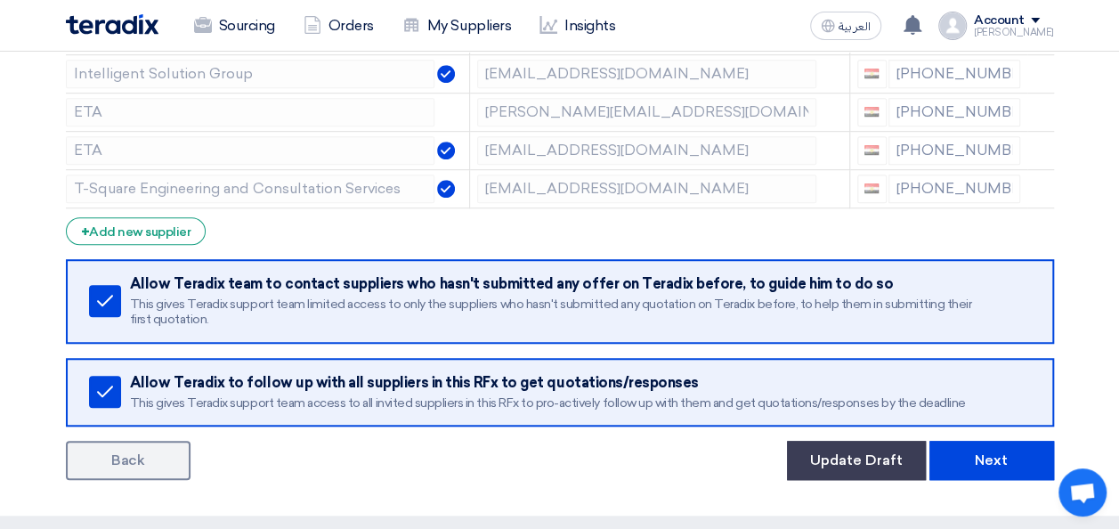
scroll to position [712, 0]
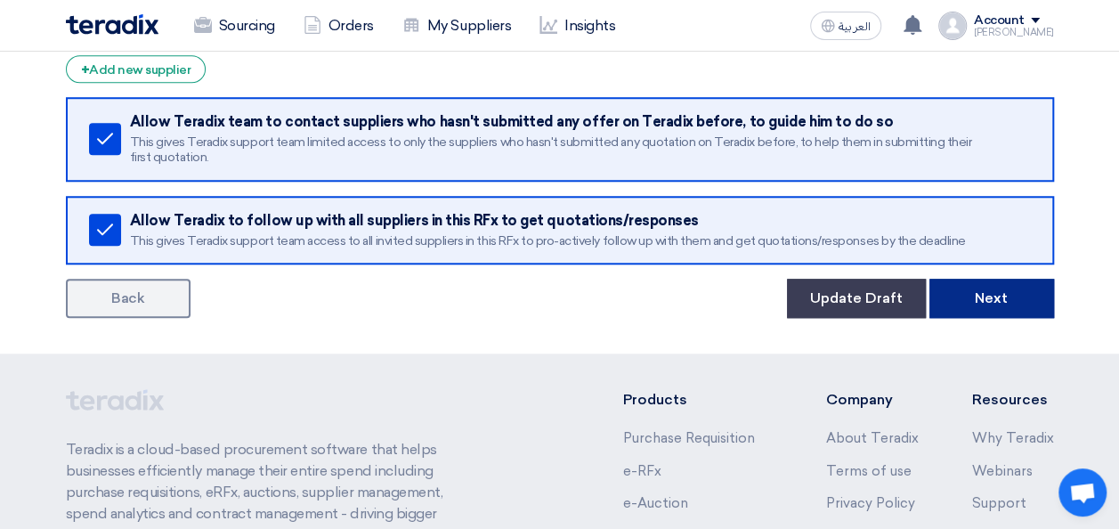
click at [1004, 304] on button "Next" at bounding box center [992, 298] width 125 height 39
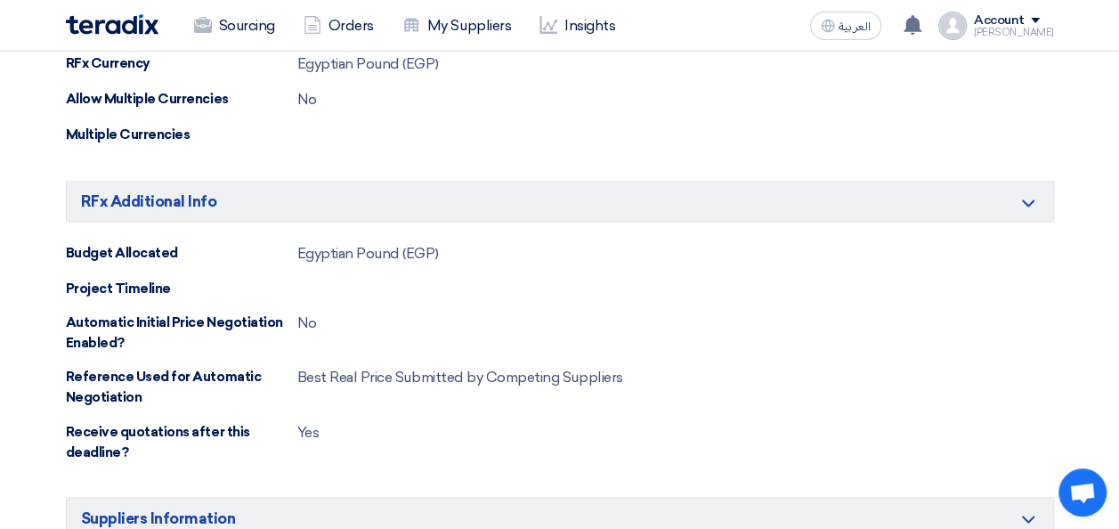
scroll to position [1514, 0]
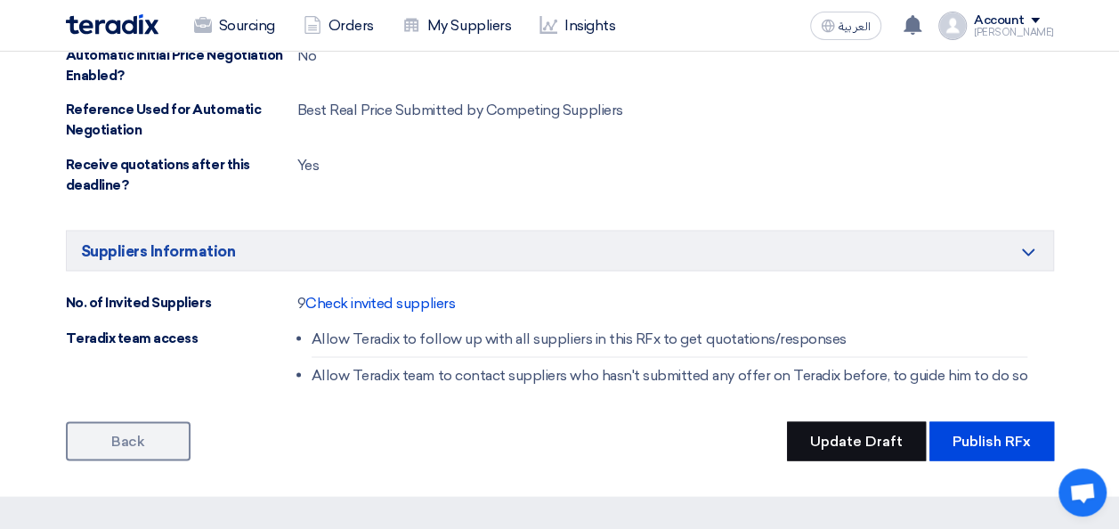
click at [844, 423] on button "Update Draft" at bounding box center [856, 440] width 139 height 39
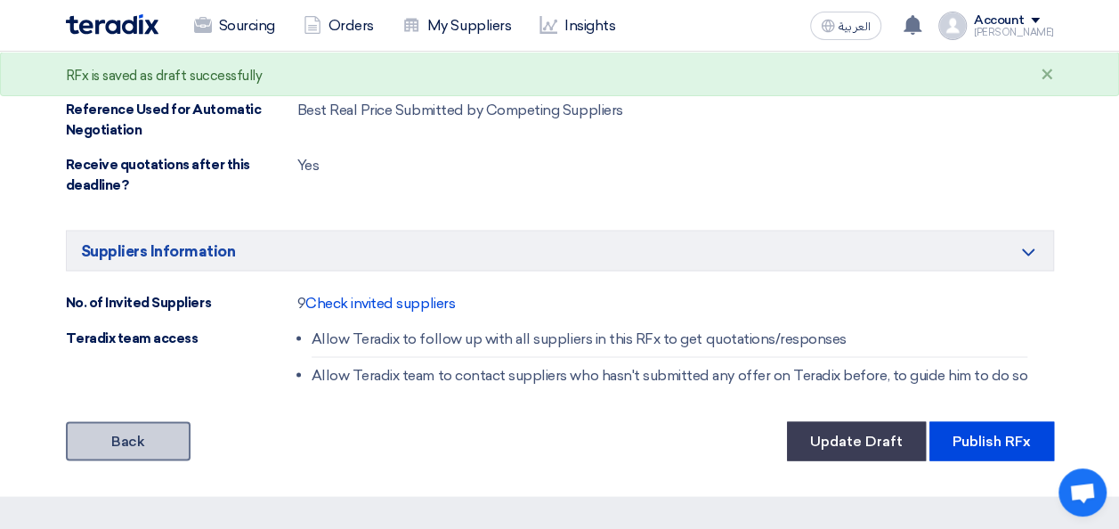
click at [135, 421] on link "Back" at bounding box center [128, 440] width 125 height 39
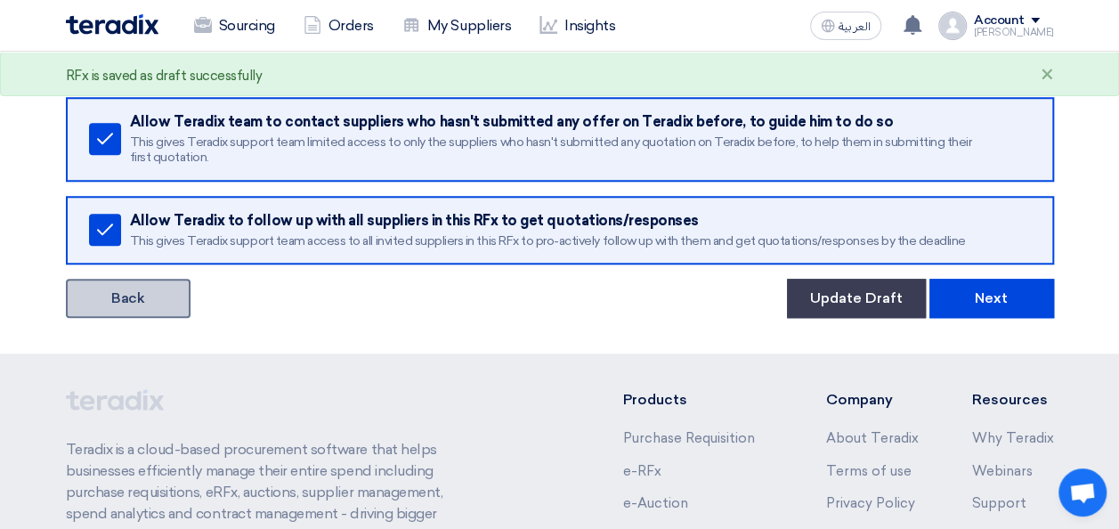
click at [139, 301] on link "Back" at bounding box center [128, 298] width 125 height 39
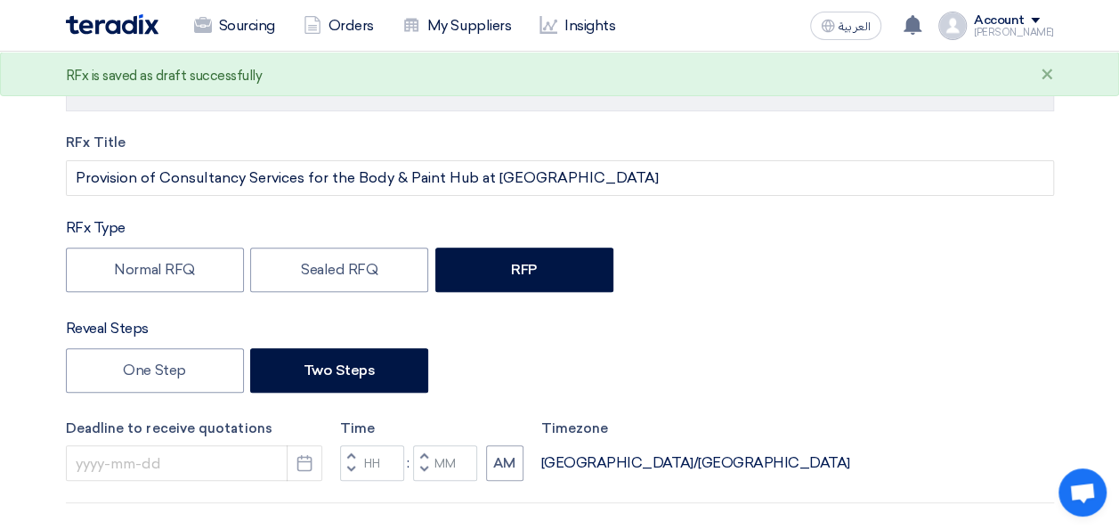
type input "8/25/2025"
type input "05"
type input "00"
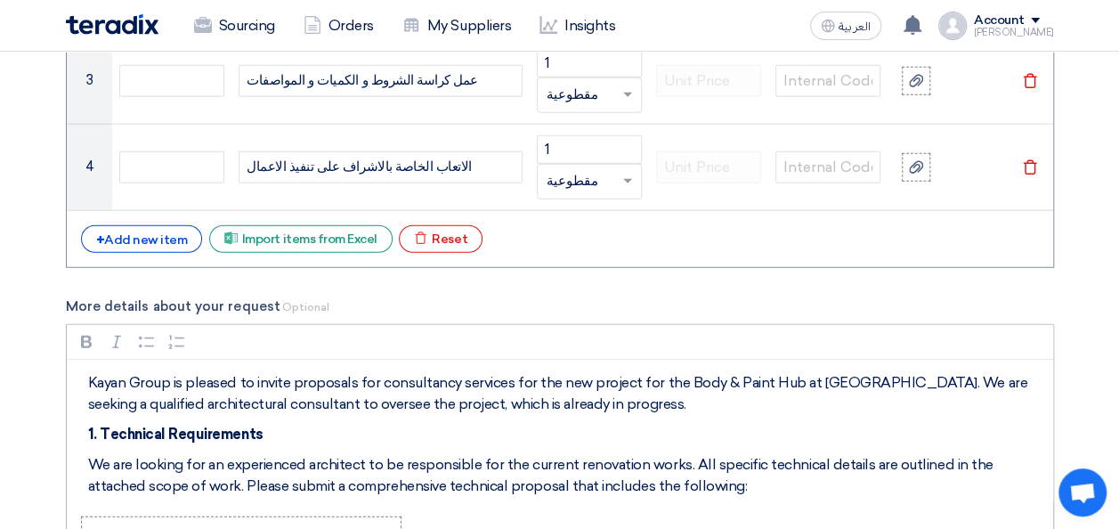
scroll to position [89, 0]
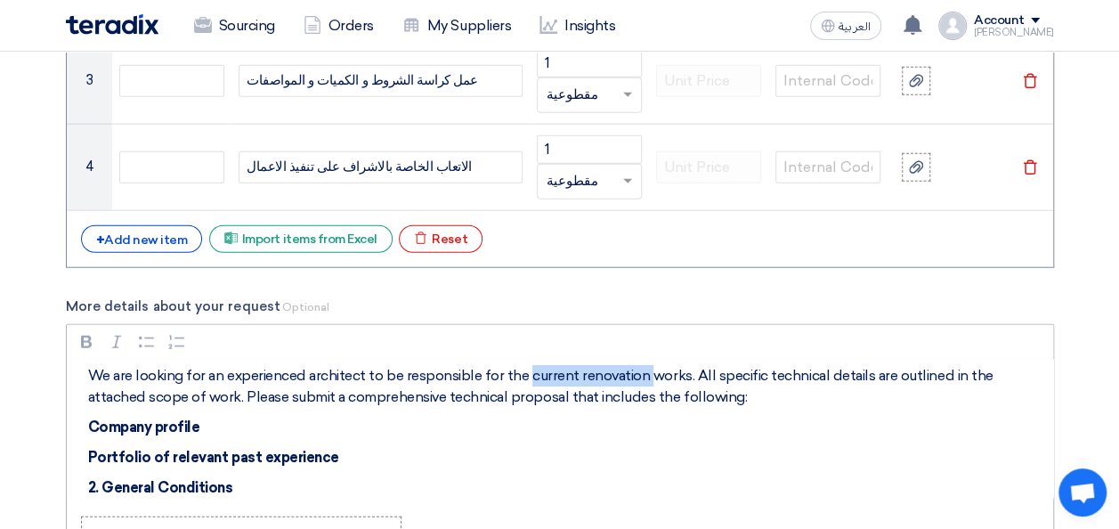
drag, startPoint x: 643, startPoint y: 367, endPoint x: 527, endPoint y: 376, distance: 116.1
click at [527, 376] on p "We are looking for an experienced architect to be responsible for the current r…" at bounding box center [566, 386] width 956 height 43
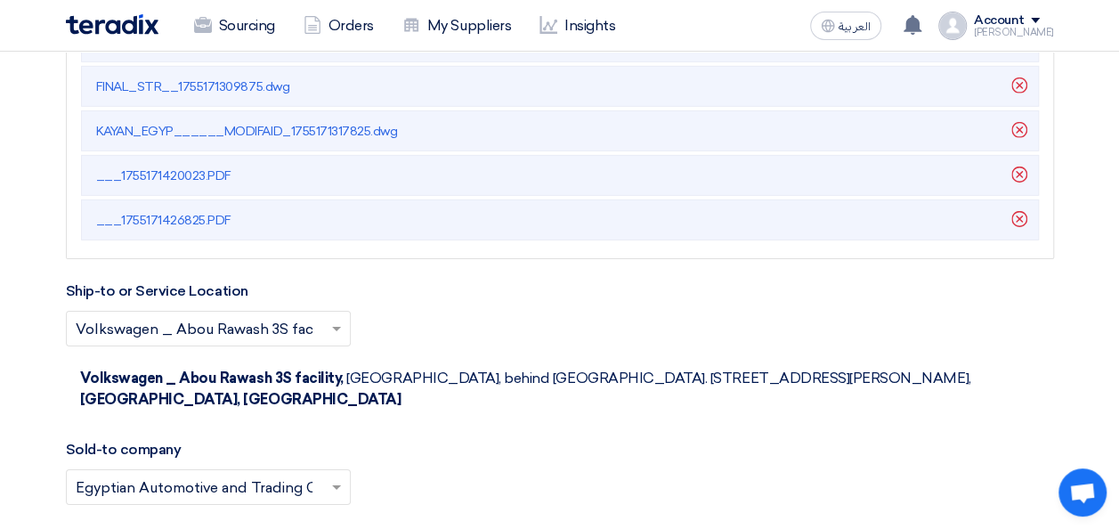
scroll to position [3054, 0]
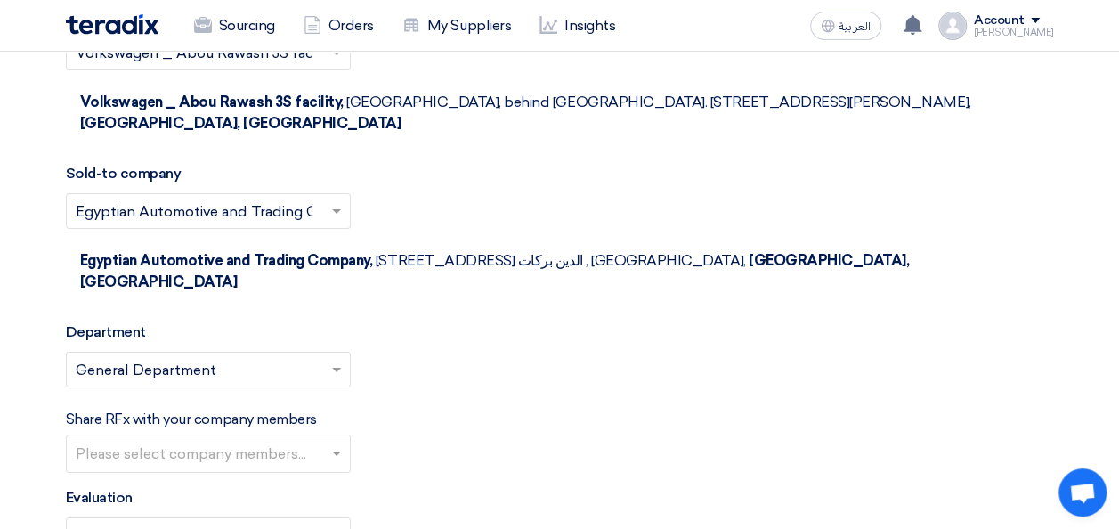
click at [237, 441] on input "text" at bounding box center [211, 455] width 270 height 29
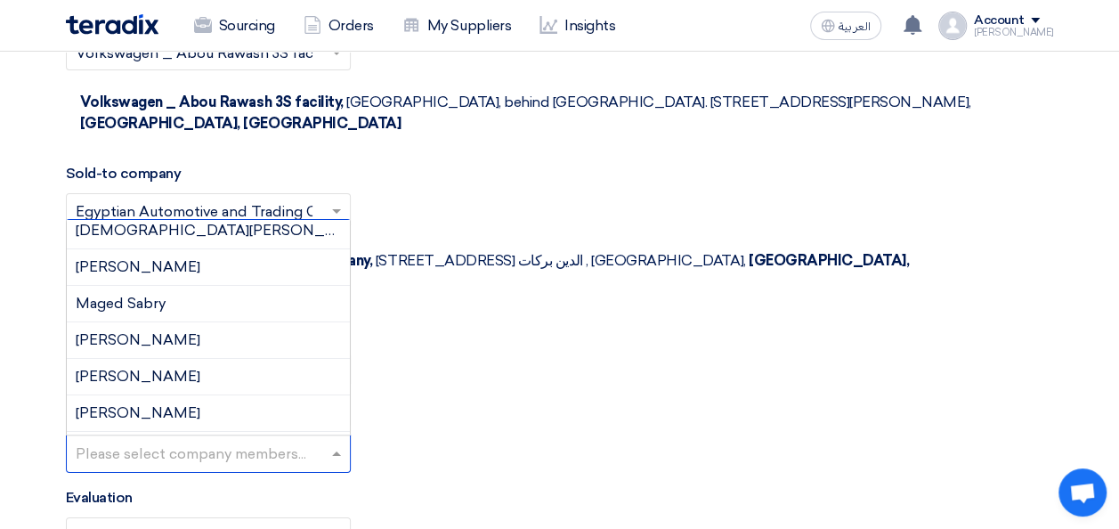
scroll to position [267, 0]
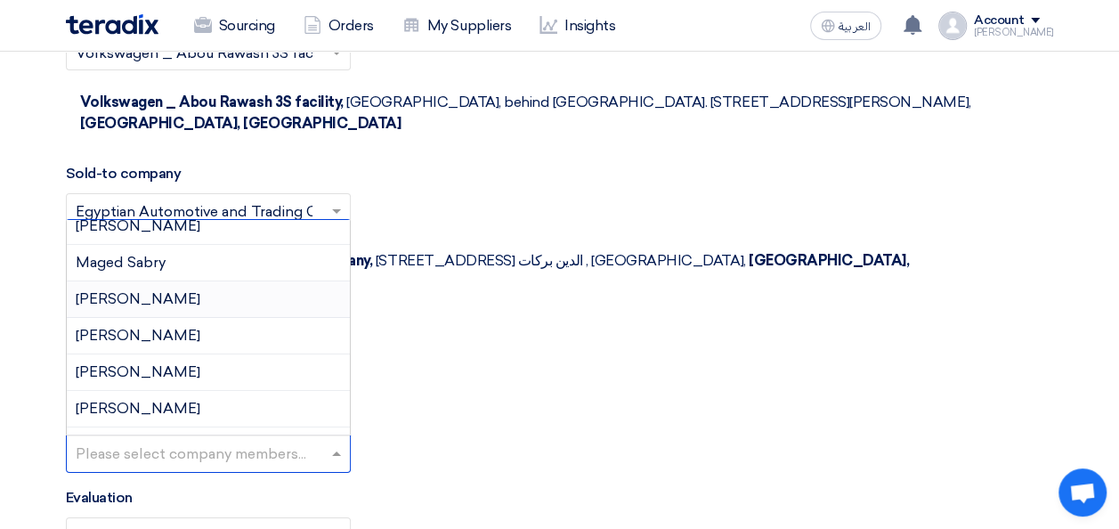
click at [140, 281] on div "[PERSON_NAME]" at bounding box center [208, 299] width 283 height 37
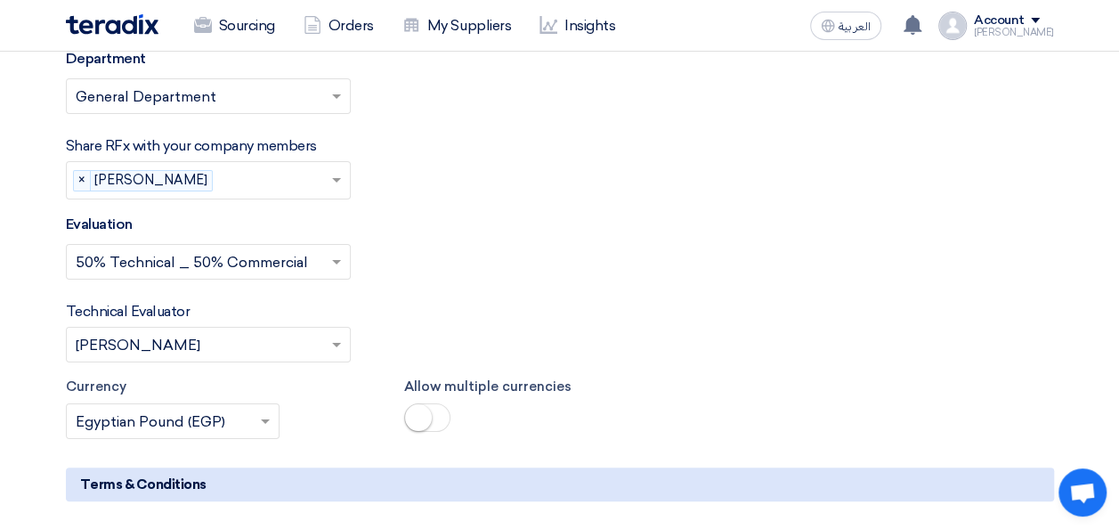
scroll to position [3588, 0]
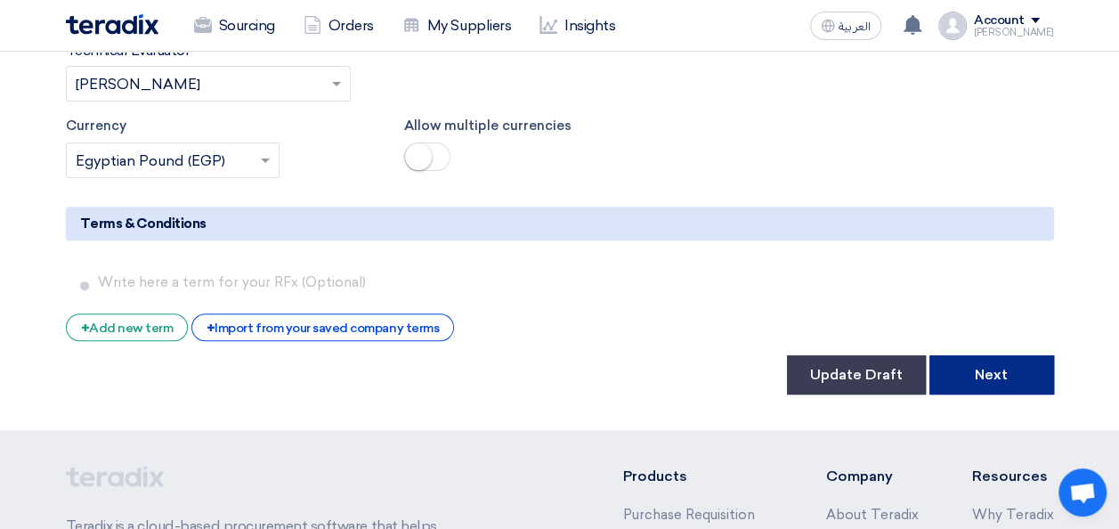
click at [993, 355] on button "Next" at bounding box center [992, 374] width 125 height 39
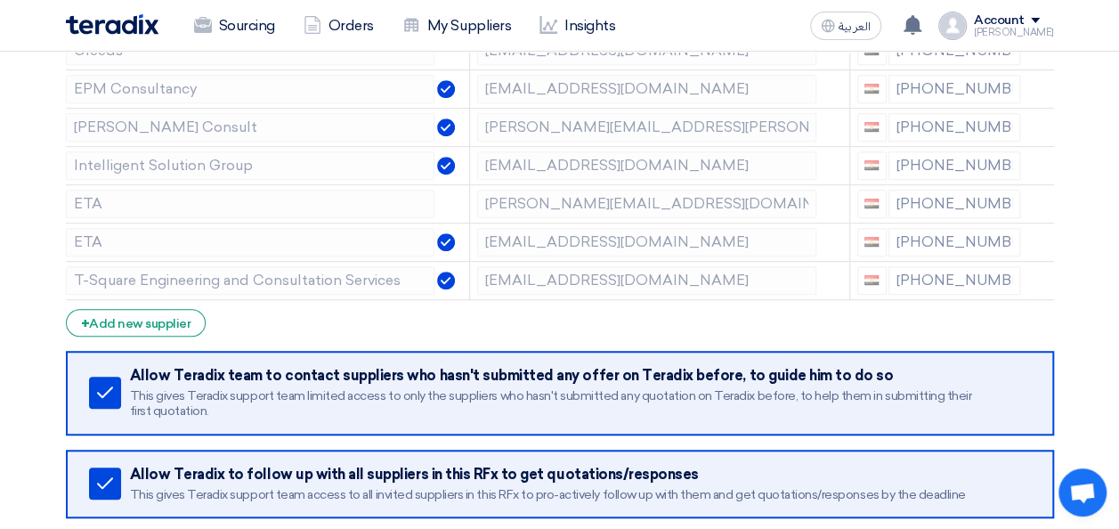
scroll to position [623, 0]
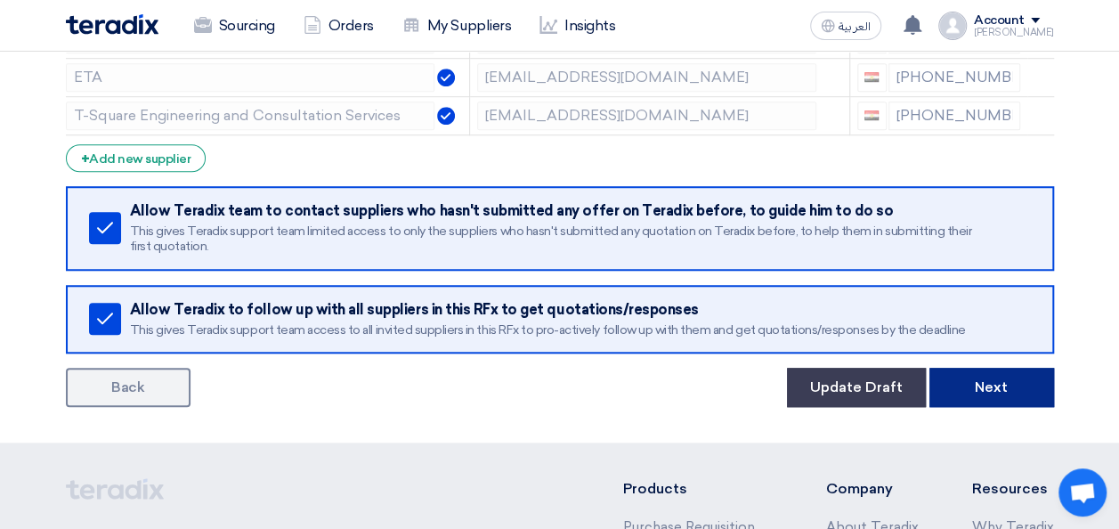
click at [993, 392] on button "Next" at bounding box center [992, 387] width 125 height 39
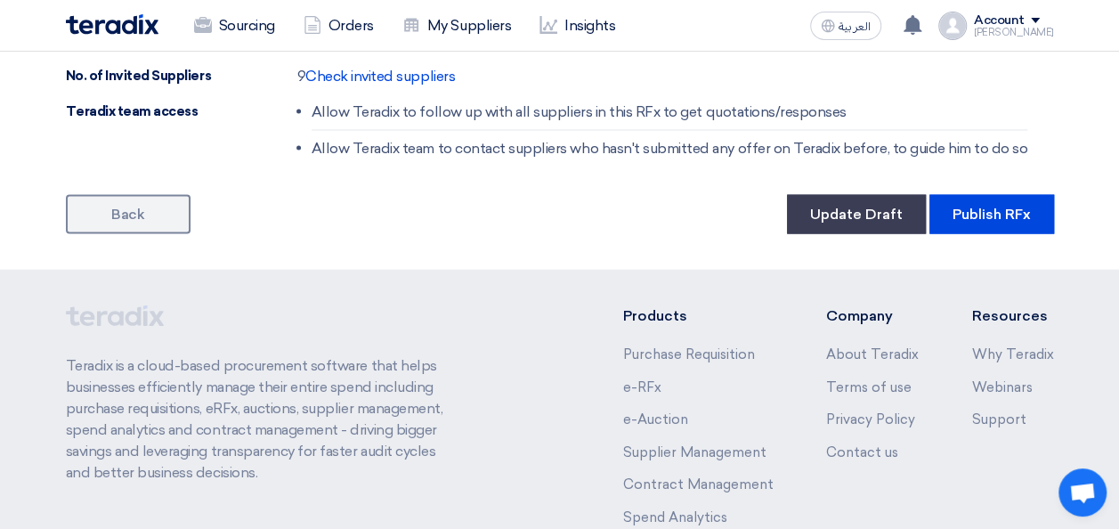
scroll to position [1692, 0]
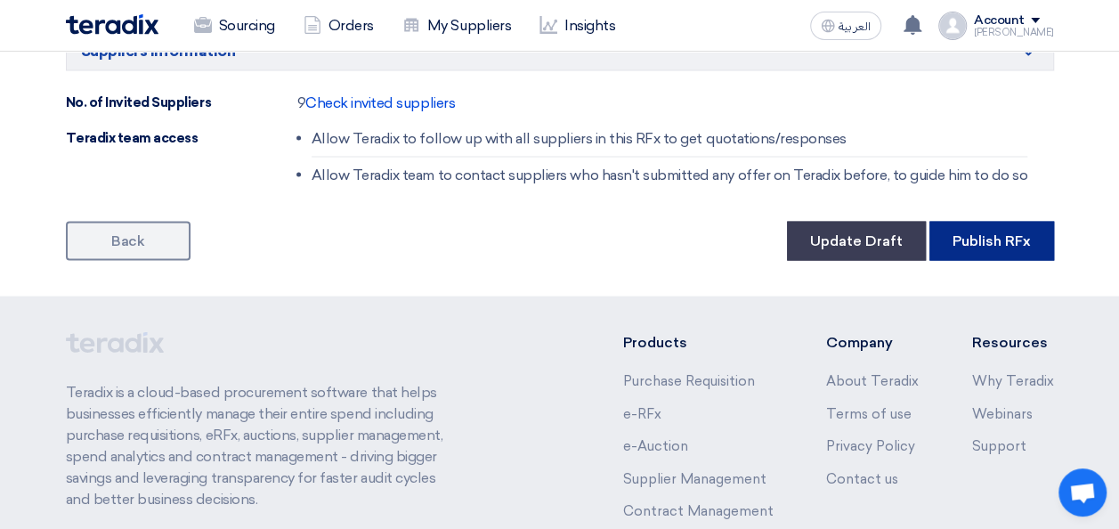
click at [1001, 228] on button "Publish RFx" at bounding box center [992, 241] width 125 height 39
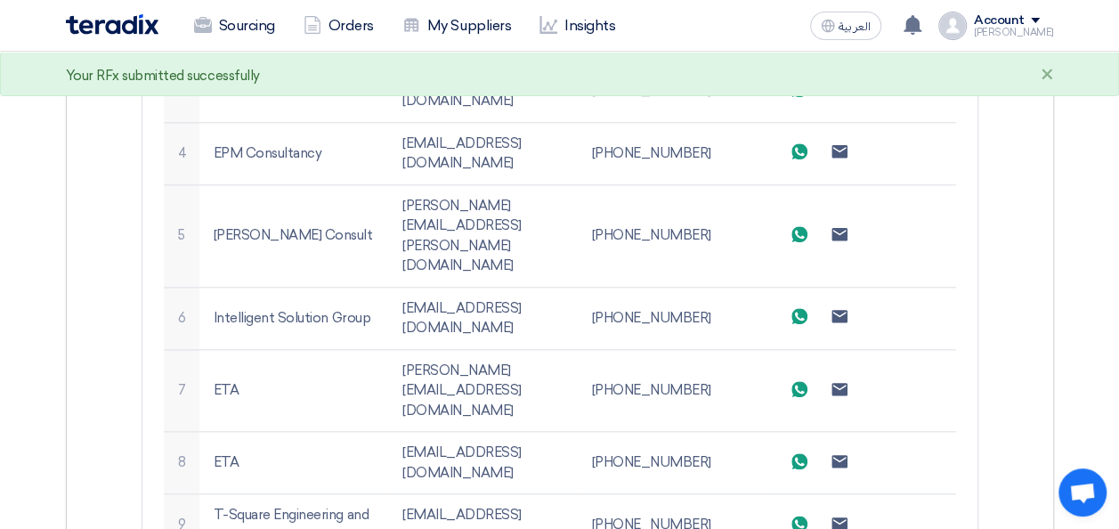
scroll to position [801, 0]
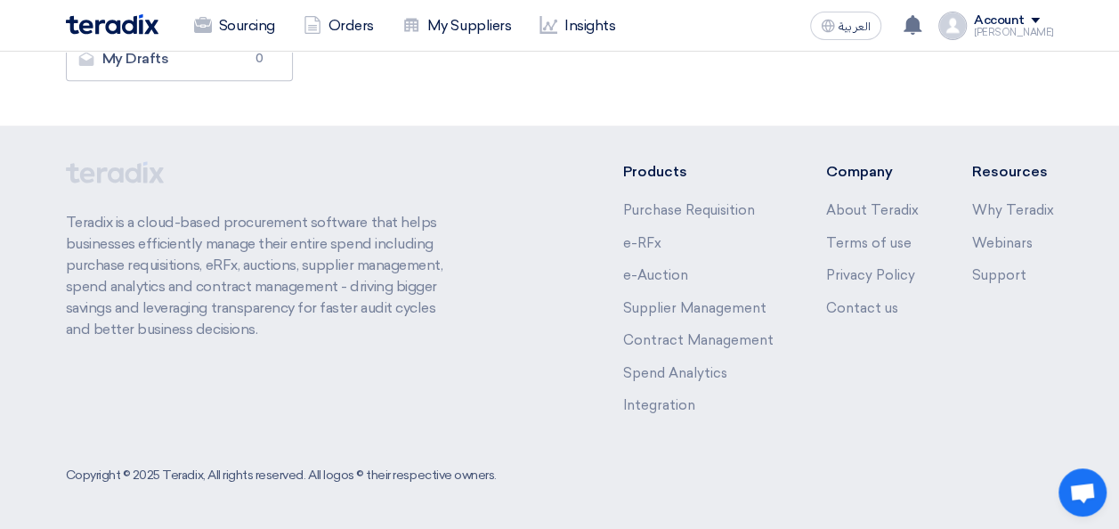
scroll to position [0, 0]
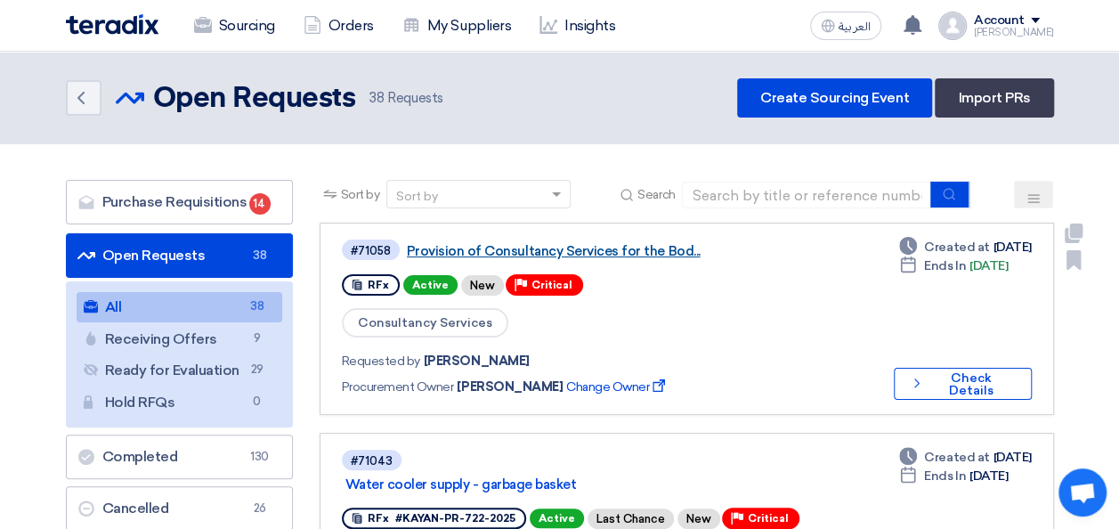
click at [600, 248] on link "Provision of Consultancy Services for the Bod..." at bounding box center [629, 251] width 445 height 16
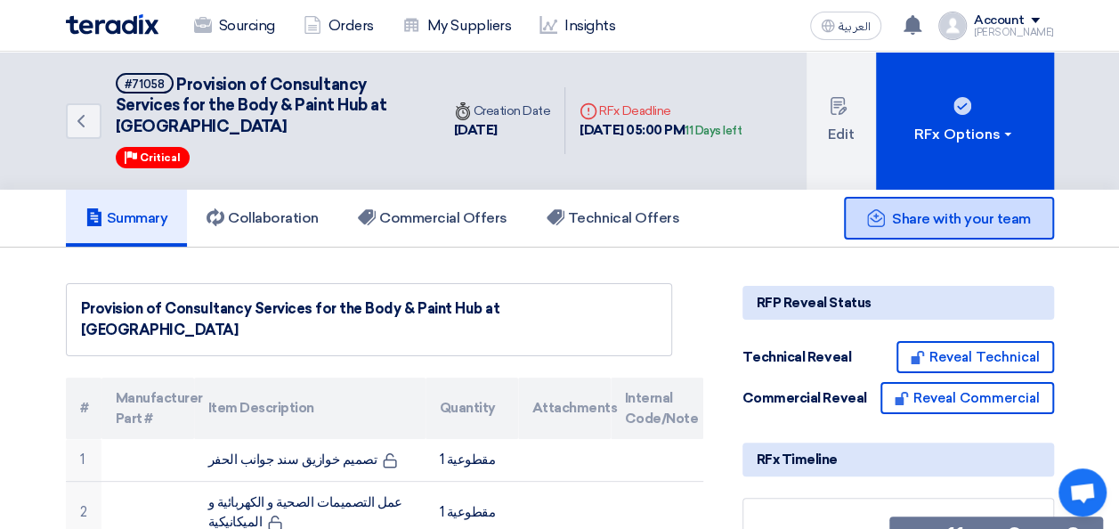
click at [969, 214] on span "Share with your team" at bounding box center [961, 218] width 138 height 17
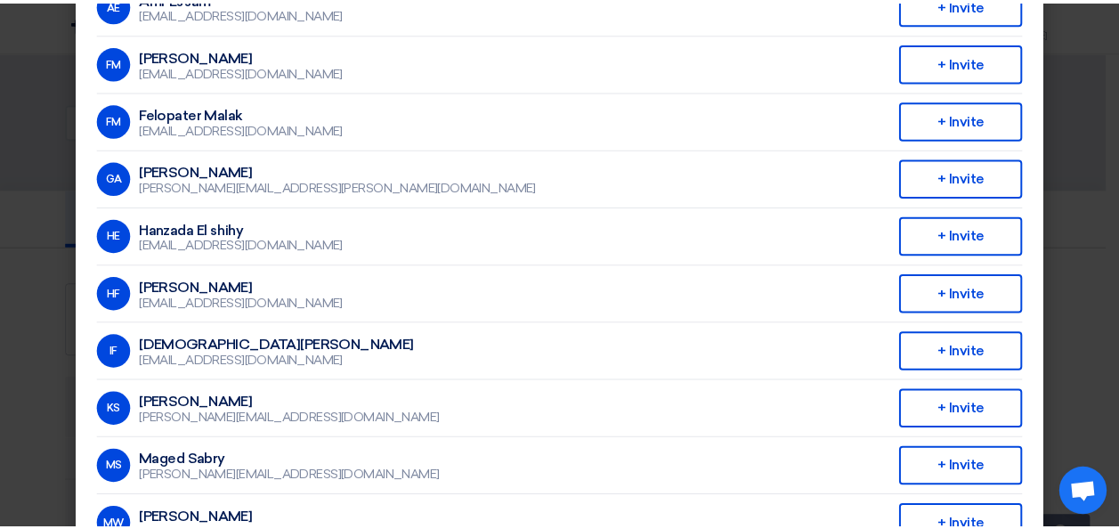
scroll to position [356, 0]
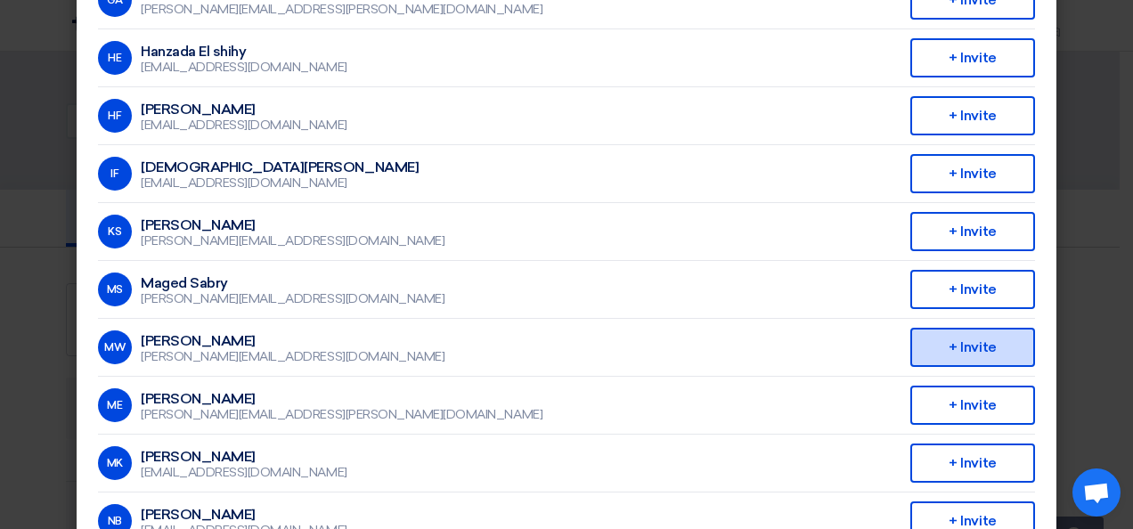
click at [943, 347] on div "+ Invite" at bounding box center [972, 347] width 125 height 39
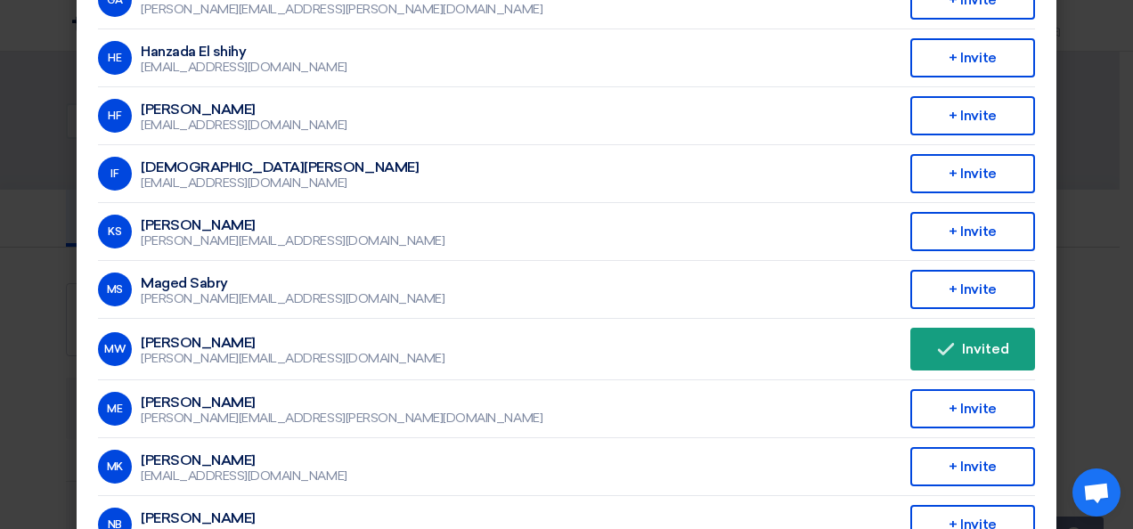
click at [1102, 164] on modal-container "Invite From Your Company × Company Team Kayan Group AE Amr Essam amr.essam@eaec…" at bounding box center [566, 264] width 1133 height 529
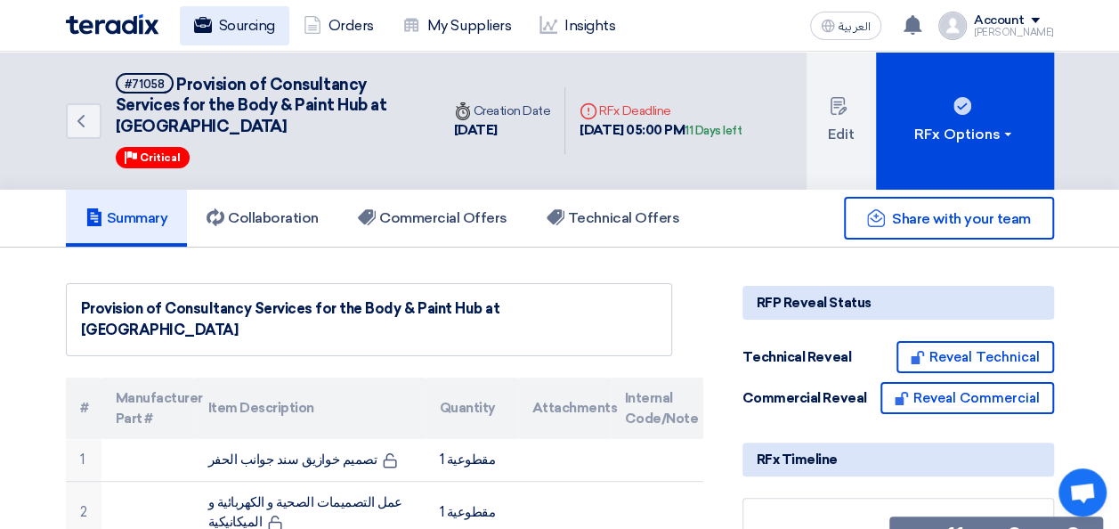
click at [258, 23] on link "Sourcing" at bounding box center [235, 25] width 110 height 39
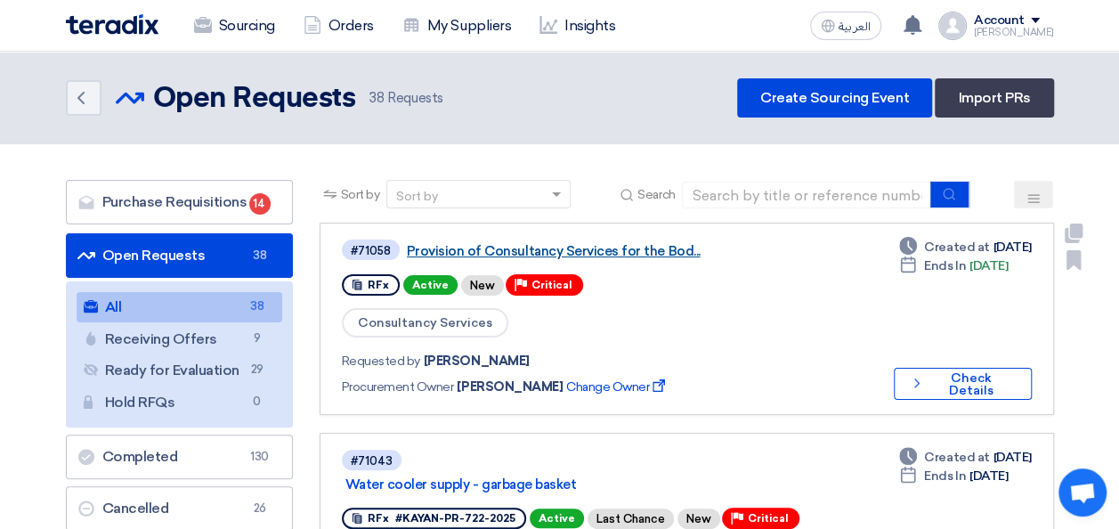
click at [565, 245] on link "Provision of Consultancy Services for the Bod..." at bounding box center [629, 251] width 445 height 16
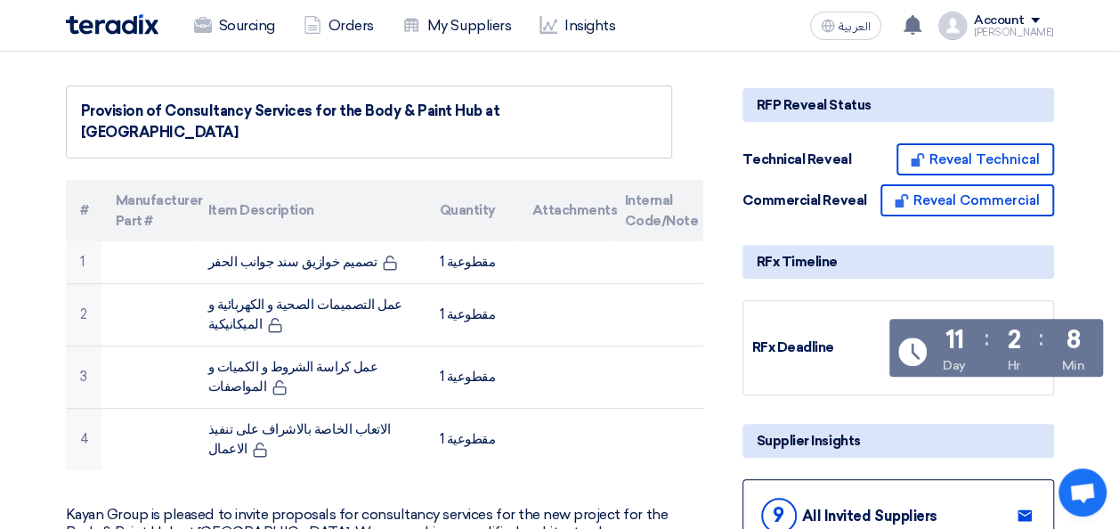
scroll to position [0, 0]
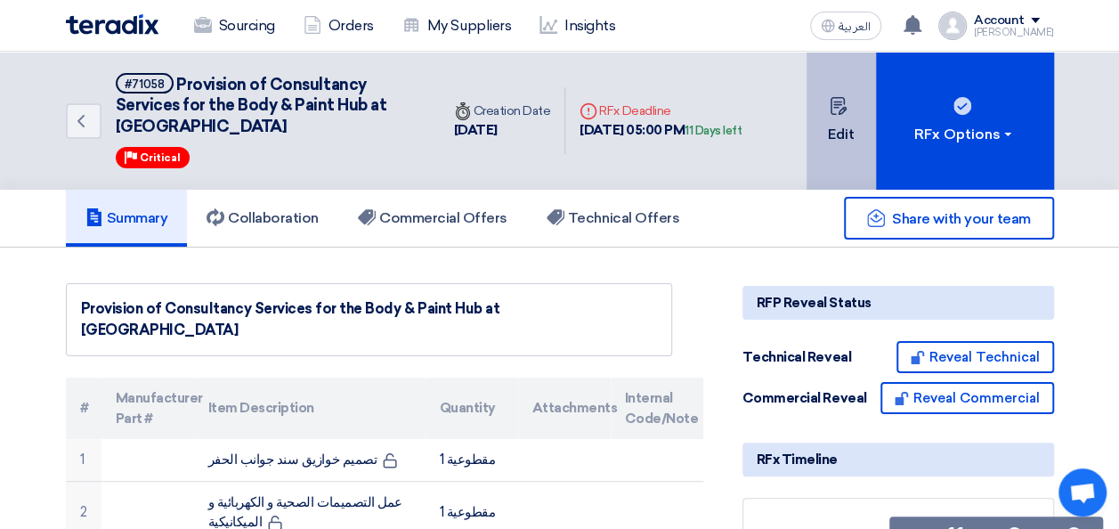
click at [827, 105] on button "Edit" at bounding box center [841, 121] width 69 height 138
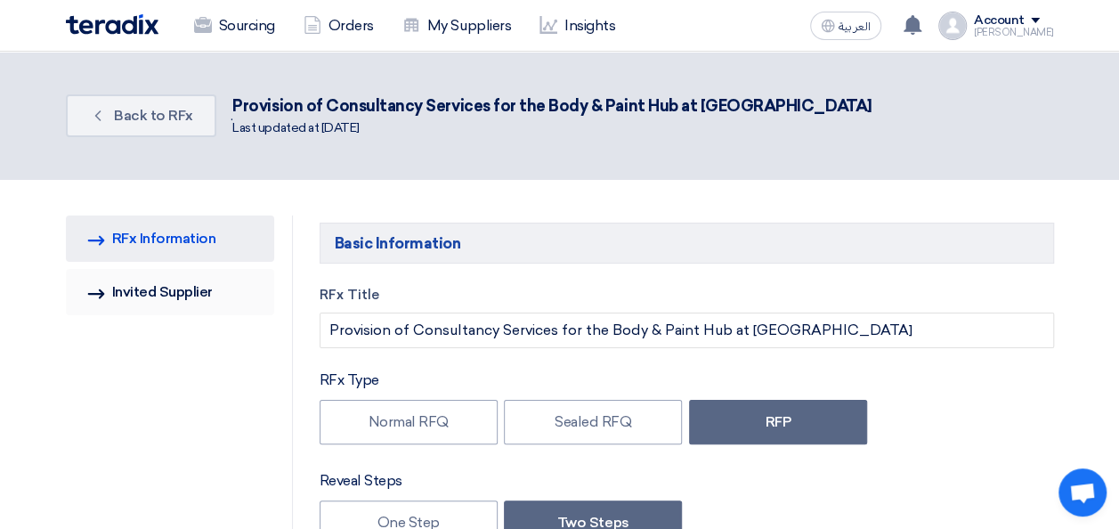
click at [168, 281] on link "Invited Suppliers Invited Supplier" at bounding box center [170, 292] width 208 height 46
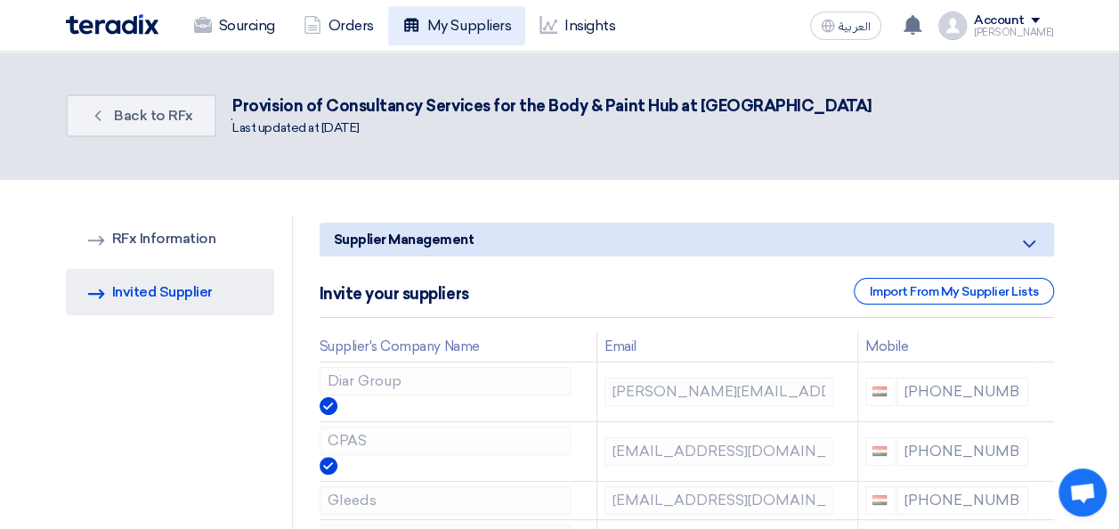
click at [468, 38] on link "My Suppliers" at bounding box center [456, 25] width 137 height 39
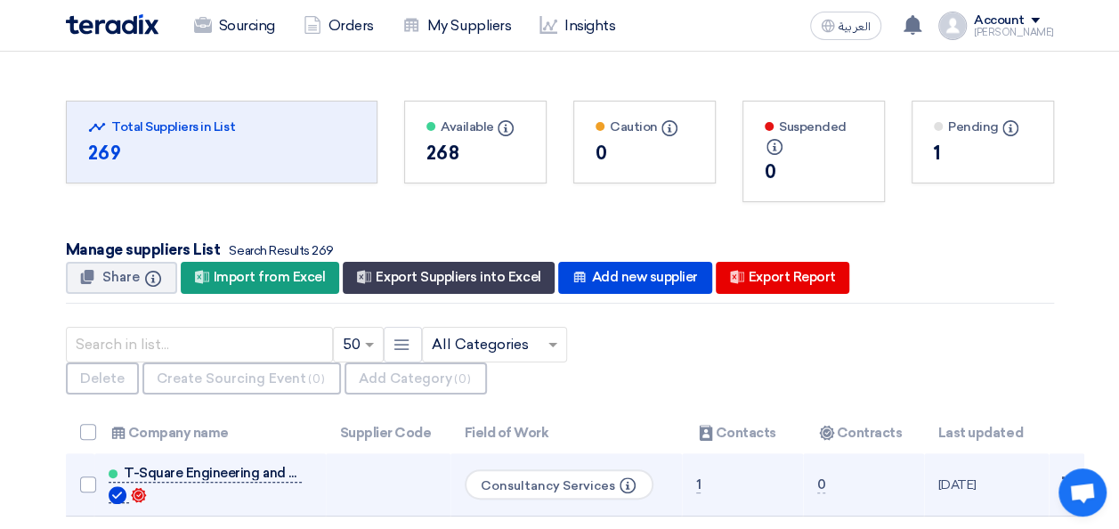
click at [189, 470] on span "T-Square Engineering and Consultation Services" at bounding box center [213, 473] width 178 height 14
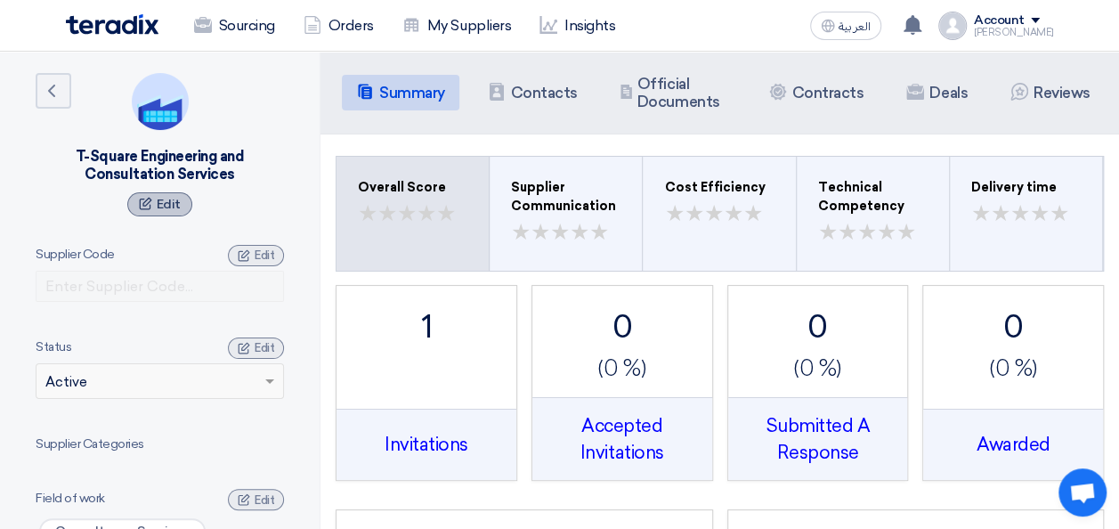
click at [134, 193] on div "Edit" at bounding box center [159, 204] width 65 height 24
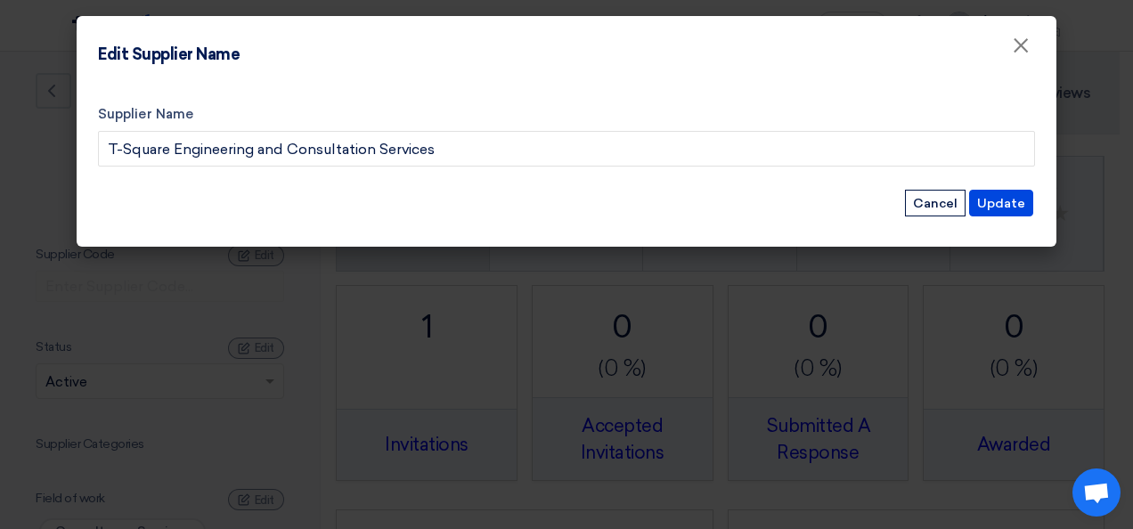
click at [1035, 202] on div "Supplier Name T-Square Engineering and Consultation Services Update Cancel" at bounding box center [567, 164] width 980 height 167
click at [1020, 201] on button "Update" at bounding box center [1001, 203] width 64 height 27
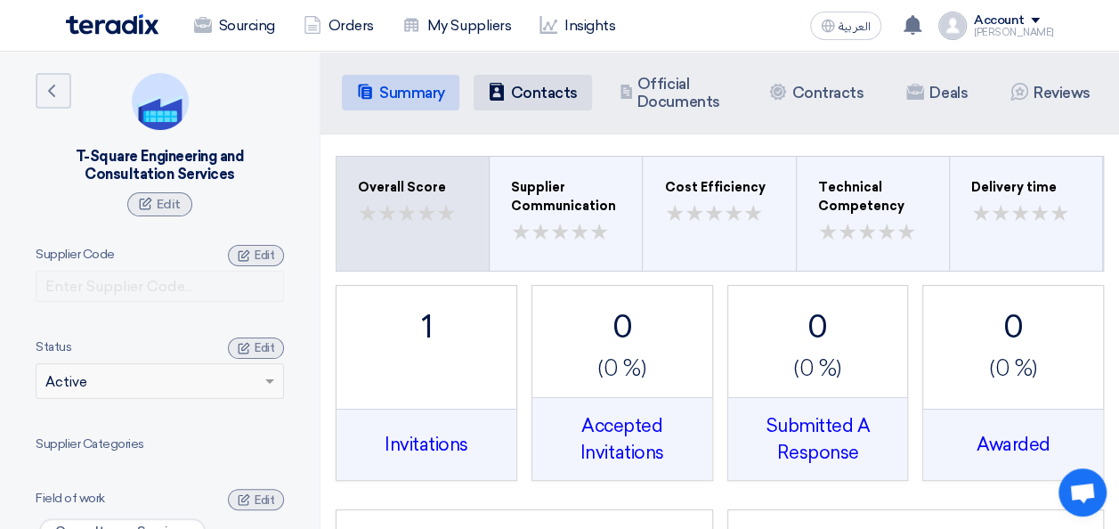
click at [566, 105] on li "Contacts Contacts" at bounding box center [533, 93] width 118 height 36
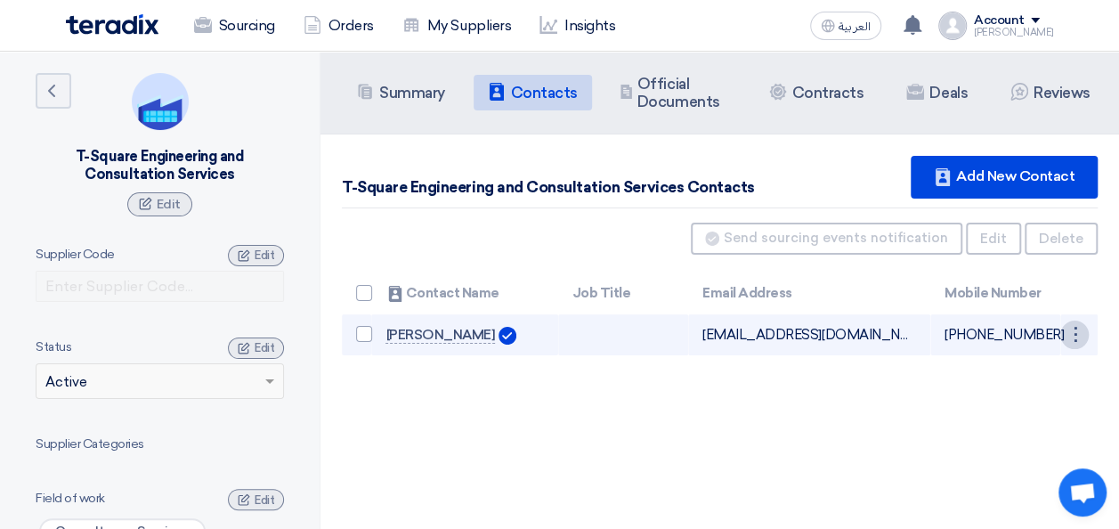
click at [1071, 336] on div "⋮" at bounding box center [1075, 335] width 28 height 28
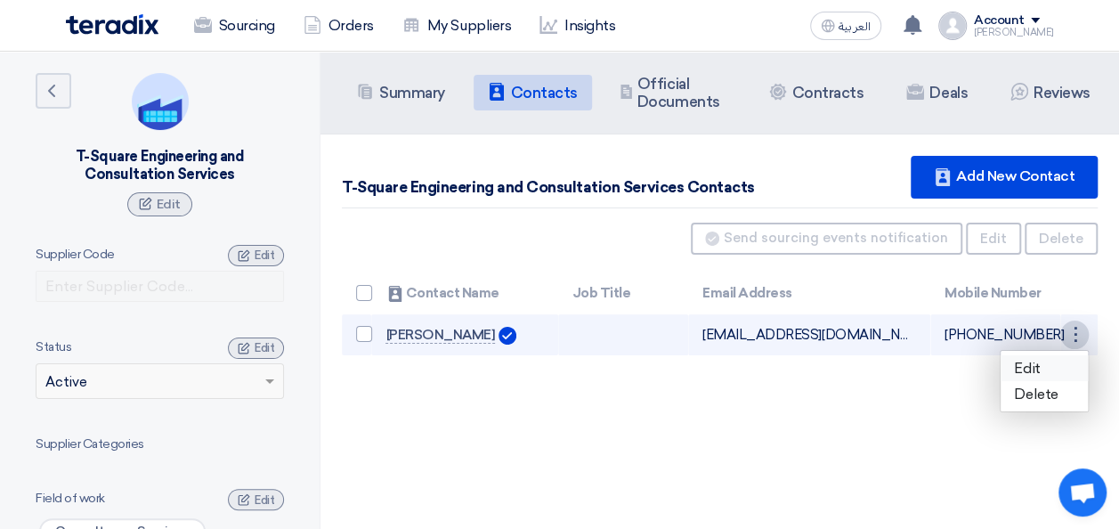
click at [1034, 361] on link "Edit" at bounding box center [1044, 368] width 87 height 26
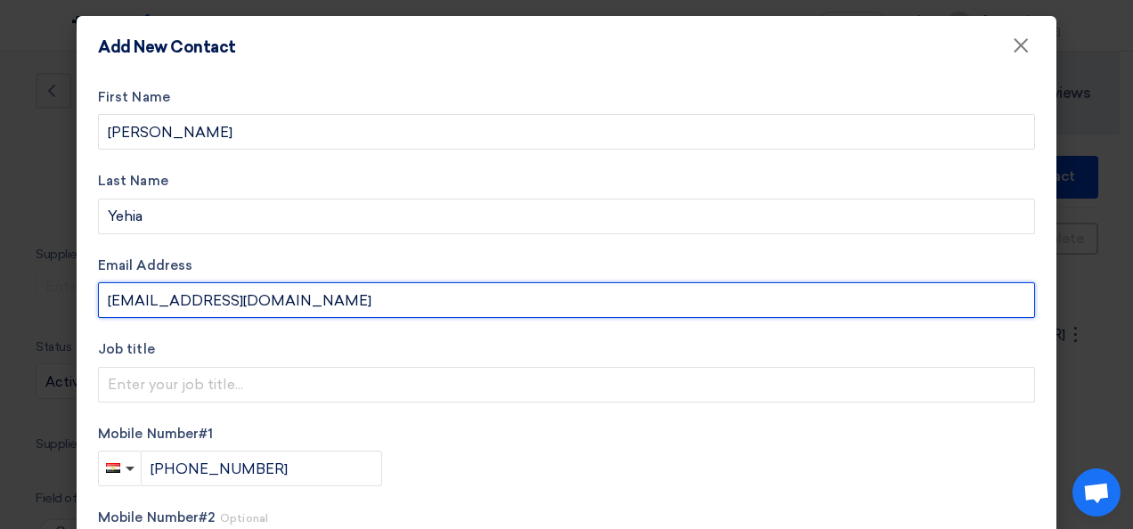
drag, startPoint x: 146, startPoint y: 301, endPoint x: 84, endPoint y: 301, distance: 62.3
click at [84, 301] on div "First Name Maged Last Name Yehia Email Address mohab@t-square.net Job title Mob…" at bounding box center [567, 400] width 980 height 644
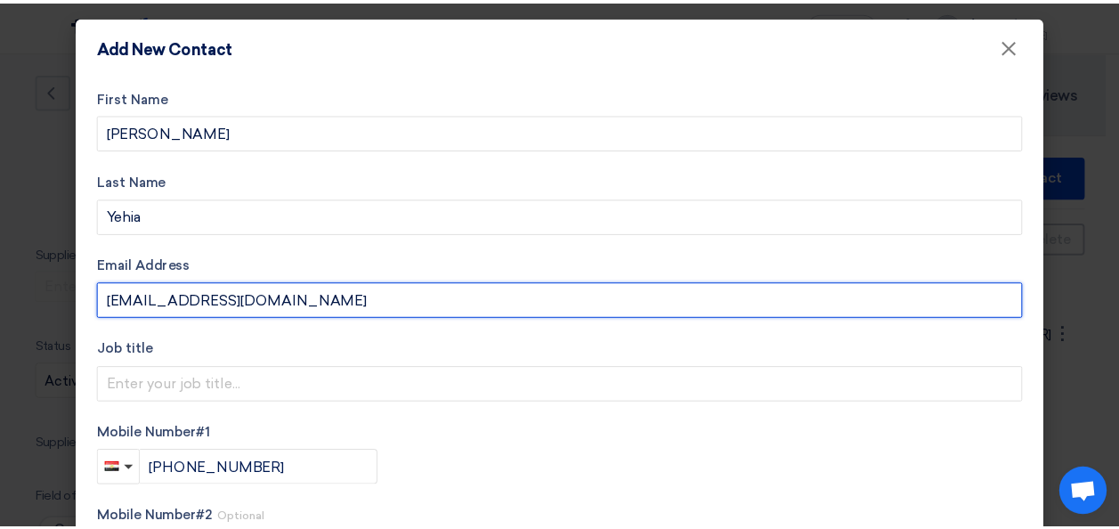
scroll to position [207, 0]
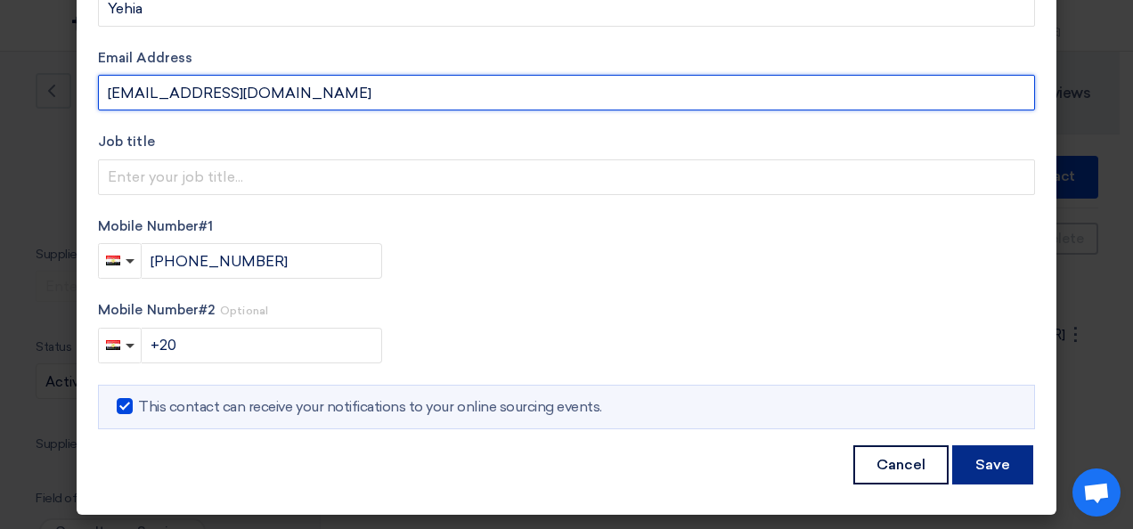
type input "sales@t-square.net"
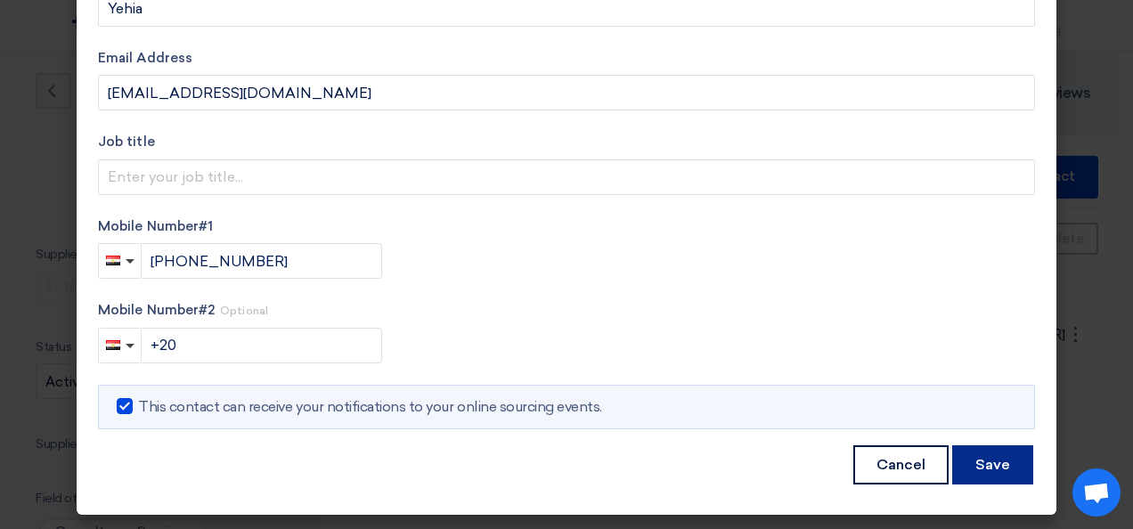
click at [1008, 476] on button "Save" at bounding box center [992, 464] width 81 height 39
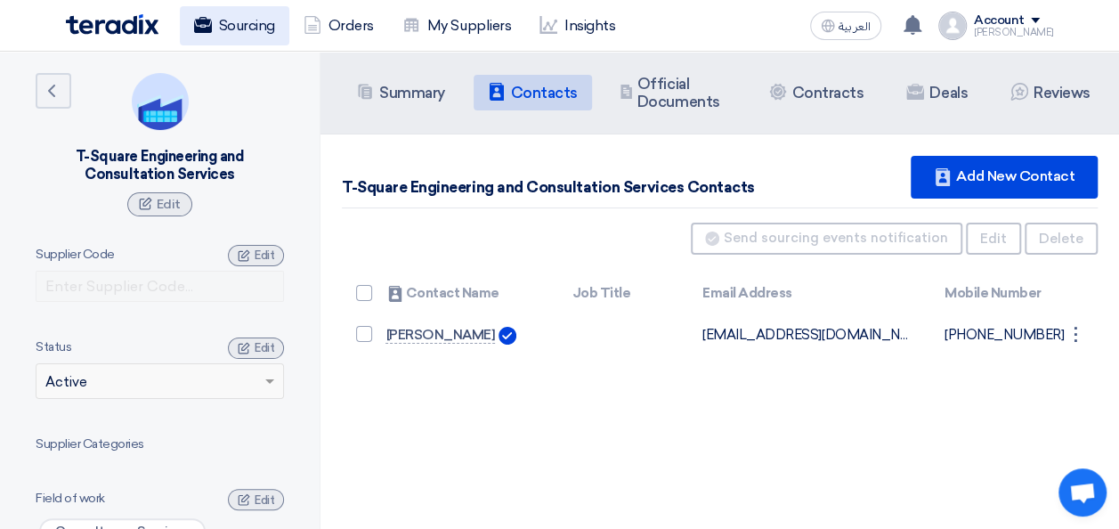
click at [246, 19] on link "Sourcing" at bounding box center [235, 25] width 110 height 39
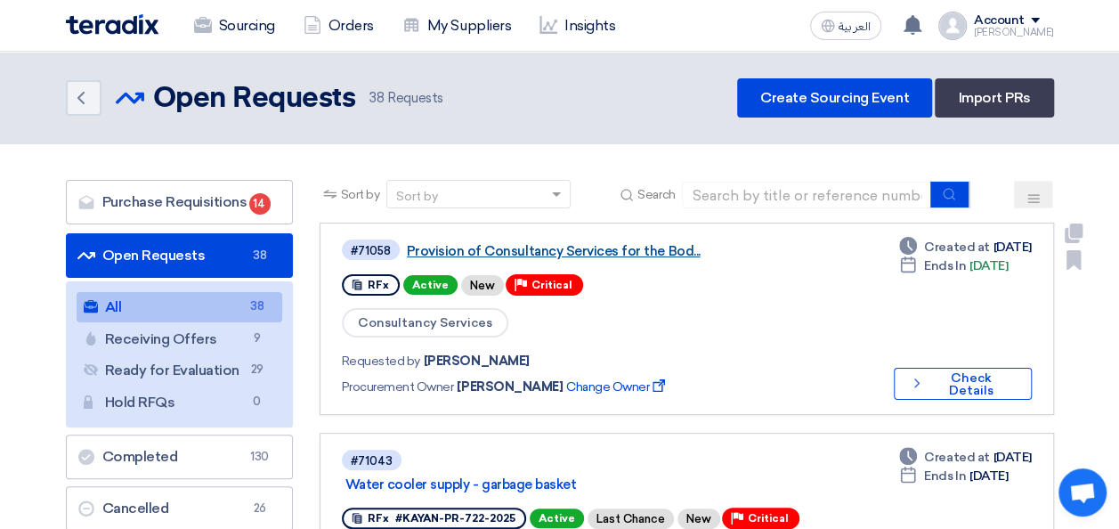
click at [590, 250] on link "Provision of Consultancy Services for the Bod..." at bounding box center [629, 251] width 445 height 16
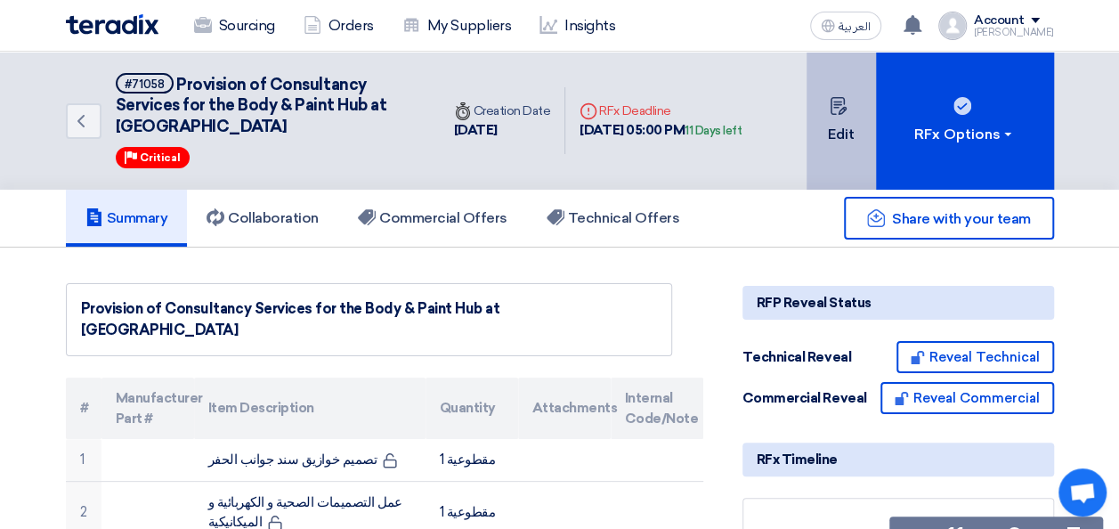
click at [832, 105] on icon at bounding box center [839, 106] width 18 height 18
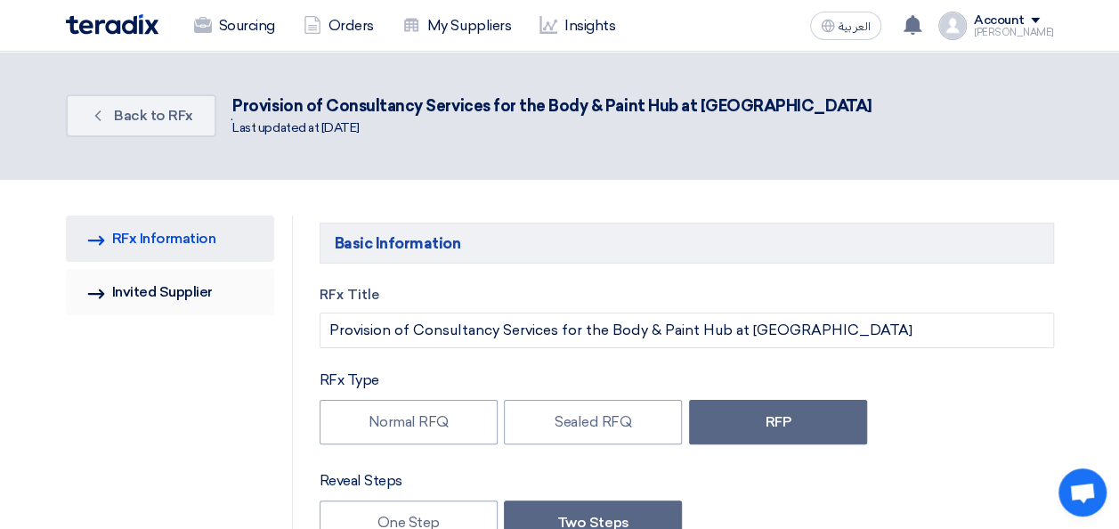
type input "8/25/2025"
type input "05"
type input "00"
click at [194, 301] on link "Invited Suppliers Invited Supplier" at bounding box center [170, 292] width 208 height 46
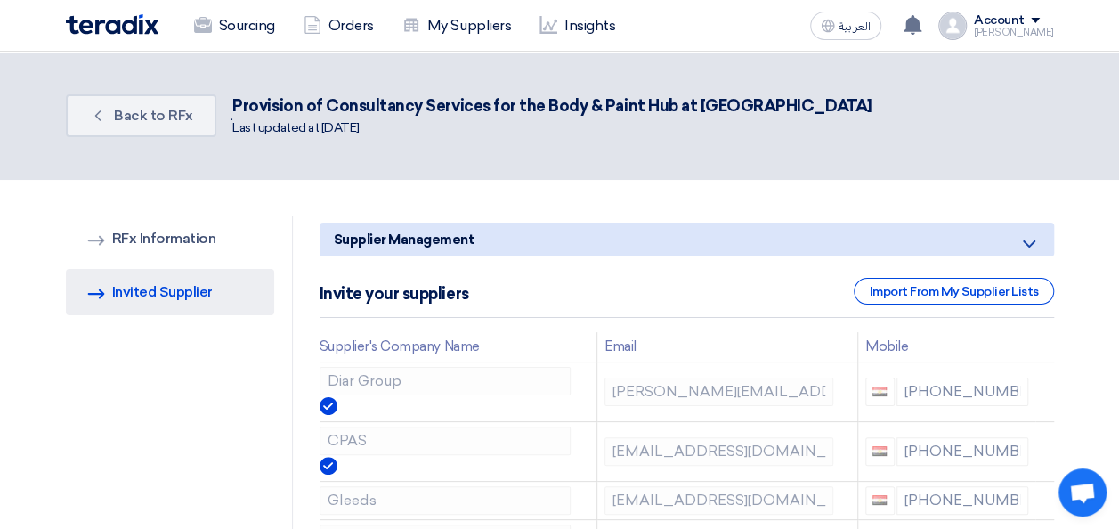
scroll to position [445, 0]
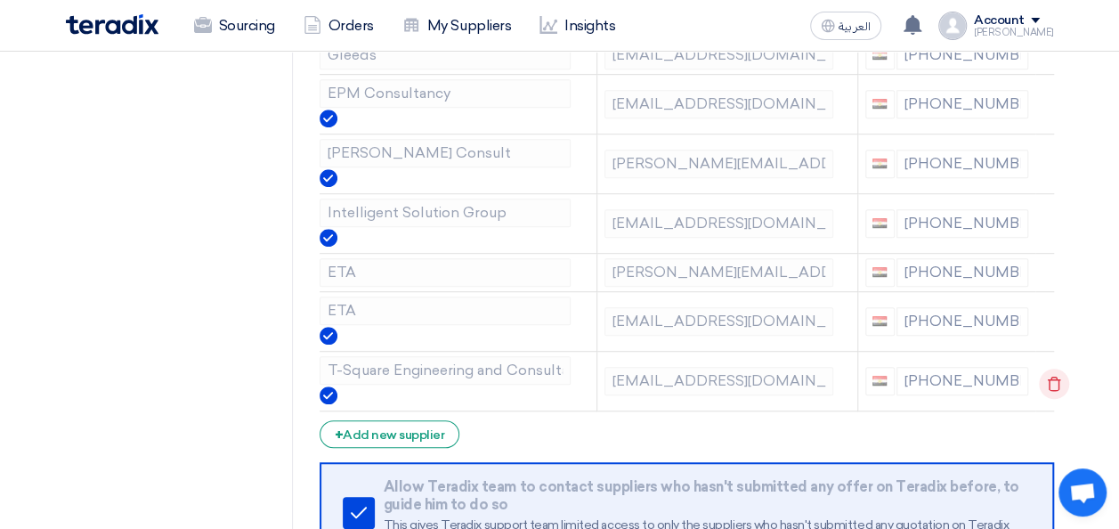
click at [1051, 376] on use at bounding box center [1054, 383] width 13 height 15
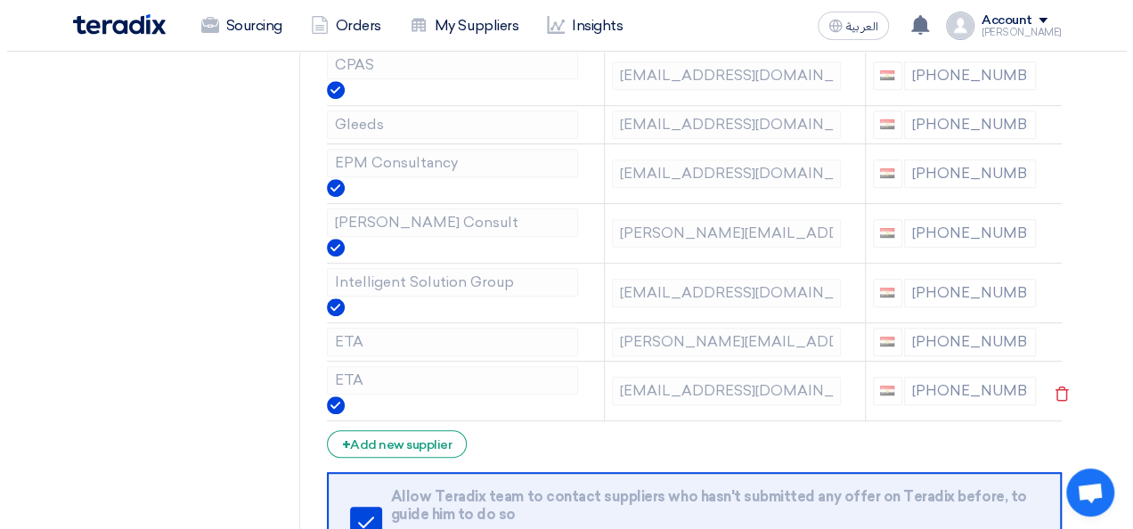
scroll to position [178, 0]
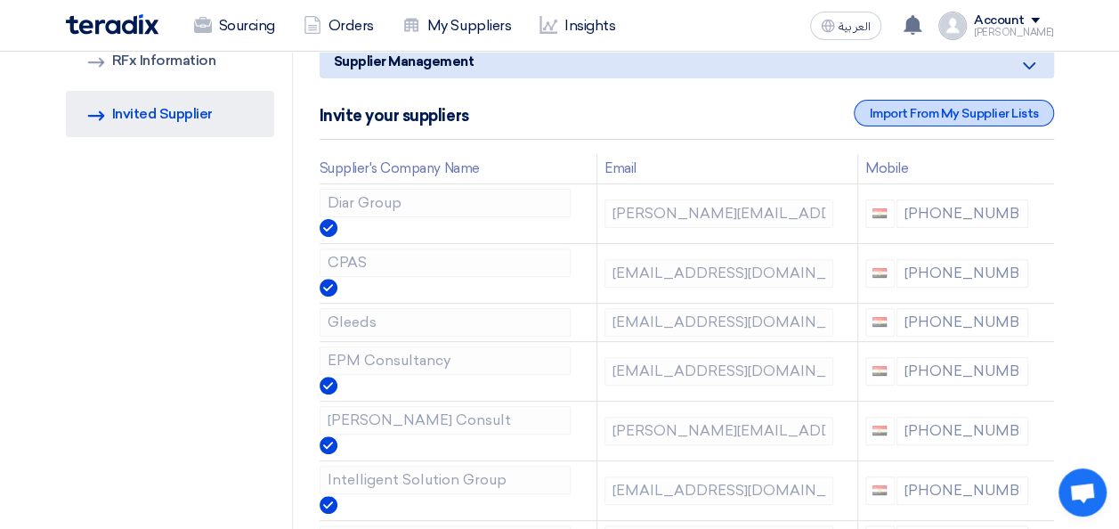
click at [919, 114] on div "Import From My Supplier Lists" at bounding box center [953, 113] width 199 height 27
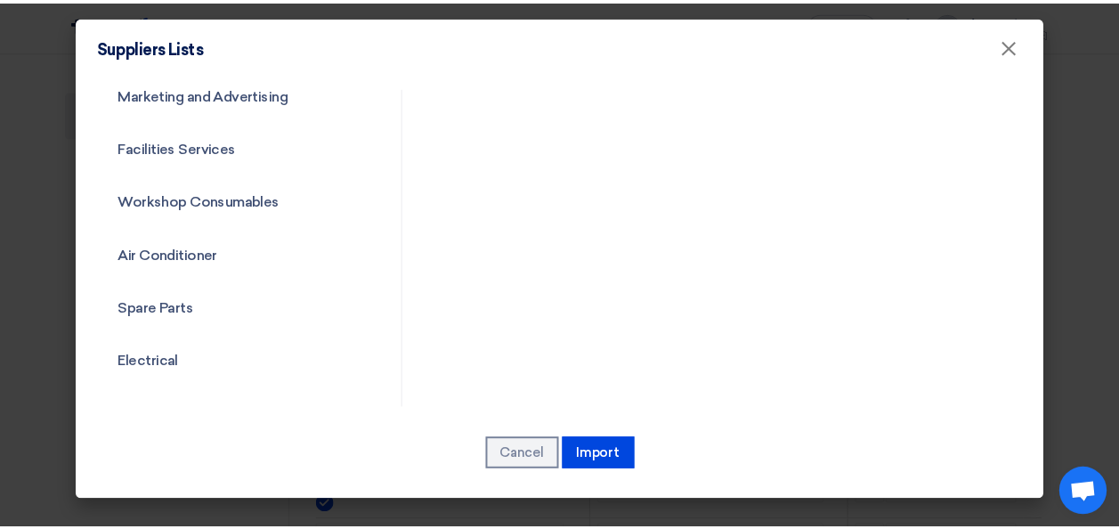
scroll to position [322, 0]
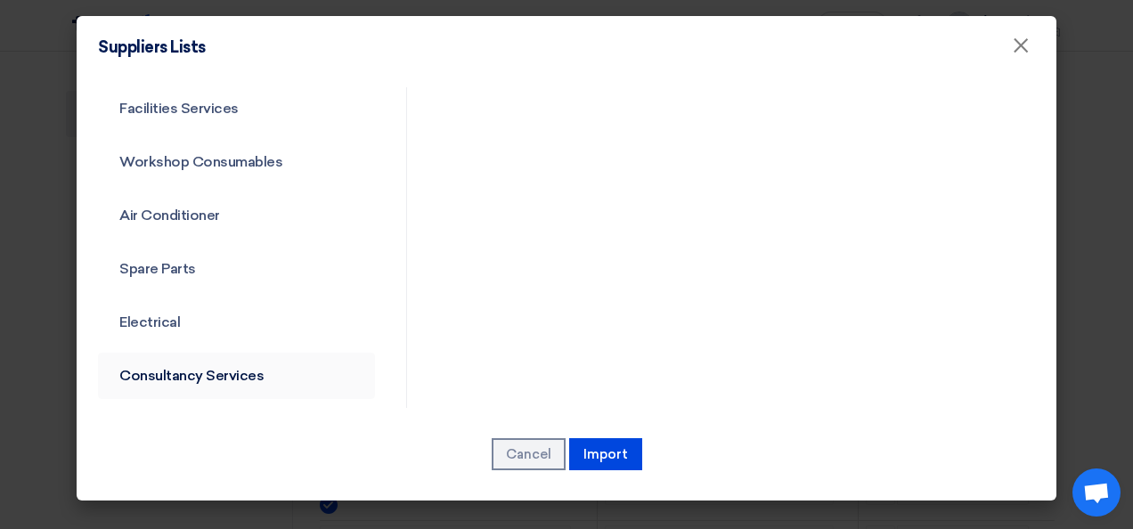
click at [199, 374] on link "Consultancy Services" at bounding box center [236, 376] width 277 height 46
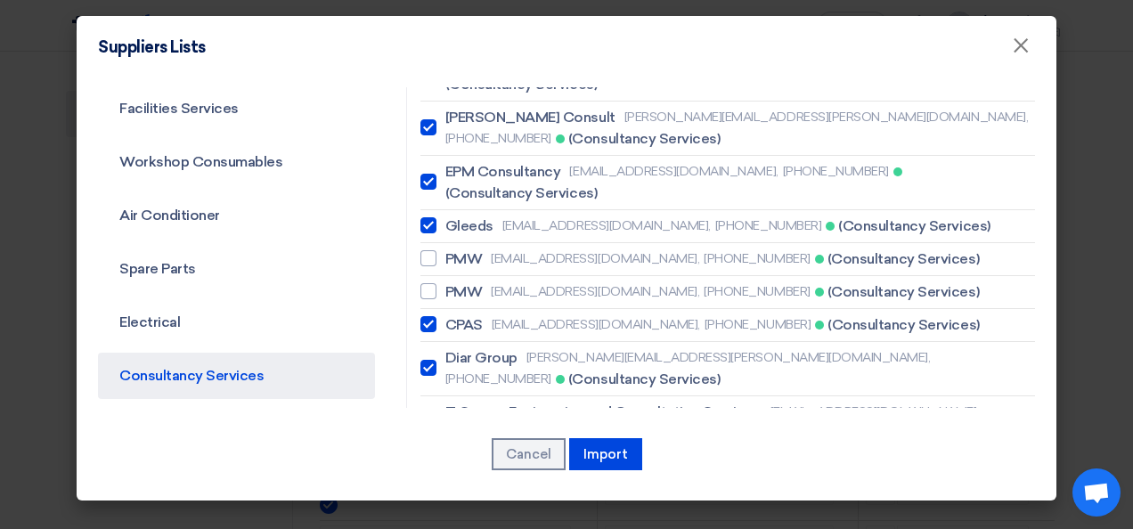
click at [427, 414] on div at bounding box center [428, 422] width 16 height 16
checkbox input "true"
click at [609, 453] on button "Import" at bounding box center [605, 454] width 73 height 32
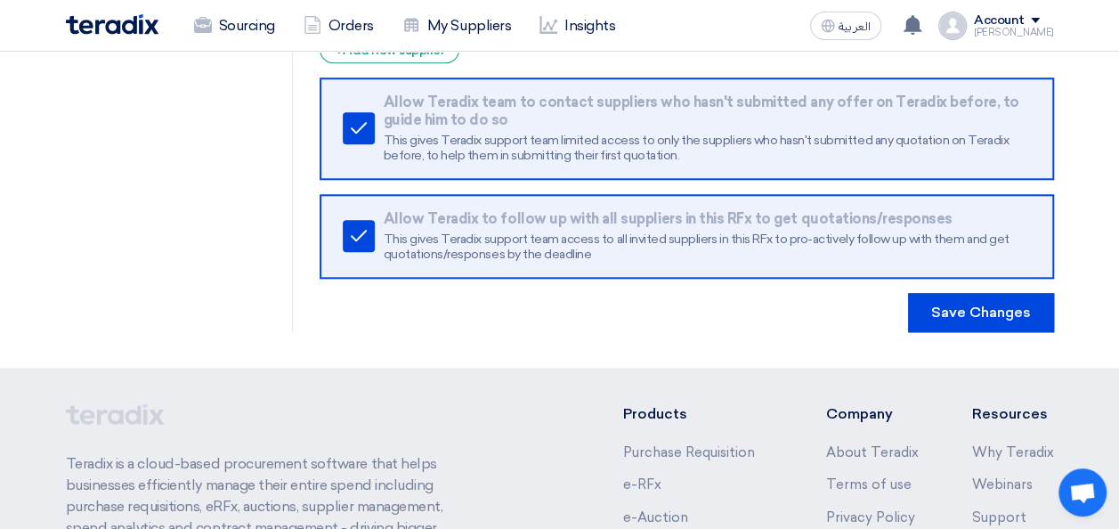
scroll to position [800, 0]
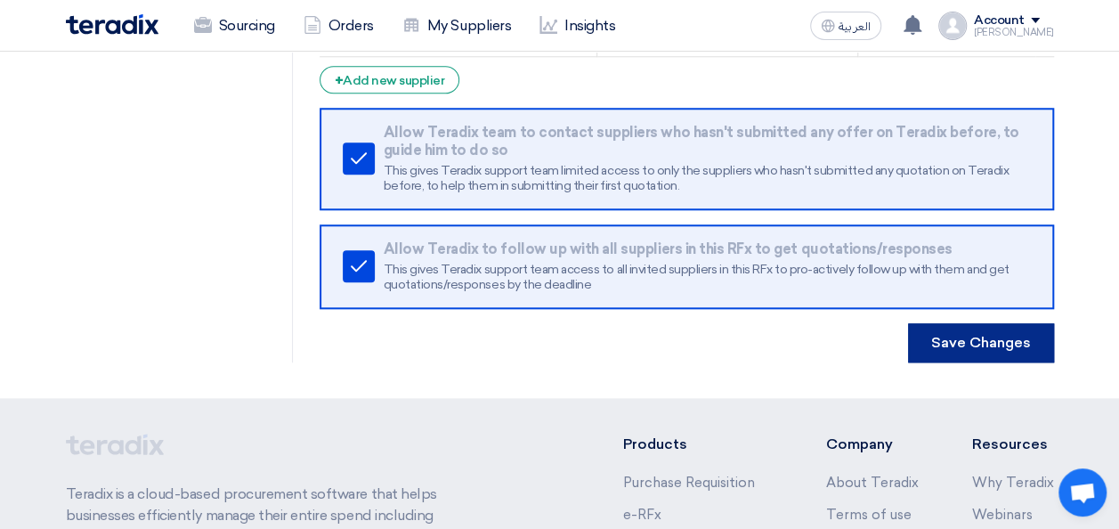
click at [988, 336] on button "Save Changes" at bounding box center [981, 342] width 146 height 39
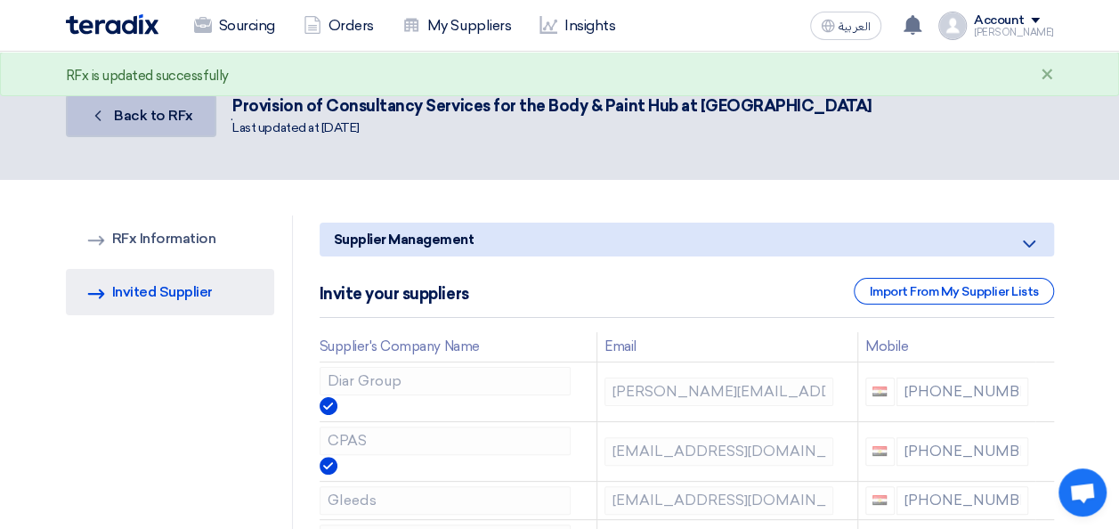
click at [169, 124] on link "Back Back to RFx" at bounding box center [141, 115] width 151 height 43
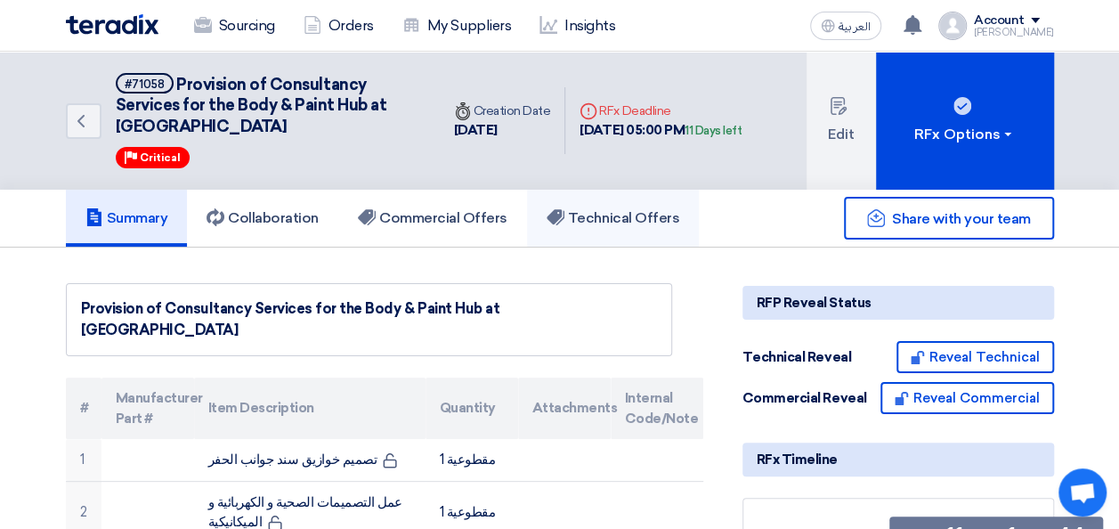
click at [622, 221] on h5 "Technical Offers" at bounding box center [613, 218] width 133 height 18
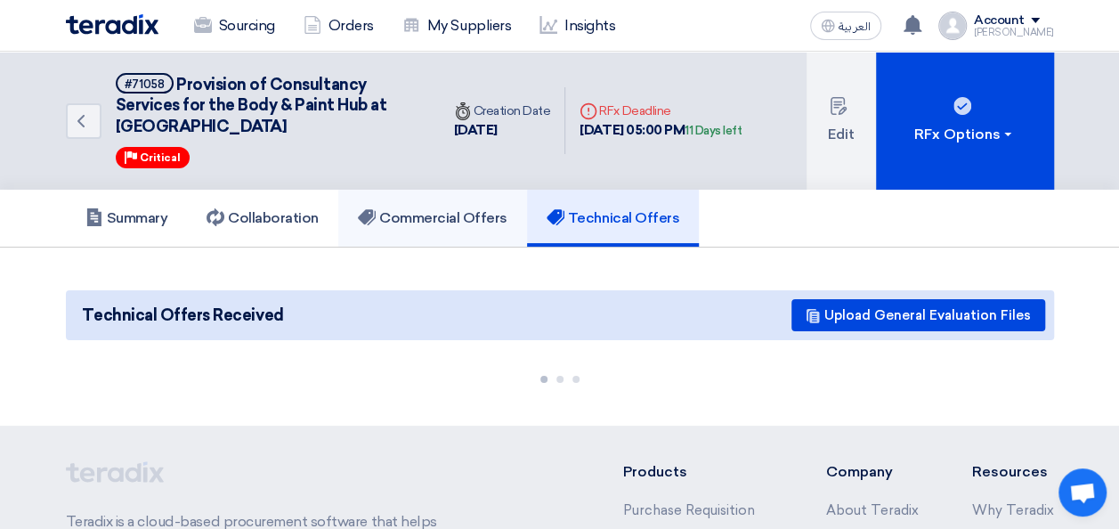
click at [444, 210] on h5 "Commercial Offers" at bounding box center [433, 218] width 150 height 18
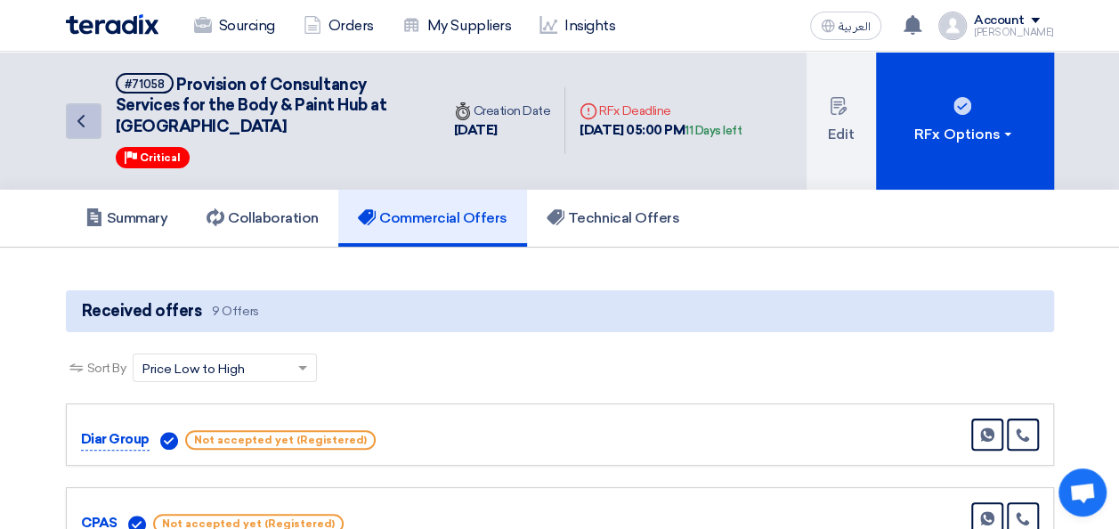
click at [91, 116] on icon "Back" at bounding box center [80, 120] width 21 height 21
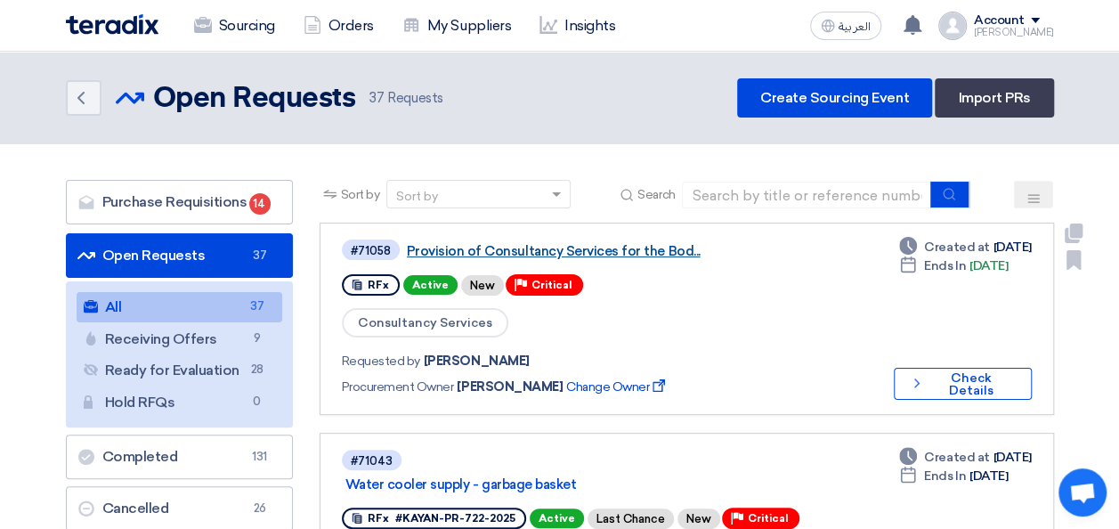
click at [527, 244] on link "Provision of Consultancy Services for the Bod..." at bounding box center [629, 251] width 445 height 16
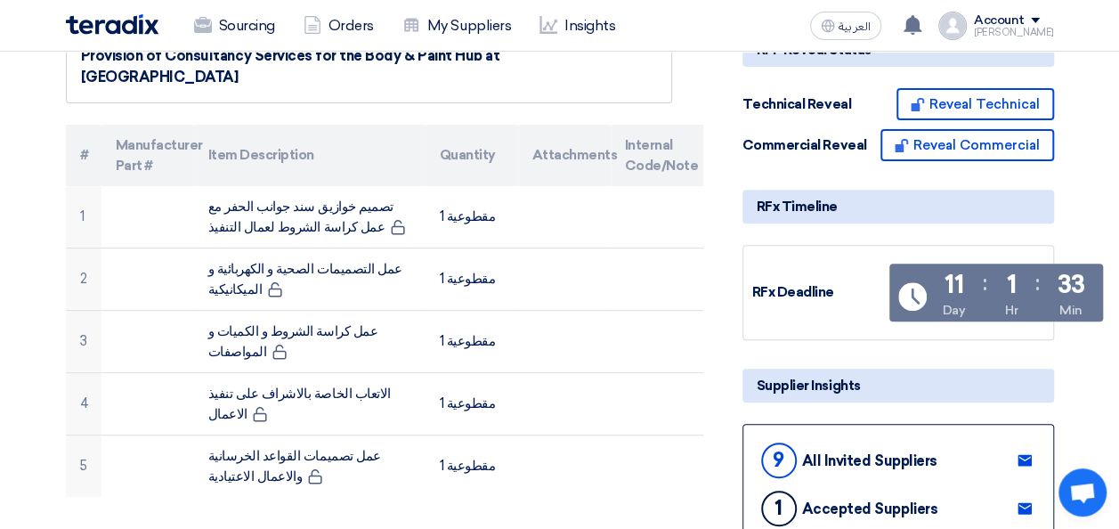
scroll to position [89, 0]
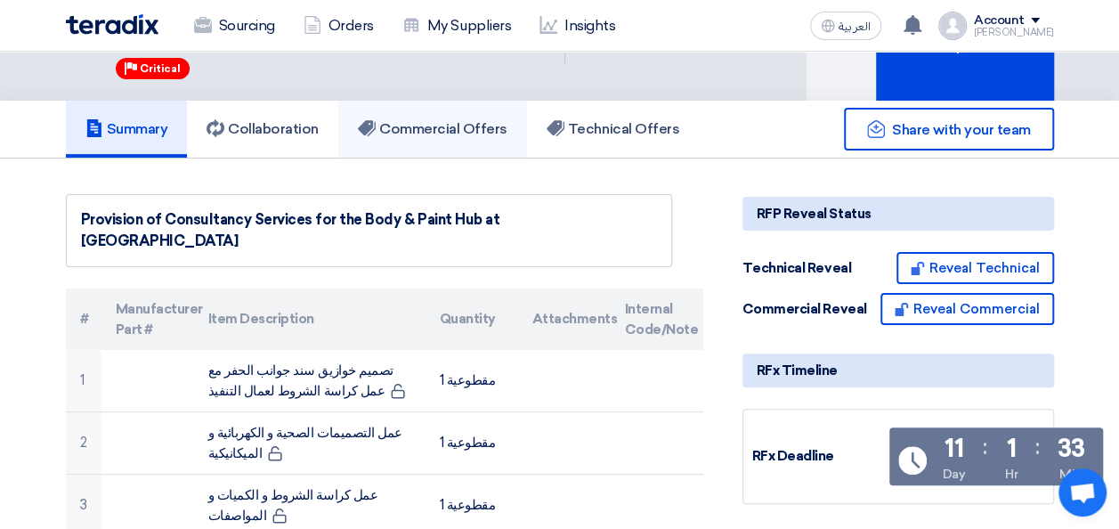
click at [449, 130] on h5 "Commercial Offers" at bounding box center [433, 129] width 150 height 18
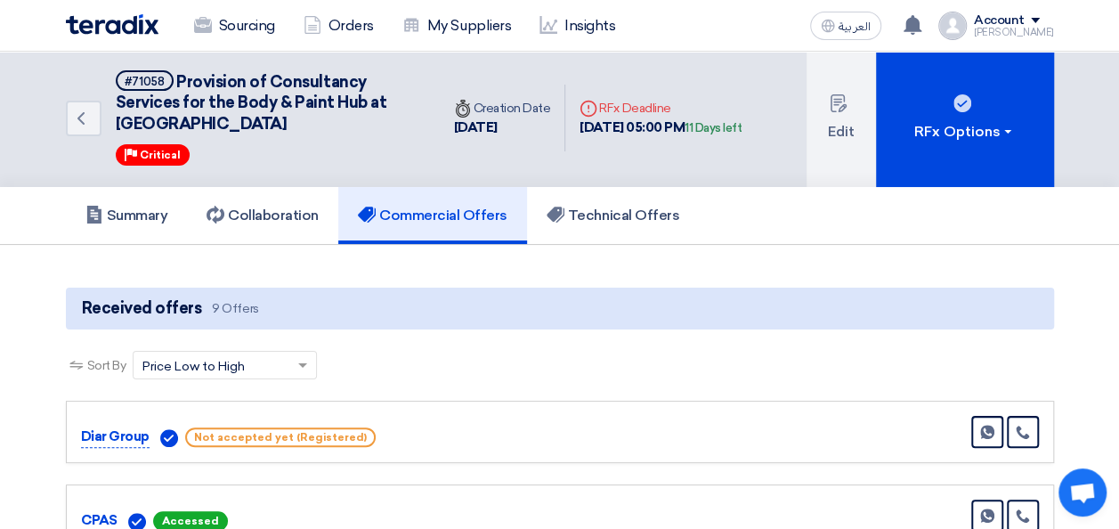
scroll to position [0, 0]
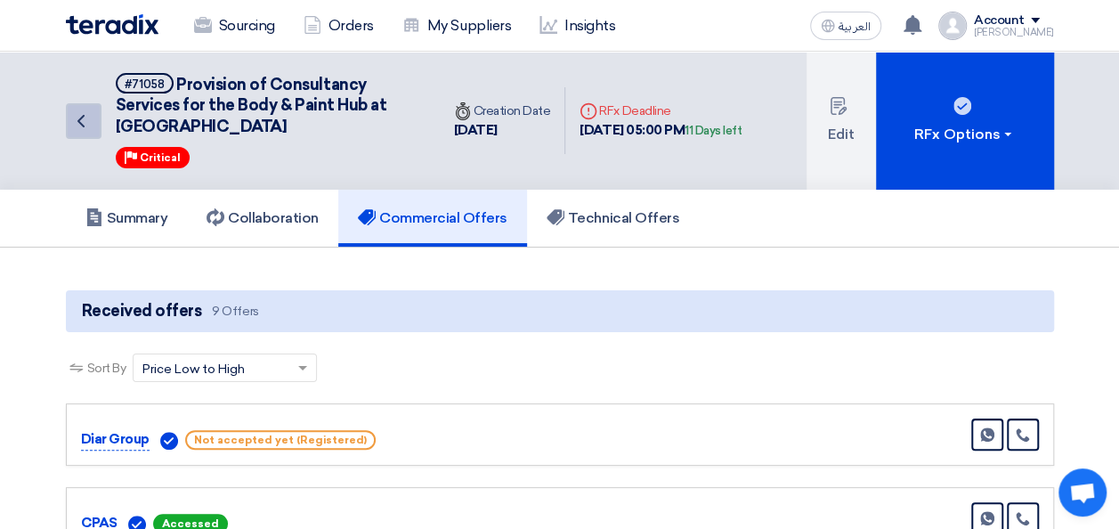
click at [86, 126] on icon "Back" at bounding box center [80, 120] width 21 height 21
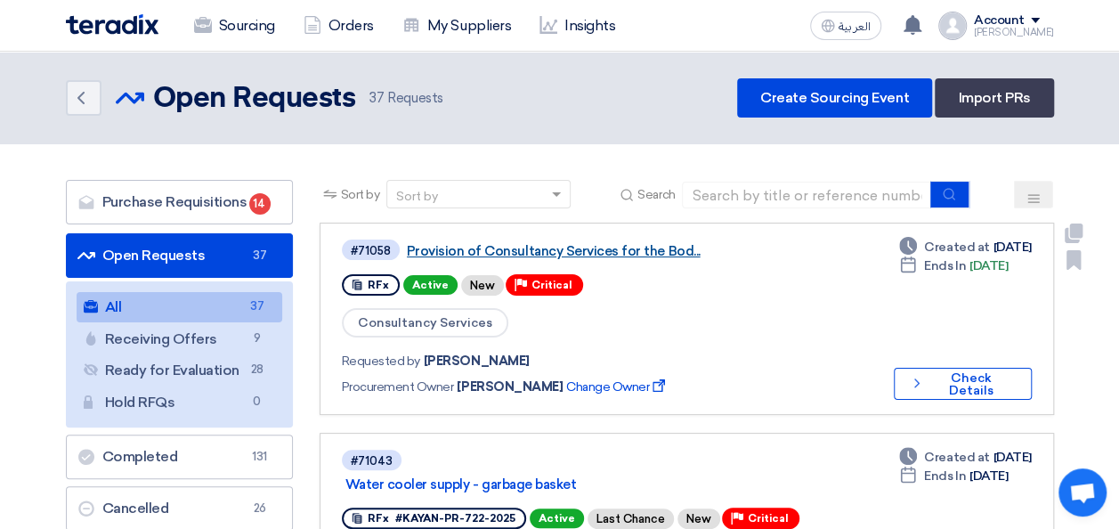
click at [606, 253] on link "Provision of Consultancy Services for the Bod..." at bounding box center [629, 251] width 445 height 16
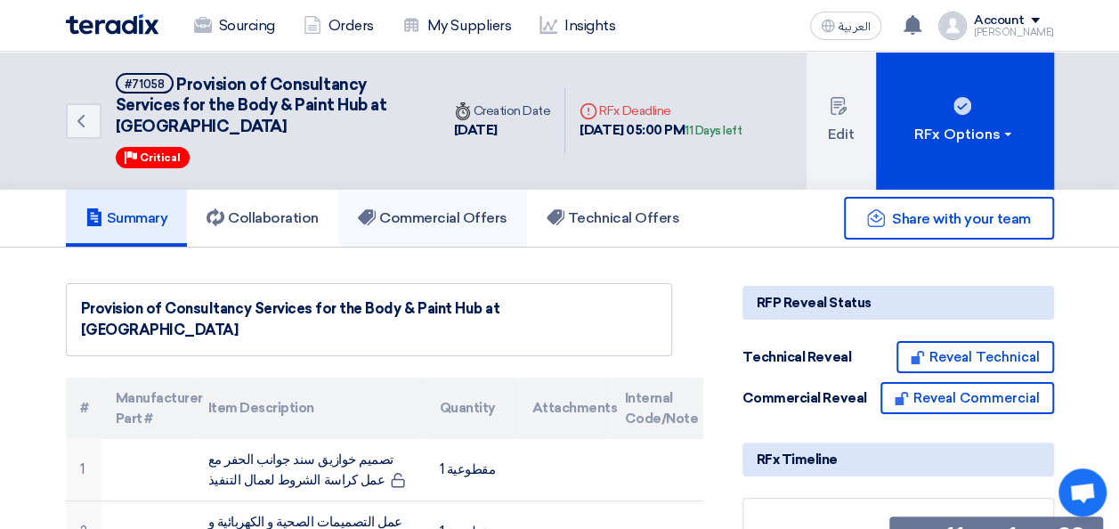
click at [479, 222] on h5 "Commercial Offers" at bounding box center [433, 218] width 150 height 18
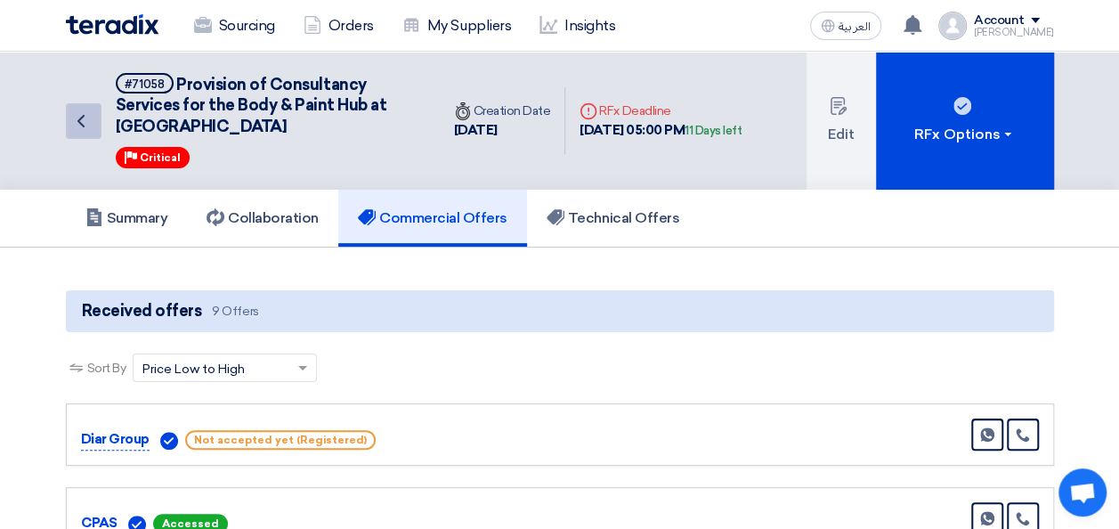
click at [76, 113] on icon "Back" at bounding box center [80, 120] width 21 height 21
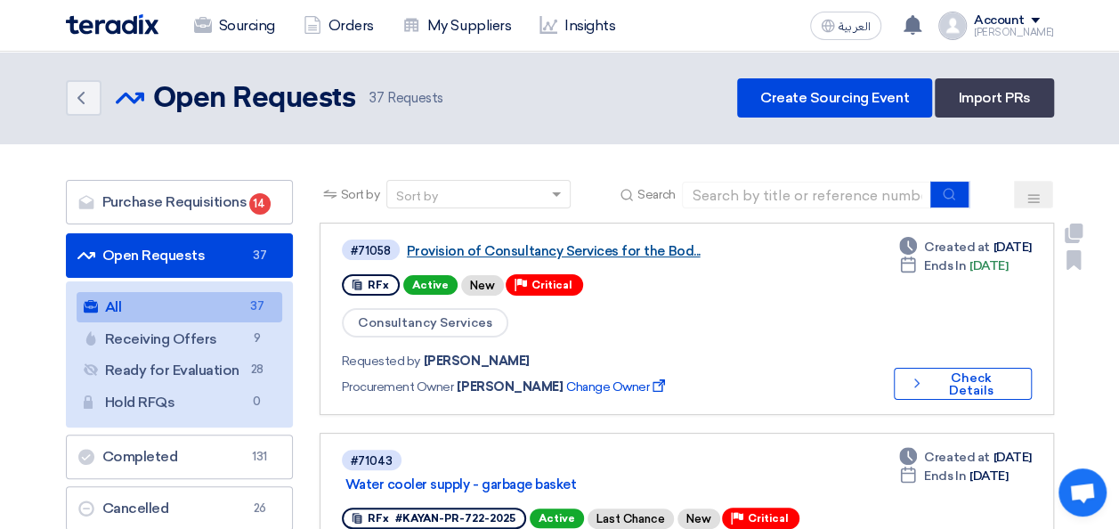
click at [505, 254] on link "Provision of Consultancy Services for the Bod..." at bounding box center [629, 251] width 445 height 16
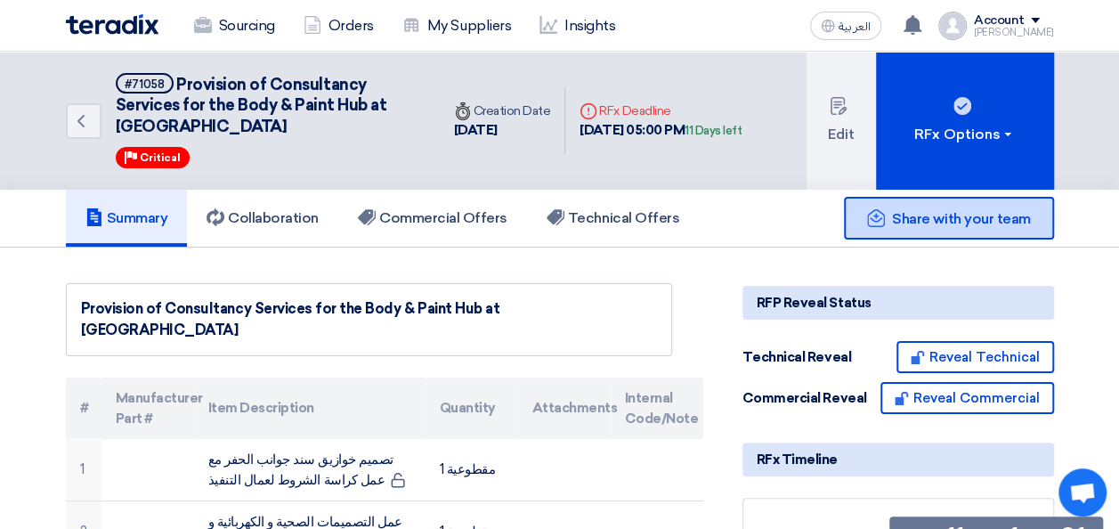
click at [994, 230] on div "Share with your team" at bounding box center [949, 218] width 210 height 43
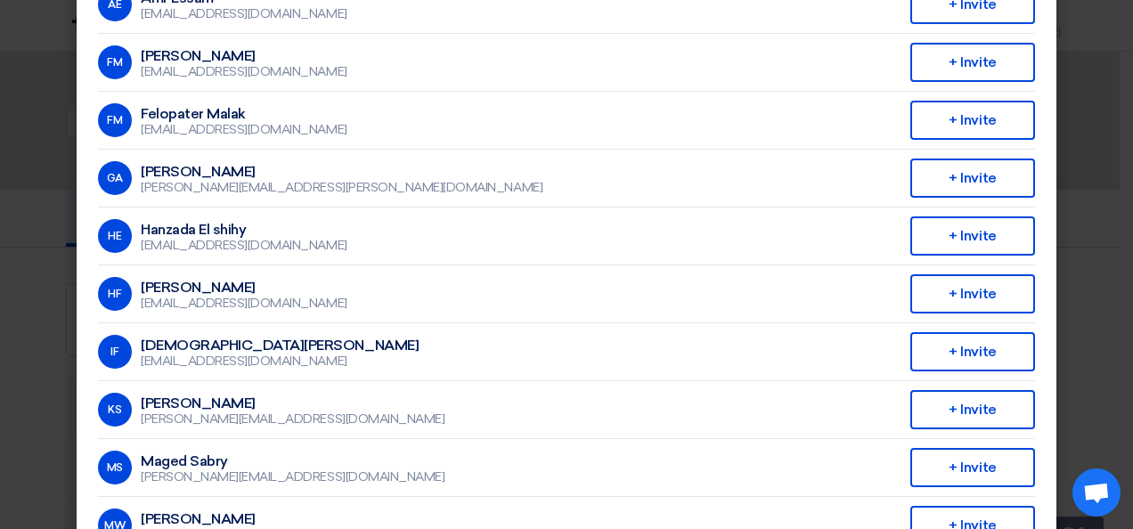
scroll to position [267, 0]
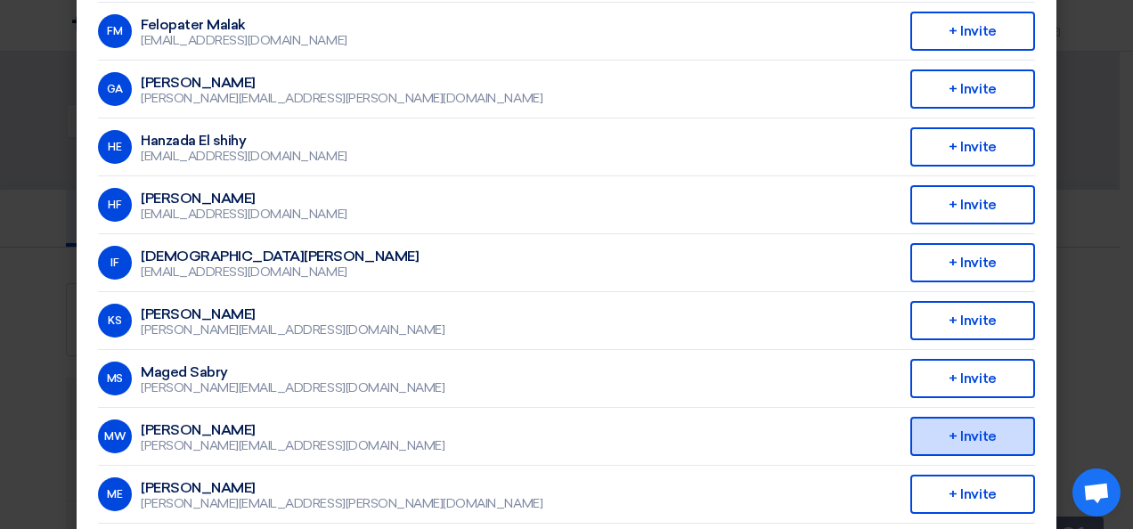
click at [941, 430] on div "+ Invite" at bounding box center [972, 436] width 125 height 39
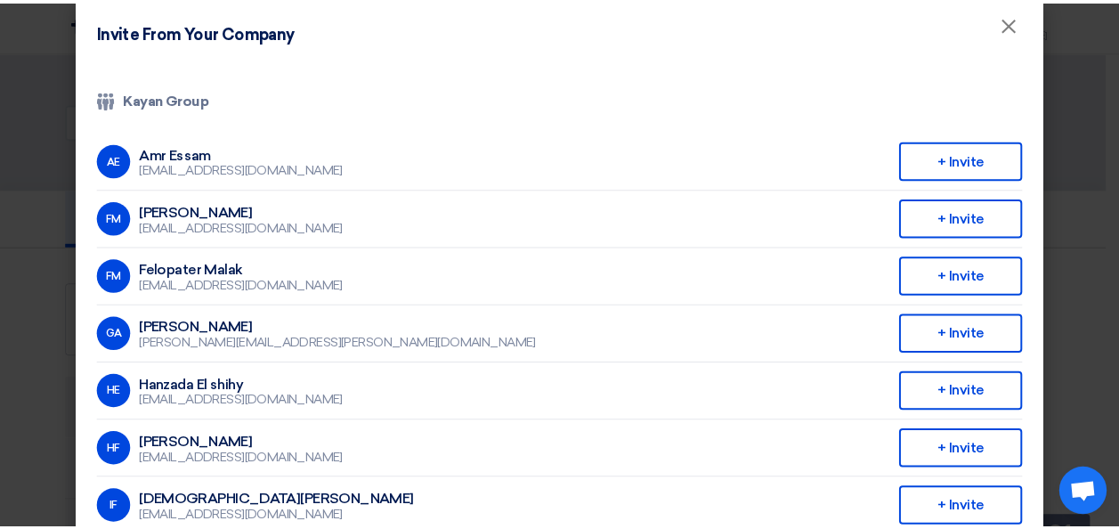
scroll to position [0, 0]
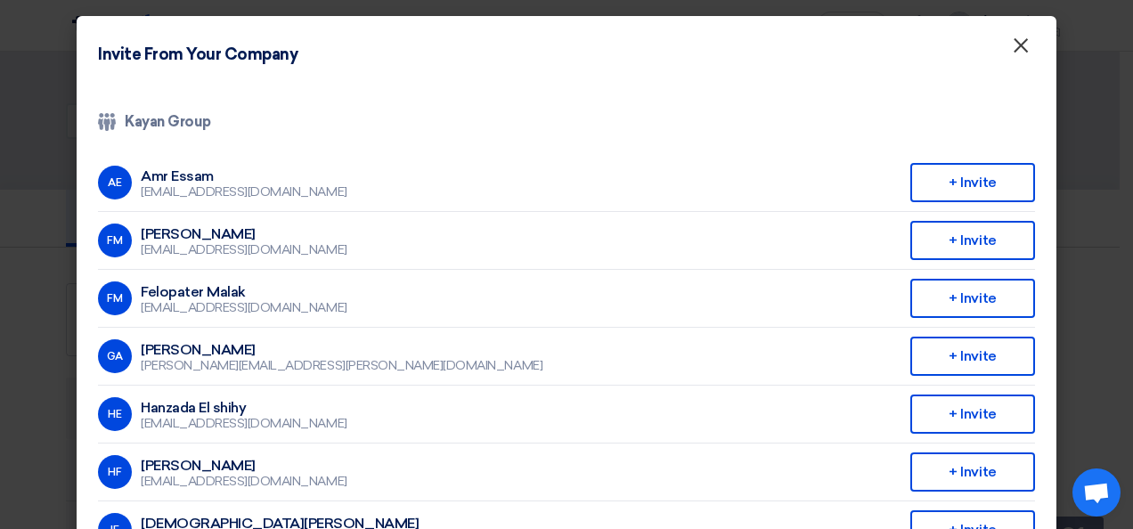
click at [1012, 47] on span "×" at bounding box center [1021, 50] width 18 height 36
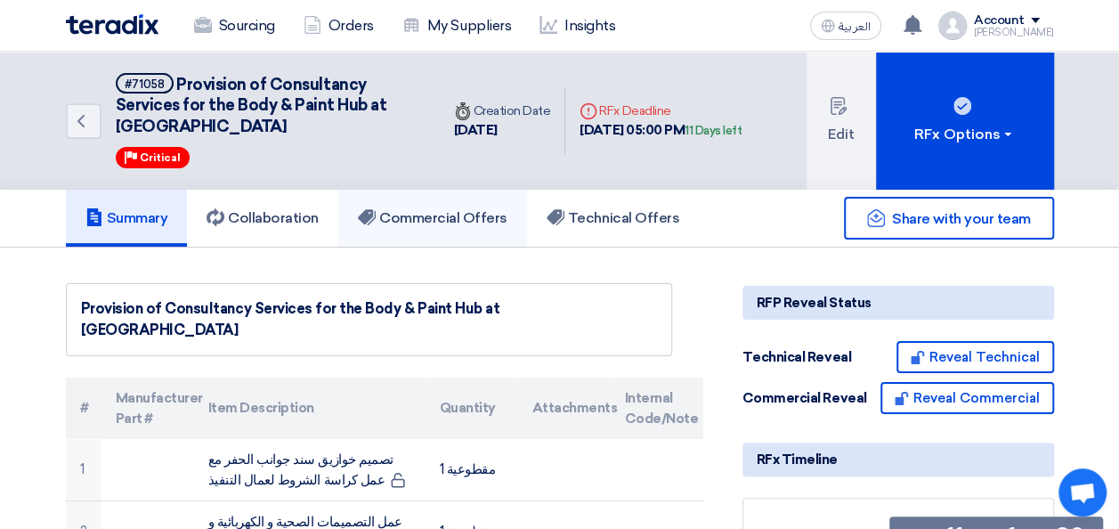
click at [470, 211] on h5 "Commercial Offers" at bounding box center [433, 218] width 150 height 18
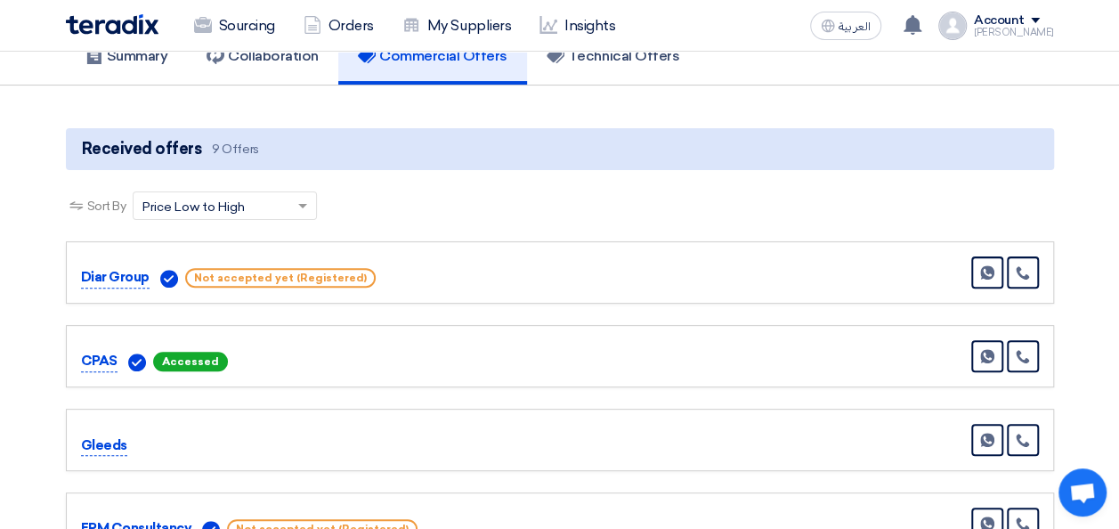
scroll to position [178, 0]
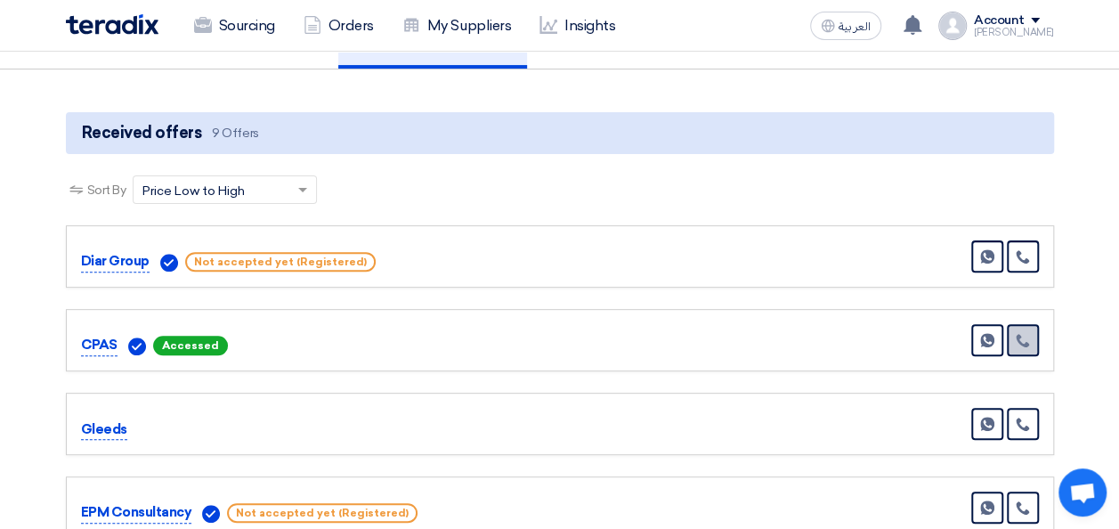
click at [1021, 349] on link at bounding box center [1023, 340] width 32 height 32
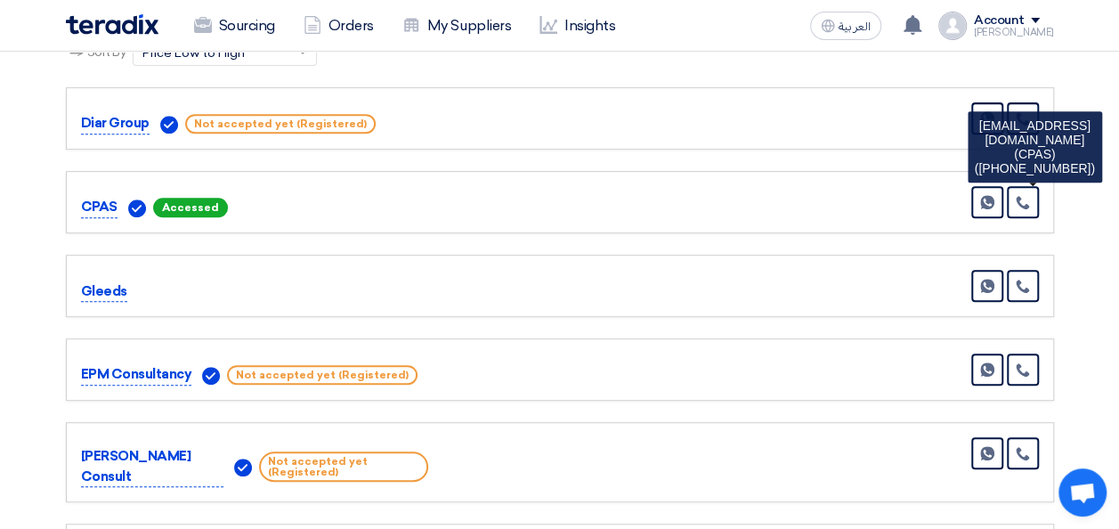
scroll to position [356, 0]
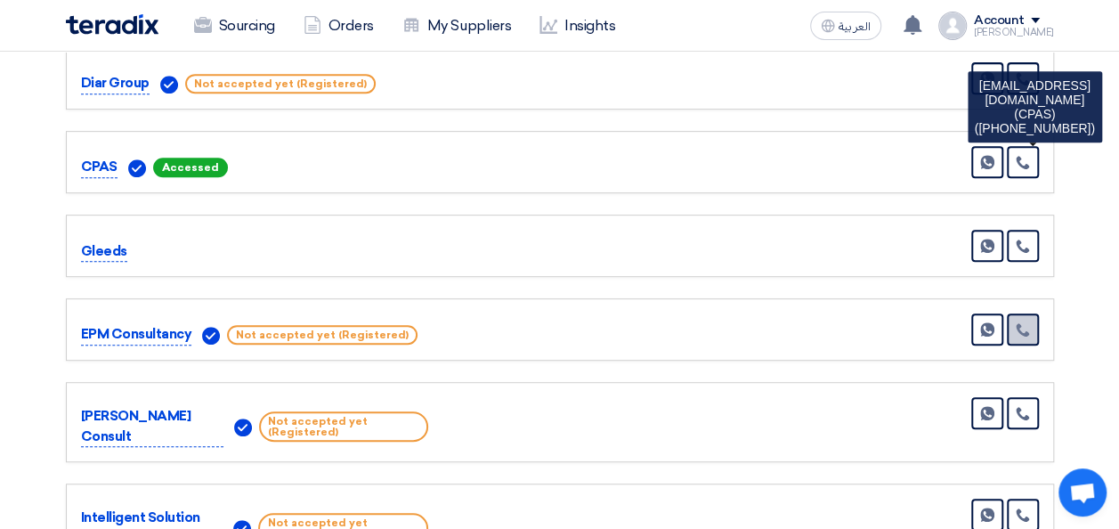
click at [1031, 333] on link at bounding box center [1023, 329] width 32 height 32
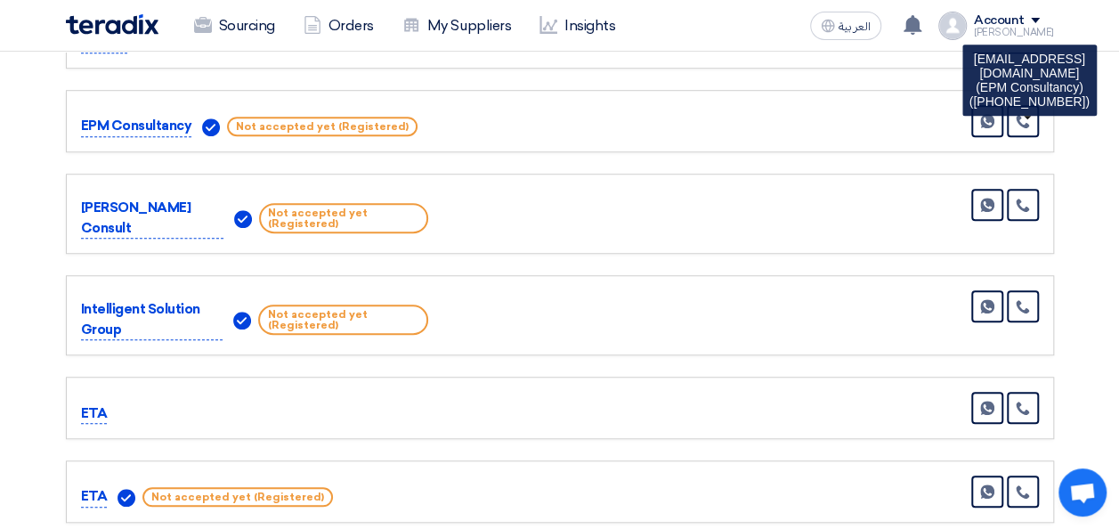
scroll to position [445, 0]
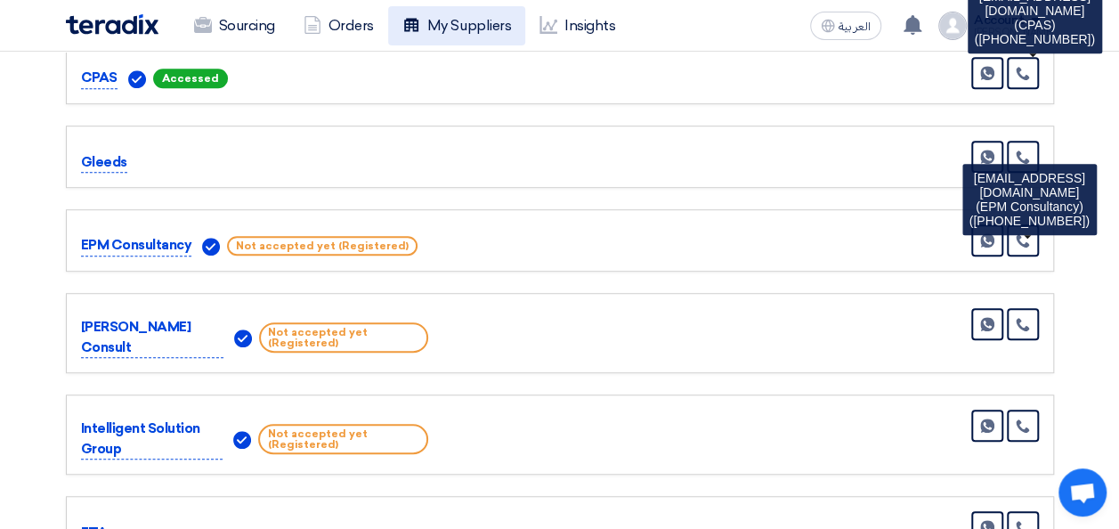
click at [446, 19] on link "My Suppliers" at bounding box center [456, 25] width 137 height 39
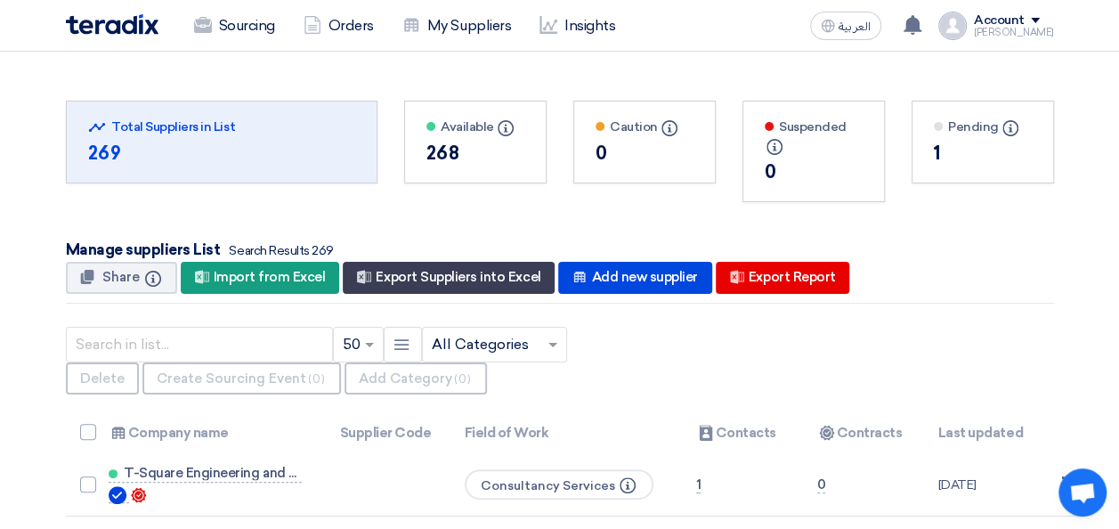
click at [507, 343] on input "text" at bounding box center [486, 344] width 108 height 29
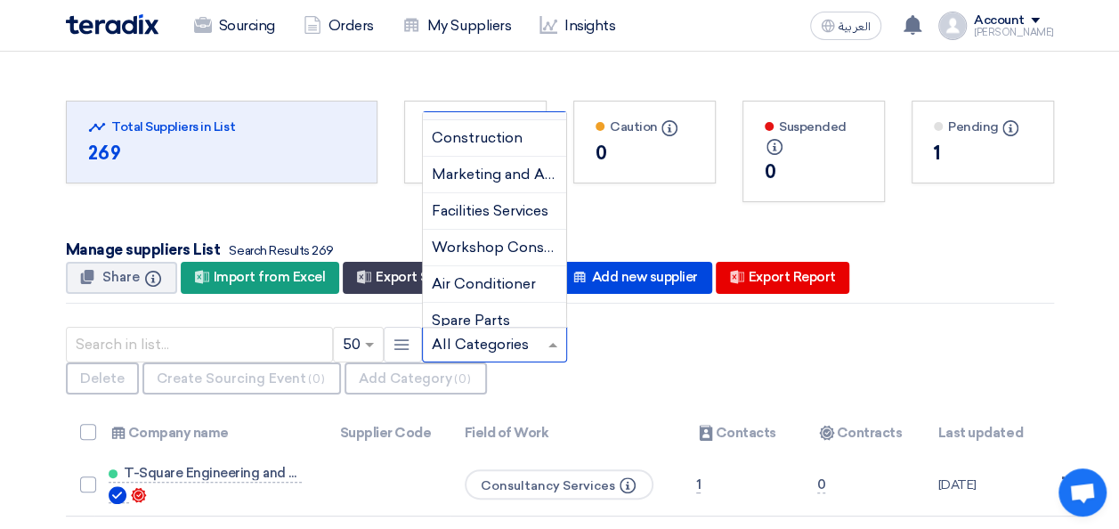
scroll to position [256, 0]
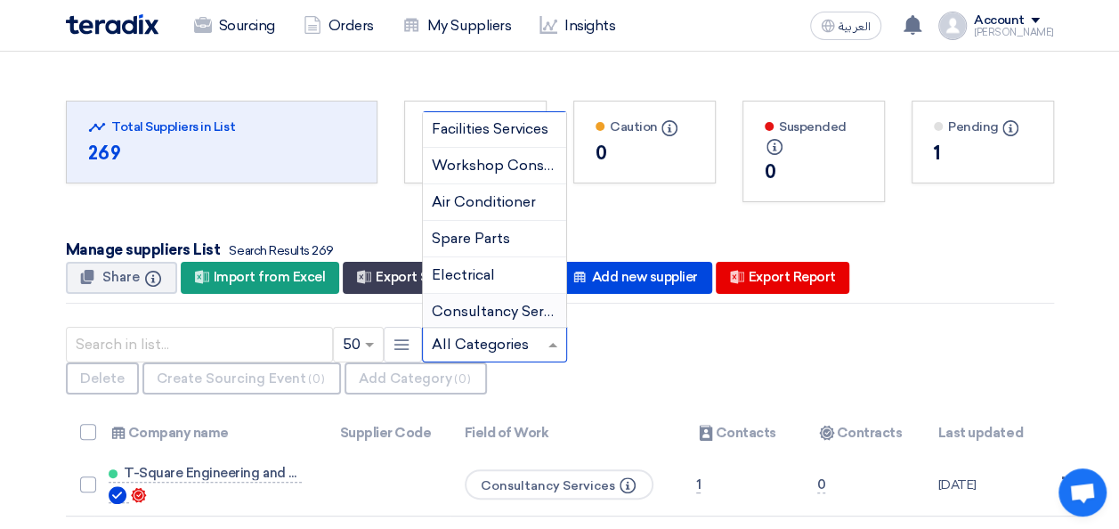
click at [492, 295] on div "Consultancy Services" at bounding box center [494, 312] width 143 height 36
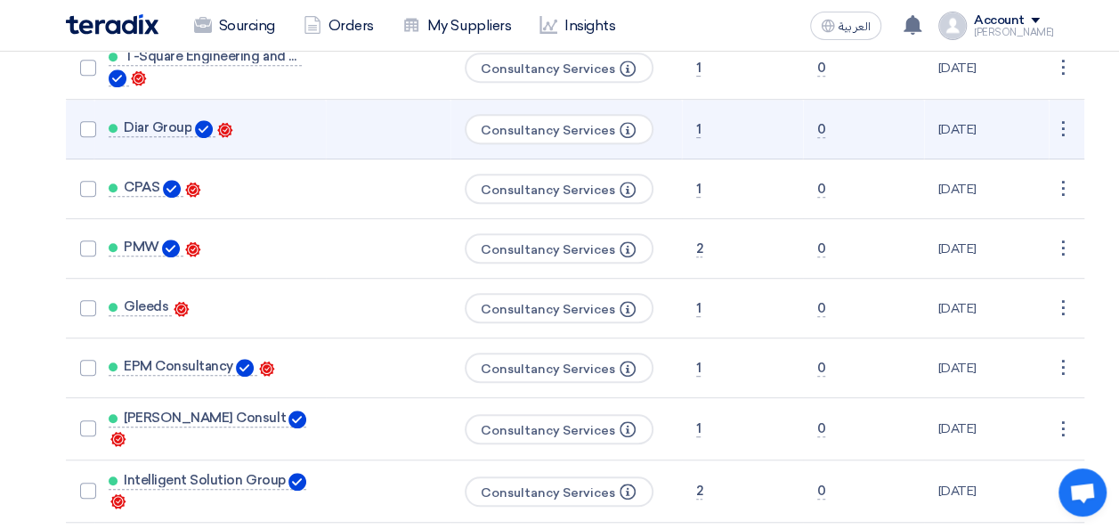
scroll to position [445, 0]
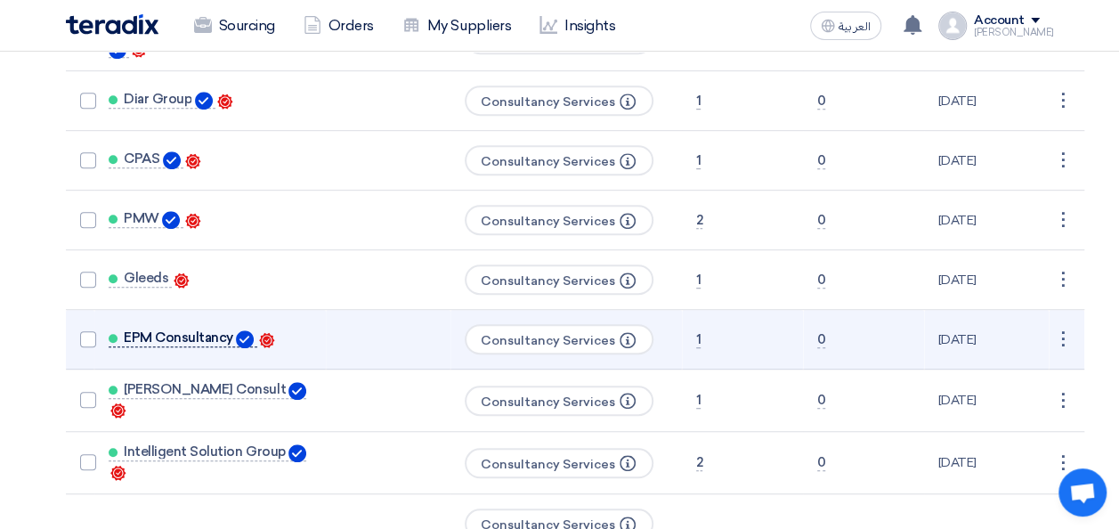
click at [189, 337] on span "EPM Consultancy" at bounding box center [179, 337] width 110 height 14
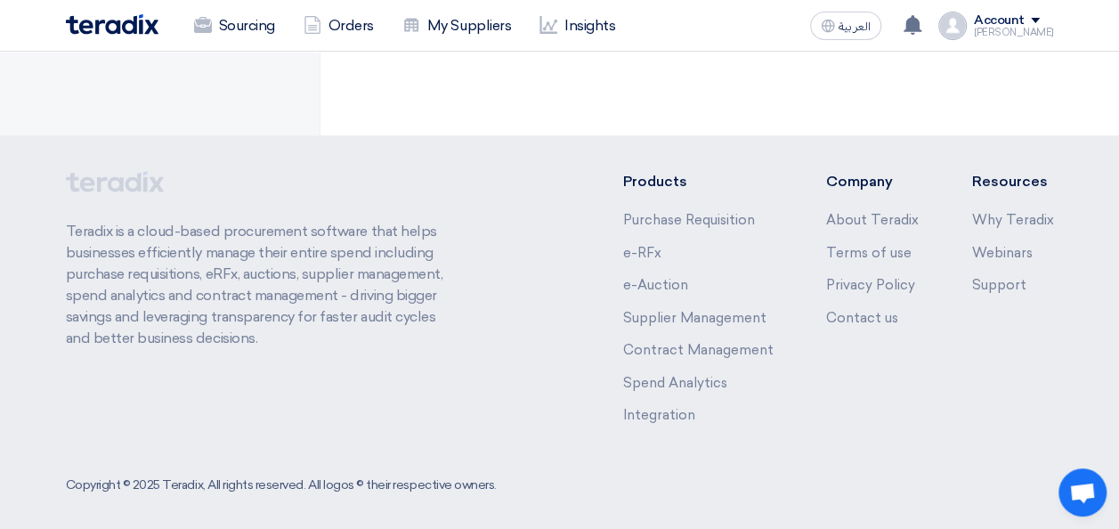
scroll to position [0, 0]
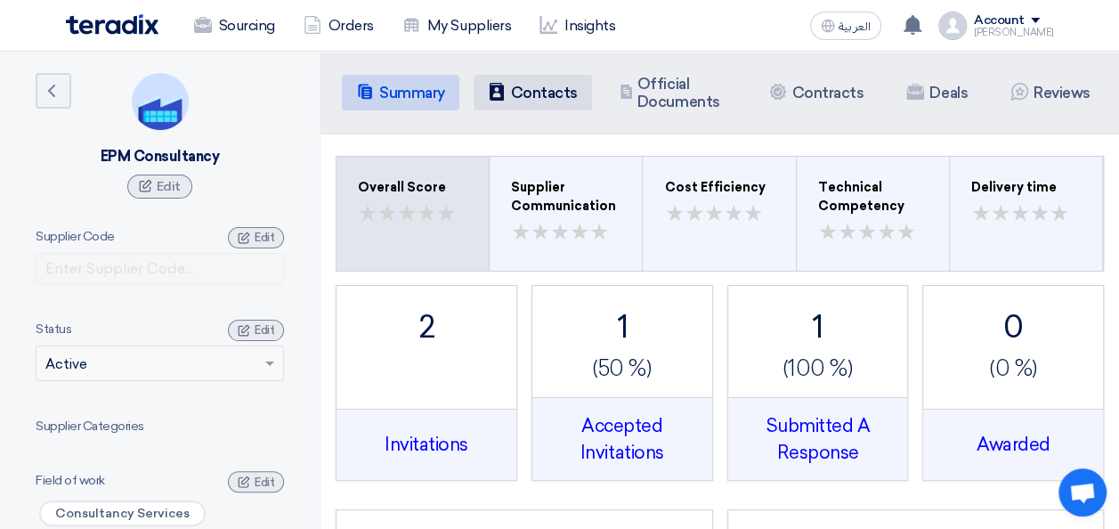
click at [520, 89] on h5 "Contacts" at bounding box center [544, 93] width 67 height 18
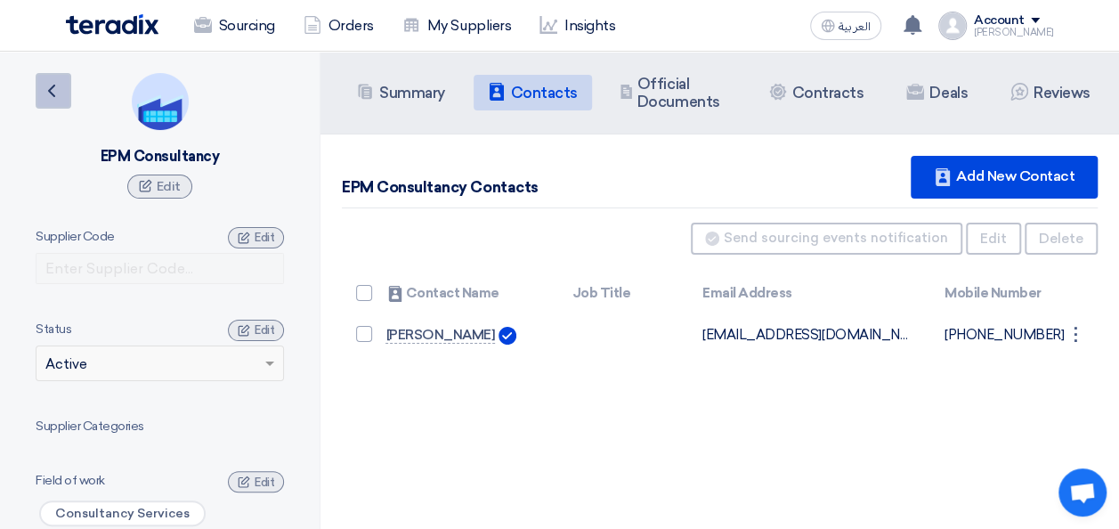
click at [64, 82] on link "Back" at bounding box center [54, 91] width 36 height 36
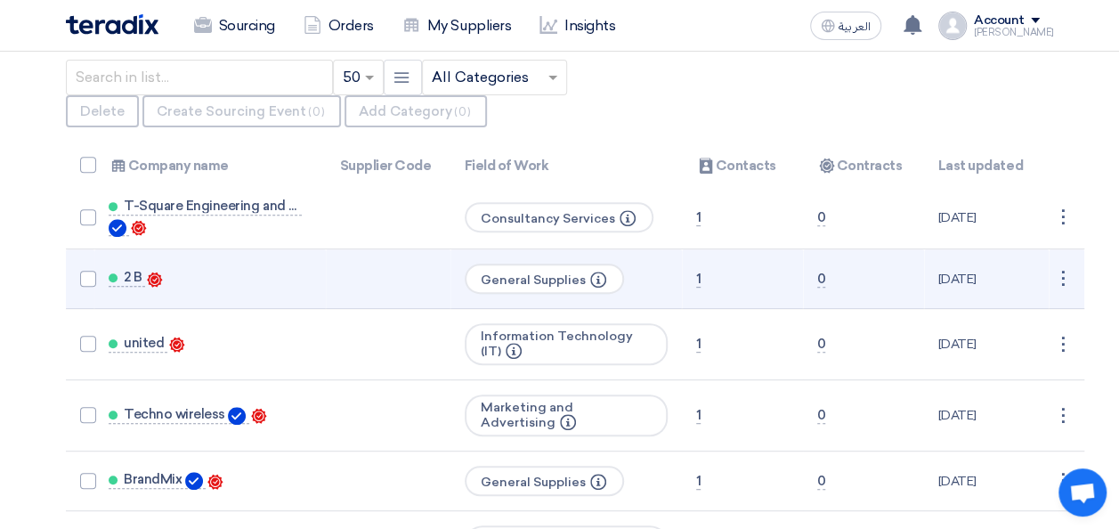
scroll to position [178, 0]
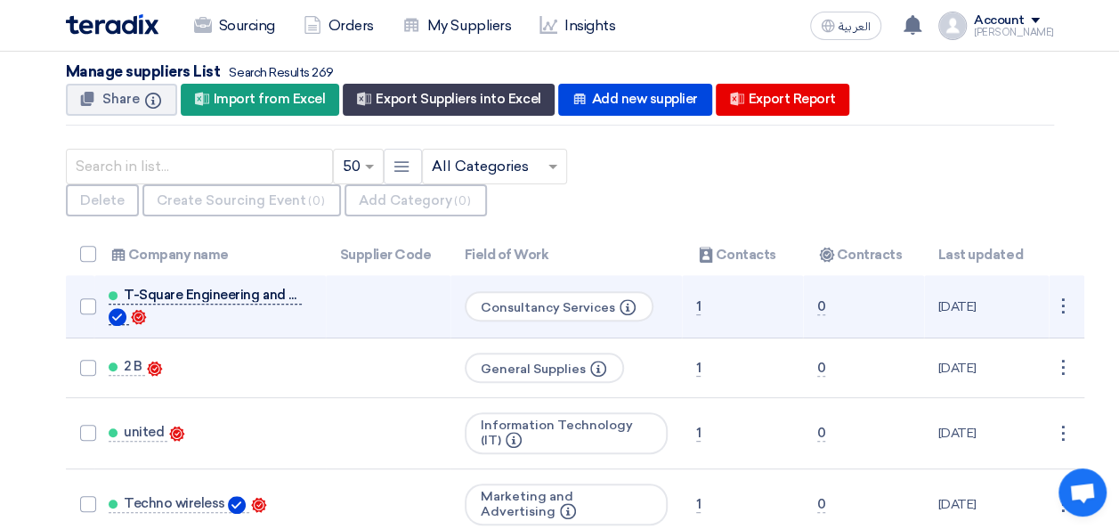
click at [249, 289] on span "T-Square Engineering and Consultation Services" at bounding box center [213, 295] width 178 height 14
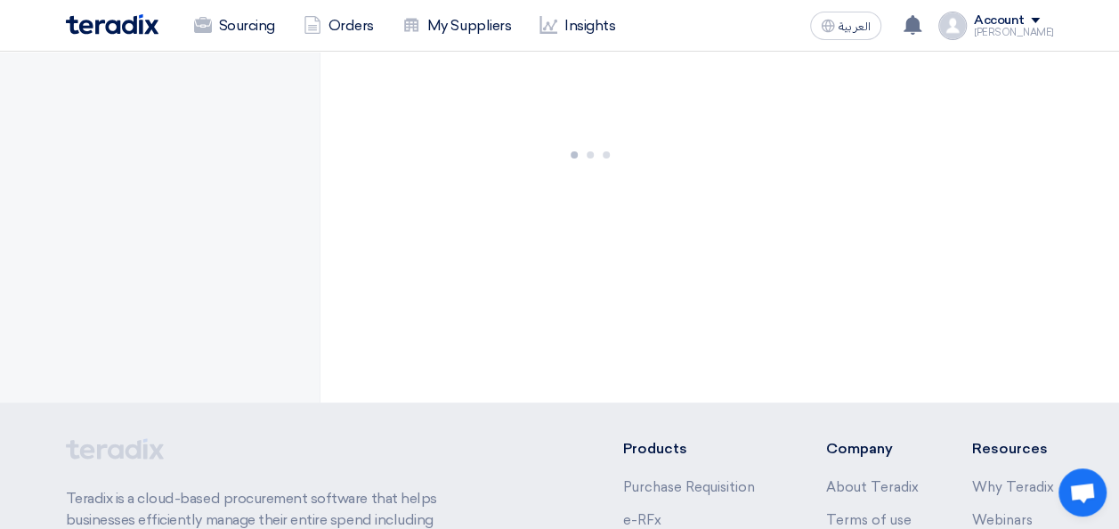
scroll to position [0, 0]
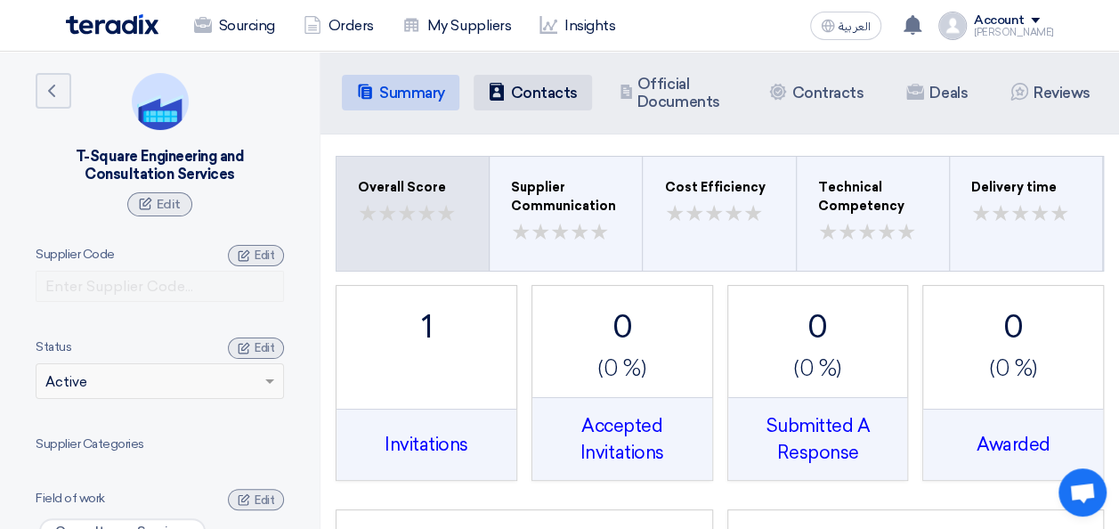
click at [539, 98] on h5 "Contacts" at bounding box center [544, 93] width 67 height 18
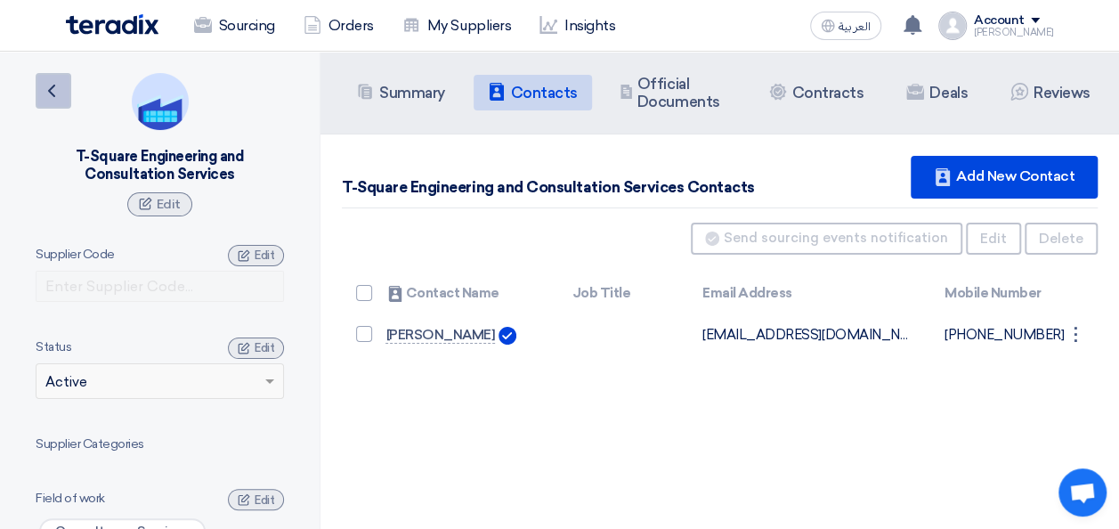
click at [61, 97] on icon "Back" at bounding box center [51, 90] width 21 height 21
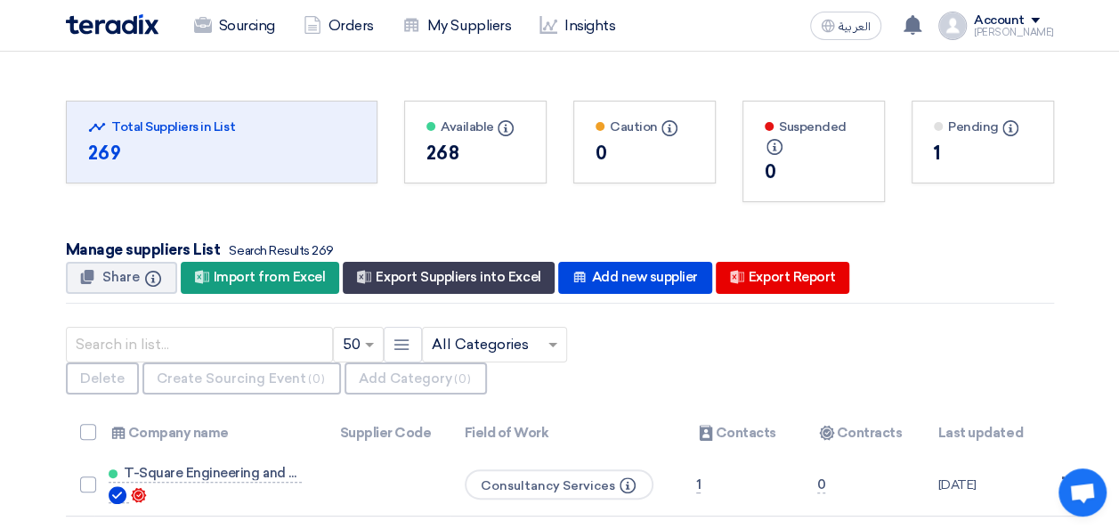
click at [524, 344] on input "text" at bounding box center [486, 344] width 108 height 29
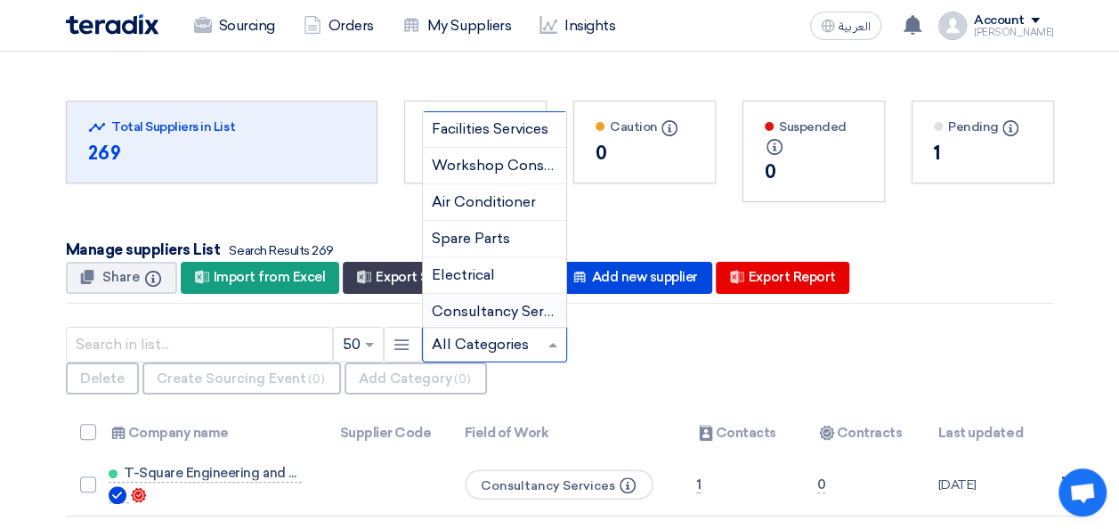
click at [488, 311] on span "Consultancy Services" at bounding box center [504, 311] width 145 height 17
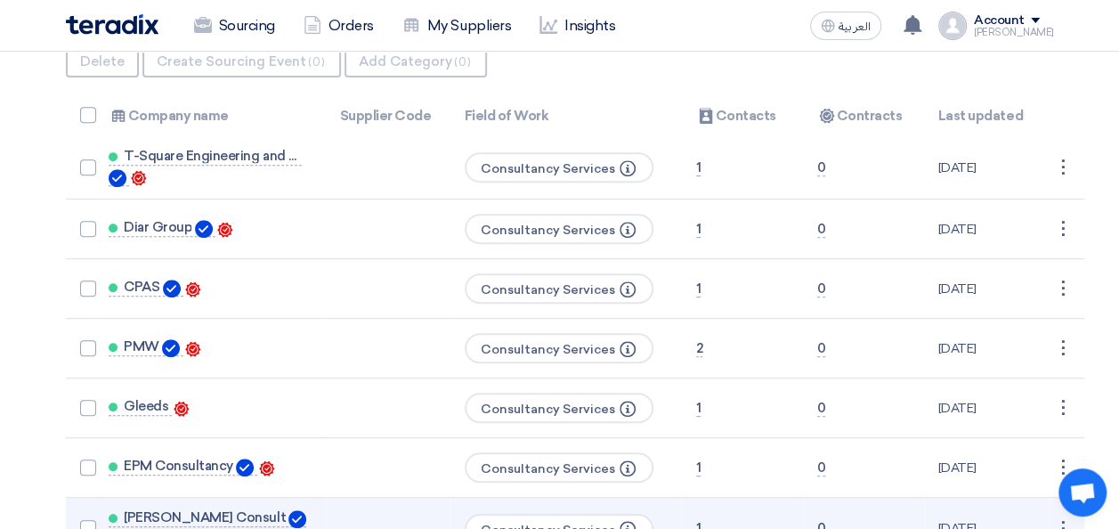
scroll to position [445, 0]
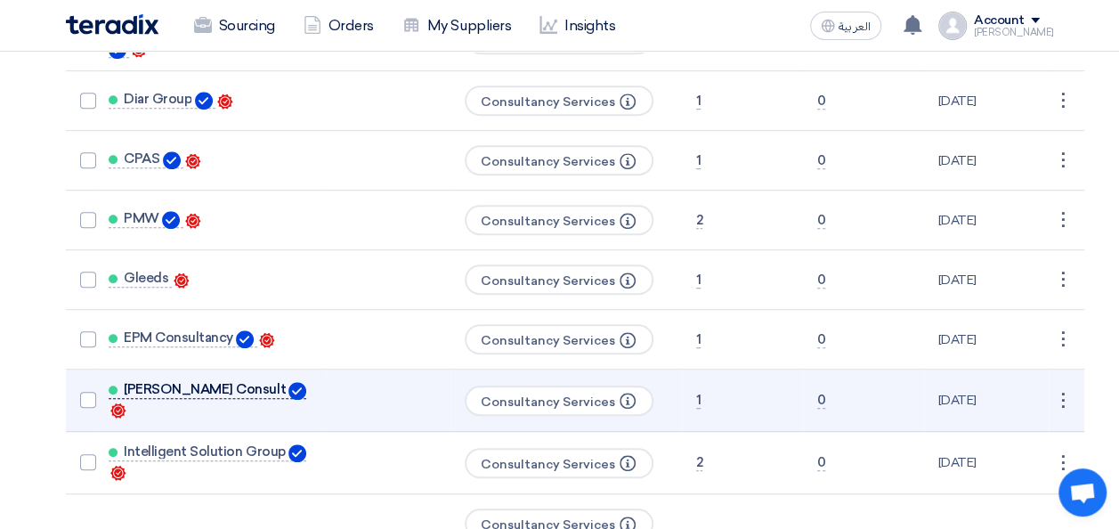
click at [191, 390] on span "Soliman Consult" at bounding box center [205, 389] width 162 height 14
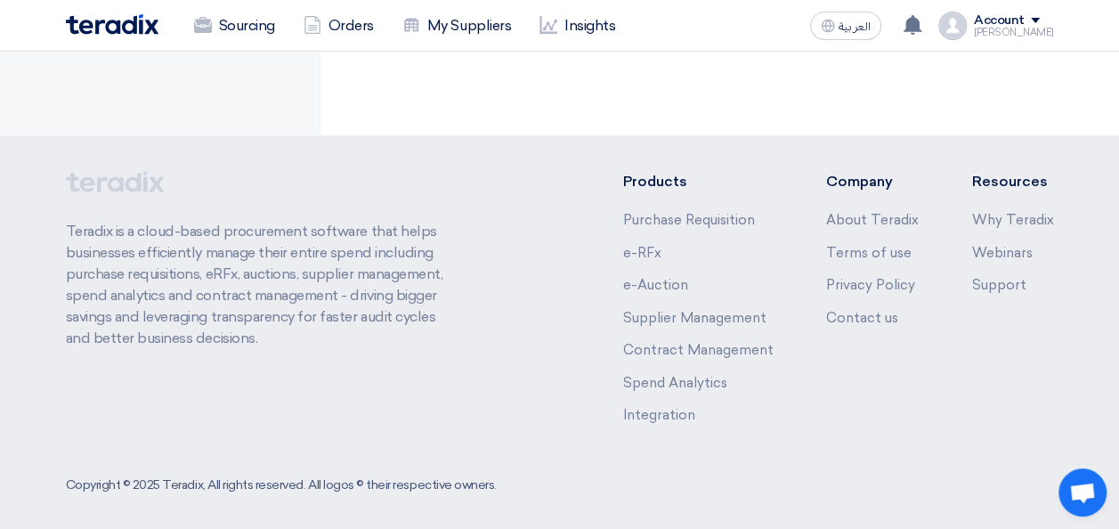
scroll to position [0, 0]
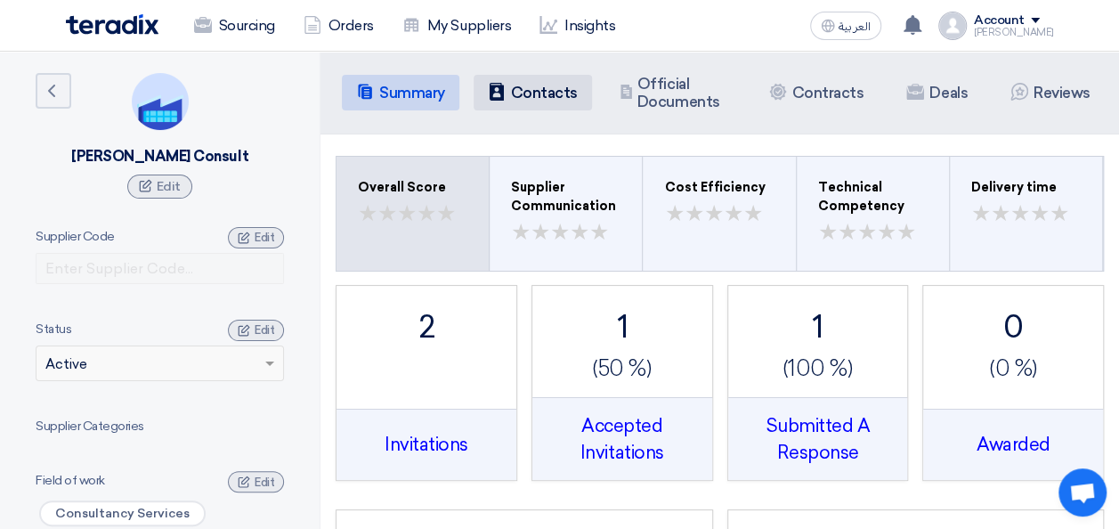
click at [549, 93] on h5 "Contacts" at bounding box center [544, 93] width 67 height 18
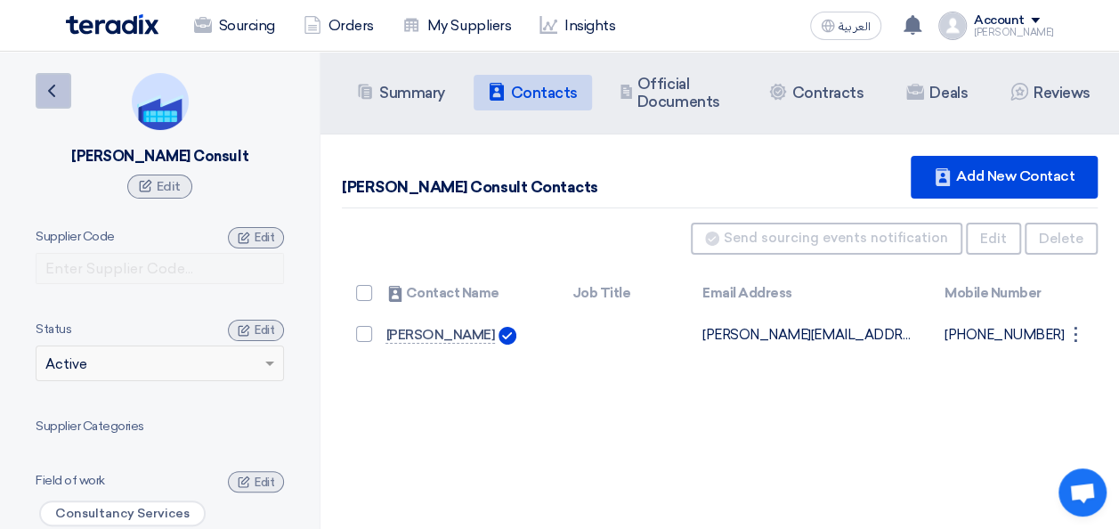
click at [64, 87] on link "Back" at bounding box center [54, 91] width 36 height 36
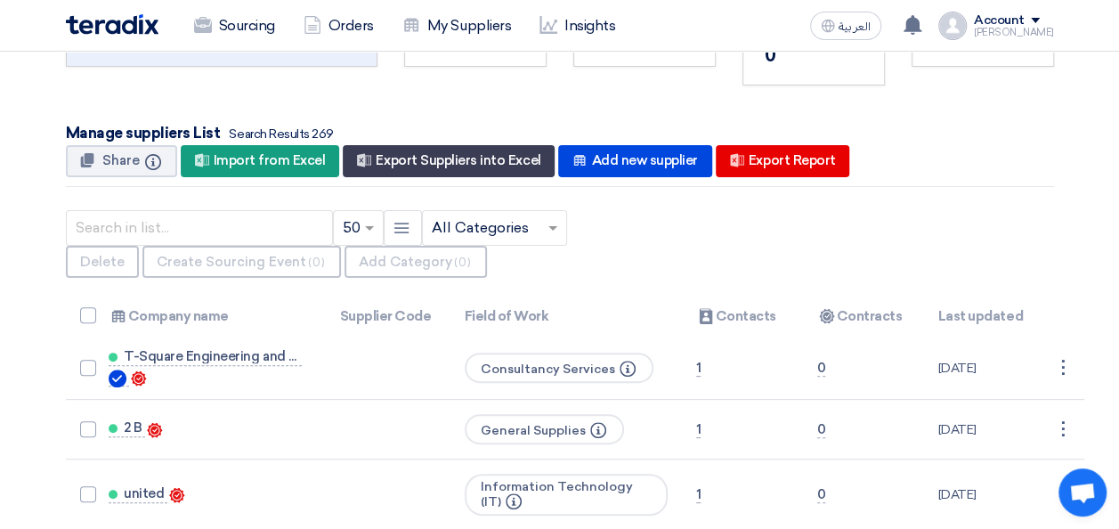
scroll to position [178, 0]
